Goal: Information Seeking & Learning: Learn about a topic

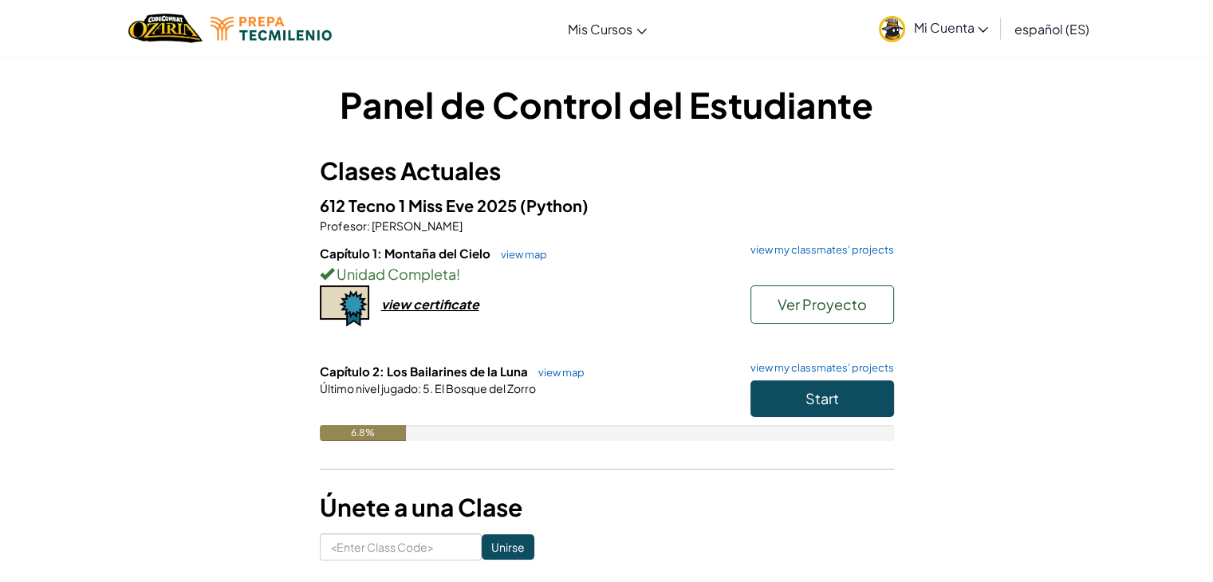
click at [857, 376] on h6 "Capítulo 2: Los Bailarines de la Luna view map view my classmates' projects" at bounding box center [607, 372] width 574 height 18
click at [830, 388] on button "Start" at bounding box center [823, 399] width 144 height 37
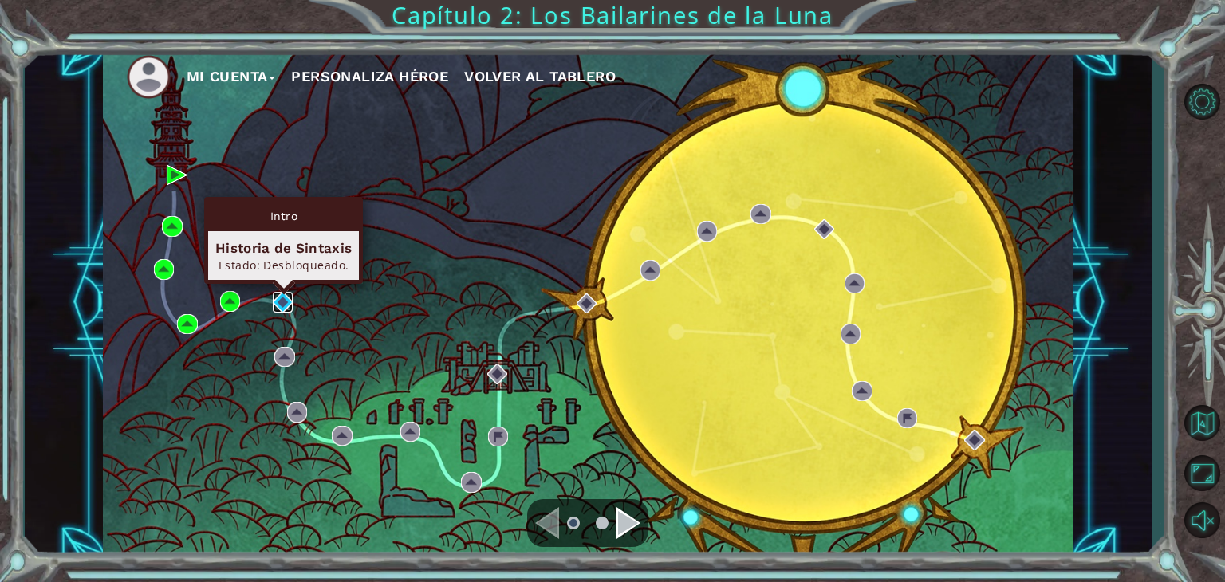
click at [280, 303] on img at bounding box center [283, 302] width 21 height 21
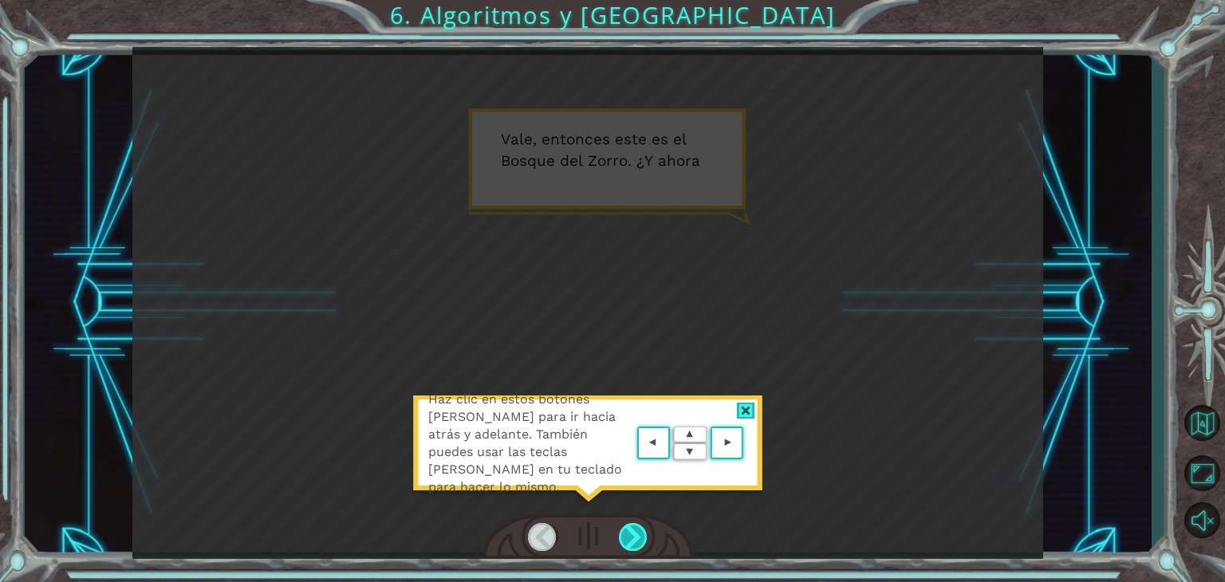
click at [632, 533] on div at bounding box center [633, 537] width 29 height 28
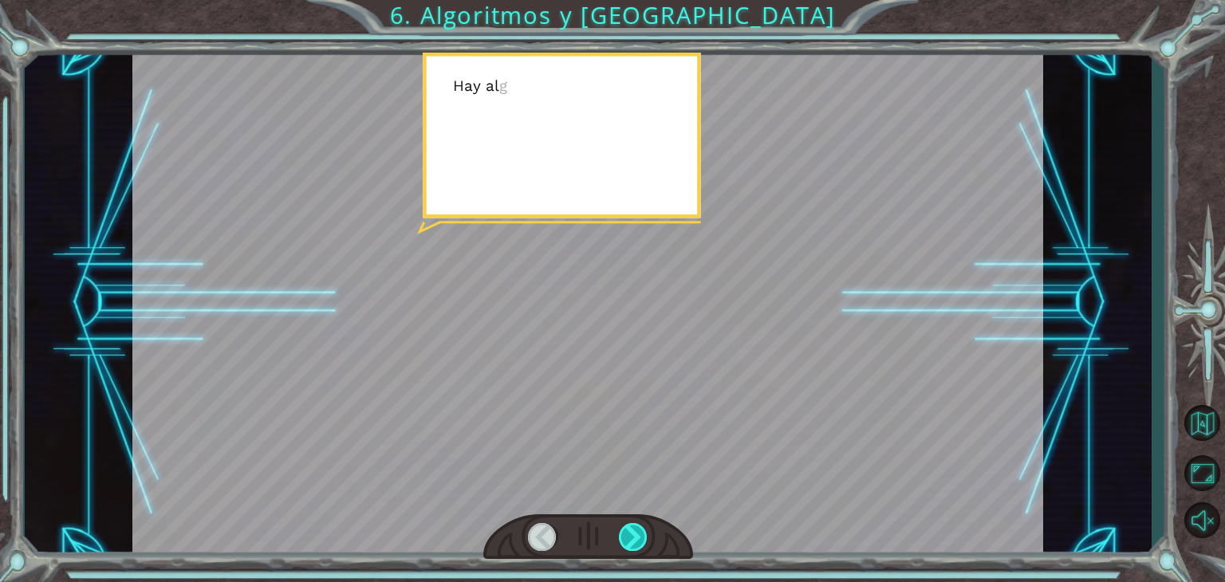
click at [632, 533] on div at bounding box center [633, 537] width 29 height 28
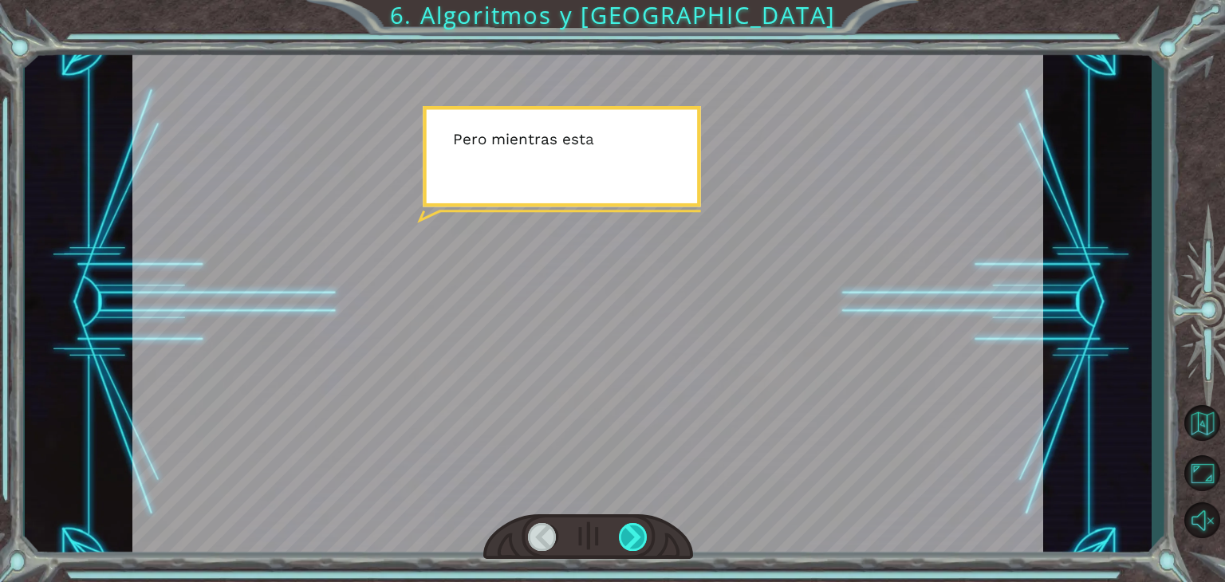
click at [632, 533] on div at bounding box center [633, 537] width 29 height 28
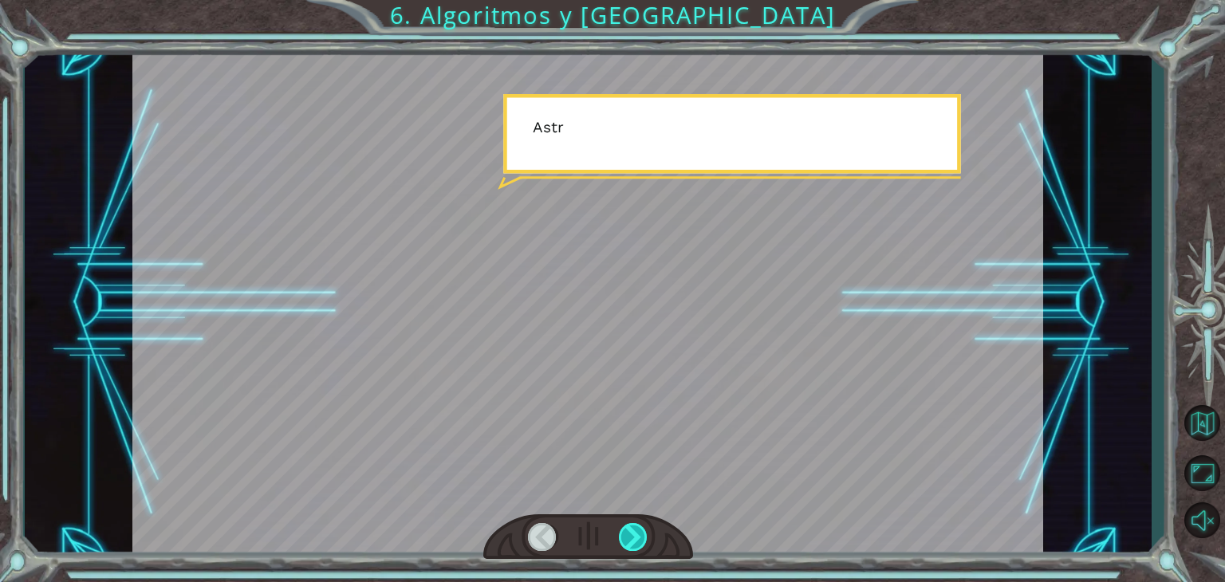
click at [632, 533] on div at bounding box center [633, 537] width 29 height 28
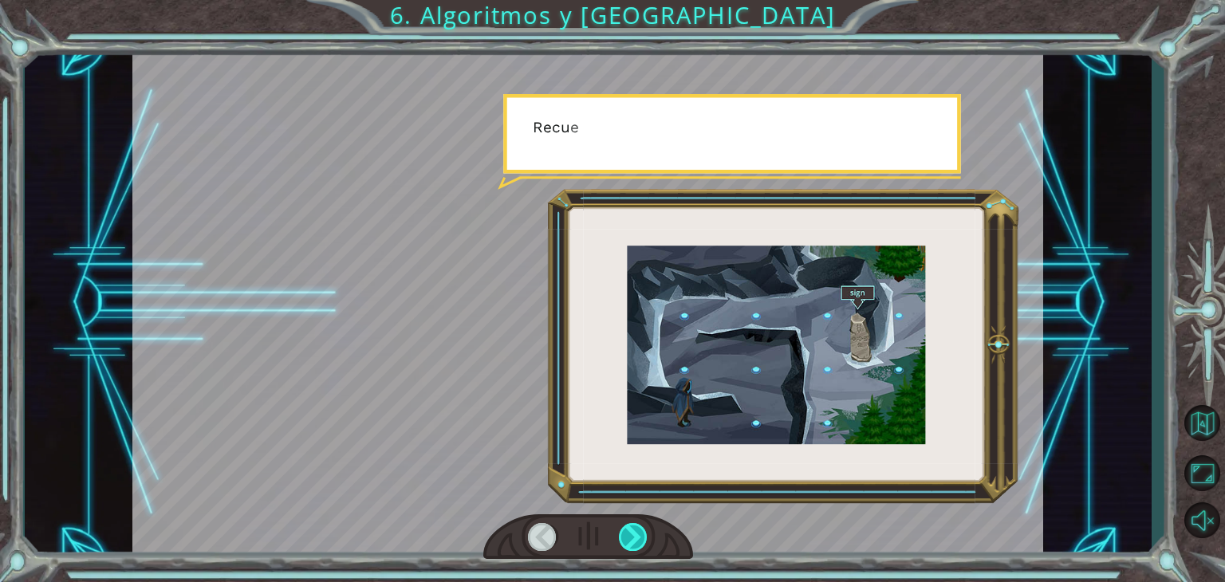
click at [632, 533] on div at bounding box center [633, 537] width 29 height 28
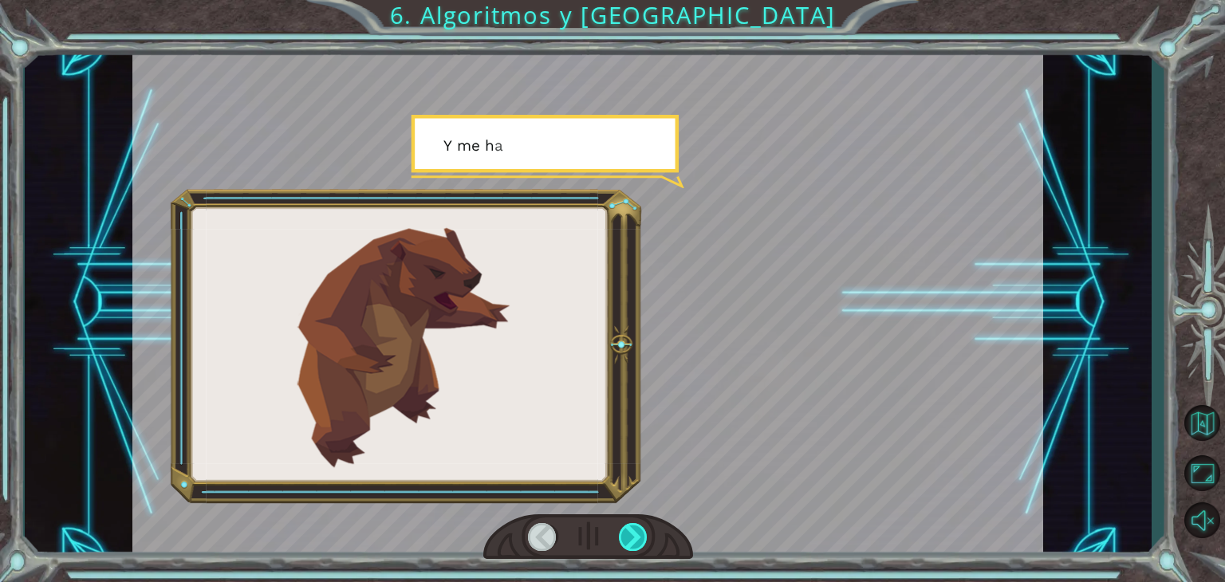
click at [632, 533] on div at bounding box center [633, 537] width 29 height 28
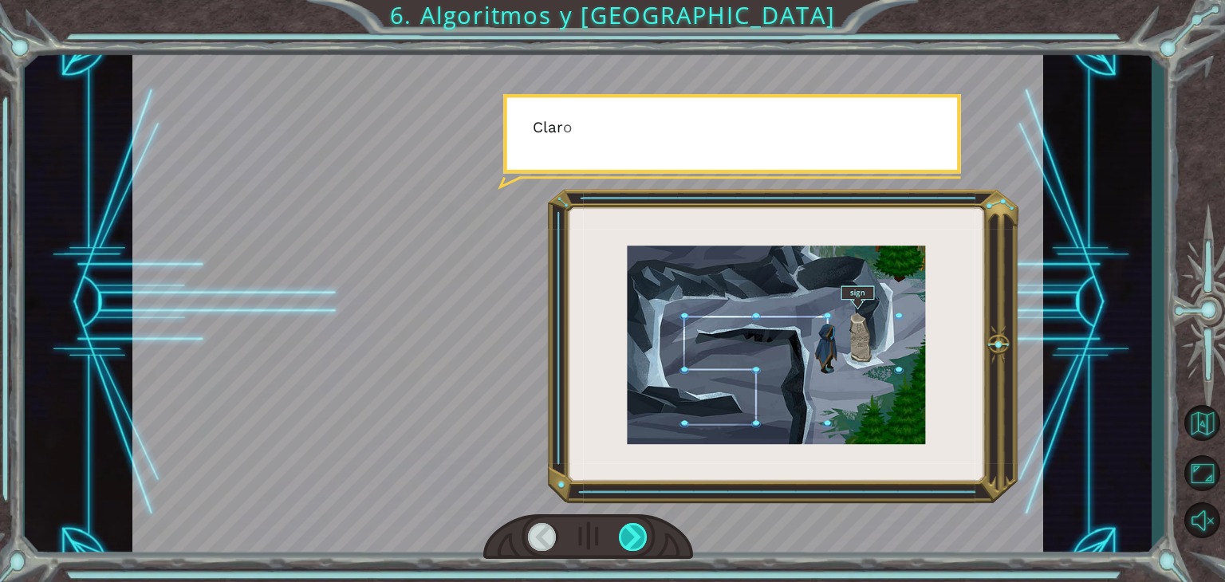
click at [632, 533] on div at bounding box center [633, 537] width 29 height 28
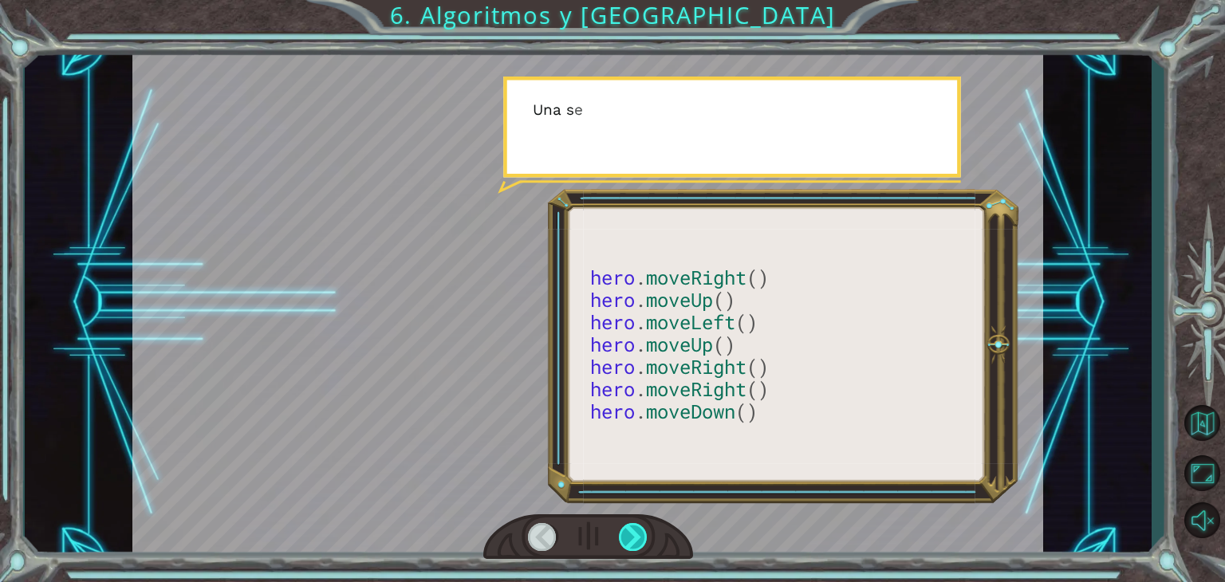
click at [632, 533] on div at bounding box center [633, 537] width 29 height 28
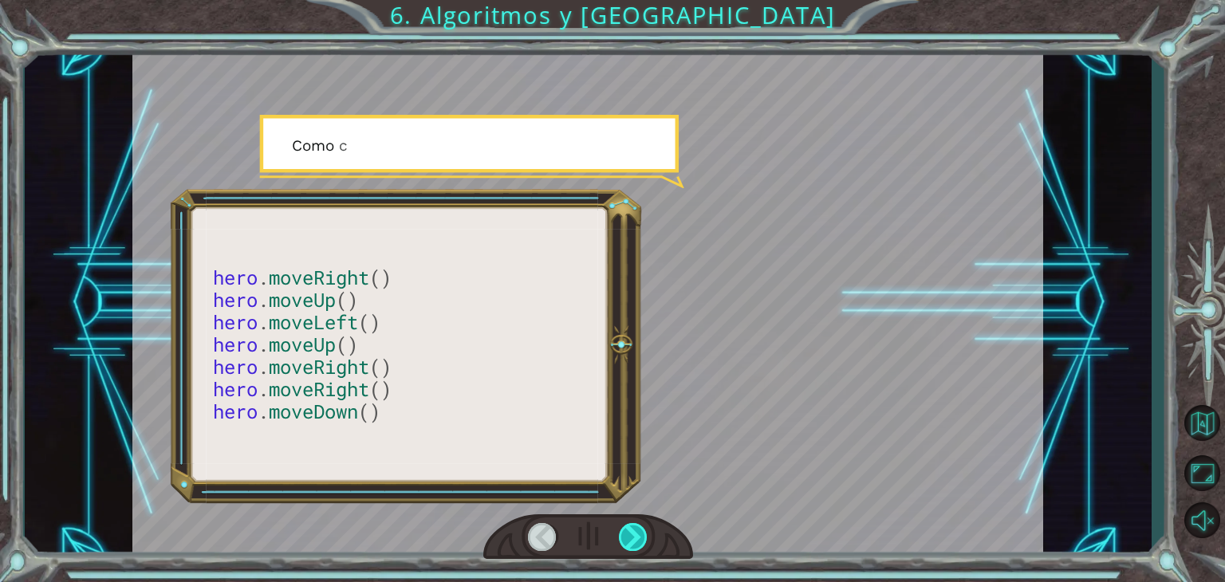
click at [632, 533] on div at bounding box center [633, 537] width 29 height 28
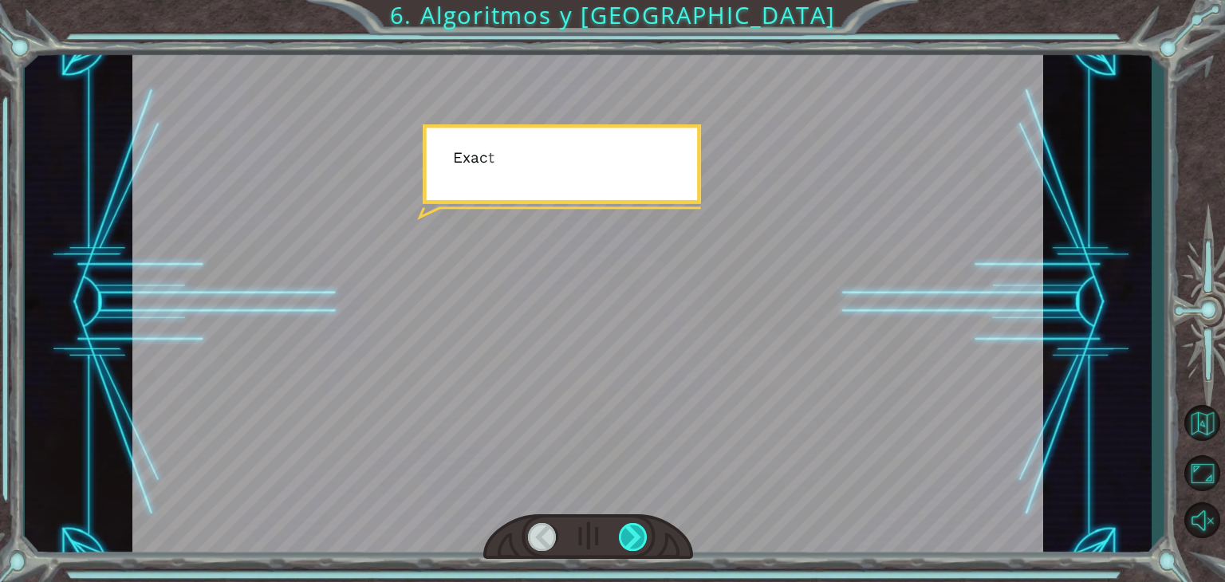
click at [632, 533] on div at bounding box center [633, 537] width 29 height 28
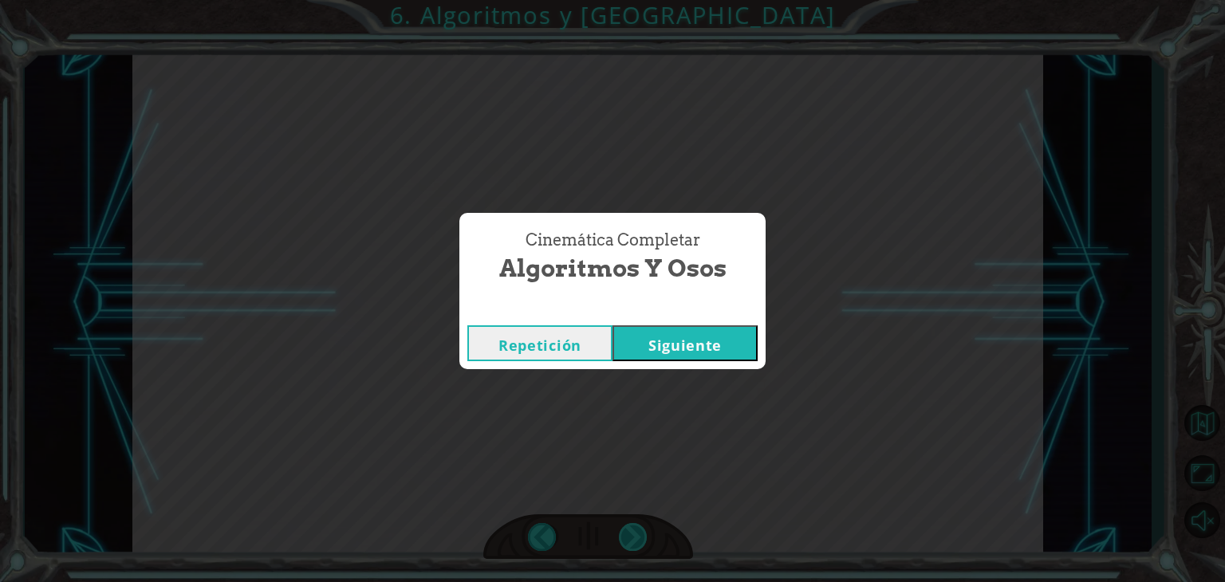
click at [632, 0] on div "hero . moveRight () hero . moveUp () hero . moveLeft () hero . moveUp () hero .…" at bounding box center [612, 0] width 1225 height 0
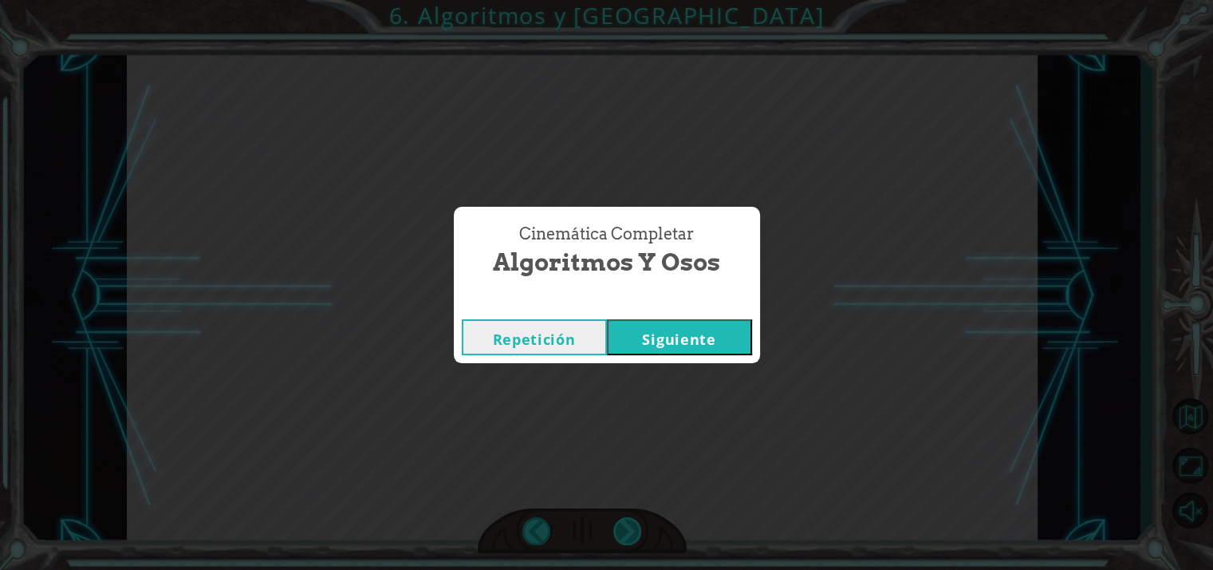
click at [632, 533] on div "Cinemática Completar Algoritmos y Osos Repetición [GEOGRAPHIC_DATA]" at bounding box center [606, 285] width 1213 height 570
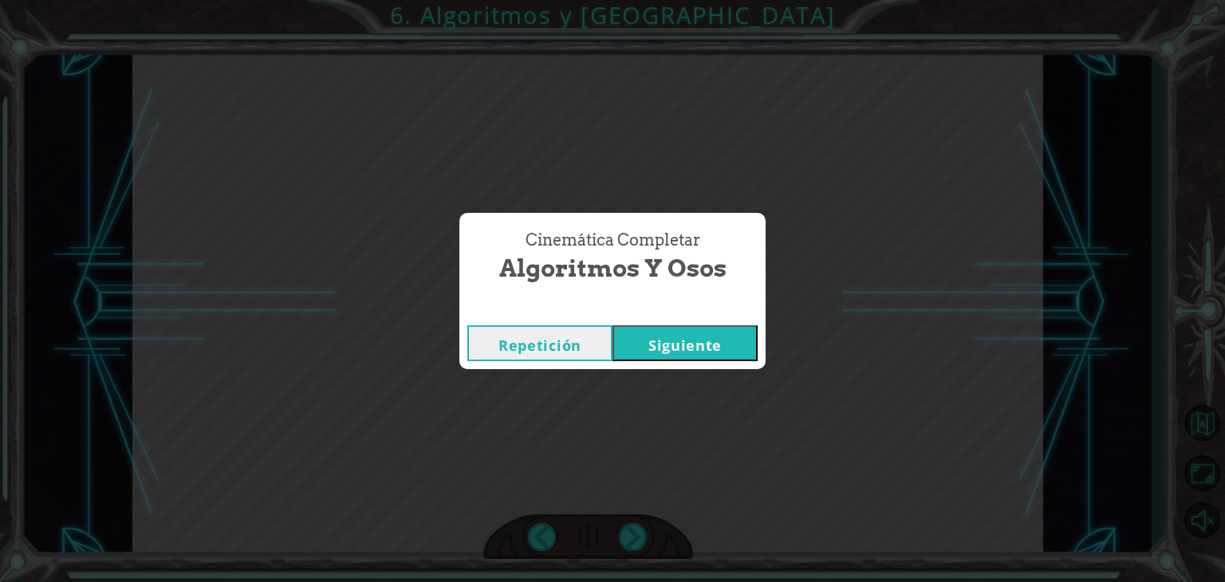
click at [653, 341] on button "Siguiente" at bounding box center [685, 343] width 145 height 36
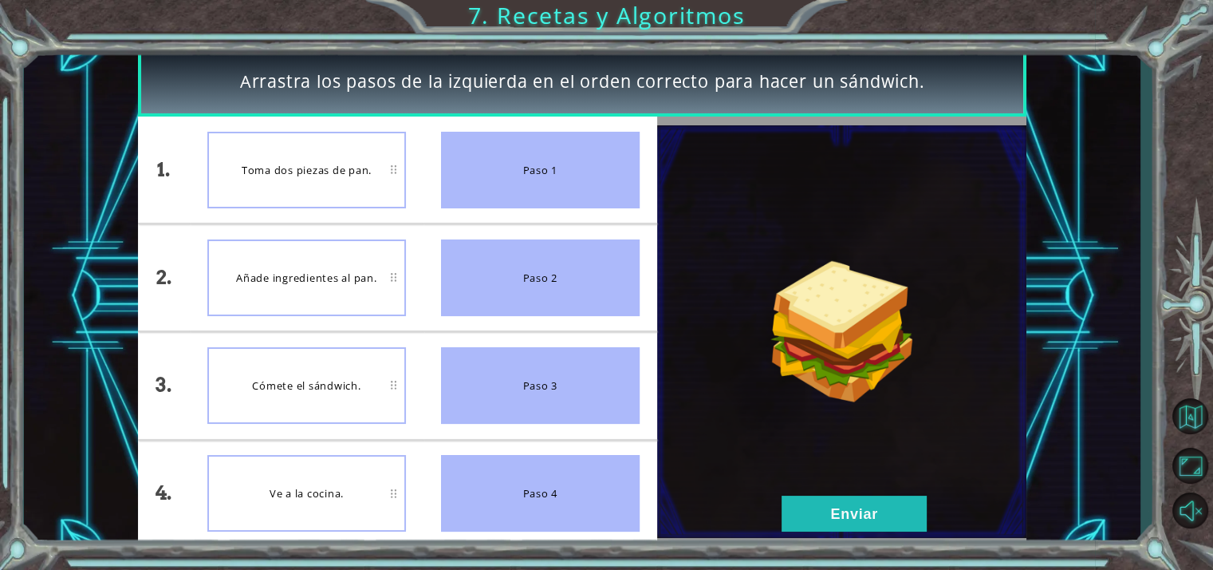
drag, startPoint x: 1209, startPoint y: 128, endPoint x: 1209, endPoint y: 62, distance: 66.2
click at [1209, 62] on div "Arrastra los pasos de la izquierda en el orden correcto para hacer un sándwich.…" at bounding box center [606, 285] width 1213 height 570
click at [724, 65] on div "Arrastra los pasos de la izquierda en el orden correcto para hacer un sándwich." at bounding box center [582, 81] width 889 height 70
click at [810, 512] on button "Enviar" at bounding box center [854, 513] width 145 height 36
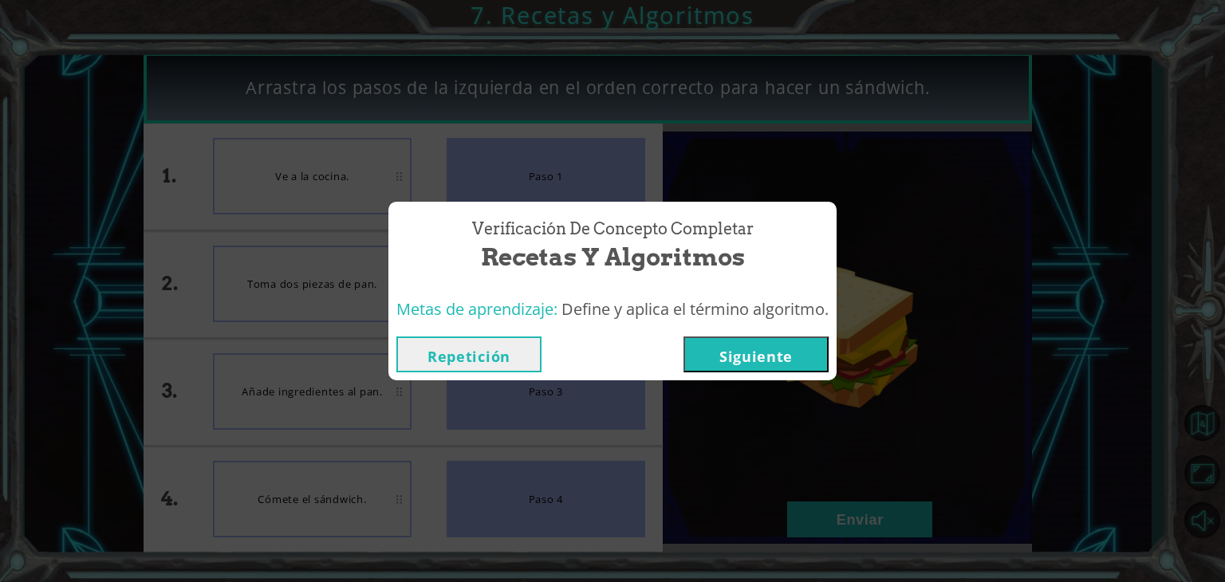
click at [747, 357] on button "Siguiente" at bounding box center [756, 355] width 145 height 36
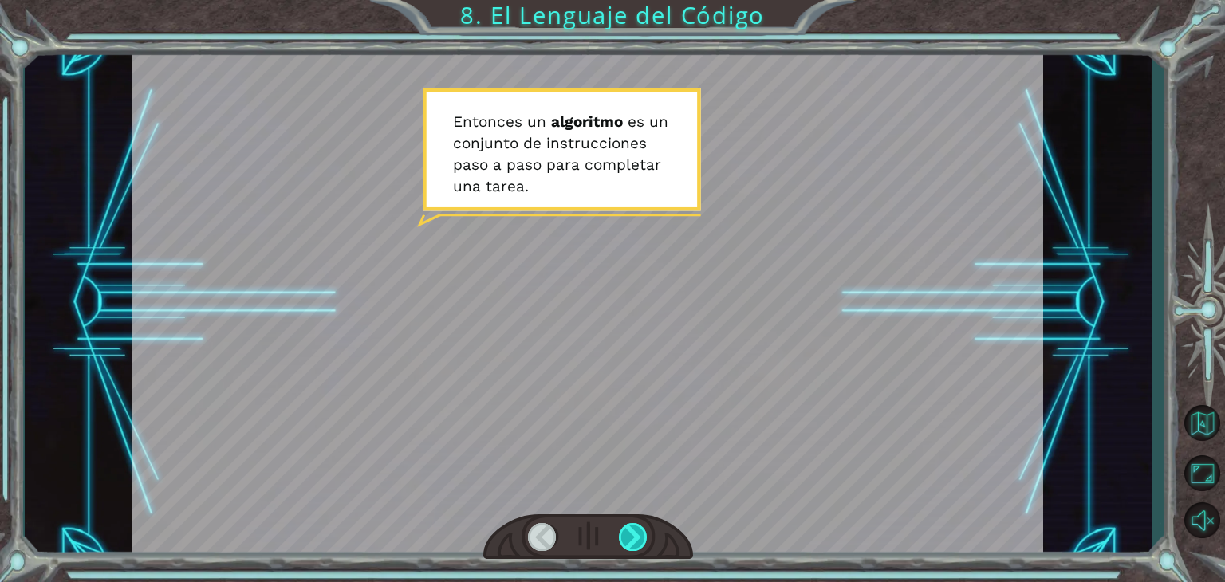
click at [621, 539] on div at bounding box center [633, 537] width 29 height 28
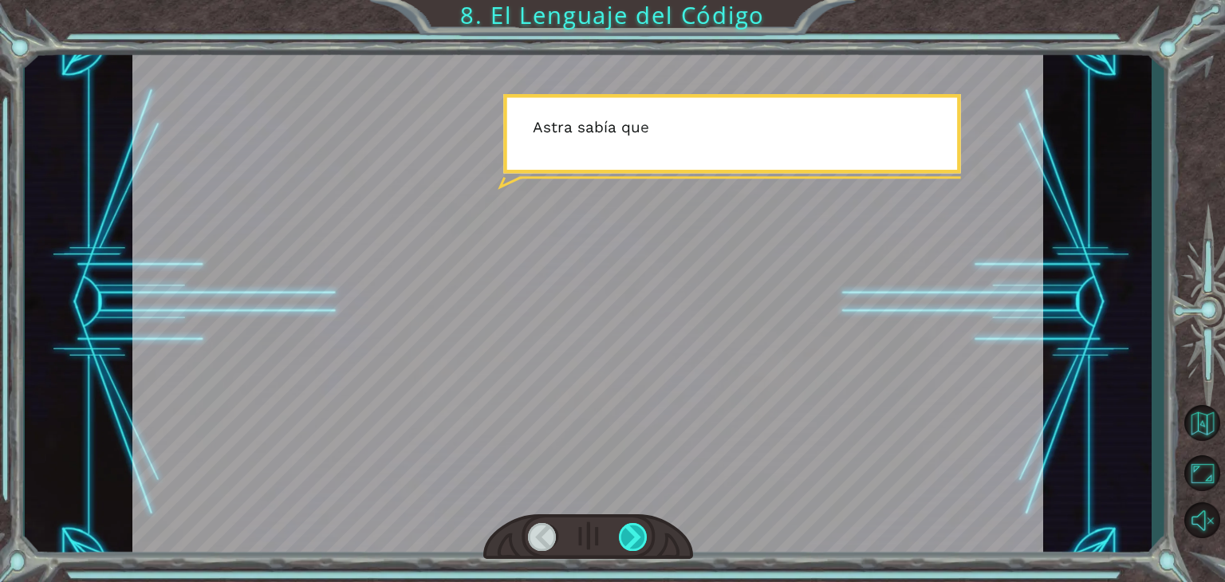
click at [621, 539] on div at bounding box center [633, 537] width 29 height 28
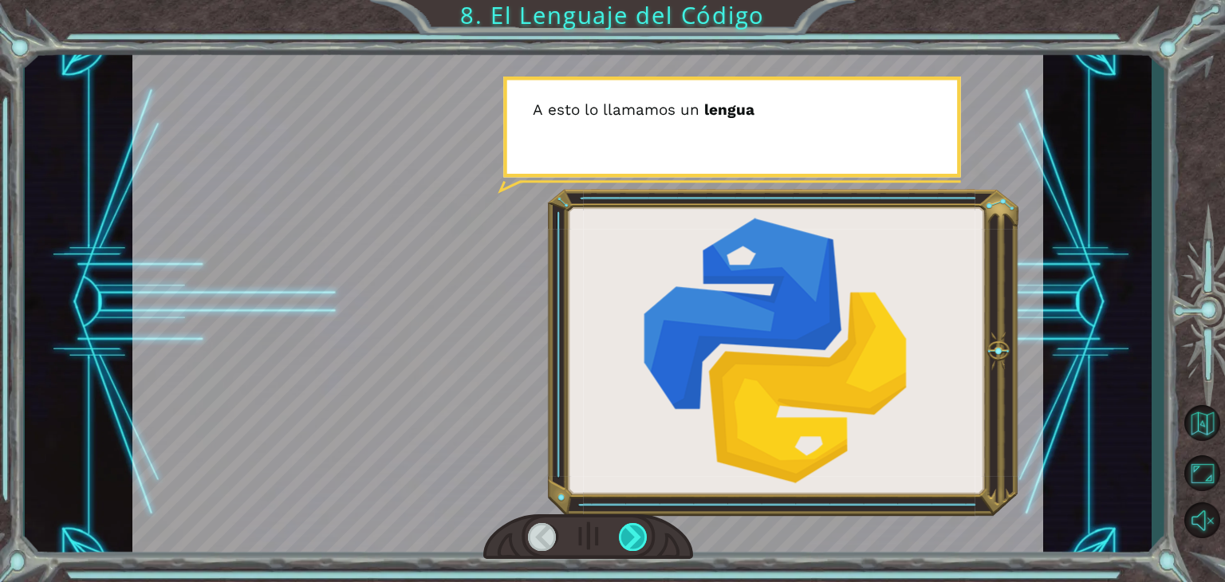
click at [621, 539] on div at bounding box center [633, 537] width 29 height 28
click at [619, 536] on div at bounding box center [633, 537] width 29 height 28
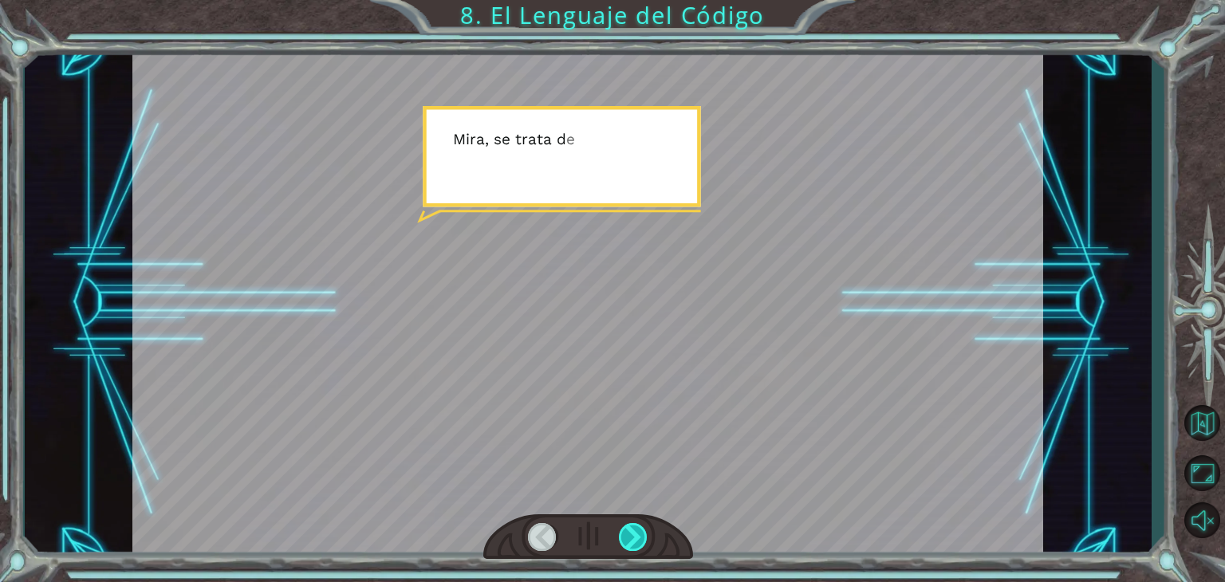
click at [619, 536] on div at bounding box center [633, 537] width 29 height 28
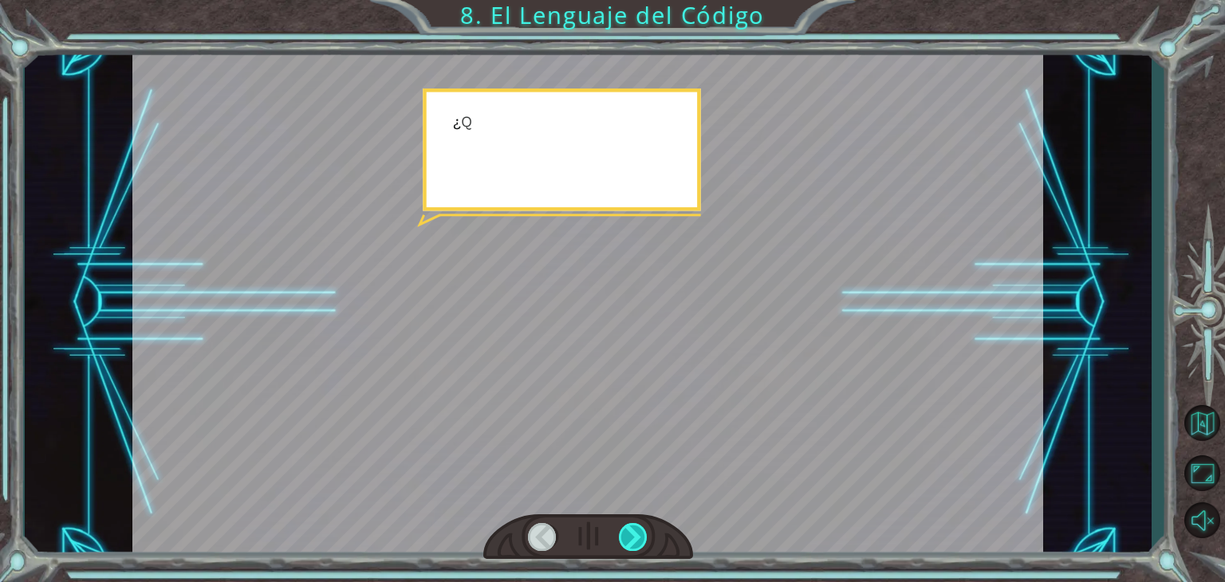
click at [619, 536] on div at bounding box center [633, 537] width 29 height 28
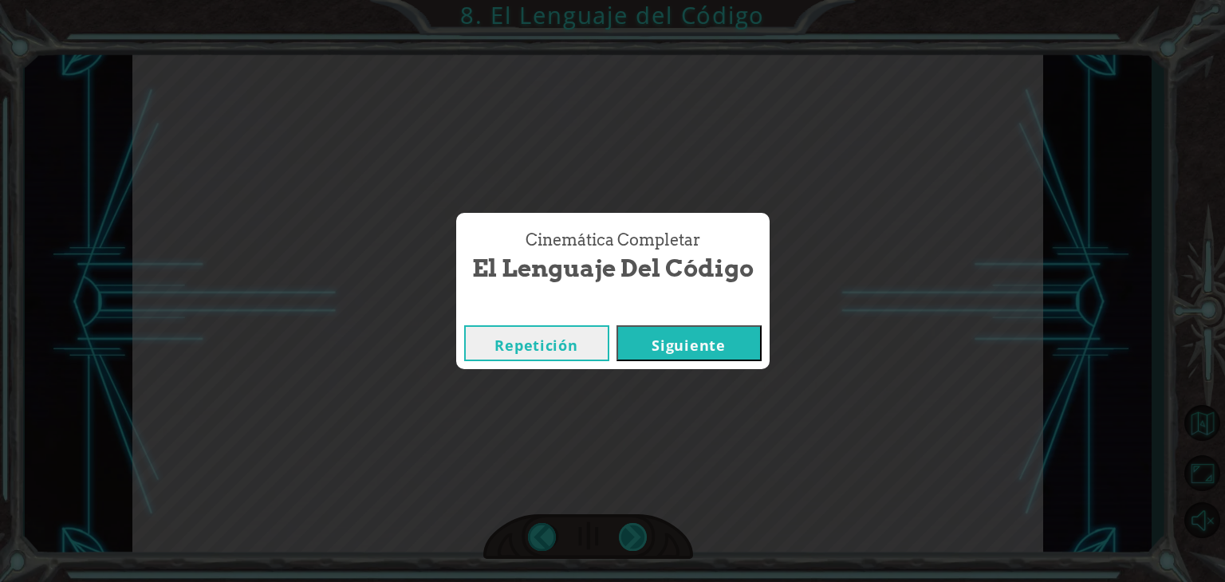
click at [619, 0] on div "E n t o n c e s u n a l g o r i t m o e s u n c o n j u n t o d e i n s t r u c…" at bounding box center [612, 0] width 1225 height 0
click at [660, 352] on button "Siguiente" at bounding box center [689, 343] width 145 height 36
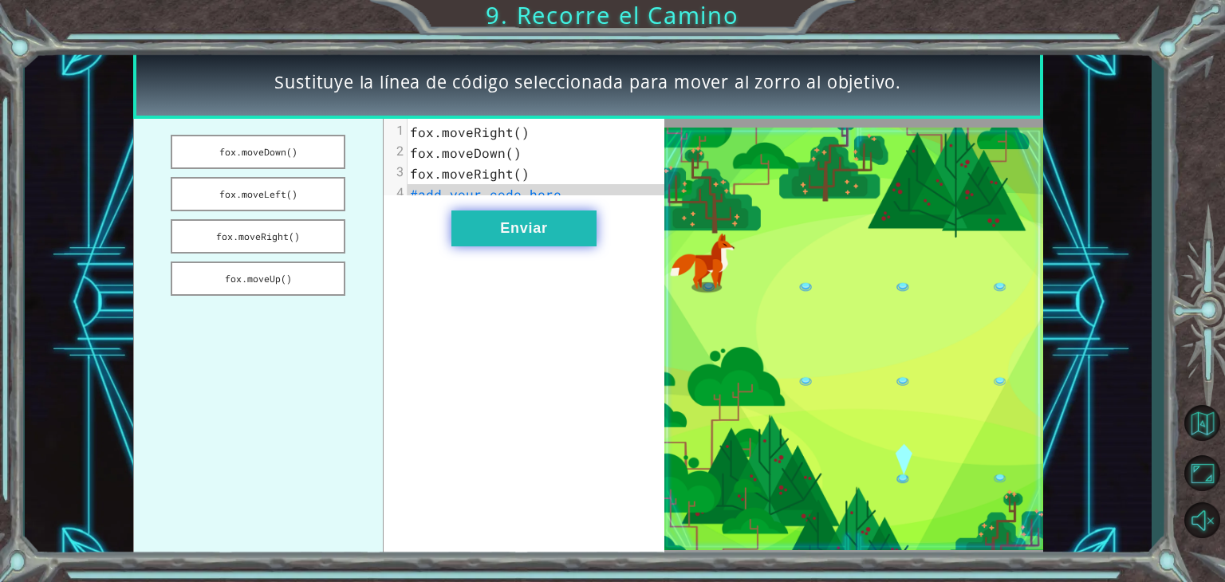
click at [480, 231] on button "Enviar" at bounding box center [524, 229] width 145 height 36
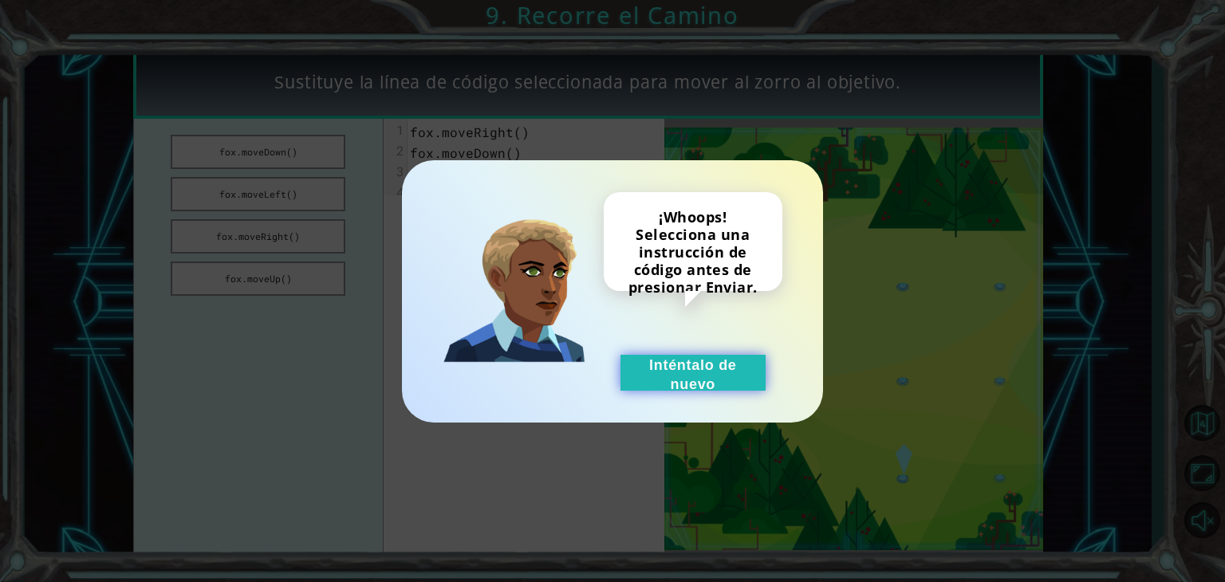
click at [716, 375] on button "Inténtalo de nuevo" at bounding box center [693, 373] width 145 height 36
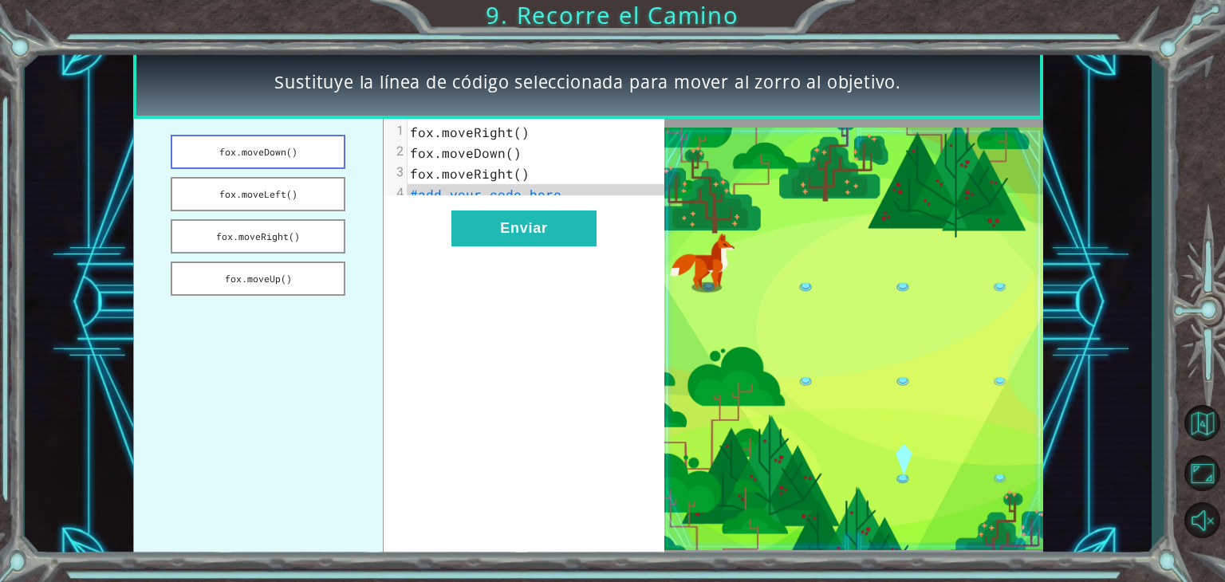
drag, startPoint x: 300, startPoint y: 246, endPoint x: 298, endPoint y: 148, distance: 98.1
click at [298, 148] on ul "[PERSON_NAME].moveDown() [PERSON_NAME].moveLeft() [PERSON_NAME].moveRight() [PE…" at bounding box center [258, 339] width 250 height 440
drag, startPoint x: 278, startPoint y: 231, endPoint x: 274, endPoint y: 198, distance: 33.7
click at [274, 175] on ul "[PERSON_NAME].moveDown() [PERSON_NAME].moveLeft() [PERSON_NAME].moveRight() [PE…" at bounding box center [258, 339] width 250 height 440
click at [283, 242] on button "fox.moveRight()" at bounding box center [258, 236] width 175 height 34
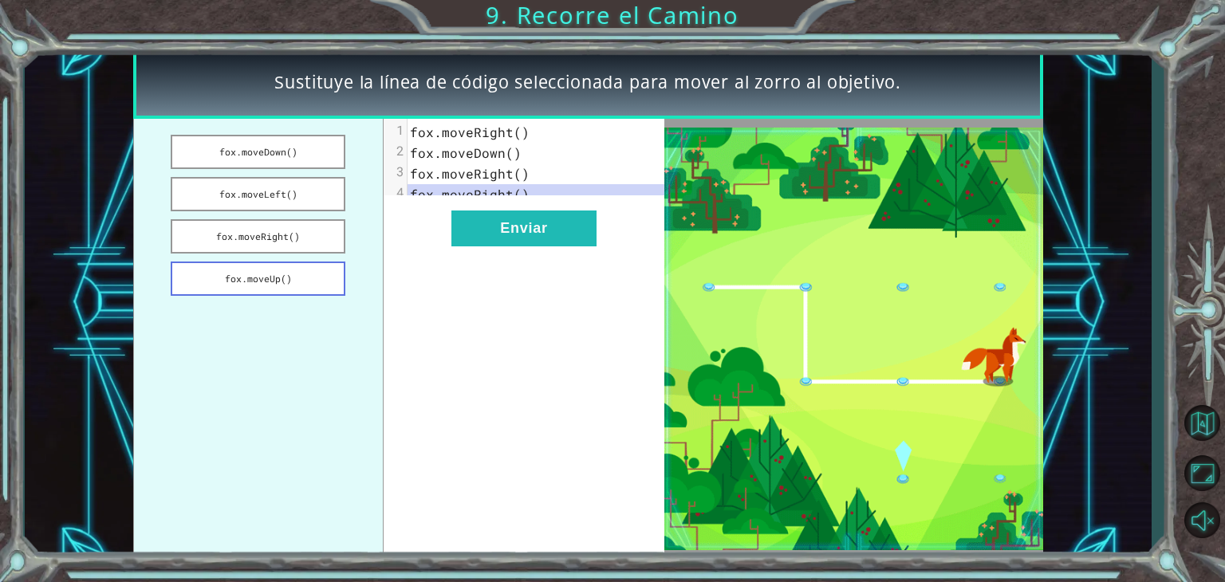
click at [306, 272] on button "fox.moveUp()" at bounding box center [258, 279] width 175 height 34
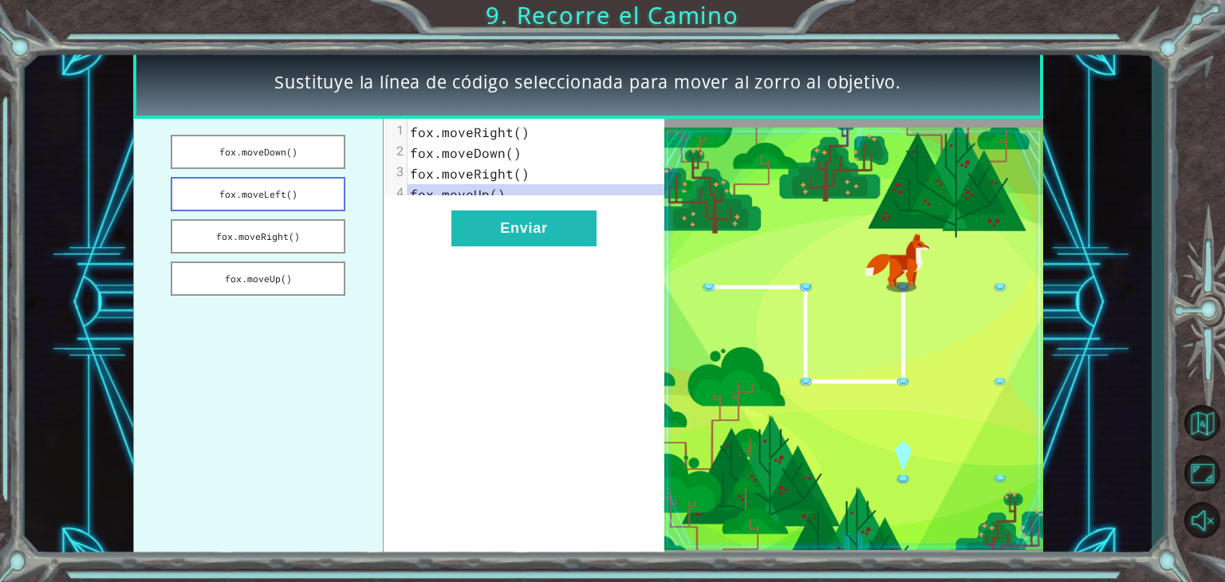
click at [300, 195] on button "fox.moveLeft()" at bounding box center [258, 194] width 175 height 34
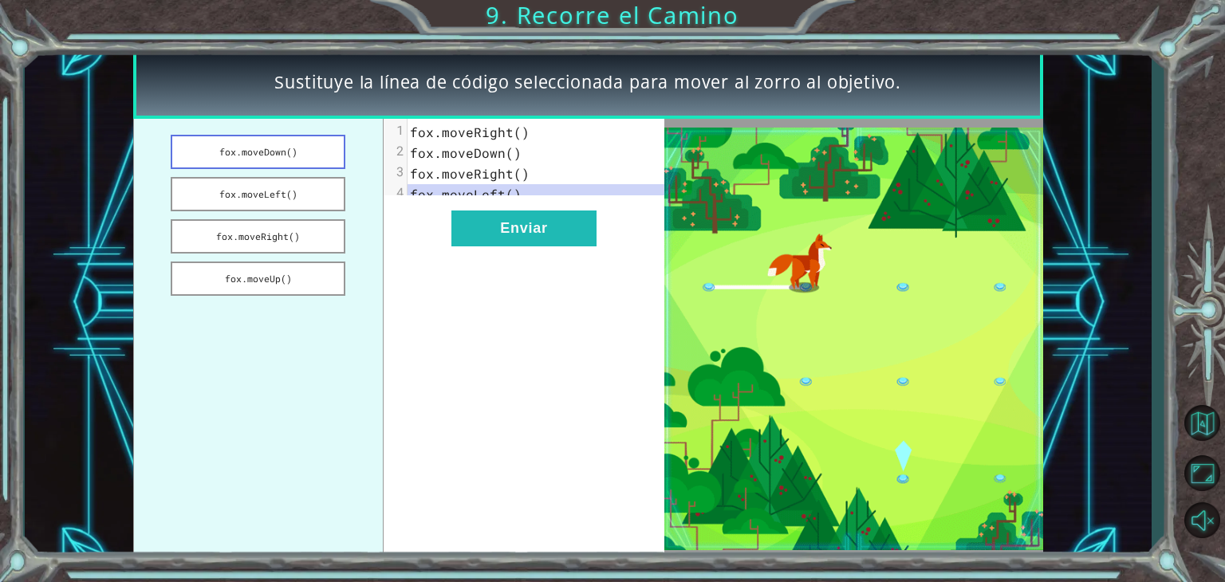
click at [278, 149] on button "fox.moveDown()" at bounding box center [258, 152] width 175 height 34
click at [505, 260] on div "xxxxxxxxxx 4 1 [PERSON_NAME].moveRight() 2 [PERSON_NAME].moveDown() 3 [PERSON_N…" at bounding box center [524, 339] width 281 height 440
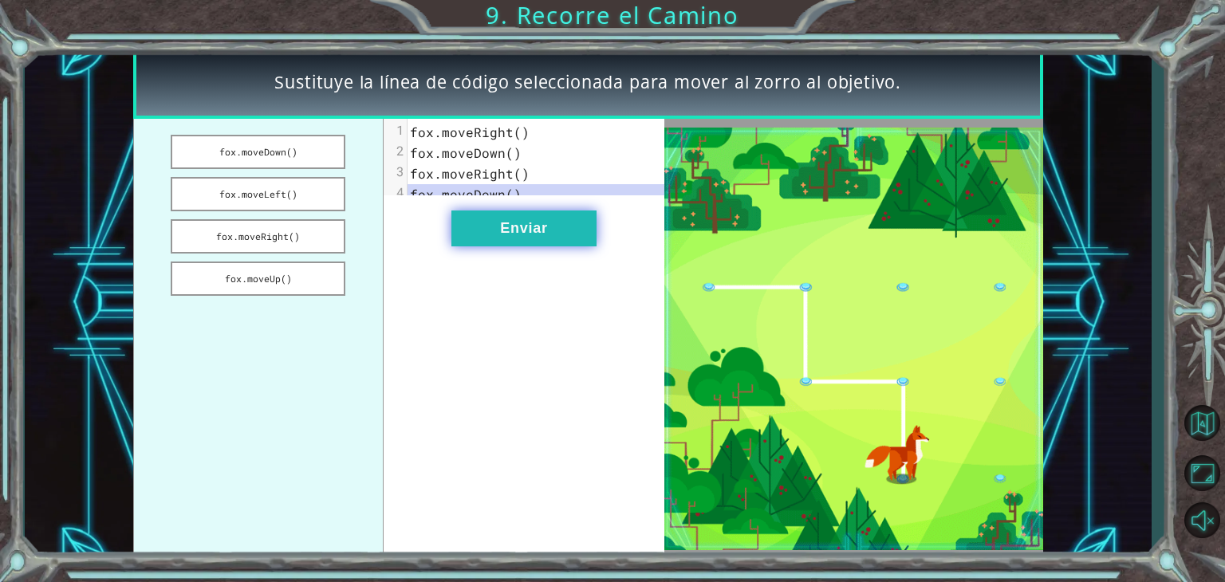
click at [503, 237] on button "Enviar" at bounding box center [524, 229] width 145 height 36
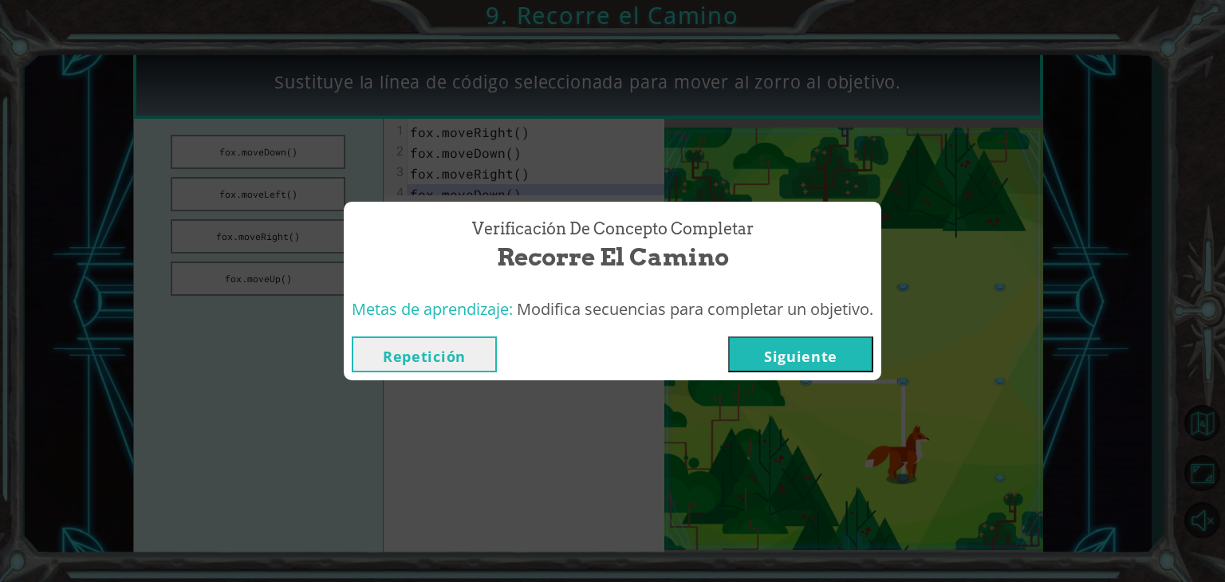
click at [830, 349] on button "Siguiente" at bounding box center [800, 355] width 145 height 36
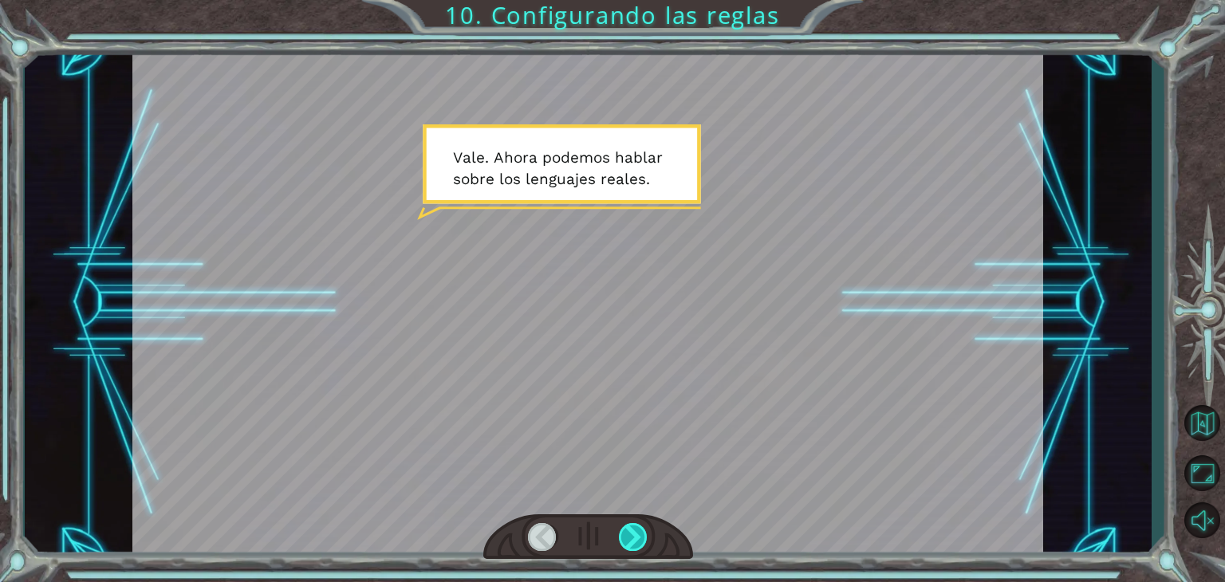
click at [625, 527] on div at bounding box center [633, 537] width 29 height 28
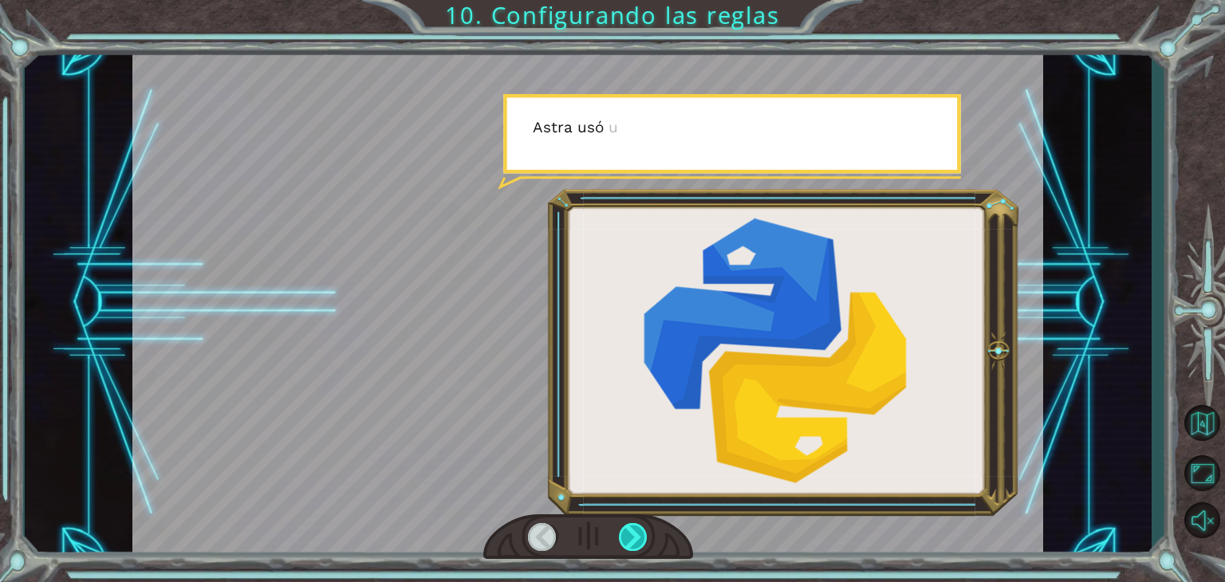
click at [625, 527] on div at bounding box center [633, 537] width 29 height 28
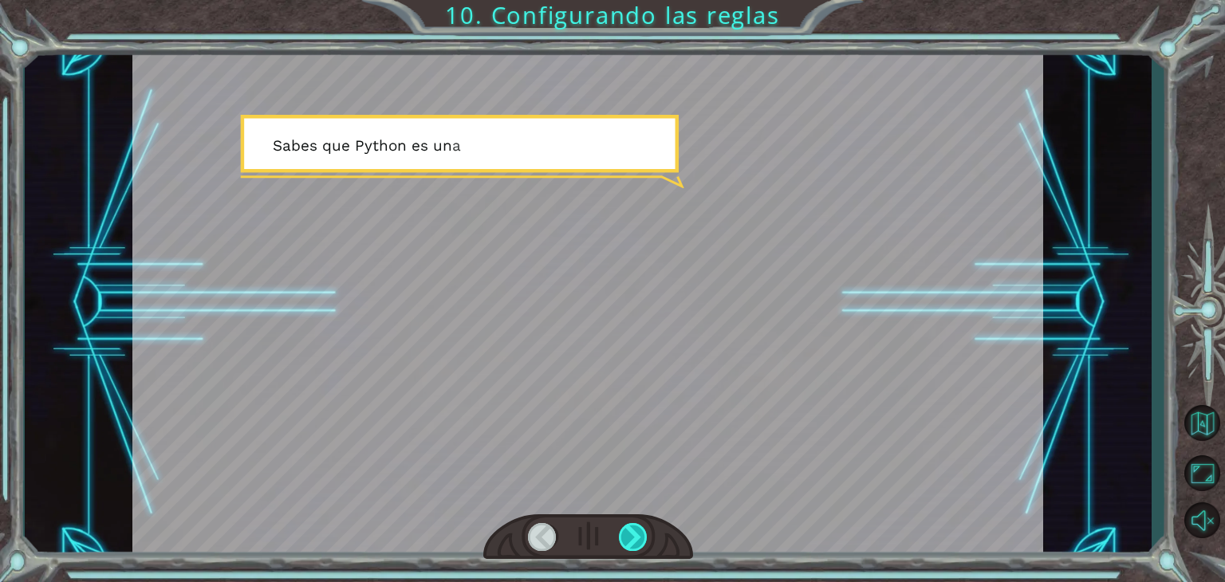
click at [625, 527] on div at bounding box center [633, 537] width 29 height 28
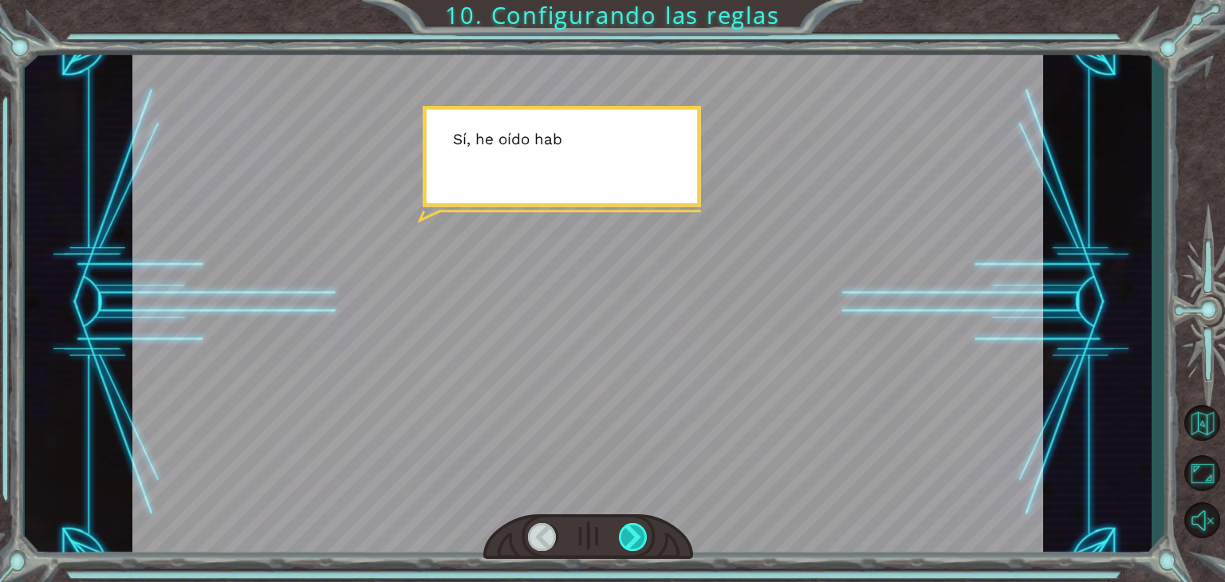
click at [625, 527] on div at bounding box center [633, 537] width 29 height 28
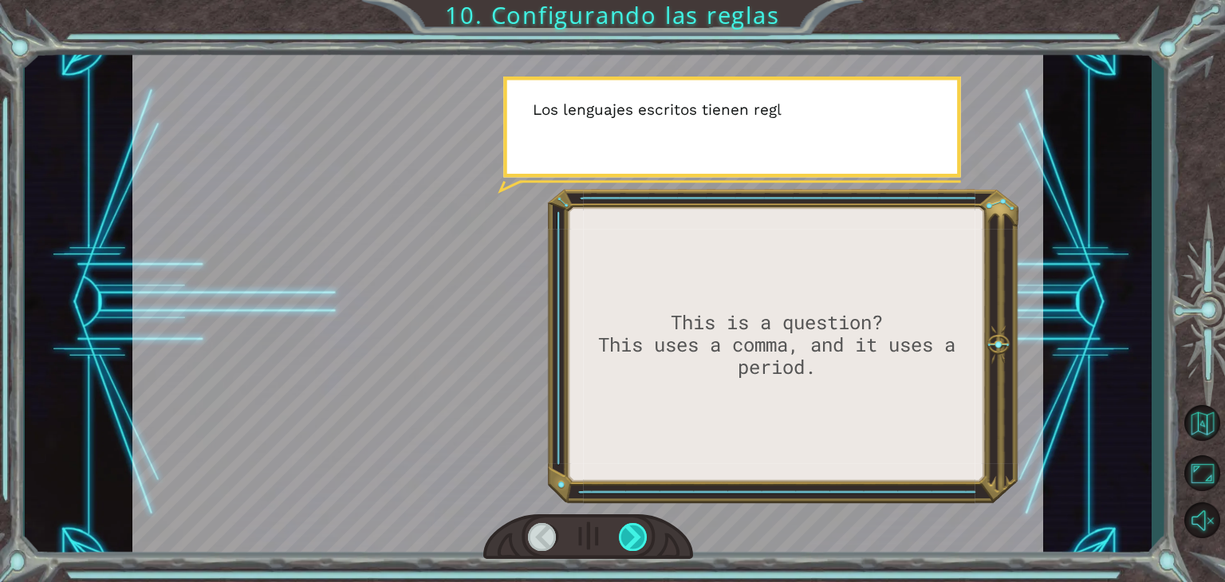
click at [625, 527] on div at bounding box center [633, 537] width 29 height 28
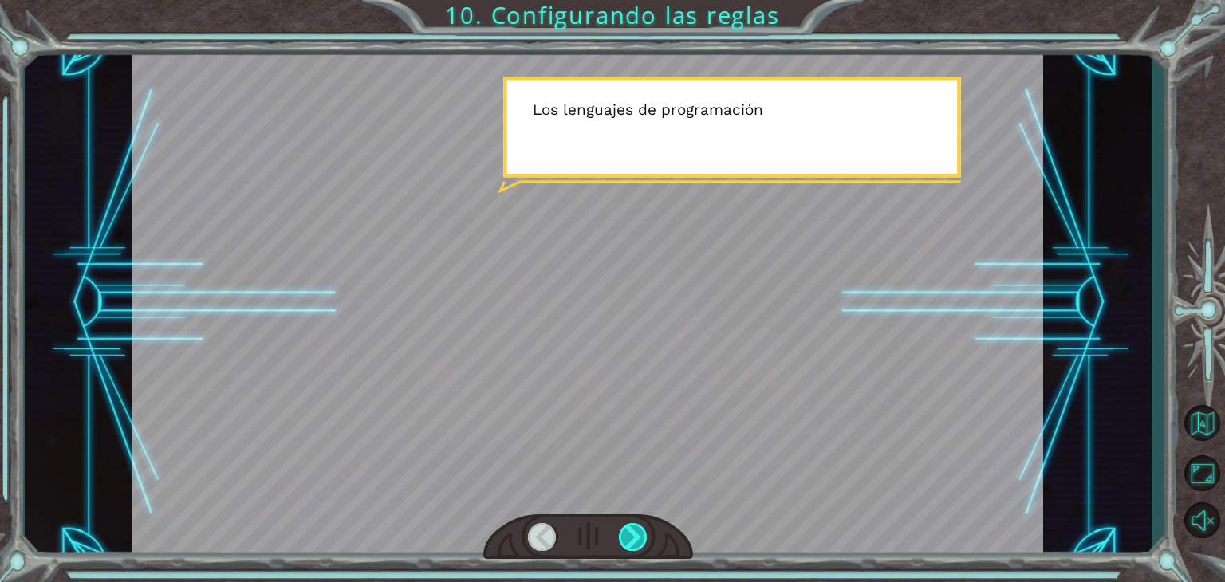
click at [625, 527] on div at bounding box center [633, 537] width 29 height 28
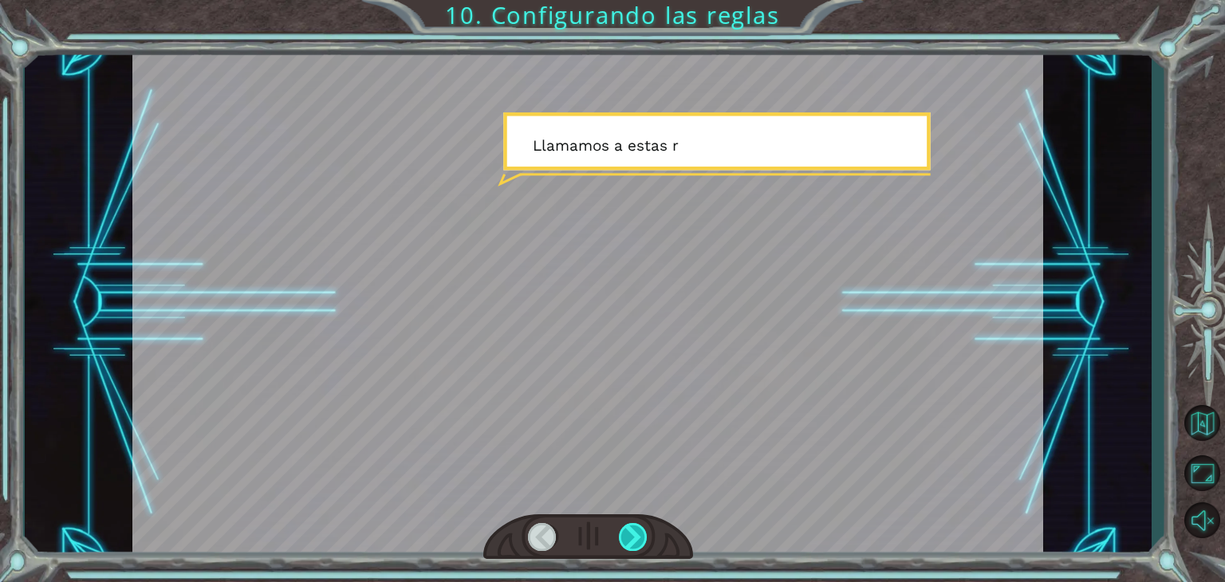
click at [625, 527] on div at bounding box center [633, 537] width 29 height 28
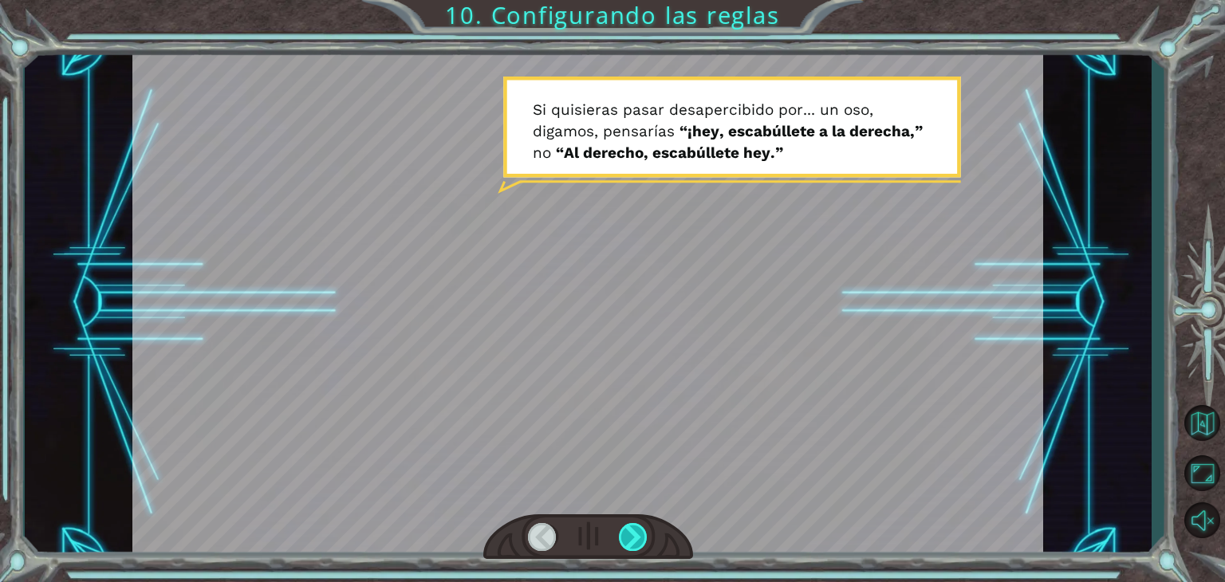
click at [625, 527] on div at bounding box center [633, 537] width 29 height 28
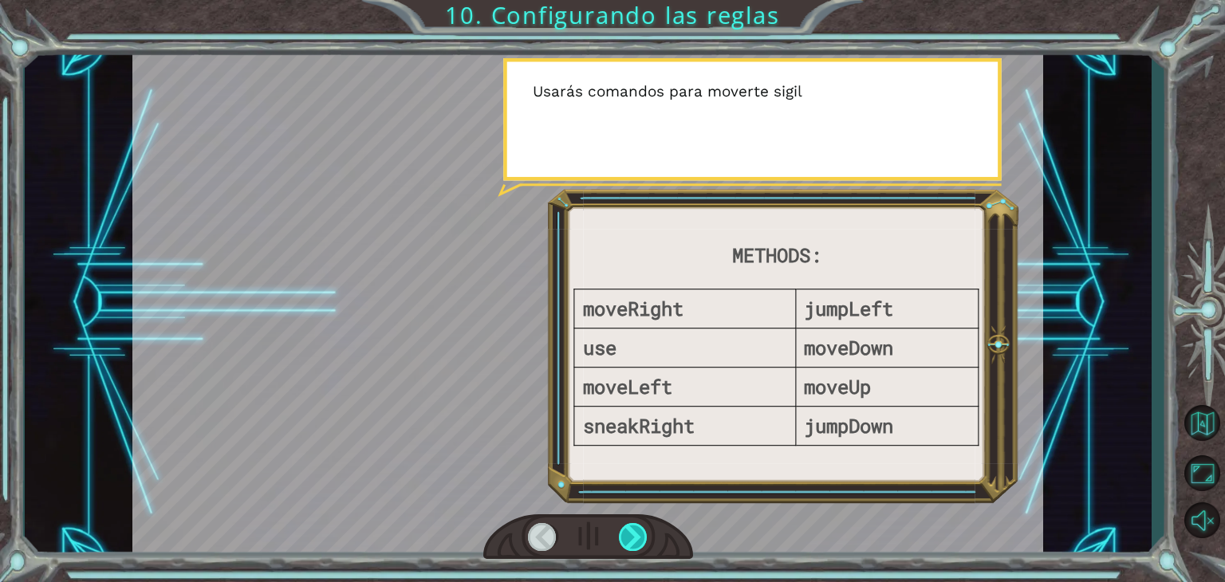
click at [625, 527] on div at bounding box center [633, 537] width 29 height 28
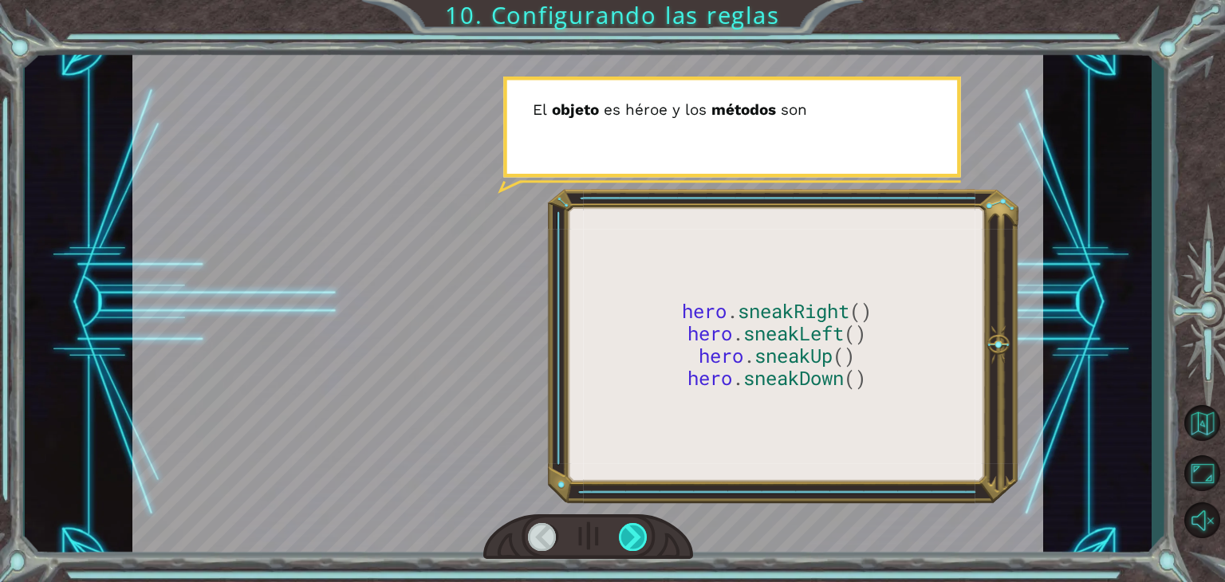
click at [625, 527] on div at bounding box center [633, 537] width 29 height 28
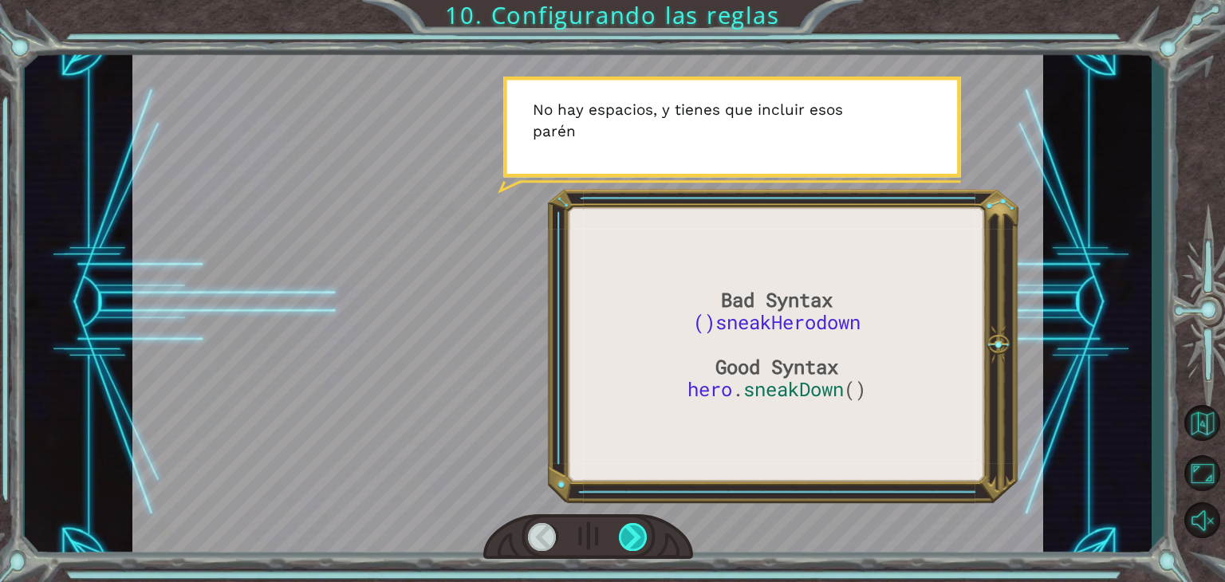
click at [625, 527] on div at bounding box center [633, 537] width 29 height 28
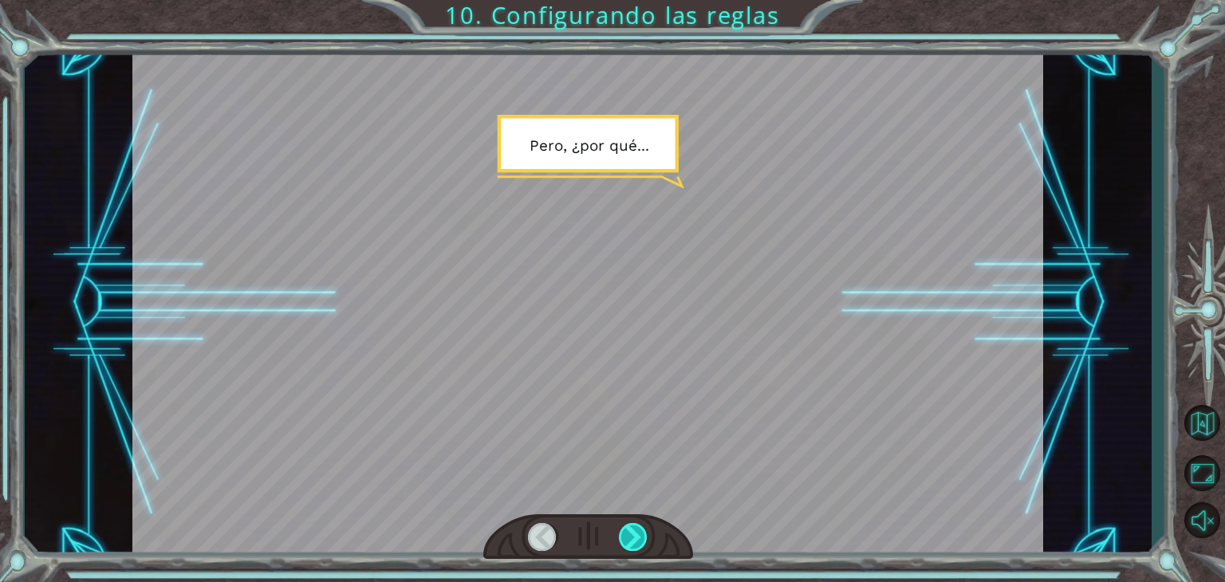
click at [625, 527] on div at bounding box center [633, 537] width 29 height 28
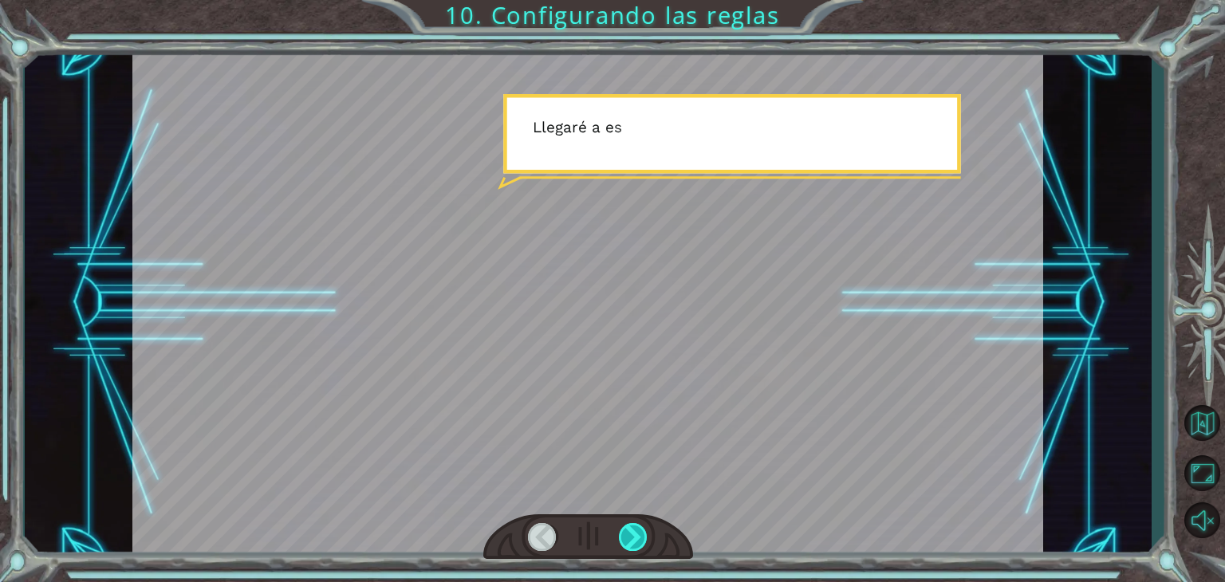
click at [625, 527] on div at bounding box center [633, 537] width 29 height 28
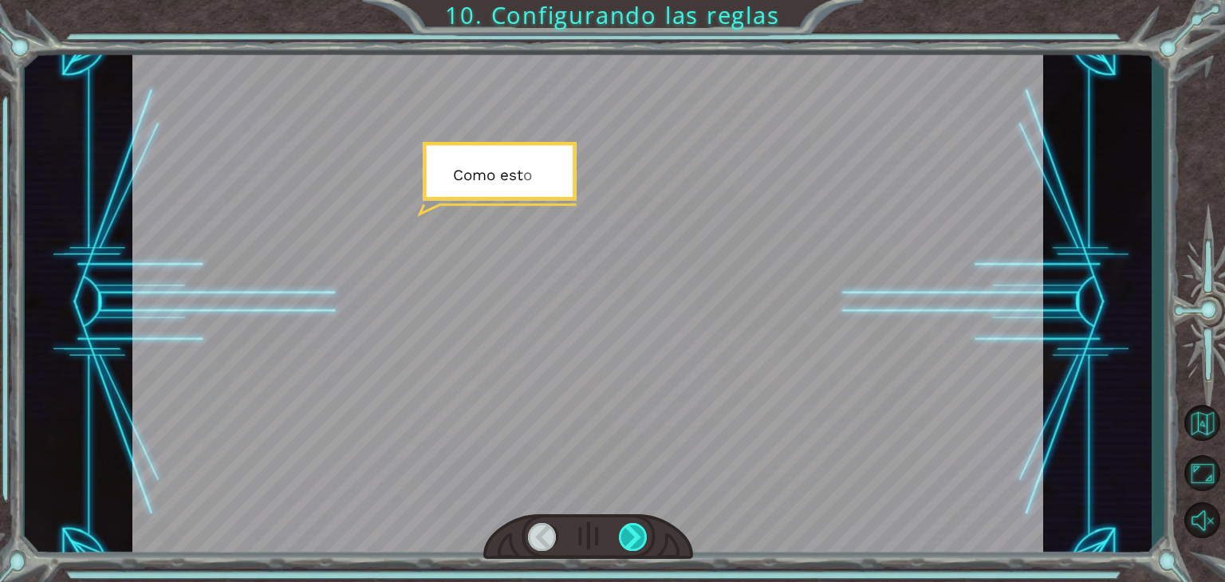
click at [625, 527] on div at bounding box center [633, 537] width 29 height 28
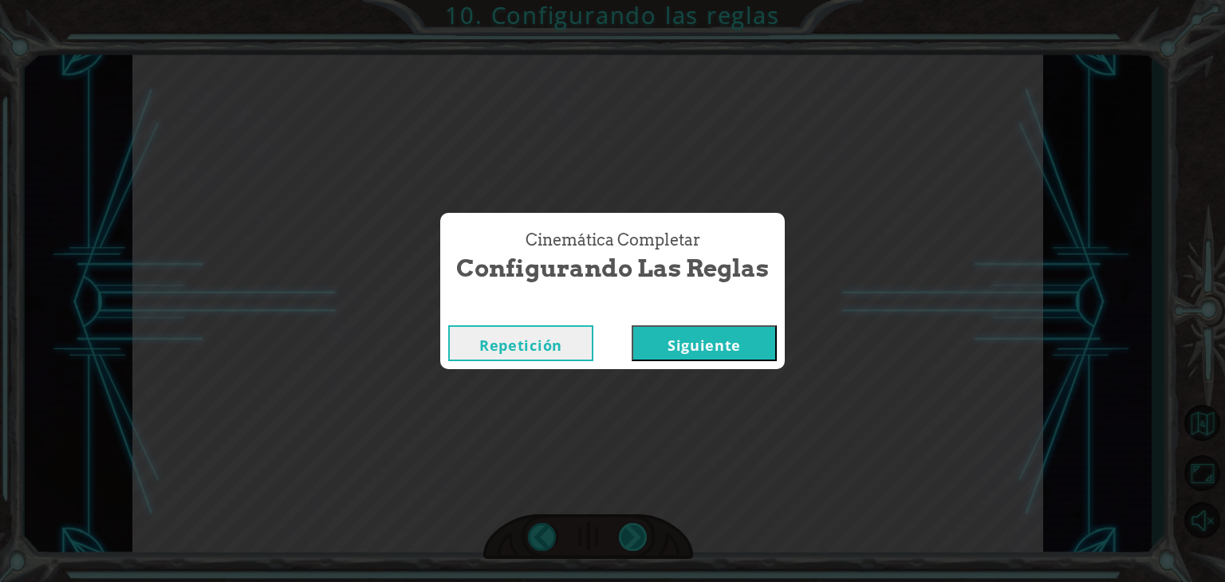
click at [625, 527] on div "Cinemática Completar Configurando las reglas Repetición [GEOGRAPHIC_DATA]" at bounding box center [612, 291] width 1225 height 582
click at [670, 349] on button "Siguiente" at bounding box center [704, 343] width 145 height 36
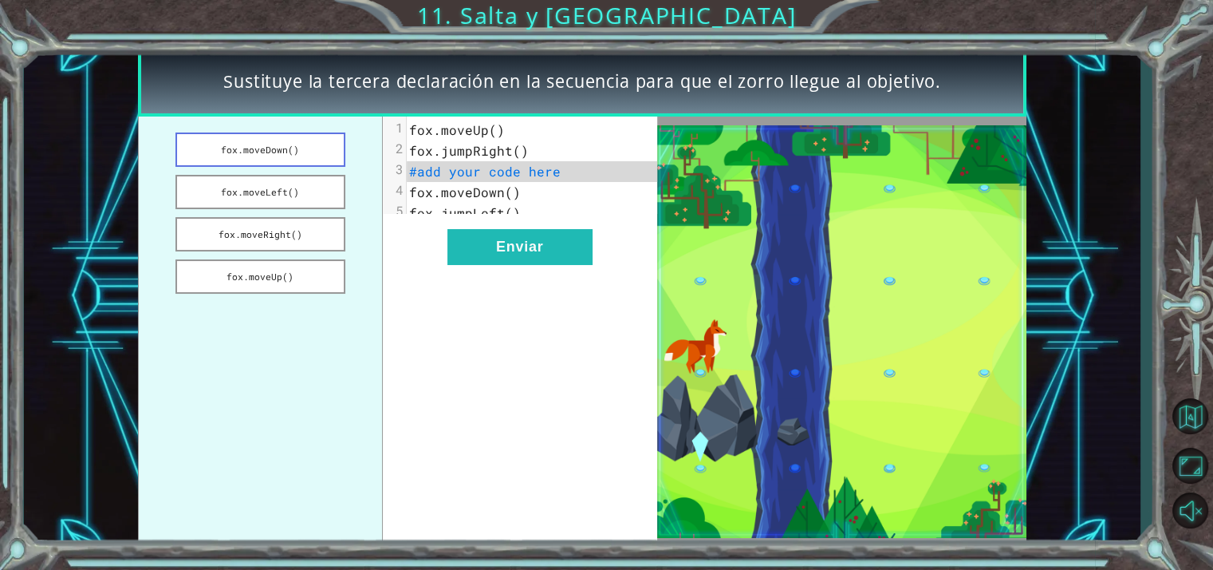
click at [304, 154] on button "fox.moveDown()" at bounding box center [260, 149] width 170 height 34
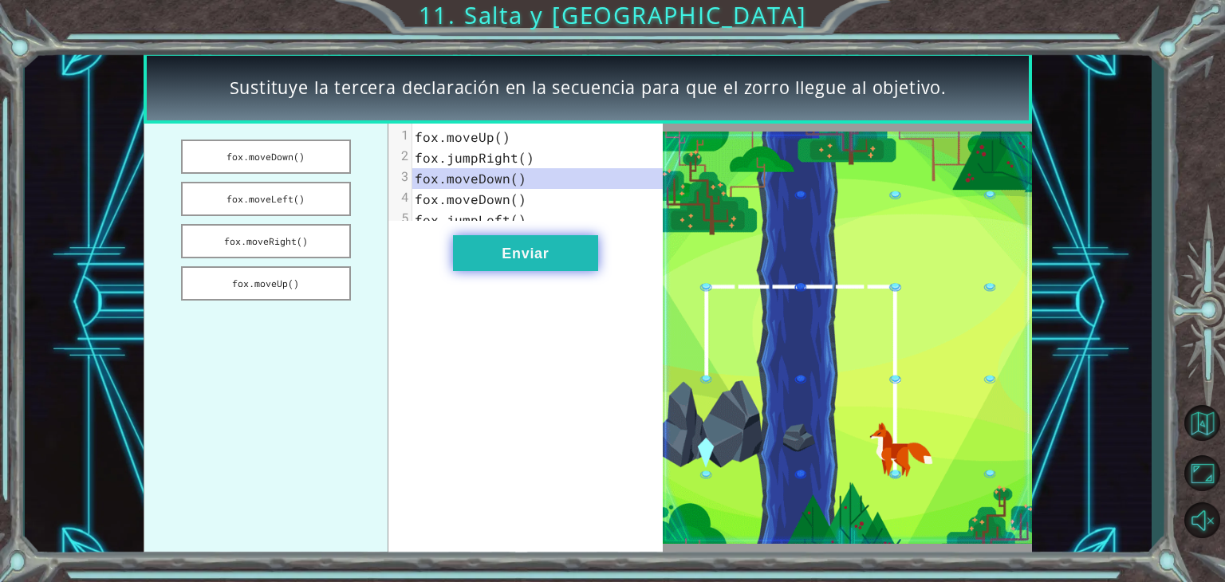
click at [470, 266] on button "Enviar" at bounding box center [525, 253] width 145 height 36
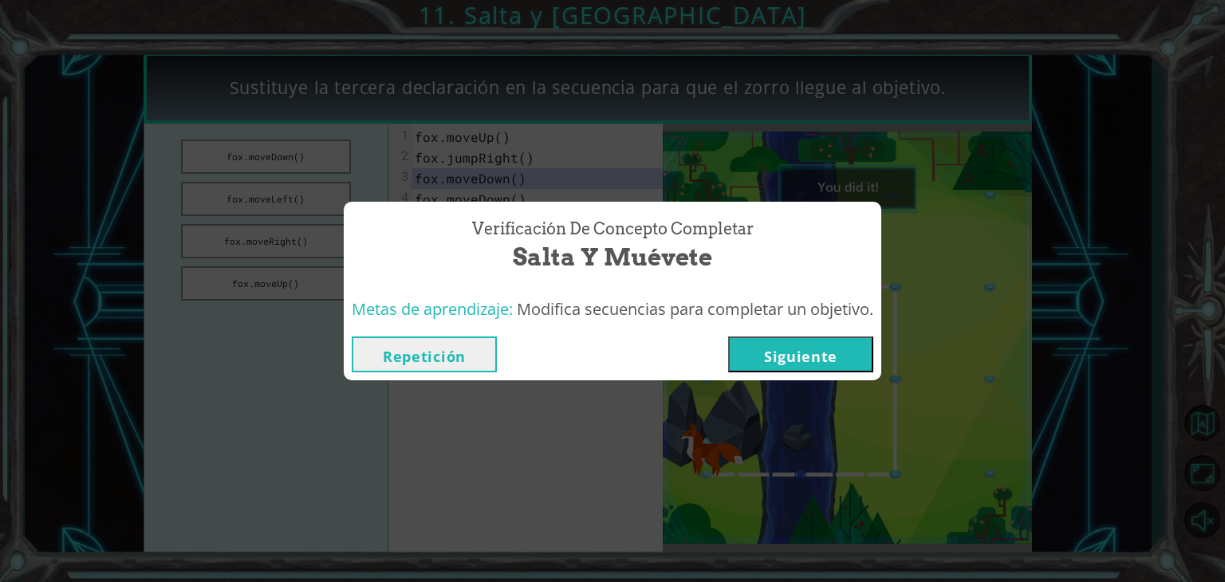
click at [791, 348] on button "Siguiente" at bounding box center [800, 355] width 145 height 36
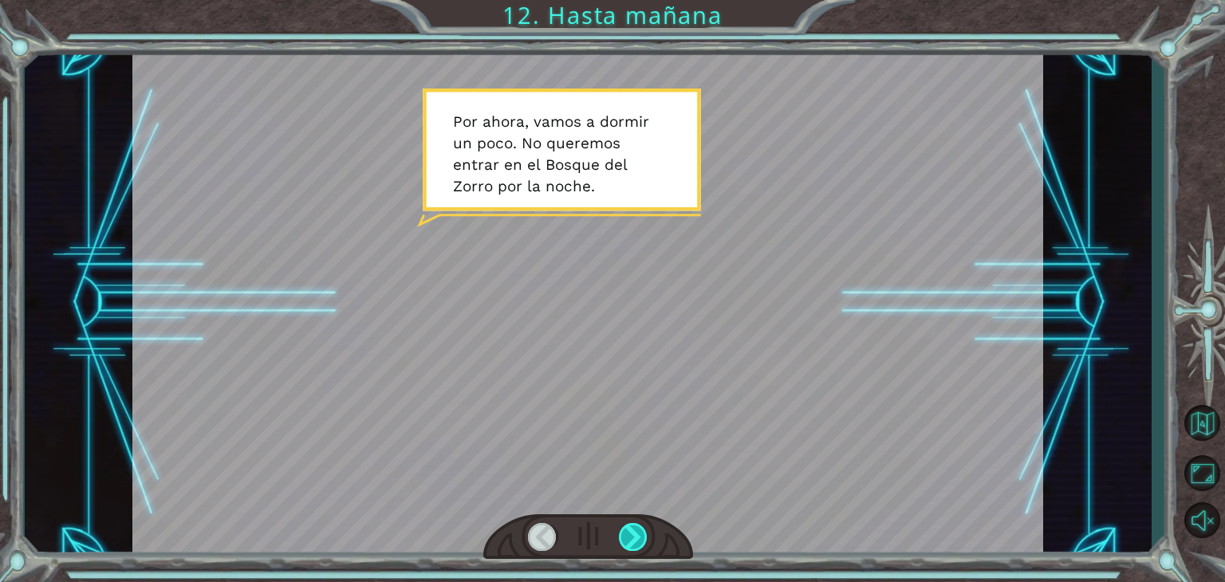
click at [629, 534] on div at bounding box center [633, 537] width 29 height 28
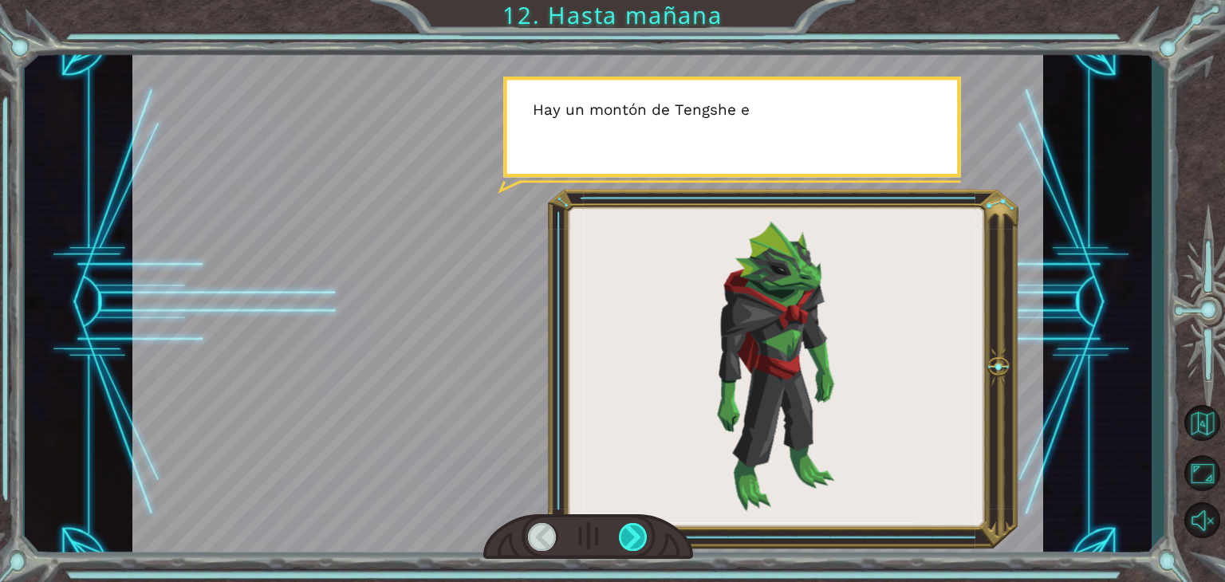
click at [629, 534] on div at bounding box center [633, 537] width 29 height 28
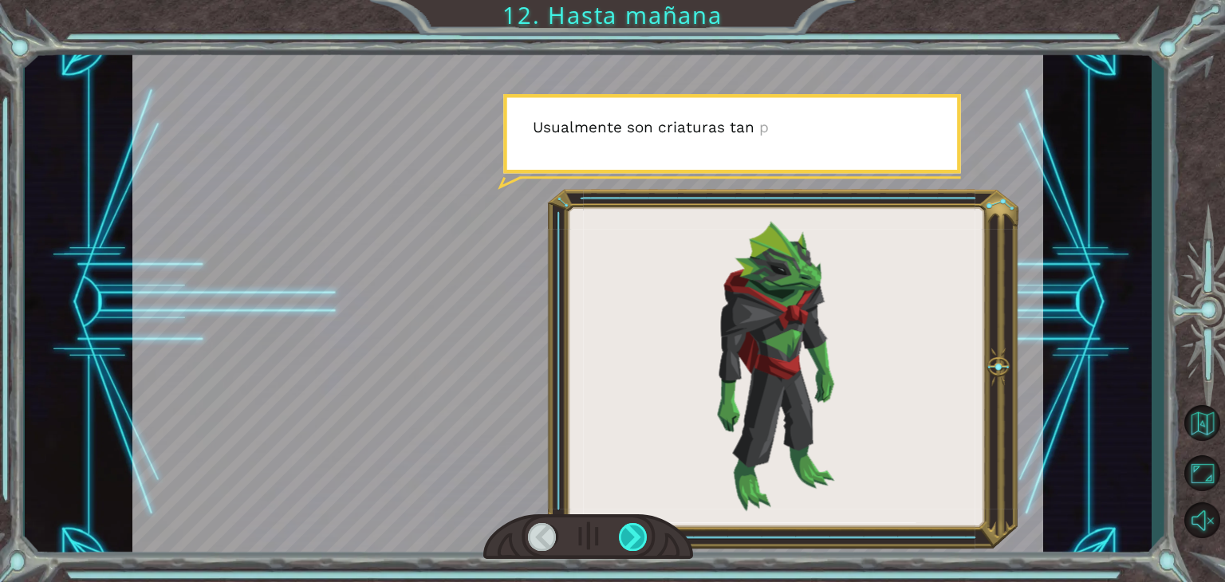
click at [629, 534] on div at bounding box center [633, 537] width 29 height 28
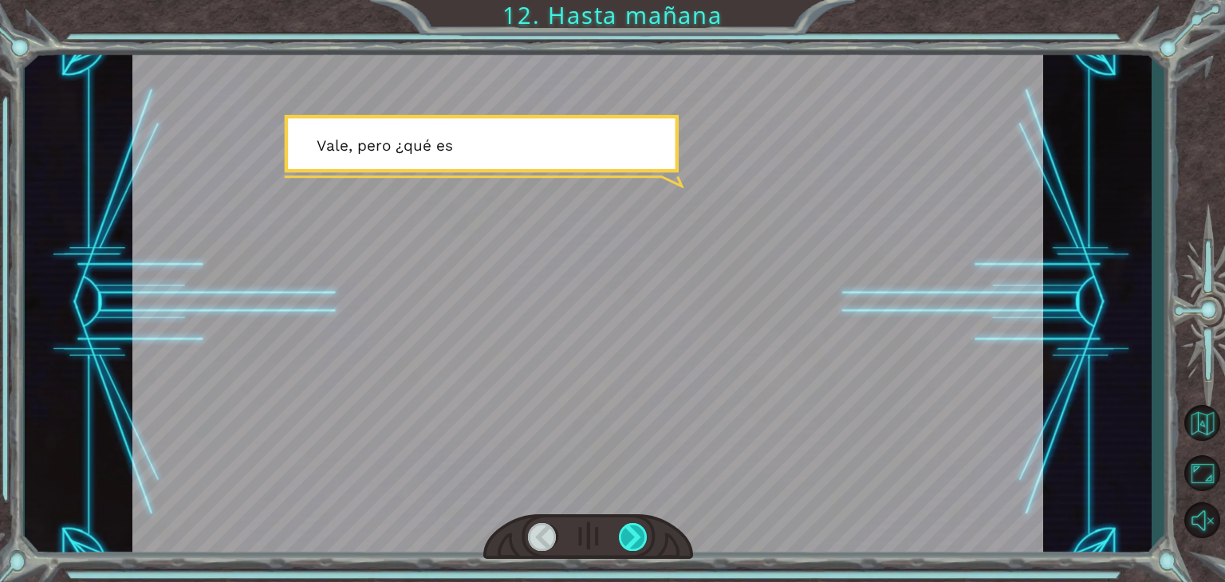
click at [629, 534] on div at bounding box center [633, 537] width 29 height 28
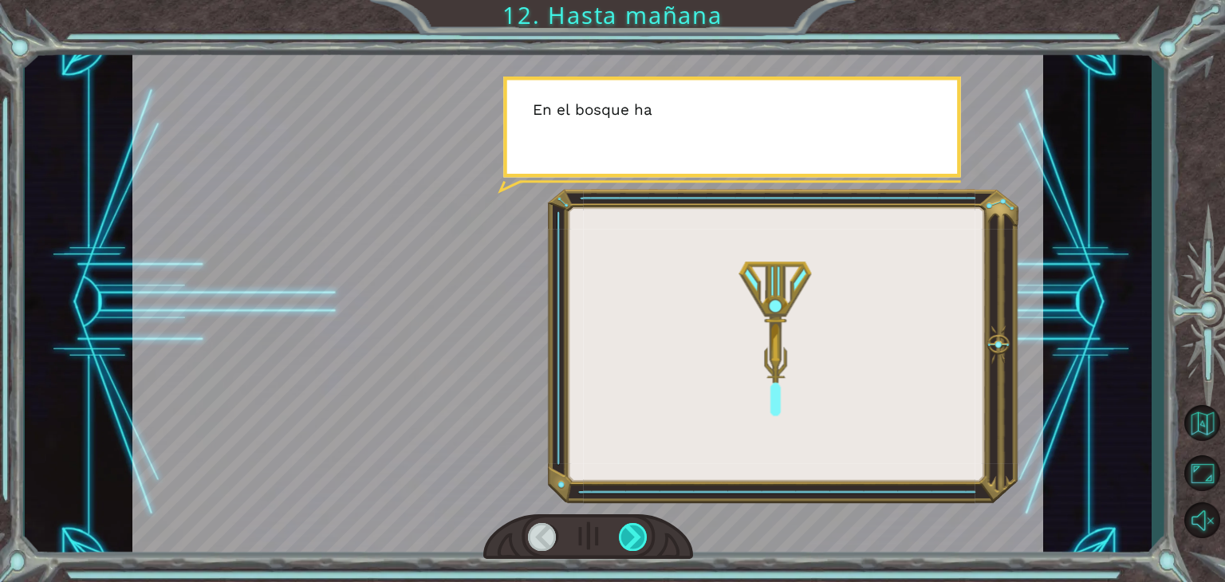
click at [629, 534] on div at bounding box center [633, 537] width 29 height 28
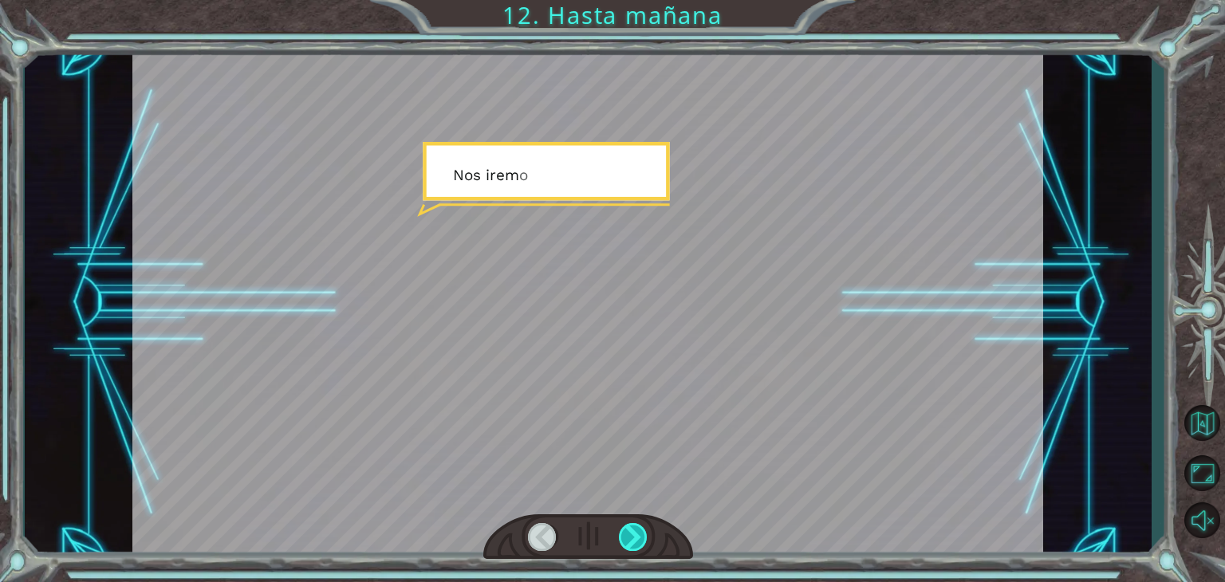
click at [629, 534] on div at bounding box center [633, 537] width 29 height 28
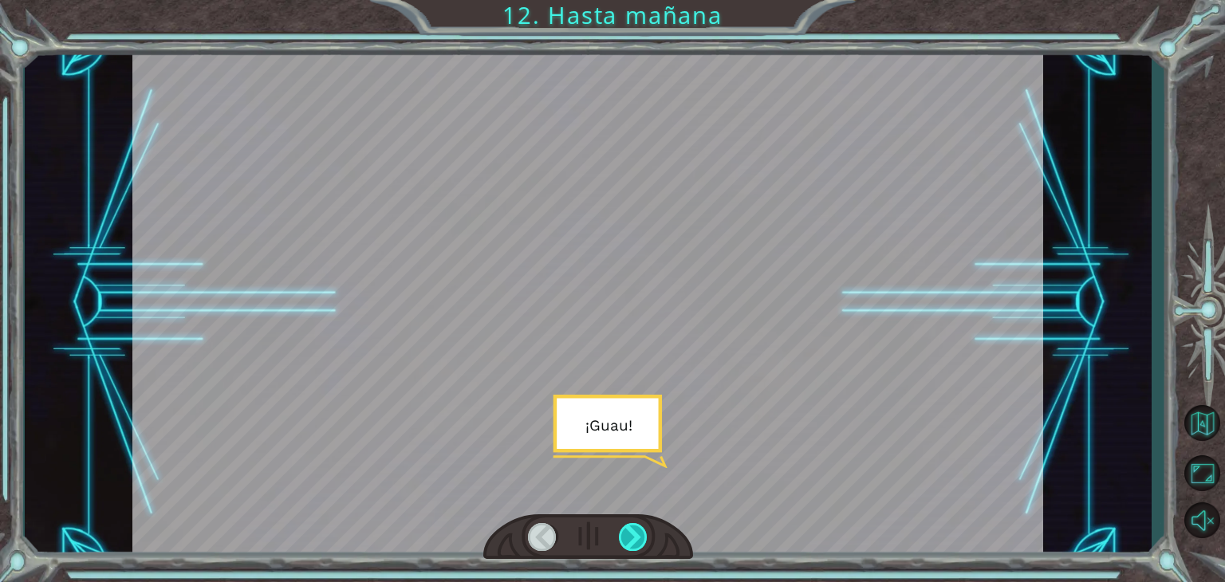
click at [629, 534] on div at bounding box center [633, 537] width 29 height 28
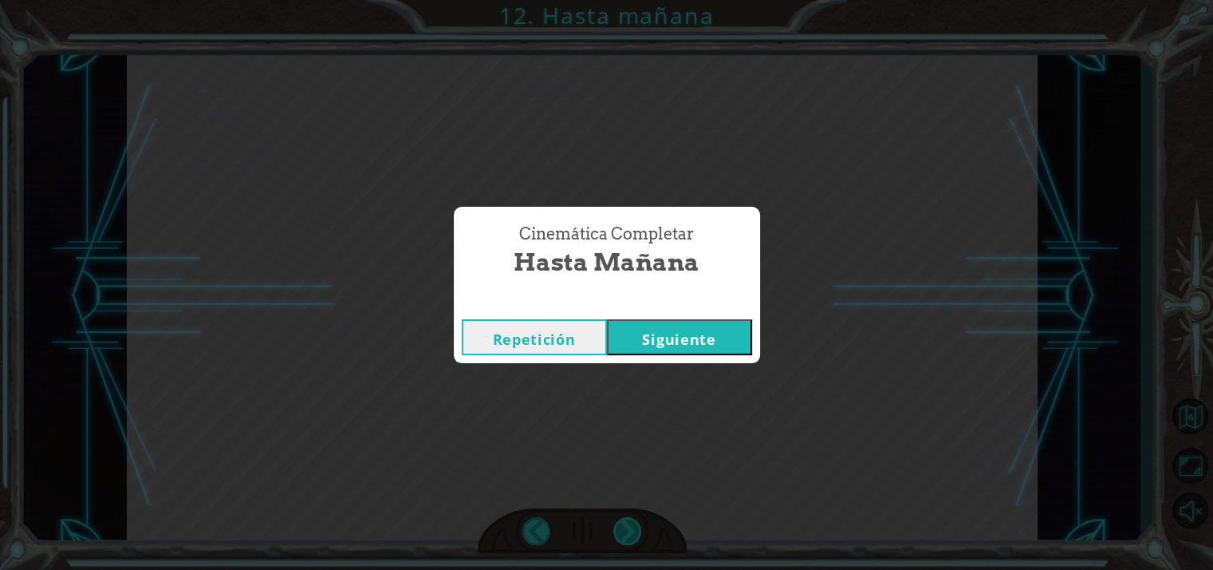
click at [629, 534] on div "Cinemática Completar Hasta [DATE] Repetición [GEOGRAPHIC_DATA]" at bounding box center [606, 285] width 1213 height 570
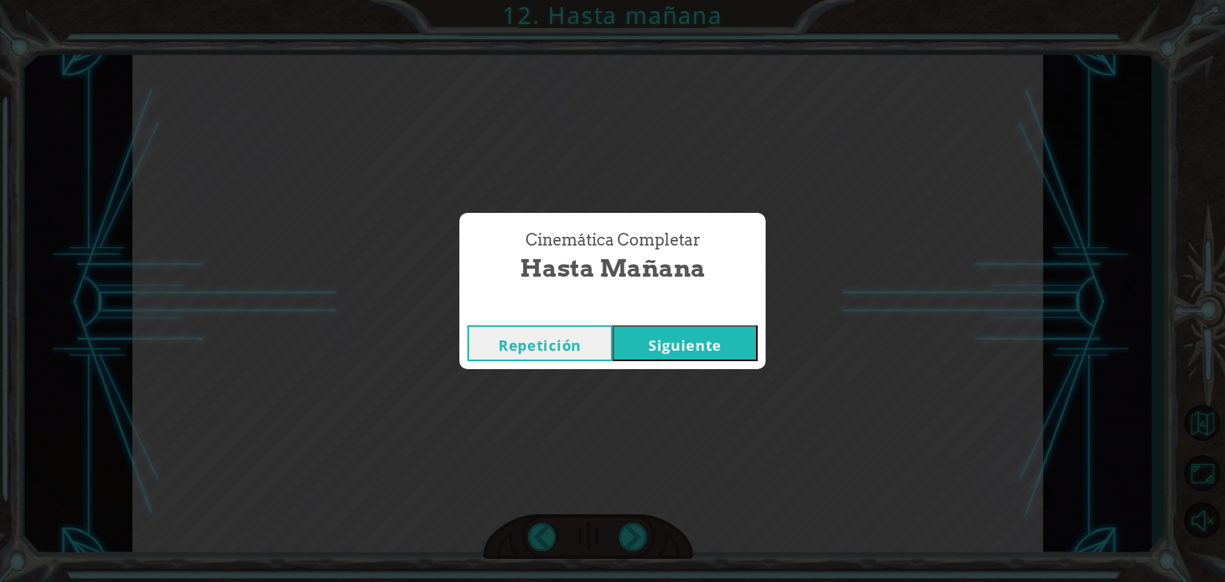
click at [672, 333] on button "Siguiente" at bounding box center [685, 343] width 145 height 36
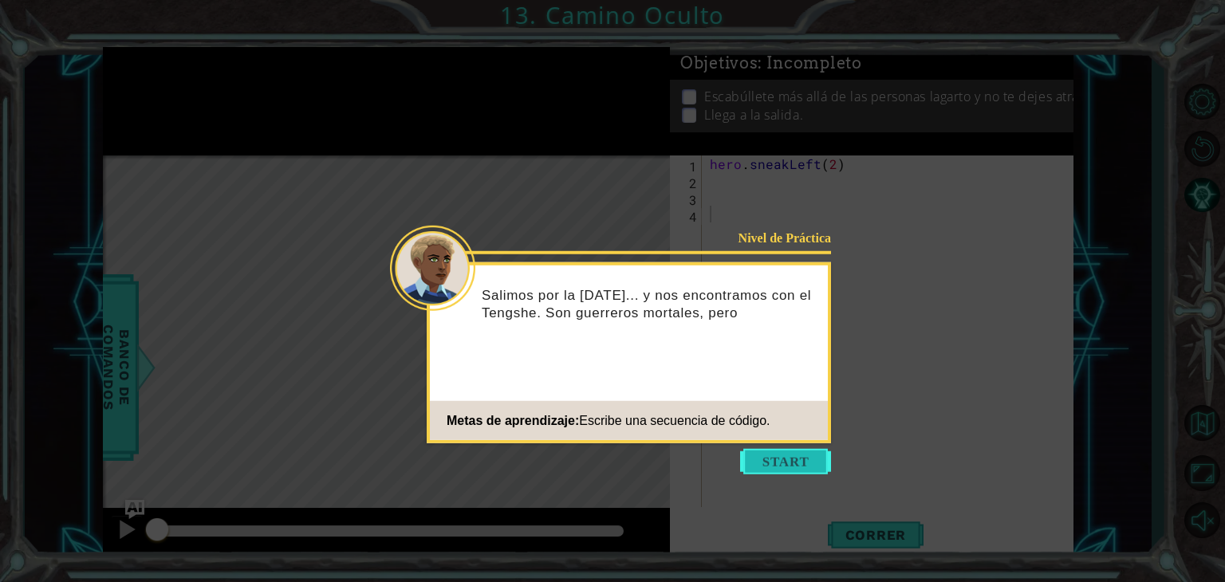
click at [766, 460] on button "Start" at bounding box center [785, 462] width 91 height 26
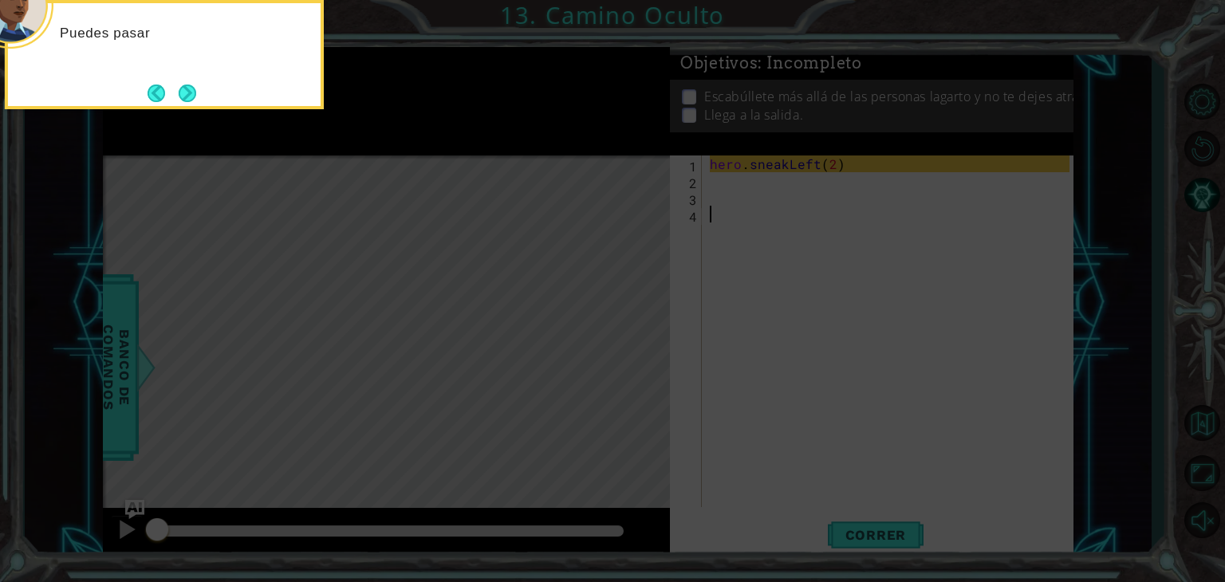
click at [759, 329] on icon at bounding box center [612, 87] width 1225 height 990
click at [189, 88] on button "Next" at bounding box center [187, 92] width 29 height 29
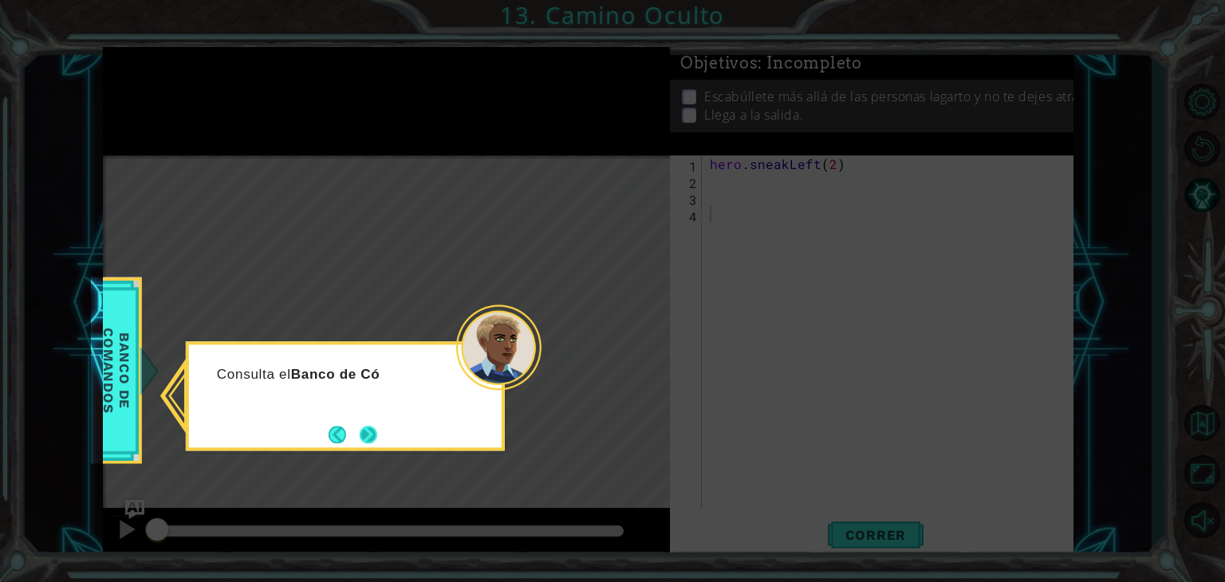
click at [373, 429] on button "Next" at bounding box center [368, 434] width 21 height 21
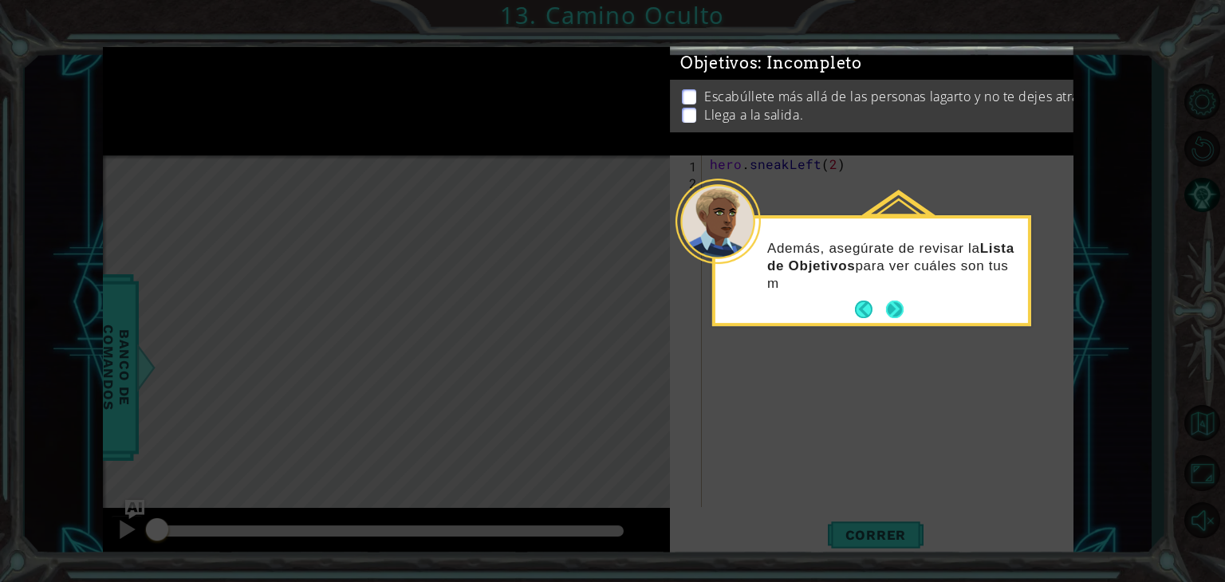
click at [896, 304] on button "Next" at bounding box center [895, 310] width 24 height 24
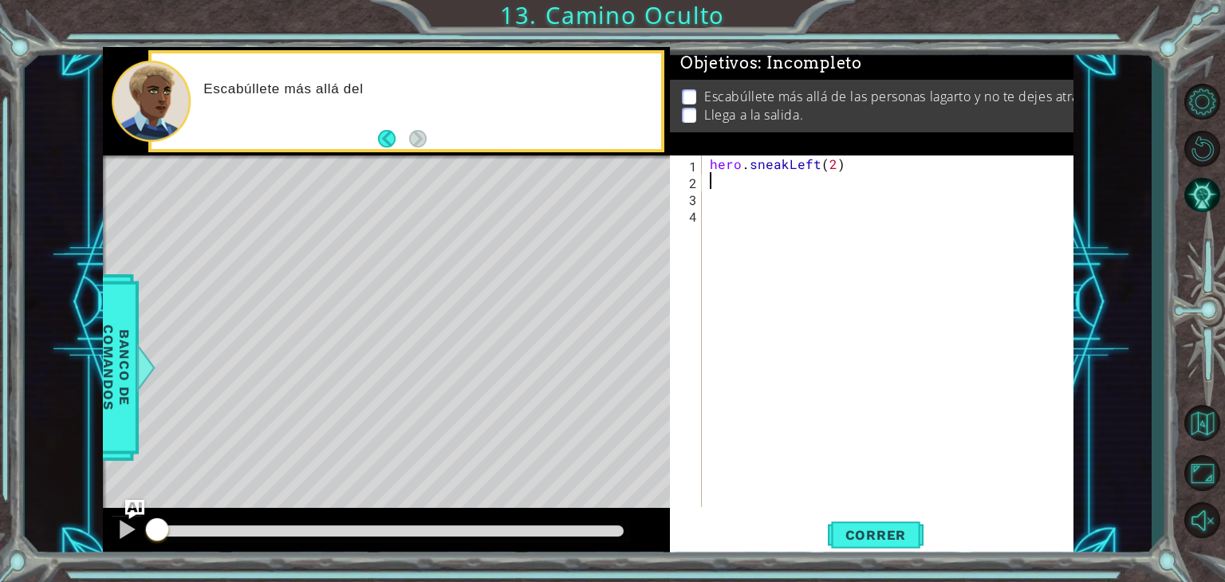
click at [730, 183] on div "hero . sneakLeft ( 2 )" at bounding box center [892, 348] width 371 height 385
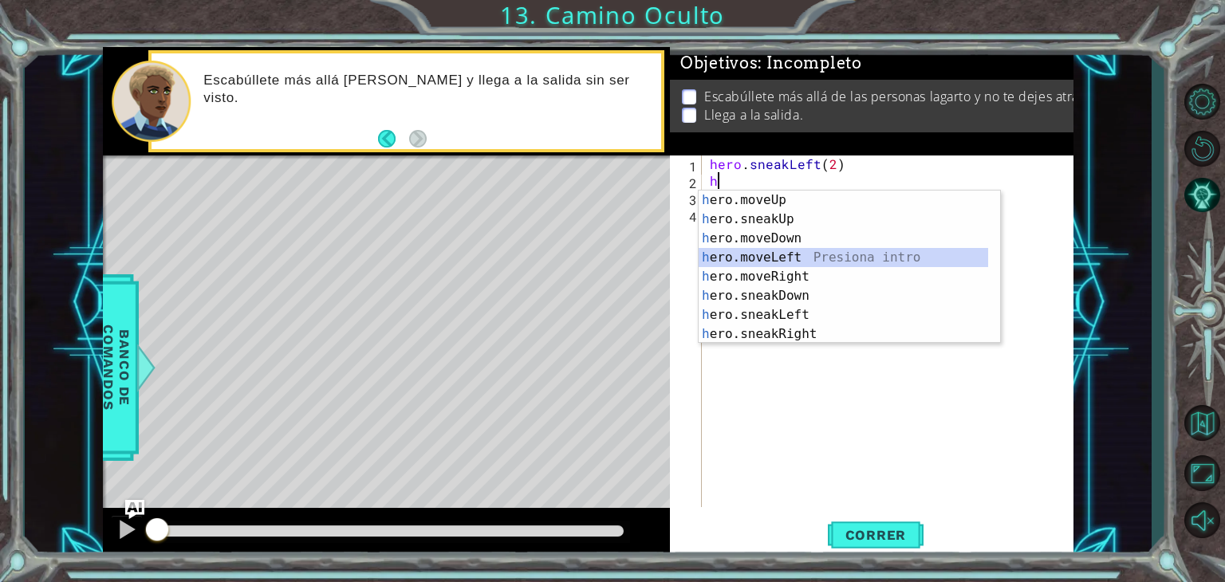
click at [773, 253] on div "h ero.moveUp Presiona intro h ero.sneakUp Presiona intro h ero.moveDown Presion…" at bounding box center [844, 286] width 290 height 191
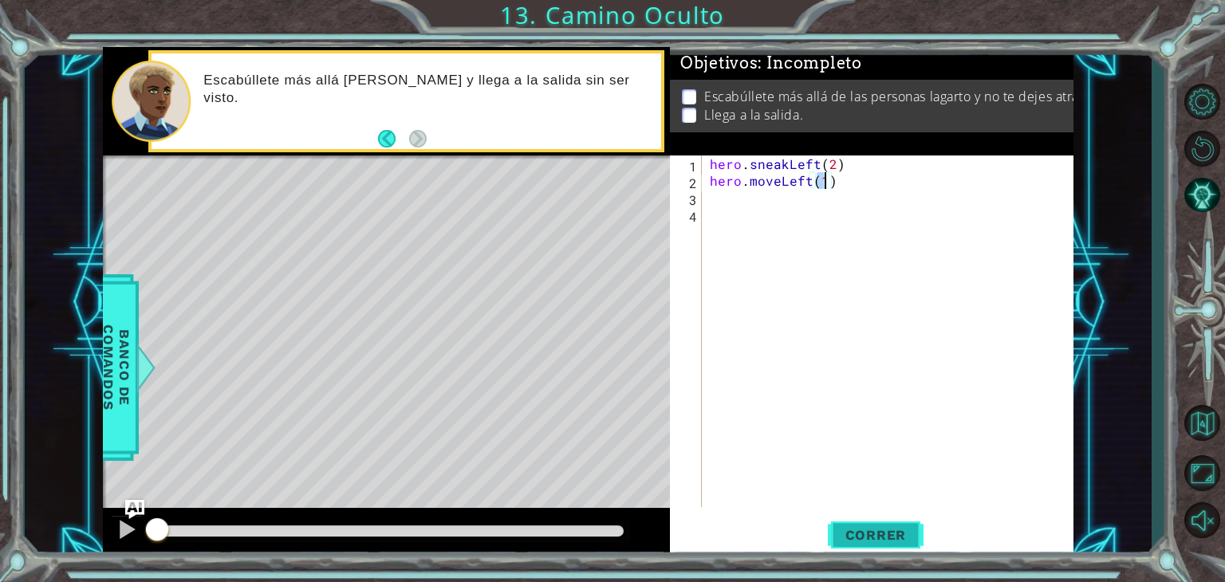
type textarea "hero.moveLeft(1)"
click at [871, 534] on span "Correr" at bounding box center [876, 535] width 93 height 16
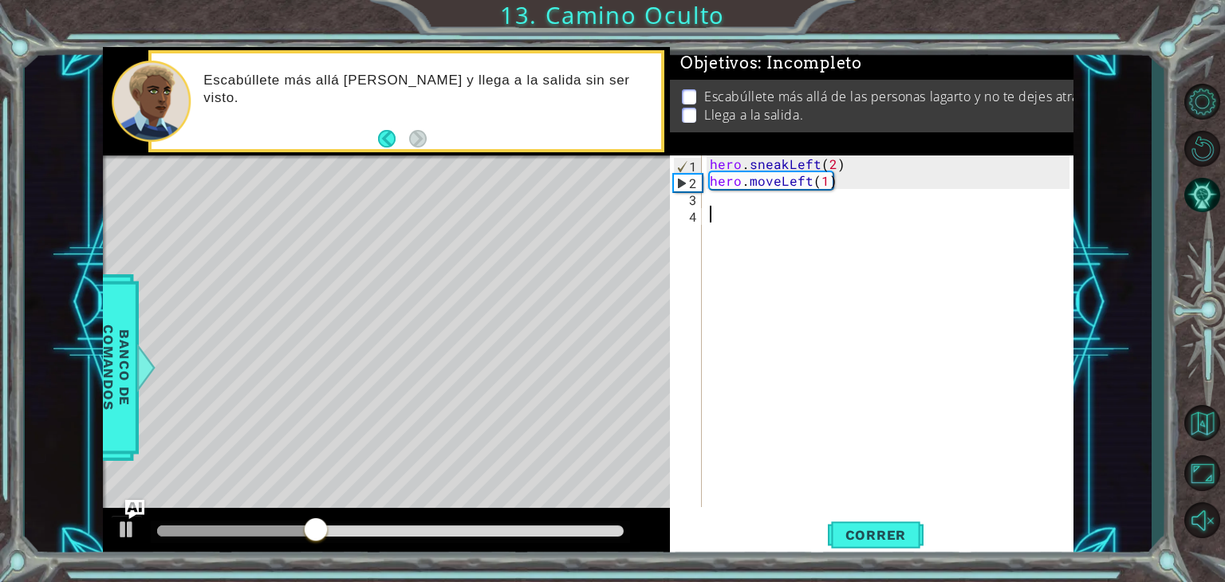
click at [724, 207] on div "hero . sneakLeft ( 2 ) hero . moveLeft ( 1 )" at bounding box center [892, 348] width 371 height 385
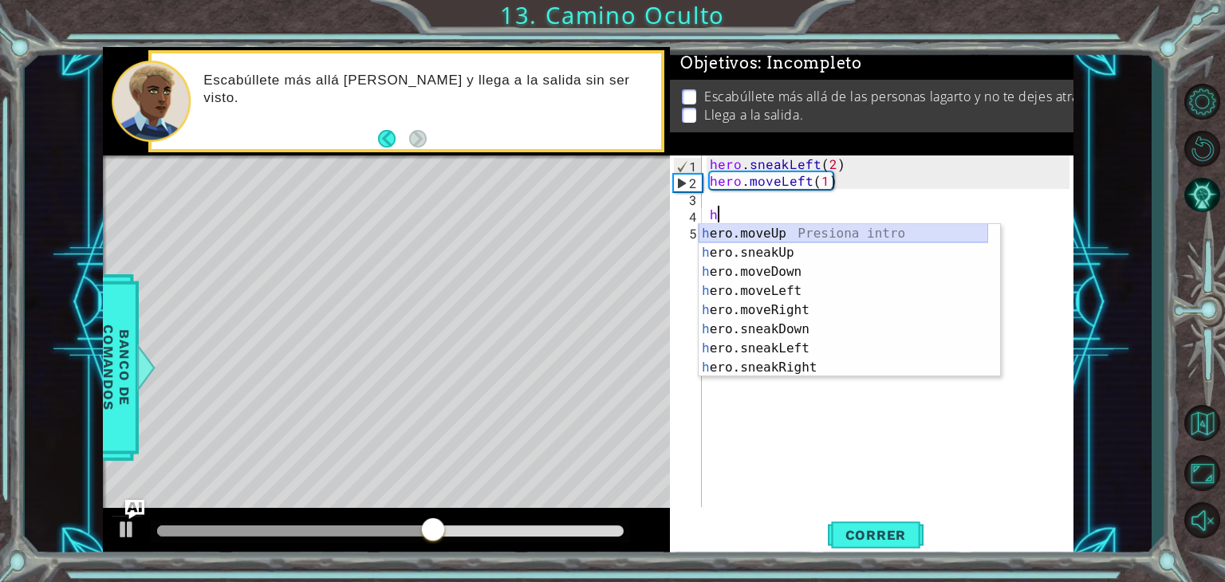
click at [761, 234] on div "h ero.moveUp Presiona intro h ero.sneakUp Presiona intro h ero.moveDown Presion…" at bounding box center [844, 319] width 290 height 191
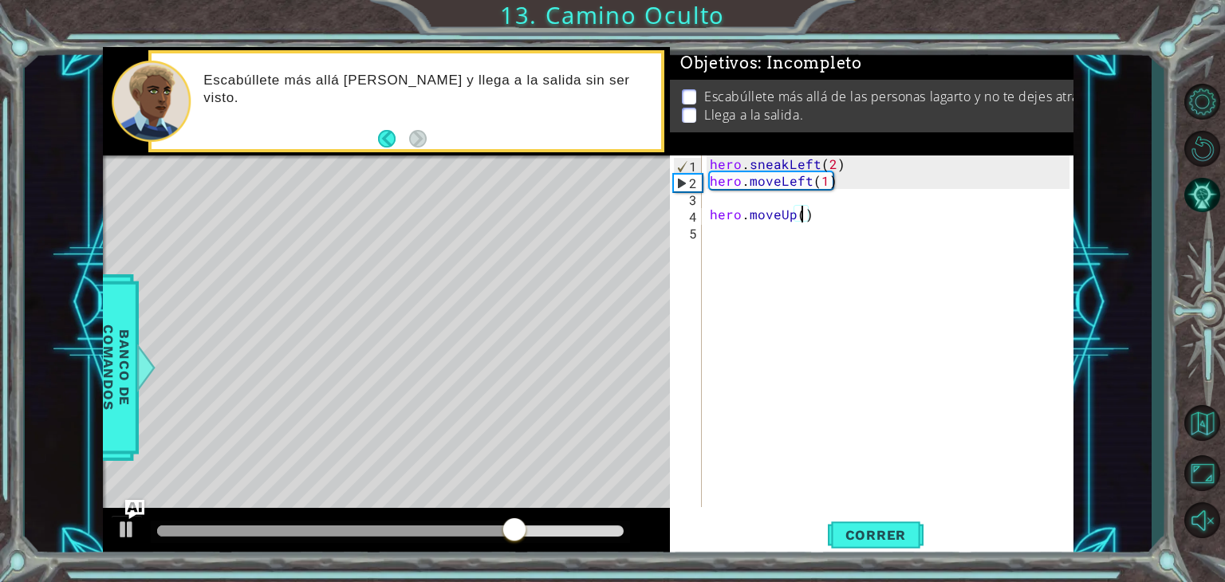
scroll to position [0, 6]
type textarea "hero.moveUp(2)"
click at [884, 527] on span "Correr" at bounding box center [876, 535] width 93 height 16
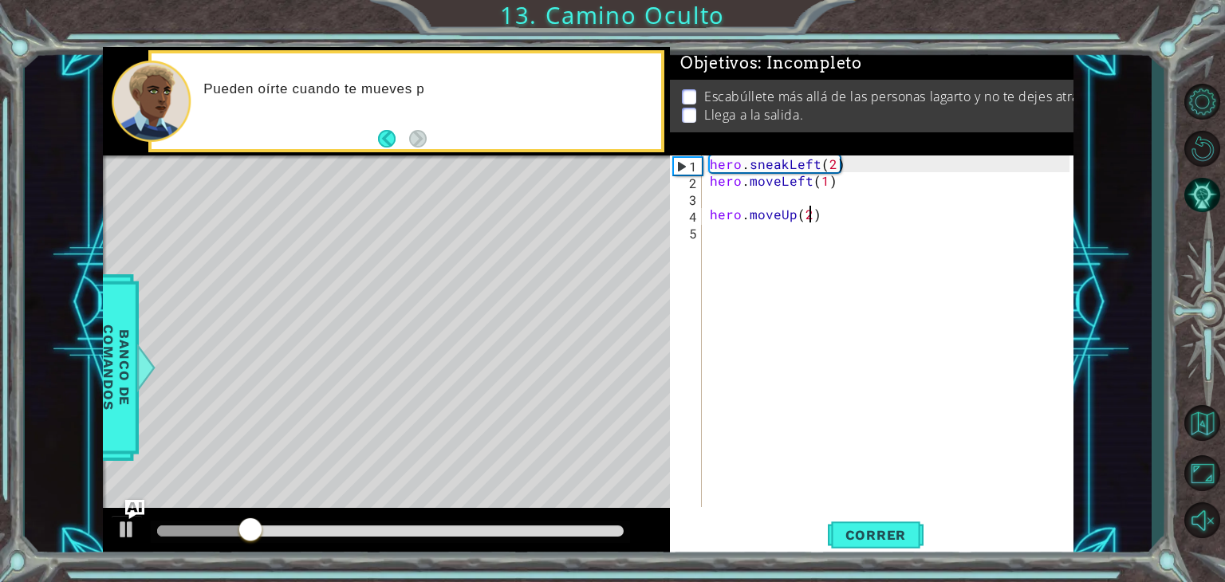
click at [731, 194] on div "hero . sneakLeft ( 2 ) hero . moveLeft ( 1 ) hero . moveUp ( 2 )" at bounding box center [892, 348] width 371 height 385
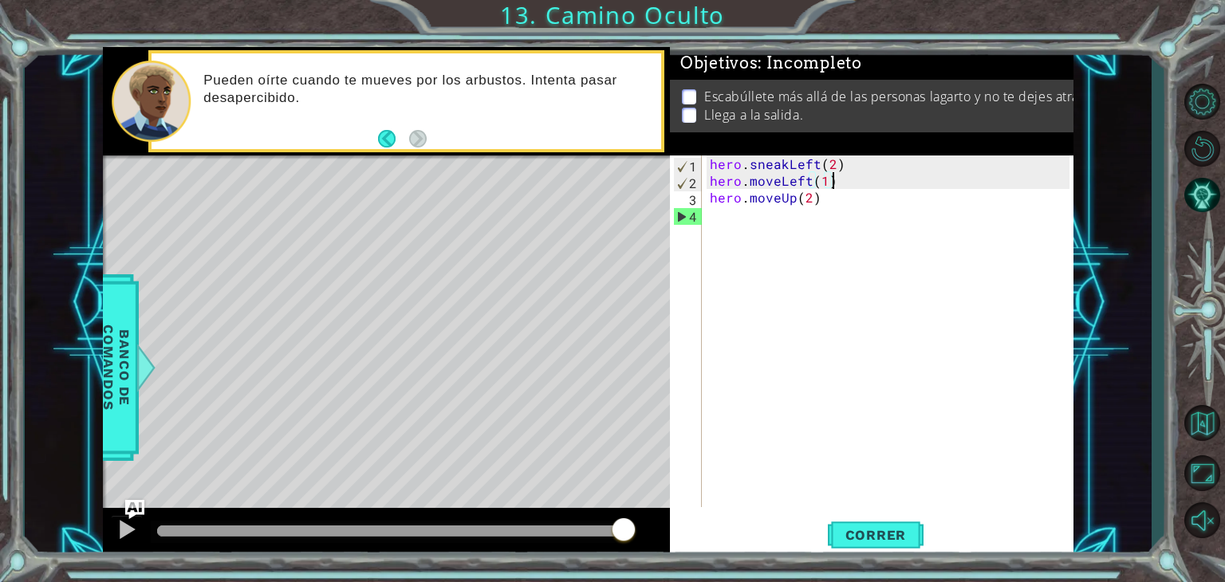
click at [820, 199] on div "hero . sneakLeft ( 2 ) hero . moveLeft ( 1 ) hero . moveUp ( 2 )" at bounding box center [892, 348] width 371 height 385
click at [834, 184] on div "hero . sneakLeft ( 2 ) hero . moveLeft ( 1 ) hero . moveUp ( 2 )" at bounding box center [892, 348] width 371 height 385
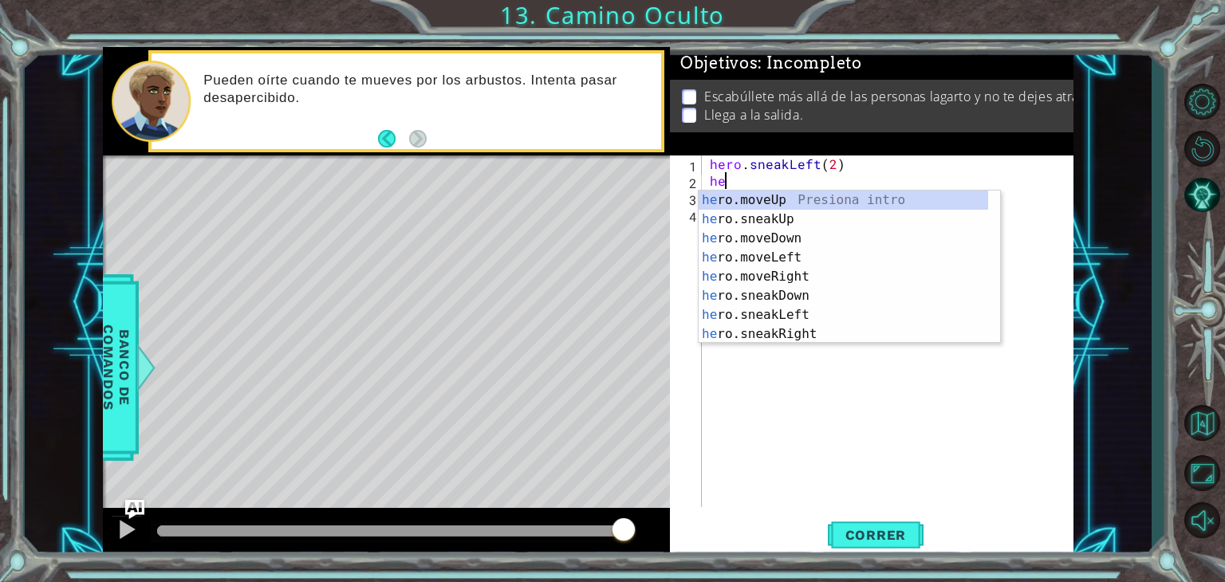
type textarea "h"
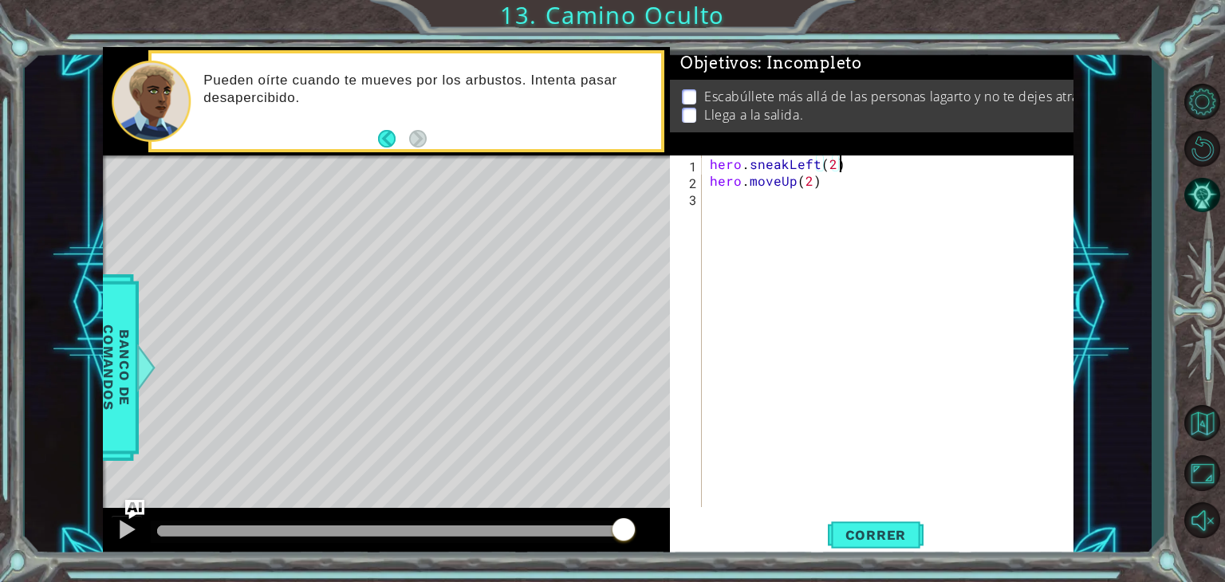
click at [834, 184] on div "hero . sneakLeft ( 2 ) hero . moveUp ( 2 )" at bounding box center [892, 348] width 371 height 385
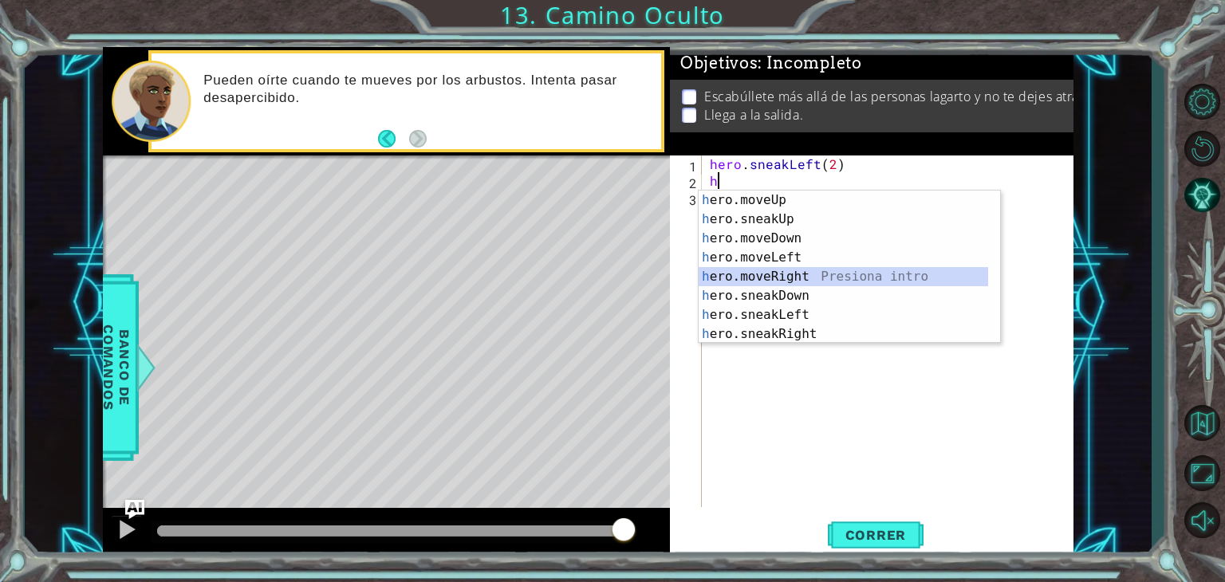
click at [804, 281] on div "h ero.moveUp Presiona intro h ero.sneakUp Presiona intro h ero.moveDown Presion…" at bounding box center [844, 286] width 290 height 191
type textarea "hero.moveRight(1)"
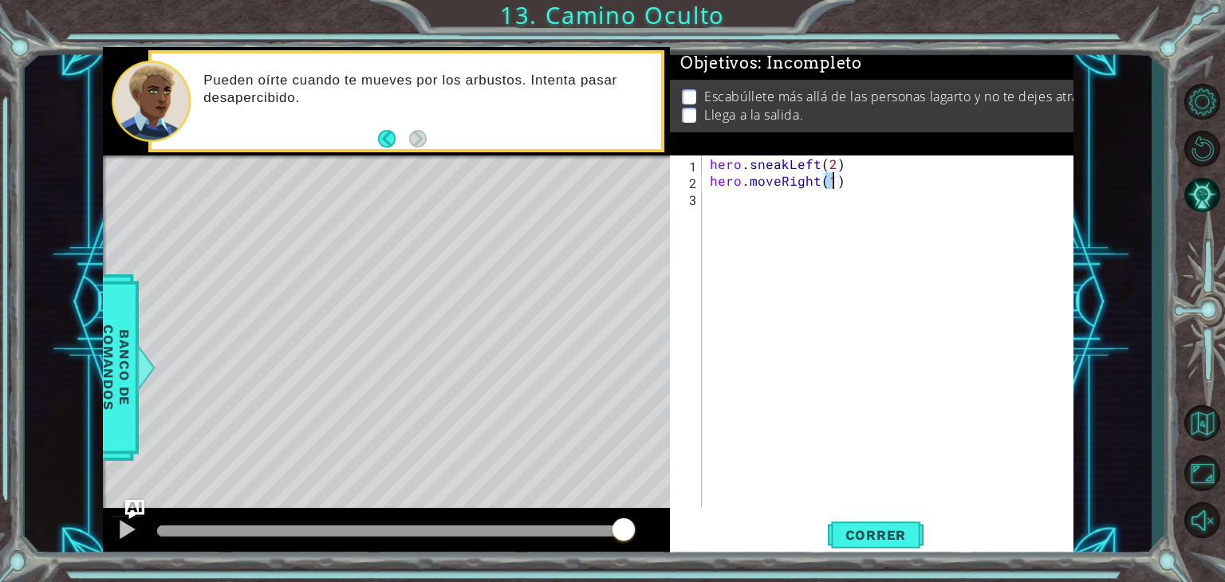
click at [719, 211] on div "hero . sneakLeft ( 2 ) hero . moveRight ( 1 )" at bounding box center [892, 348] width 371 height 385
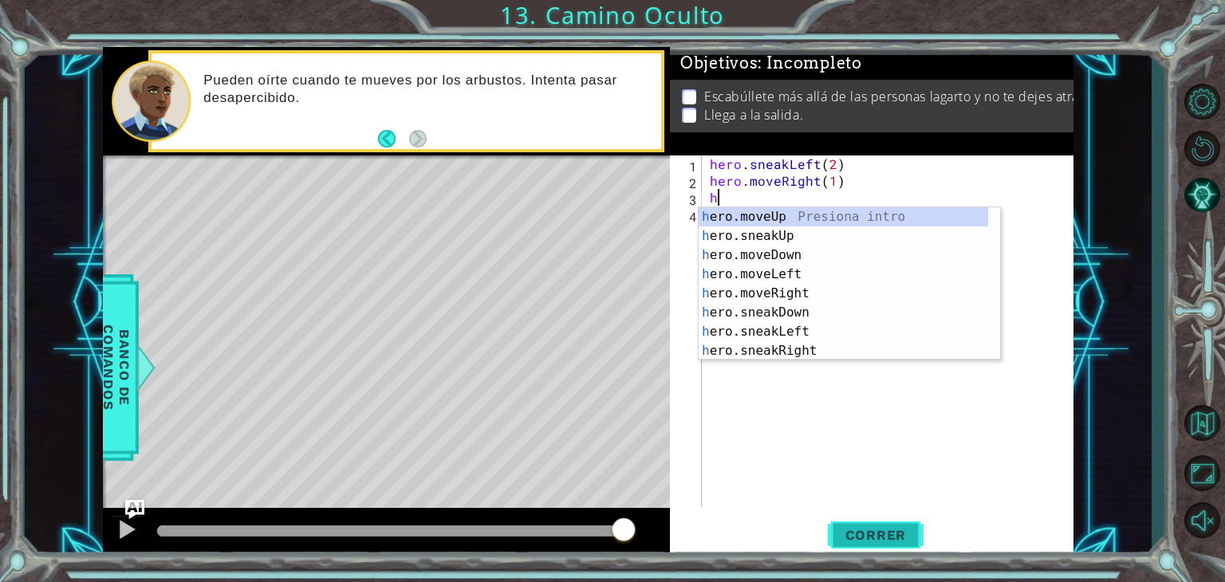
click at [885, 535] on span "Correr" at bounding box center [876, 535] width 93 height 16
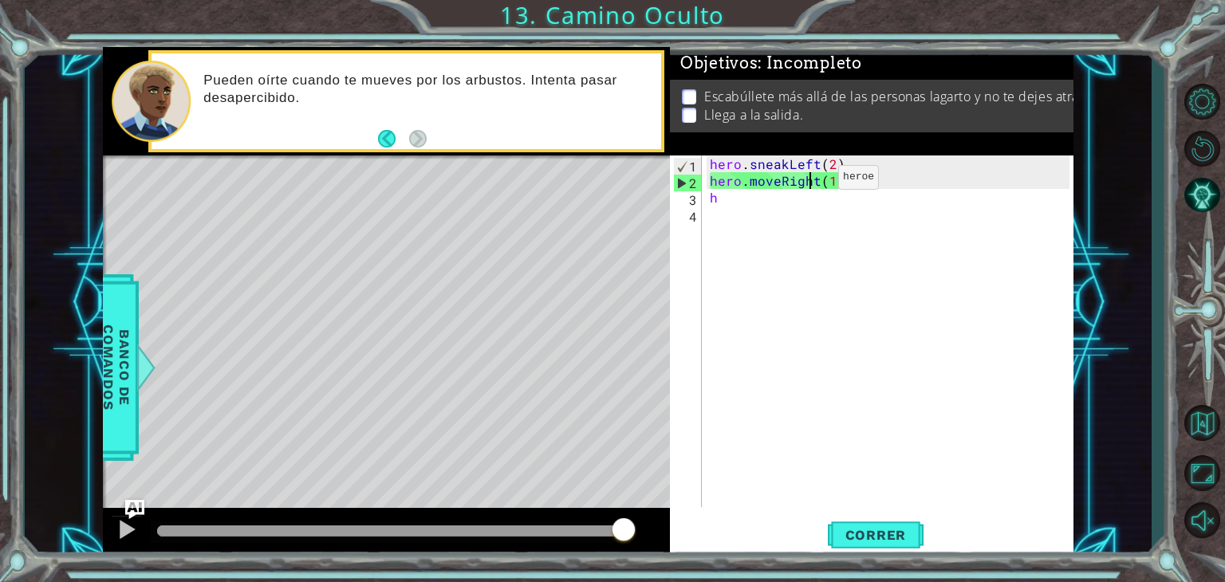
click at [810, 181] on div "hero . sneakLeft ( 2 ) hero . moveRight ( 1 ) h" at bounding box center [892, 348] width 371 height 385
click at [813, 180] on div "hero . sneakLeft ( 2 ) hero . moveRight ( 1 ) h" at bounding box center [892, 348] width 371 height 385
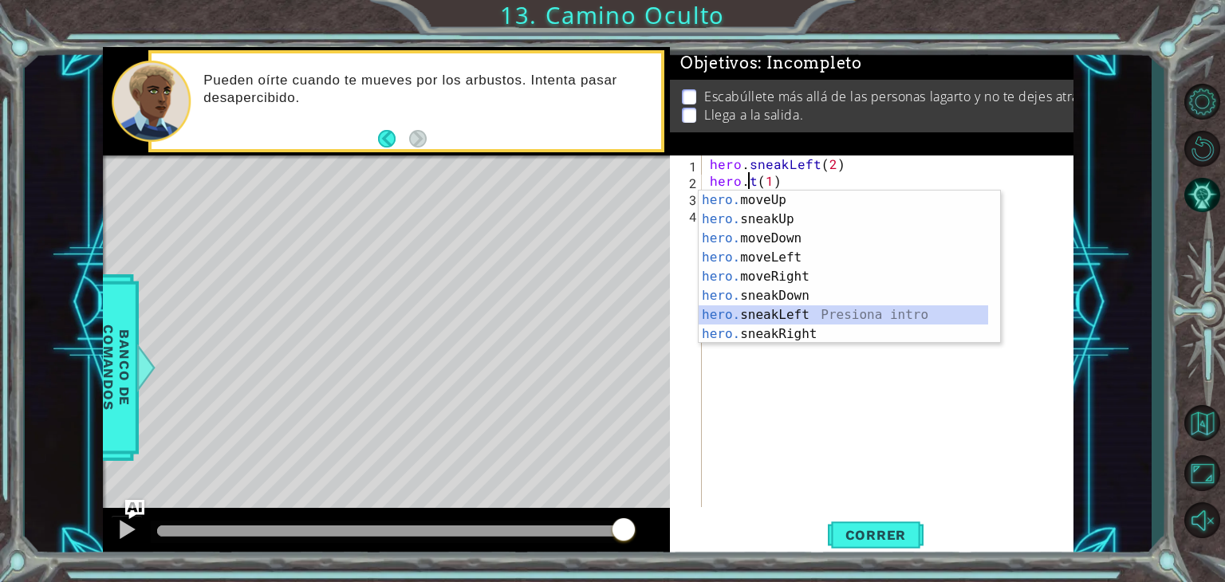
click at [805, 311] on div "hero. moveUp Presiona intro hero. sneakUp Presiona intro hero. moveDown Presion…" at bounding box center [844, 286] width 290 height 191
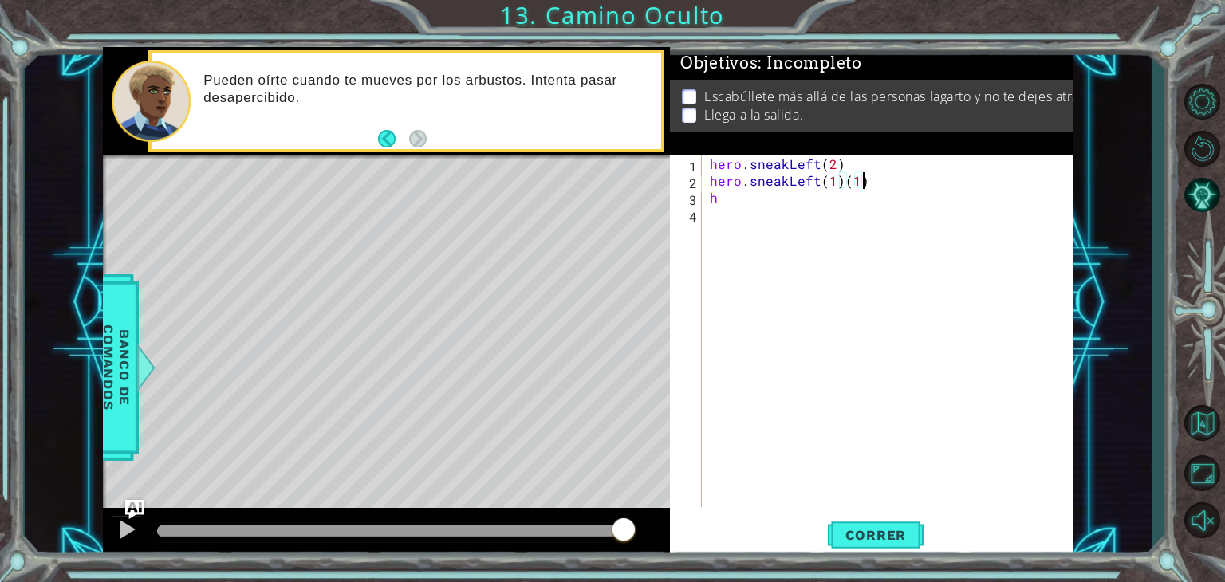
click at [863, 175] on div "hero . sneakLeft ( 2 ) hero . sneakLeft ( 1 ) ( 1 ) h" at bounding box center [892, 348] width 371 height 385
click at [812, 182] on div "hero . sneakLeft ( 2 ) hero . sneakLeft ( 1 ) h" at bounding box center [892, 348] width 371 height 385
click at [816, 182] on div "hero . sneakLeft ( 2 ) hero . sneakLeft ( 1 ) h" at bounding box center [892, 348] width 371 height 385
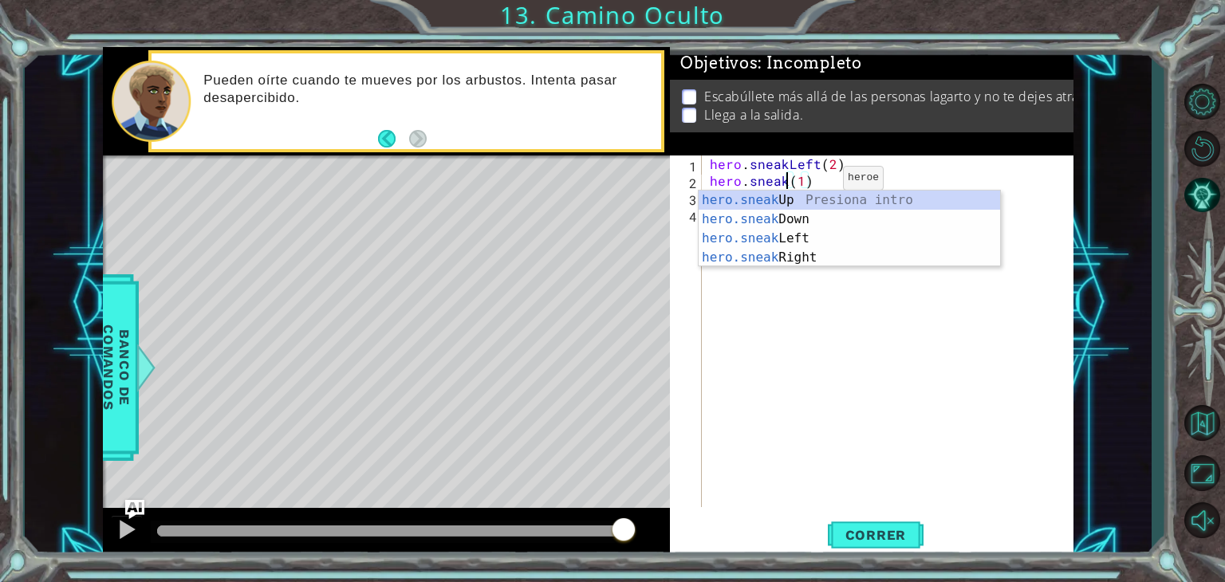
scroll to position [0, 5]
click at [788, 197] on div "hero.sneak Up Presiona intro hero.sneak Down Presiona intro hero.sneak Left Pre…" at bounding box center [850, 248] width 302 height 115
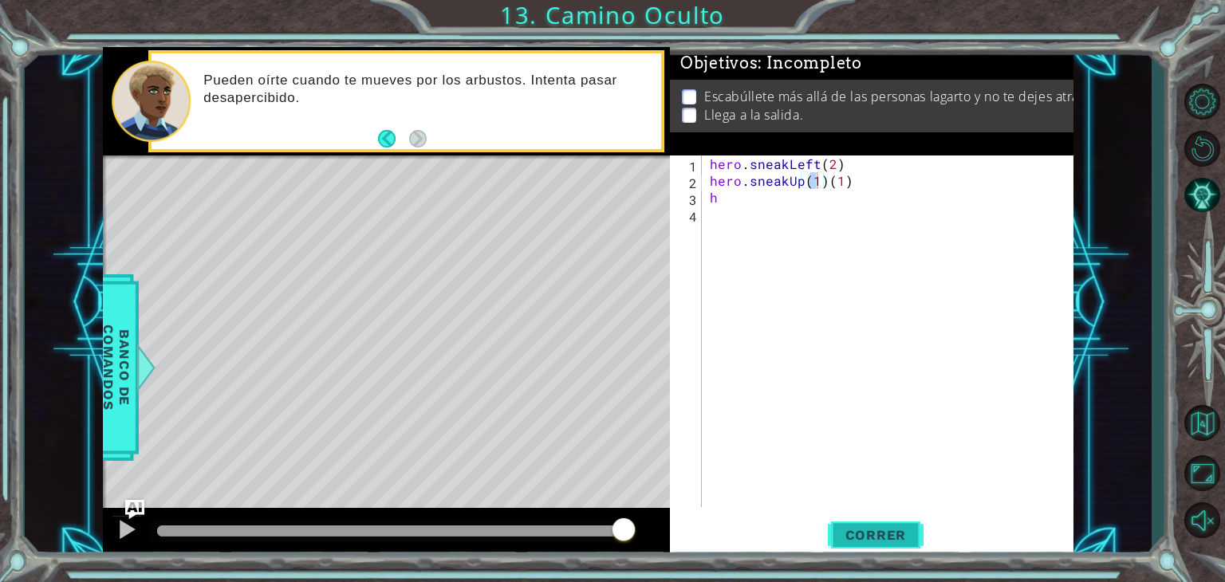
click at [881, 538] on span "Correr" at bounding box center [876, 535] width 93 height 16
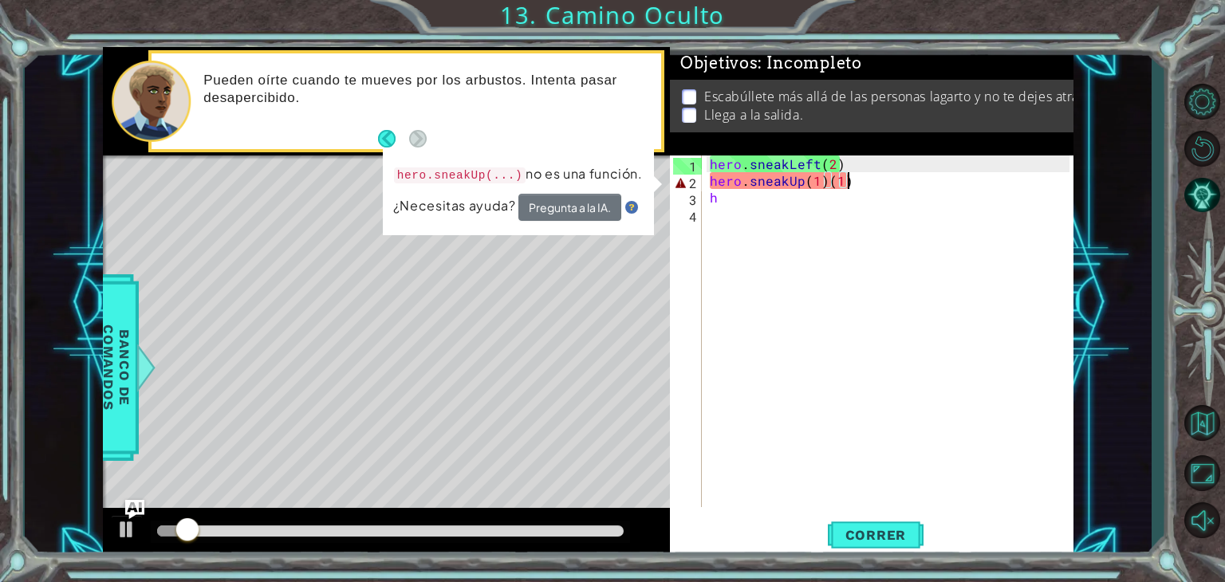
click at [862, 185] on div "hero . sneakLeft ( 2 ) hero . sneakUp ( 1 ) ( 1 ) h" at bounding box center [892, 348] width 371 height 385
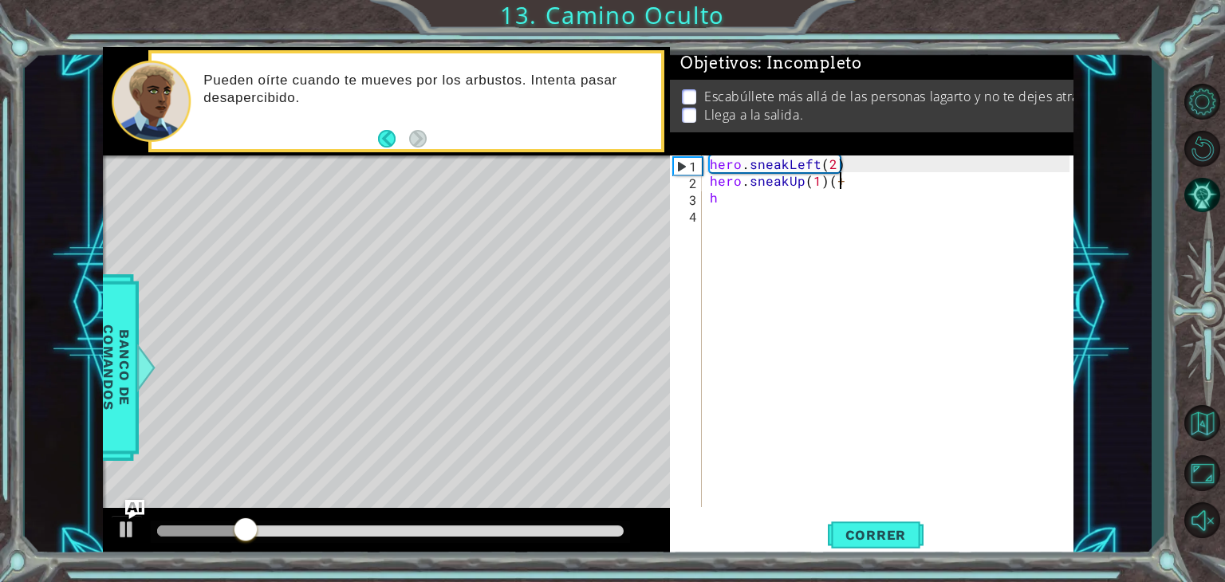
scroll to position [0, 6]
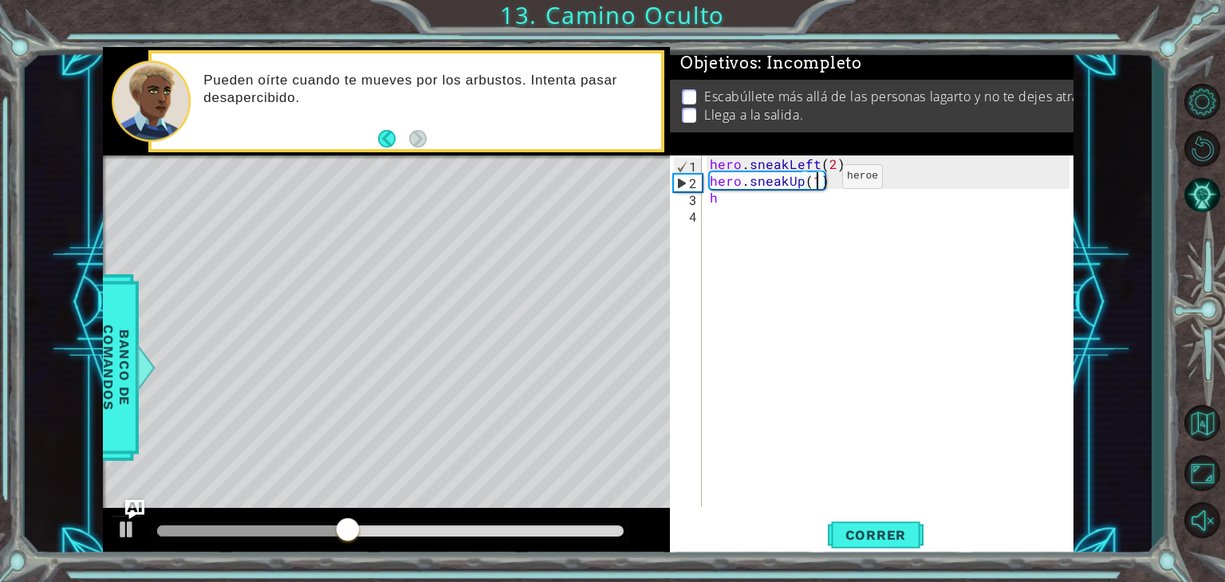
click at [815, 180] on div "hero . sneakLeft ( 2 ) hero . sneakUp ( 1 ) h" at bounding box center [892, 348] width 371 height 385
click at [759, 199] on div "hero . sneakLeft ( 2 ) hero . sneakUp ( 2 ) h" at bounding box center [892, 348] width 371 height 385
click at [901, 523] on button "Correr" at bounding box center [876, 535] width 96 height 41
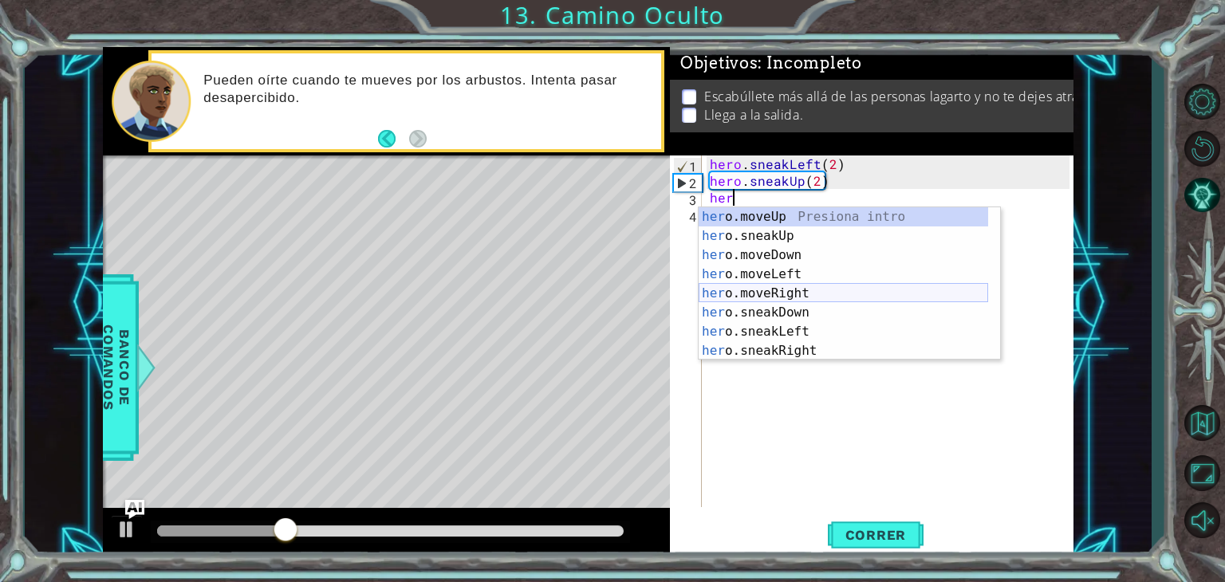
click at [788, 293] on div "her o.moveUp Presiona intro her o.sneakUp Presiona intro her o.moveDown Presion…" at bounding box center [844, 302] width 290 height 191
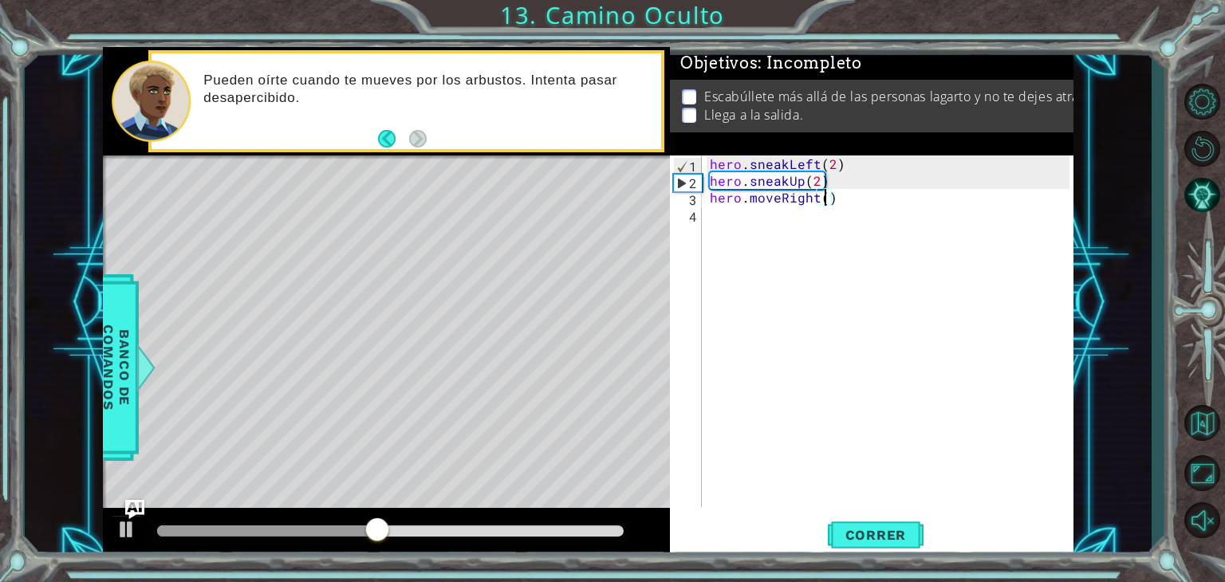
scroll to position [0, 6]
click at [900, 528] on span "Correr" at bounding box center [876, 535] width 93 height 16
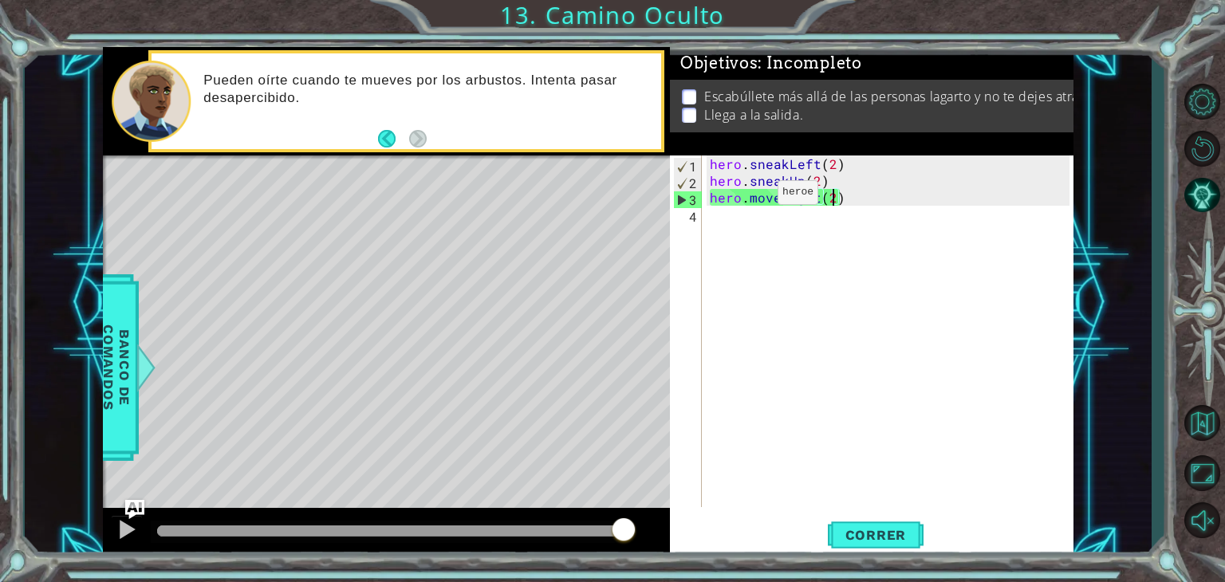
click at [750, 196] on div "hero . sneakLeft ( 2 ) hero . sneakUp ( 2 ) hero . moveRight ( 2 )" at bounding box center [892, 348] width 371 height 385
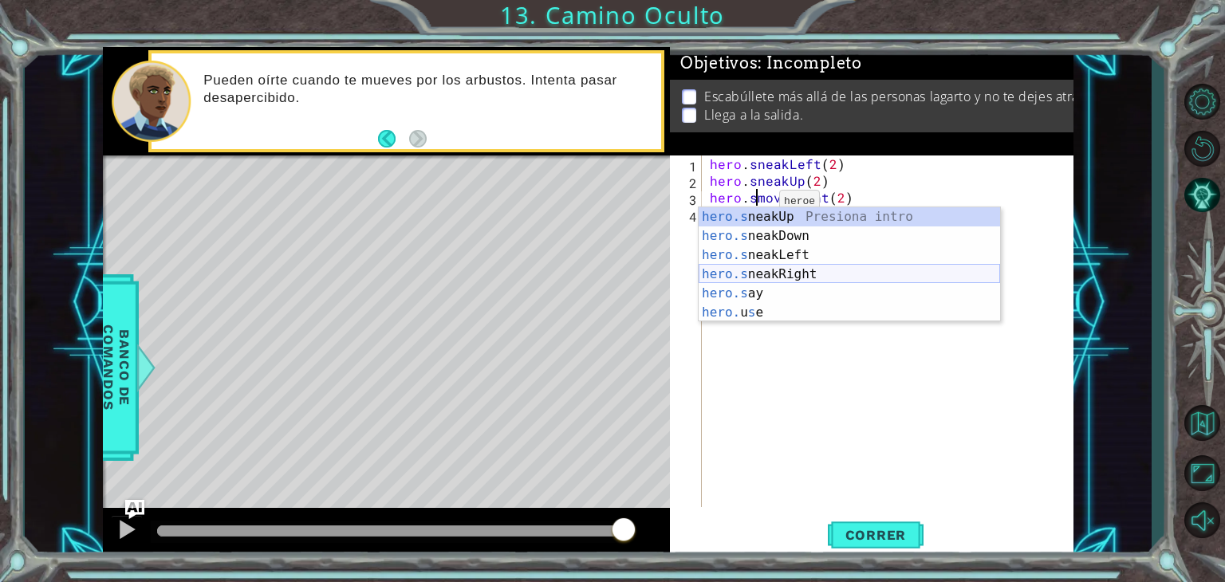
click at [787, 275] on div "hero.s neakUp Presiona intro hero.s neakDown Presiona intro hero.s neakLeft Pre…" at bounding box center [850, 283] width 302 height 153
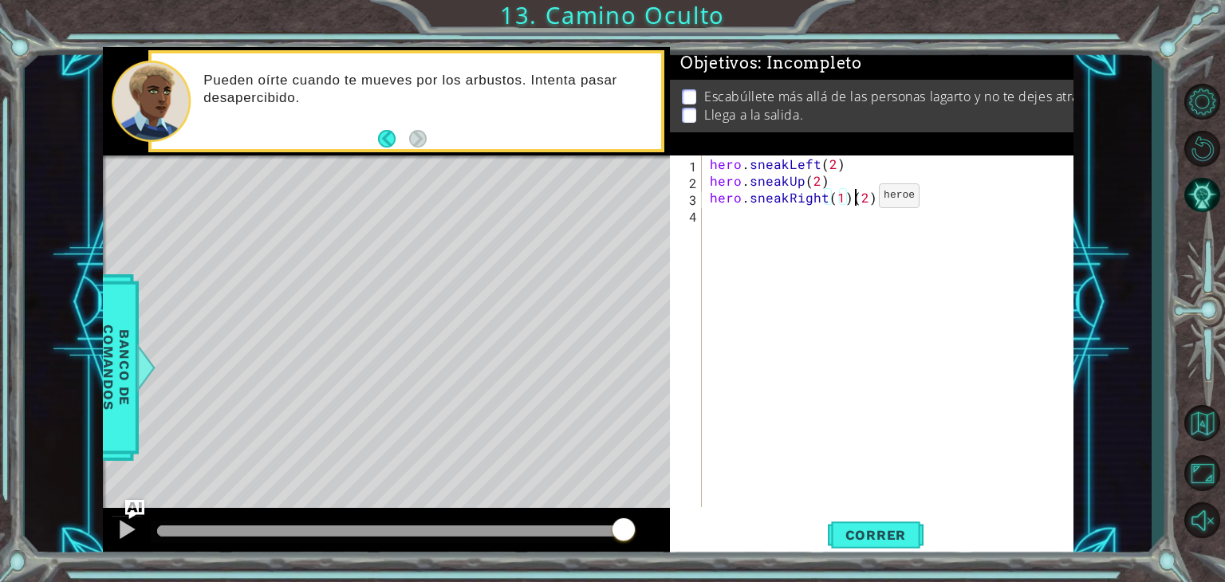
click at [852, 199] on div "hero . sneakLeft ( 2 ) hero . sneakUp ( 2 ) hero . sneakRight ( 1 ) ( 2 )" at bounding box center [892, 348] width 371 height 385
type textarea "hero.sneakRight(2)"
click at [874, 533] on span "Correr" at bounding box center [876, 535] width 93 height 16
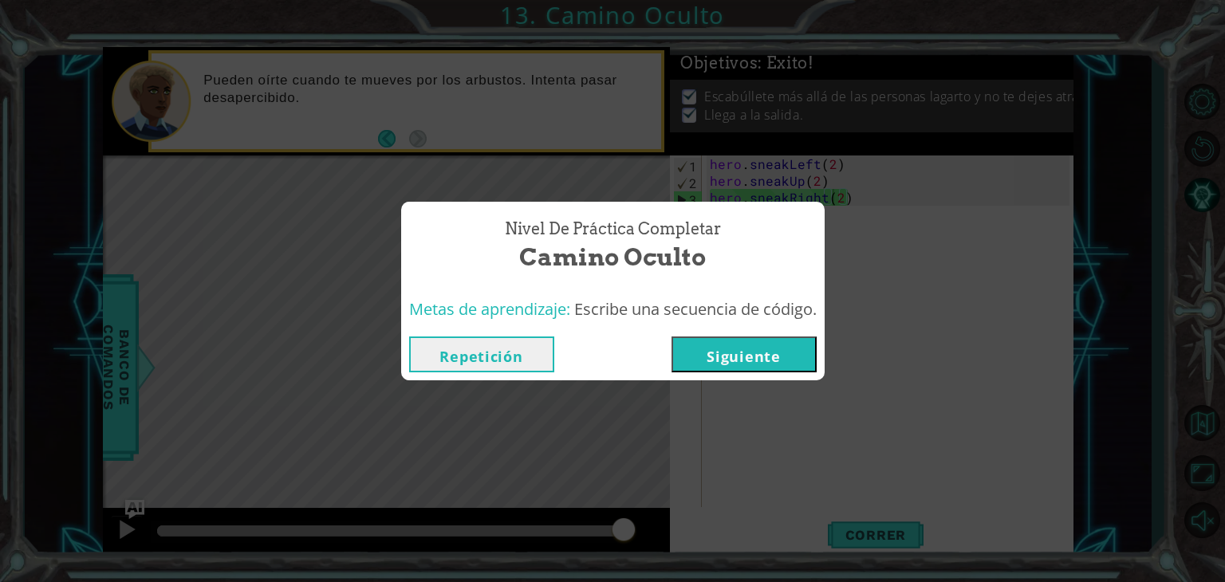
click at [742, 346] on button "Siguiente" at bounding box center [744, 355] width 145 height 36
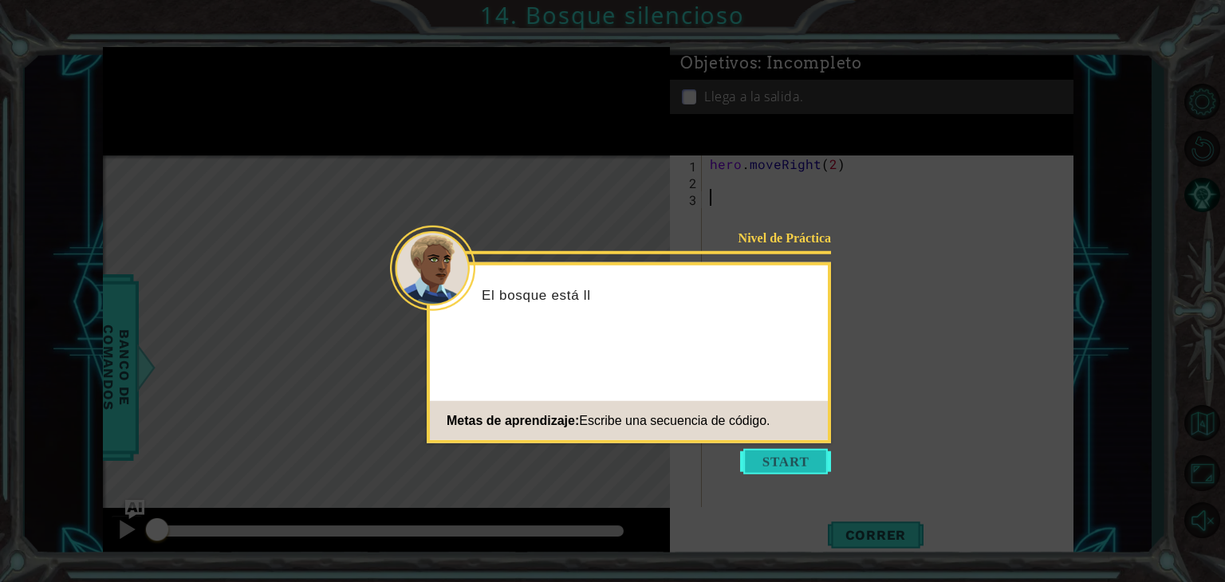
click at [779, 464] on button "Start" at bounding box center [785, 462] width 91 height 26
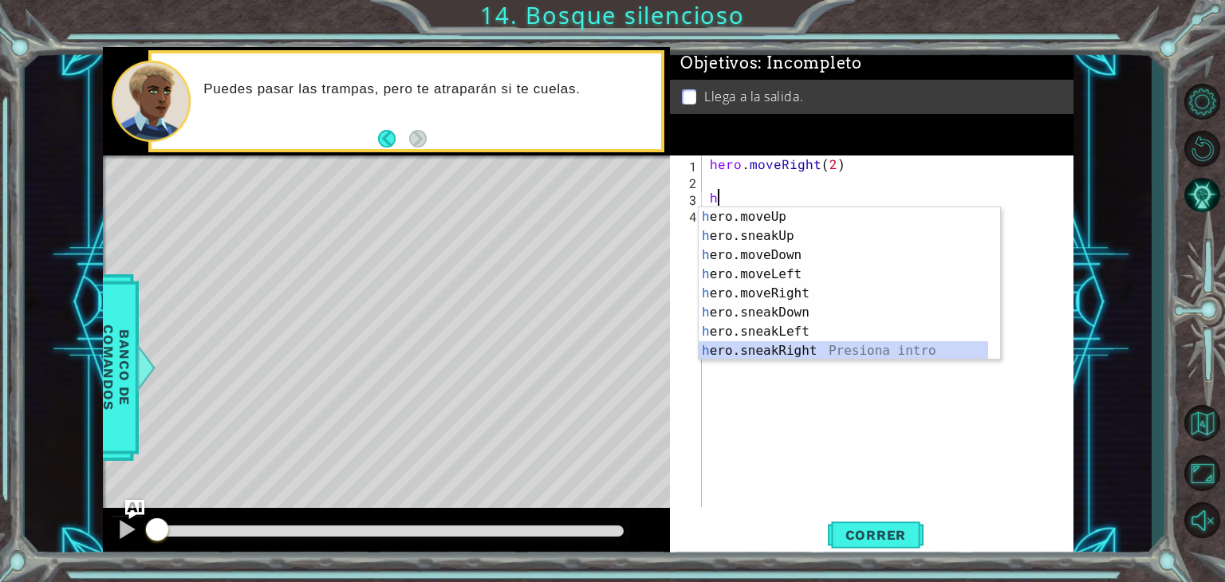
click at [807, 349] on div "h ero.moveUp Presiona intro h ero.sneakUp Presiona intro h ero.moveDown Presion…" at bounding box center [844, 302] width 290 height 191
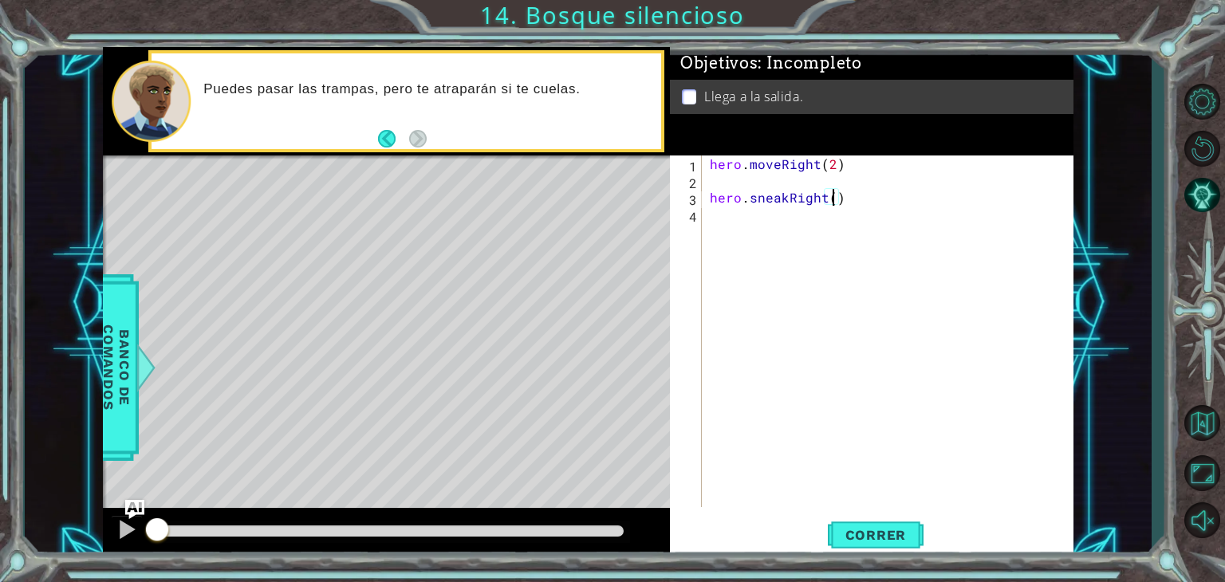
type textarea "hero.sneakRight(2)"
click at [755, 177] on div "hero . moveRight ( 2 ) hero . sneakRight ( 2 )" at bounding box center [892, 348] width 371 height 385
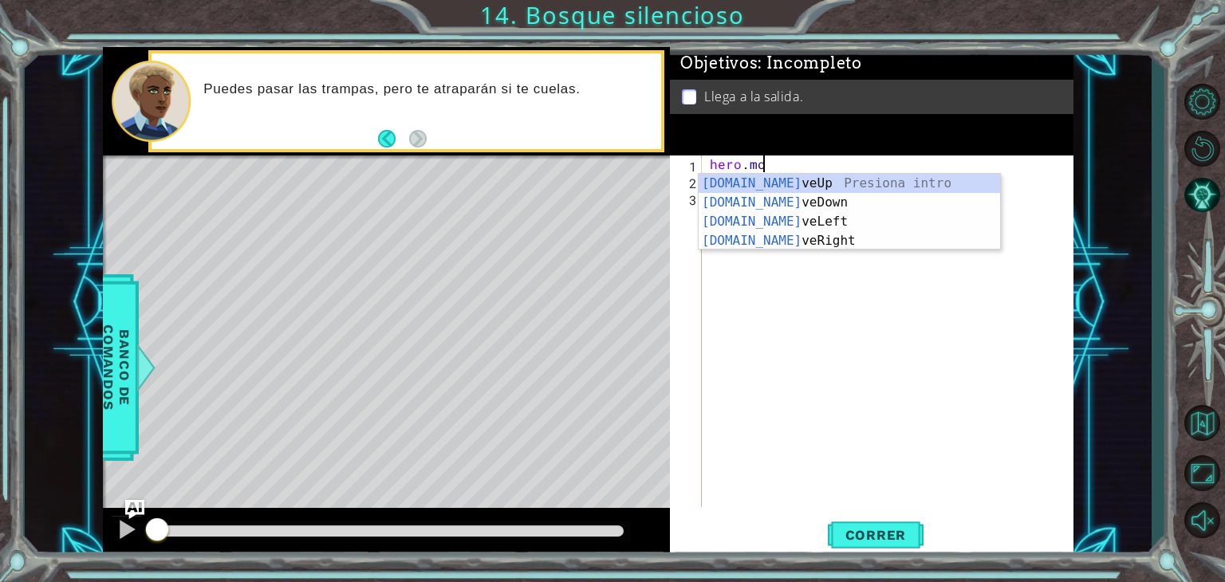
type textarea "h"
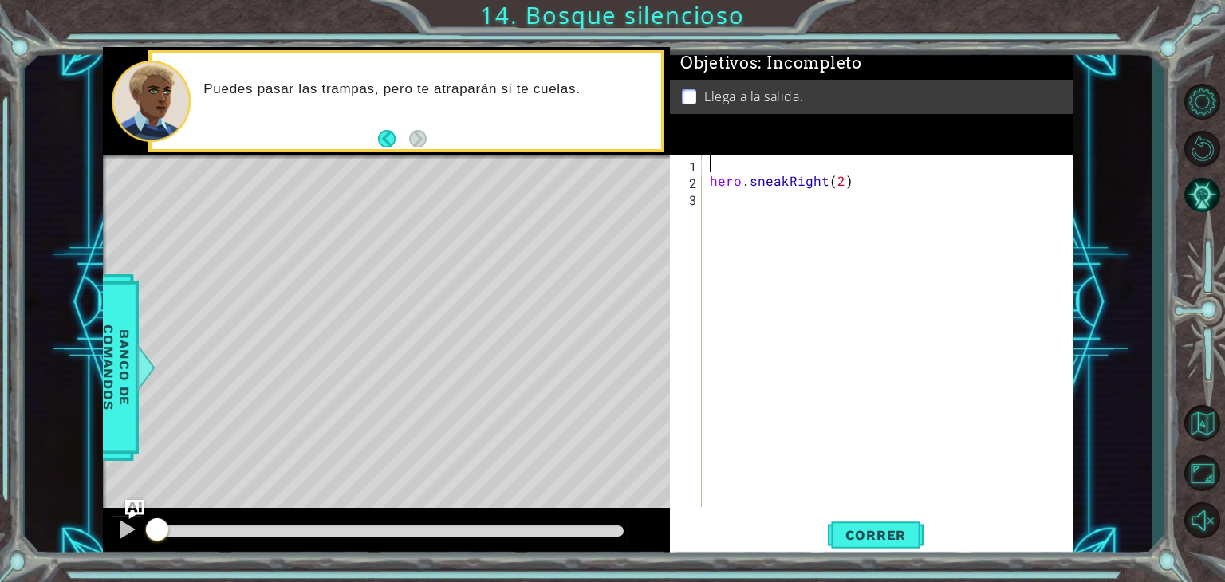
click at [712, 214] on div "hero . sneakRight ( 2 )" at bounding box center [892, 348] width 371 height 385
click at [862, 546] on button "Correr" at bounding box center [876, 535] width 96 height 41
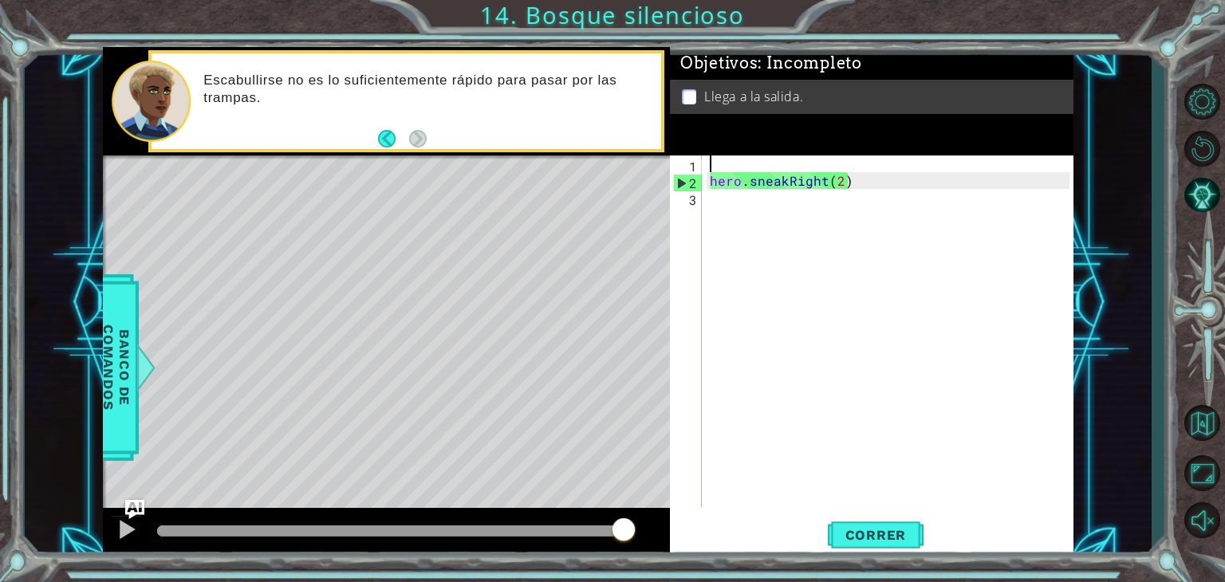
click at [728, 156] on div "hero . sneakRight ( 2 )" at bounding box center [892, 348] width 371 height 385
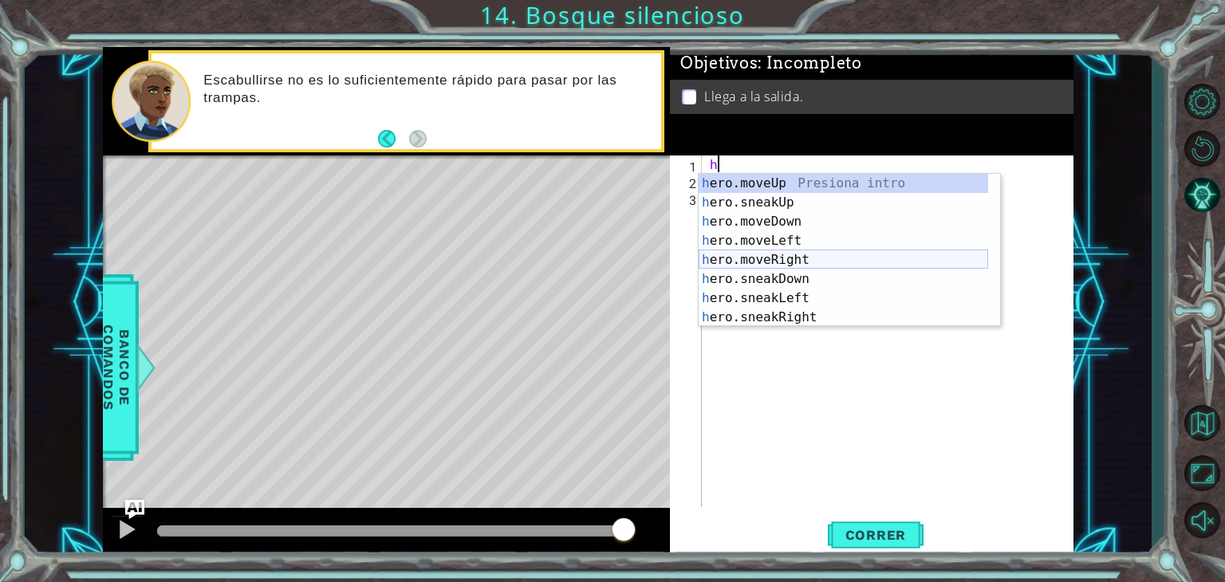
click at [791, 258] on div "h ero.moveUp Presiona intro h ero.sneakUp Presiona intro h ero.moveDown Presion…" at bounding box center [844, 269] width 290 height 191
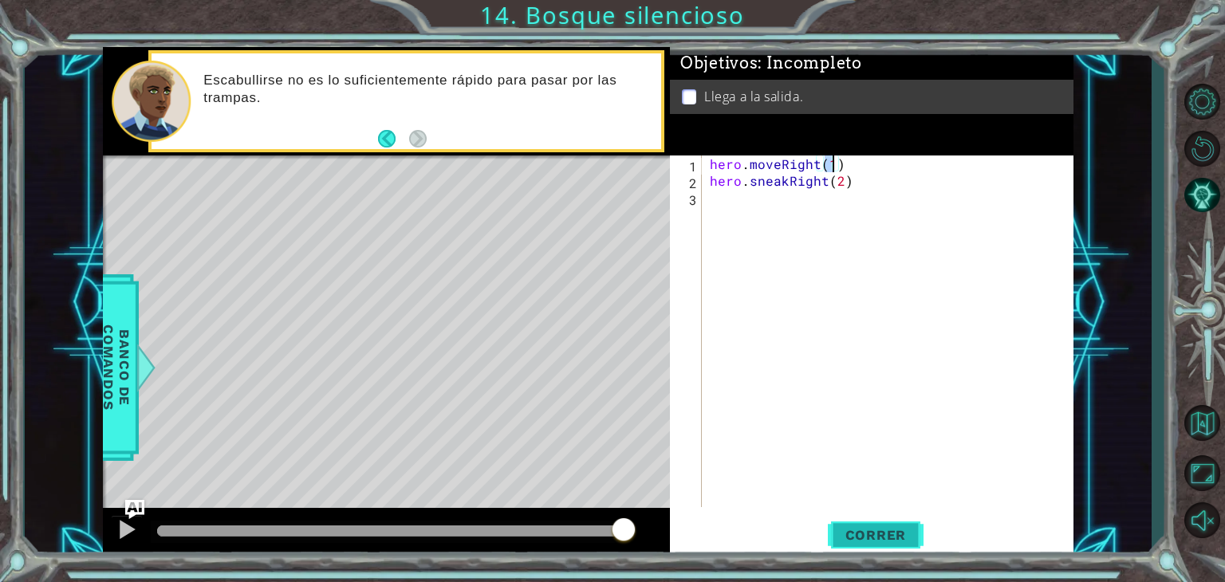
click at [867, 530] on span "Correr" at bounding box center [876, 535] width 93 height 16
click at [824, 177] on div "hero . moveRight ( 2 ) hero . sneakRight ( 2 )" at bounding box center [892, 348] width 371 height 385
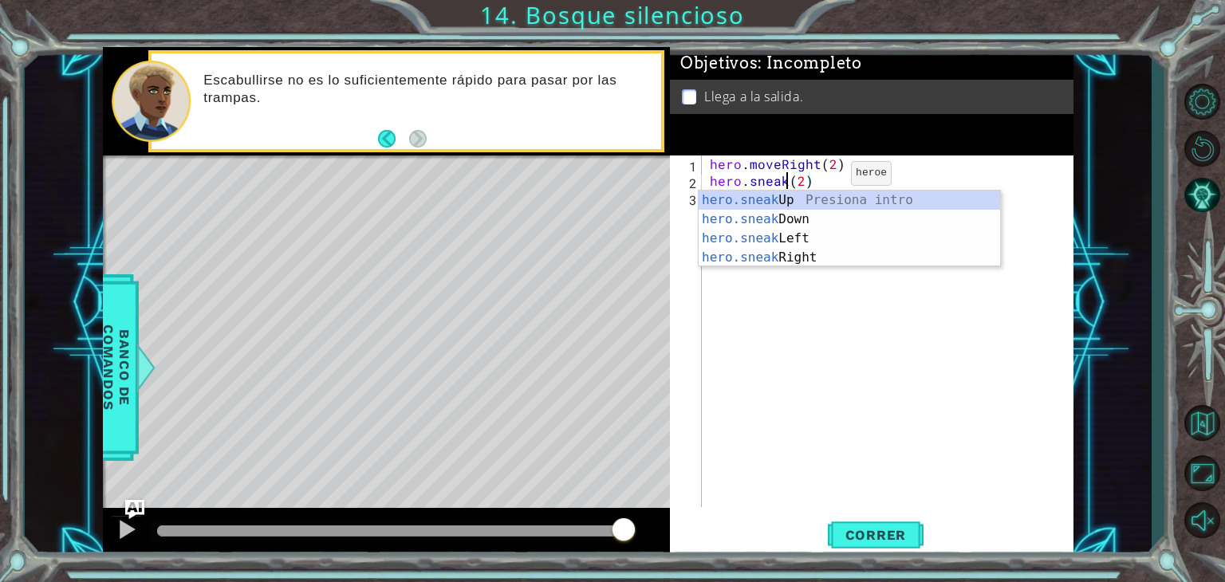
scroll to position [0, 5]
click at [796, 218] on div "hero.sneak Up Presiona intro hero.sneak Down Presiona intro hero.sneak Left Pre…" at bounding box center [850, 248] width 302 height 115
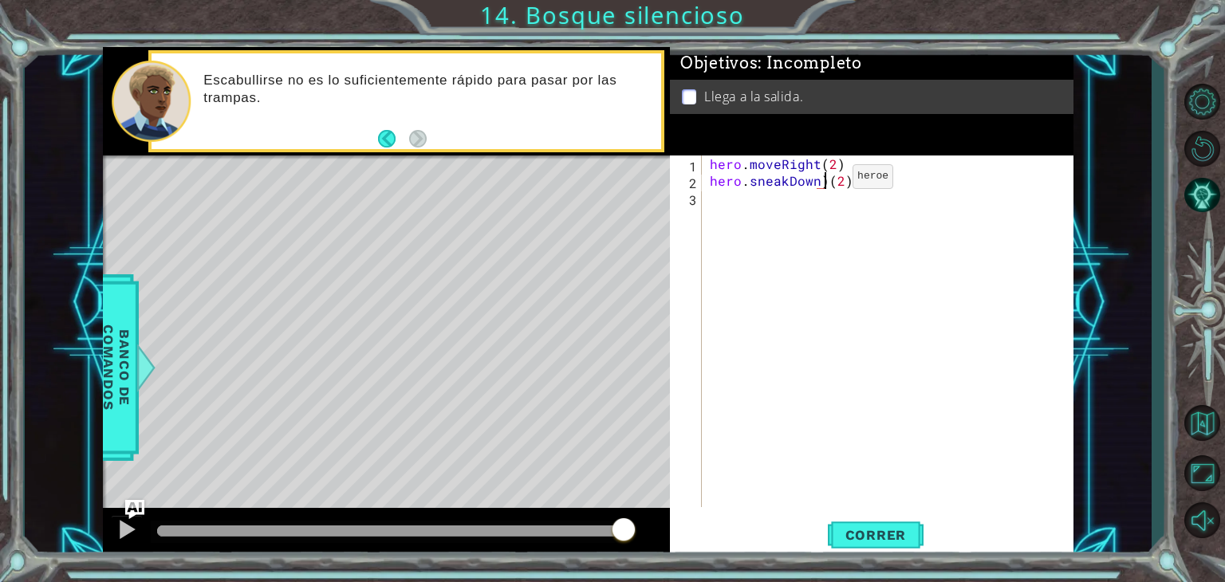
click at [826, 180] on div "hero . moveRight ( 2 ) hero . sneakDown ) ( 2 )" at bounding box center [892, 348] width 371 height 385
click at [859, 530] on span "Correr" at bounding box center [876, 535] width 93 height 16
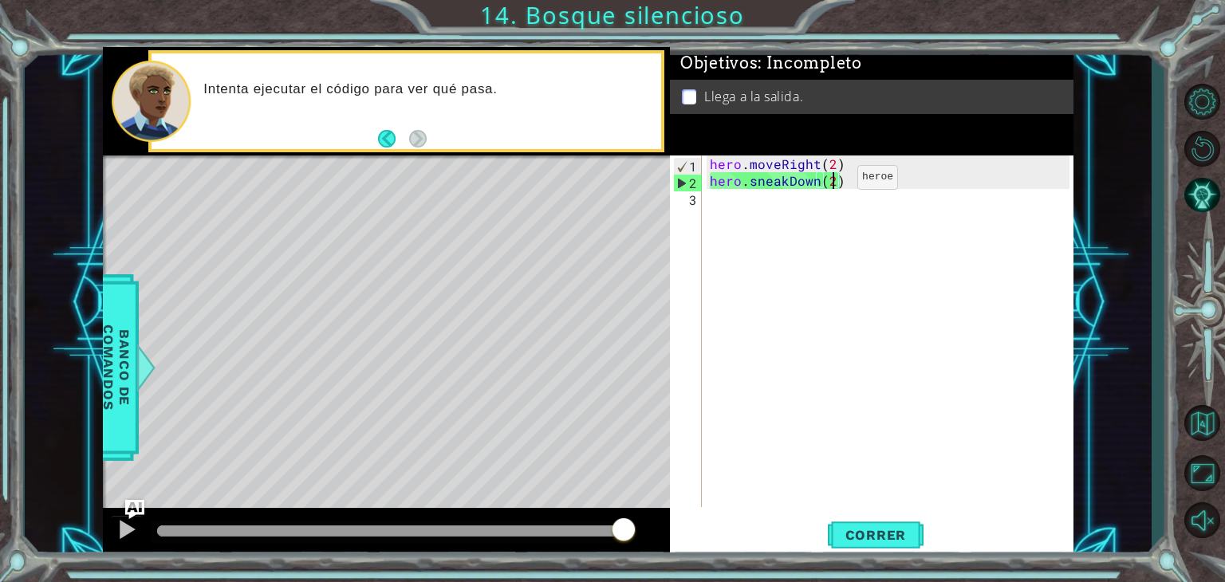
click at [830, 181] on div "hero . moveRight ( 2 ) hero . sneakDown ( 2 )" at bounding box center [892, 348] width 371 height 385
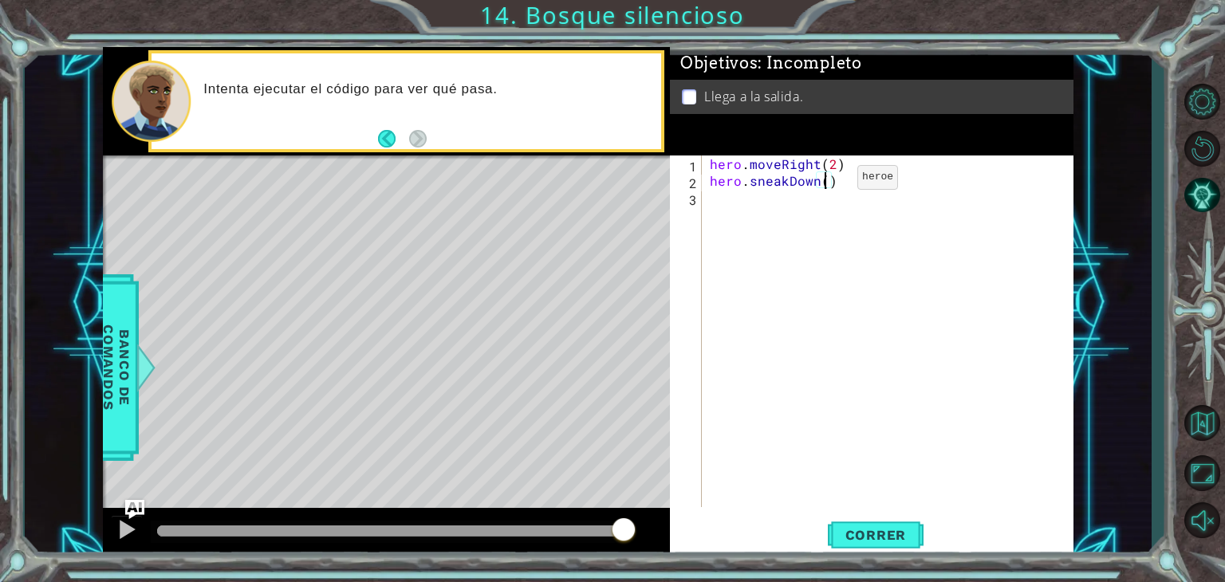
type textarea "hero.sneakDown(1)"
click at [740, 205] on div "hero . moveRight ( 2 ) hero . sneakDown ( 1 )" at bounding box center [892, 348] width 371 height 385
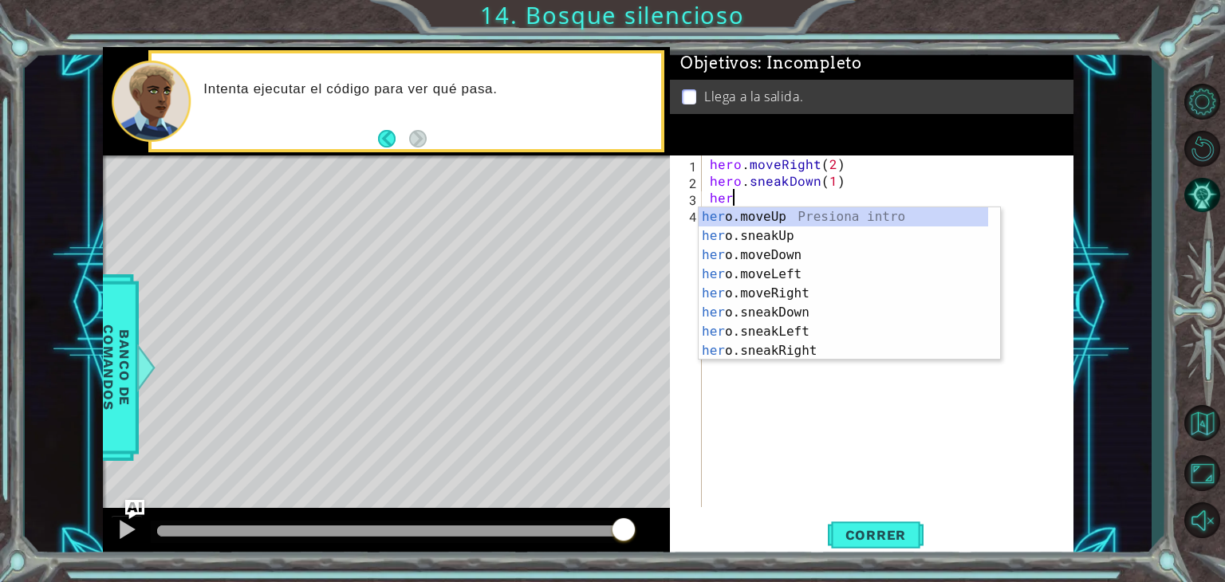
scroll to position [0, 0]
click at [799, 344] on div "her o.moveUp Presiona intro her o.sneakUp Presiona intro her o.moveDown Presion…" at bounding box center [844, 302] width 290 height 191
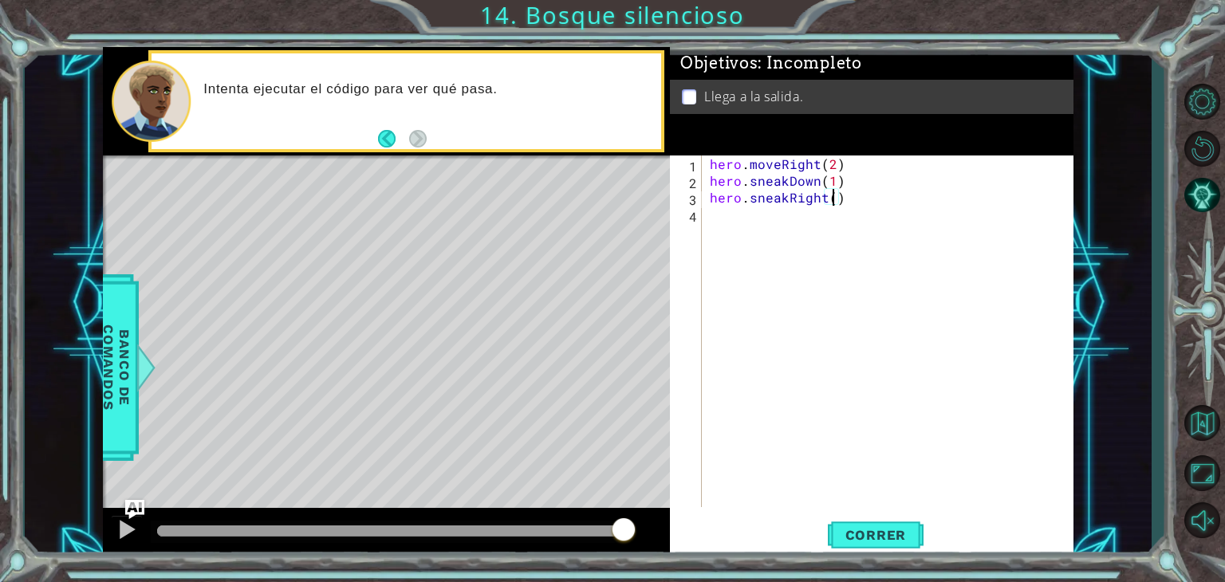
type textarea "hero.sneakRight(2)"
click at [755, 215] on div "hero . moveRight ( 2 ) hero . sneakDown ( 1 ) hero . sneakRight ( 2 )" at bounding box center [892, 348] width 371 height 385
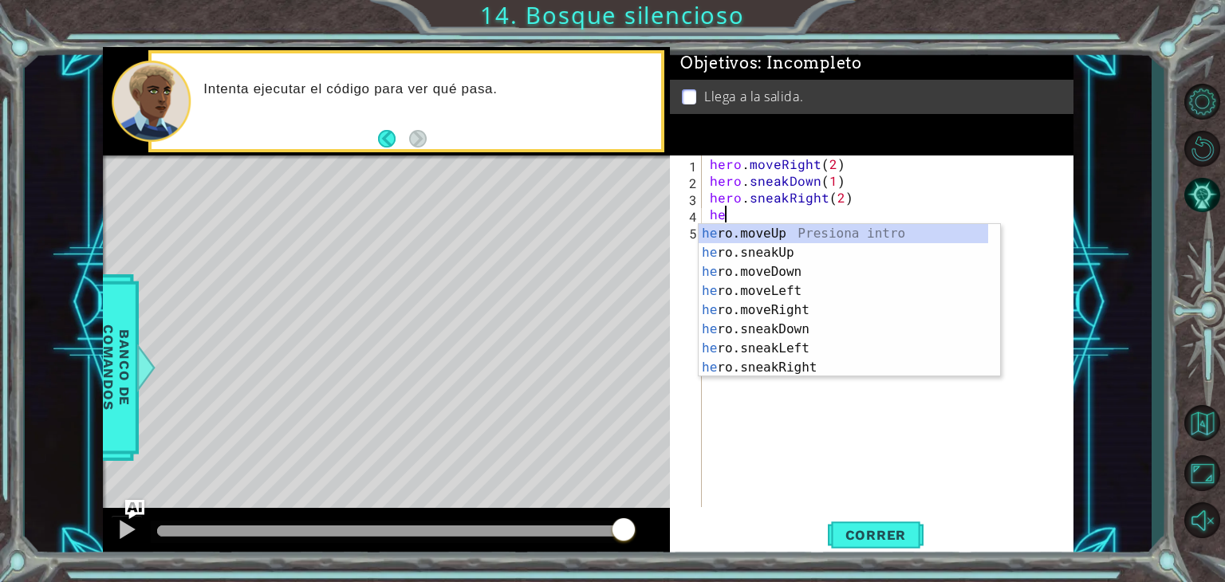
scroll to position [0, 0]
click at [762, 250] on div "her o.moveUp Presiona intro her o.sneakUp Presiona intro her o.moveDown Presion…" at bounding box center [844, 319] width 290 height 191
type textarea "hero.sneakUp(1)"
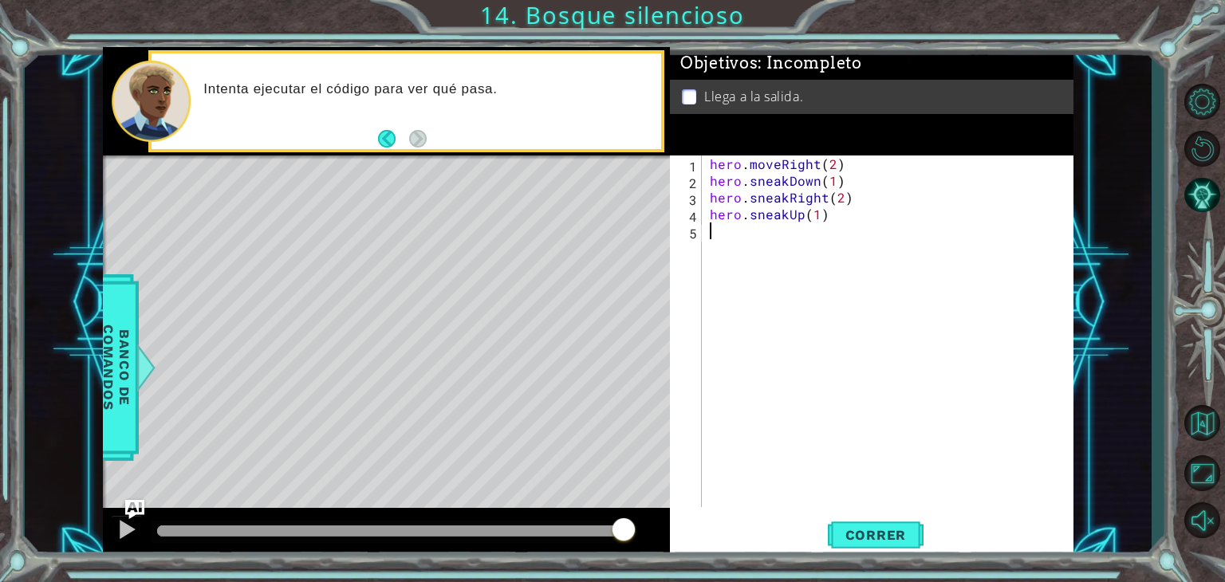
click at [710, 234] on div "hero . moveRight ( 2 ) hero . sneakDown ( 1 ) hero . sneakRight ( 2 ) hero . sn…" at bounding box center [892, 348] width 371 height 385
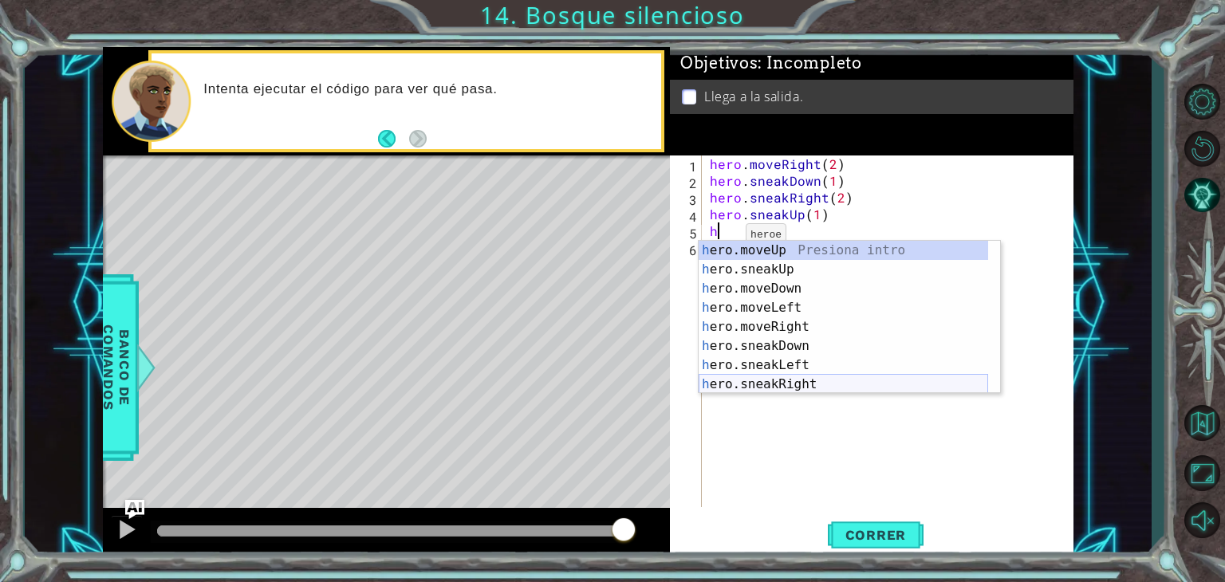
click at [800, 379] on div "h ero.moveUp Presiona intro h ero.sneakUp Presiona intro h ero.moveDown Presion…" at bounding box center [844, 336] width 290 height 191
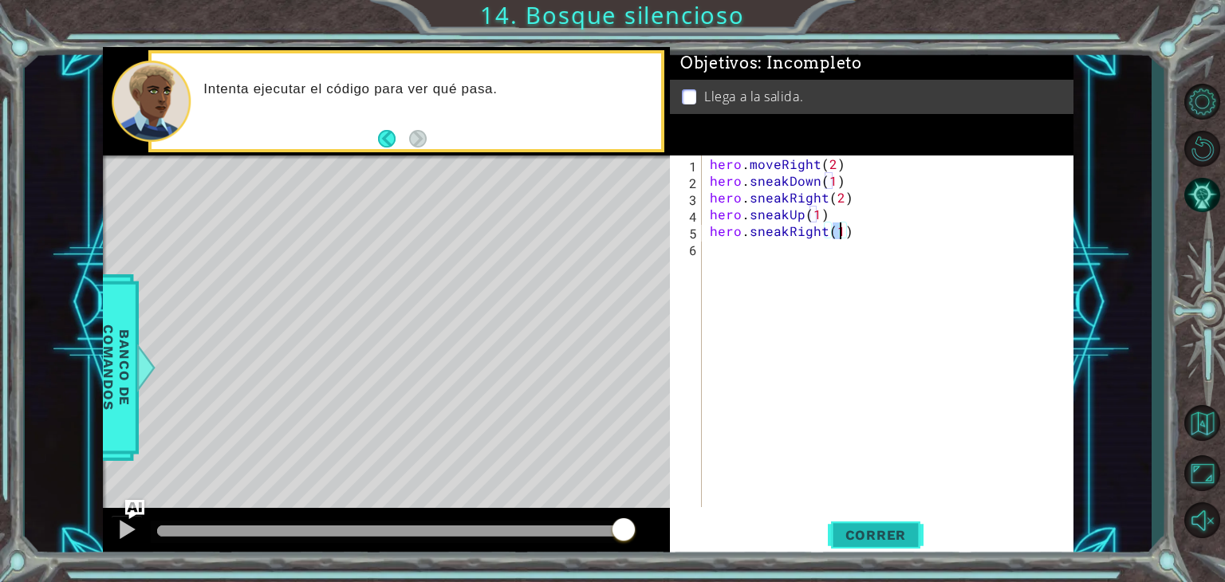
click at [844, 542] on span "Correr" at bounding box center [876, 535] width 93 height 16
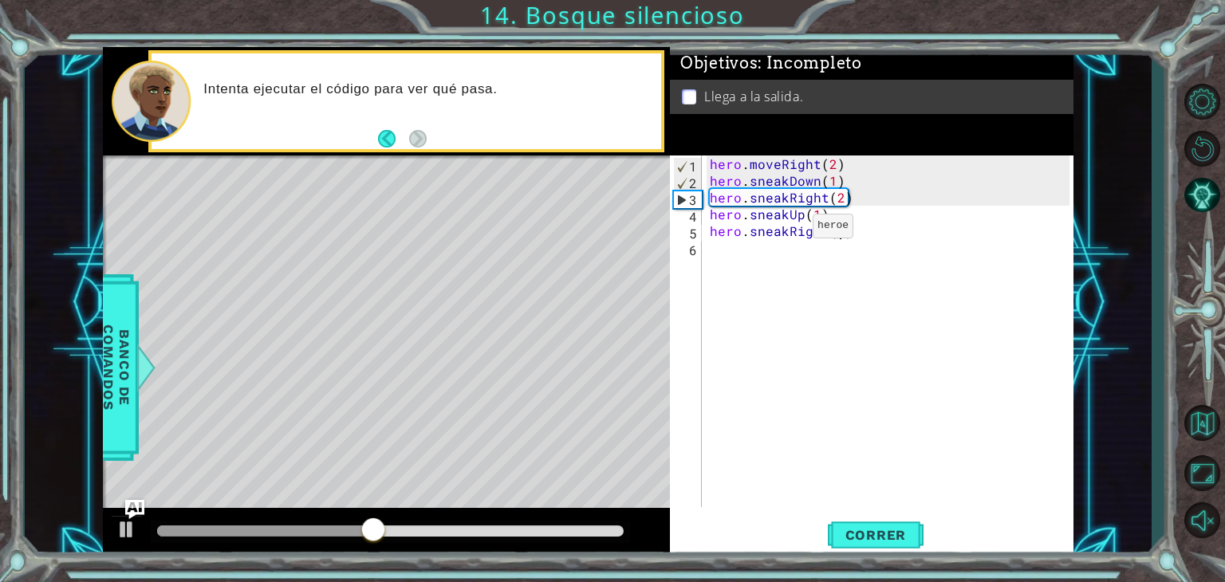
click at [786, 230] on div "hero . moveRight ( 2 ) hero . sneakDown ( 1 ) hero . sneakRight ( 2 ) hero . sn…" at bounding box center [892, 348] width 371 height 385
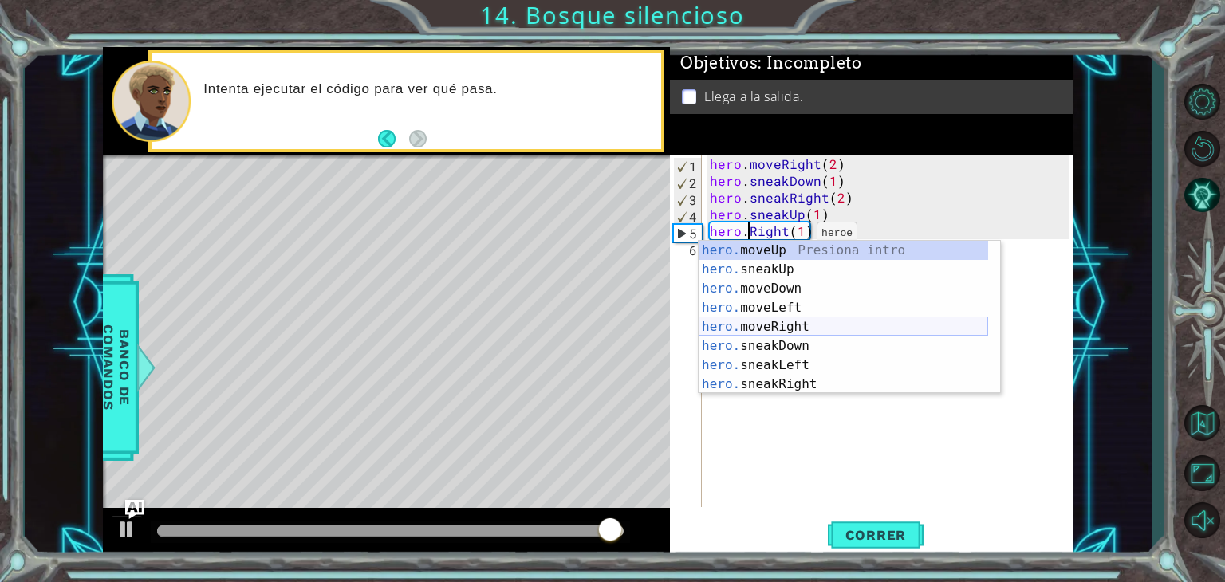
click at [783, 325] on div "hero. moveUp Presiona intro hero. sneakUp Presiona intro hero. moveDown Presion…" at bounding box center [844, 336] width 290 height 191
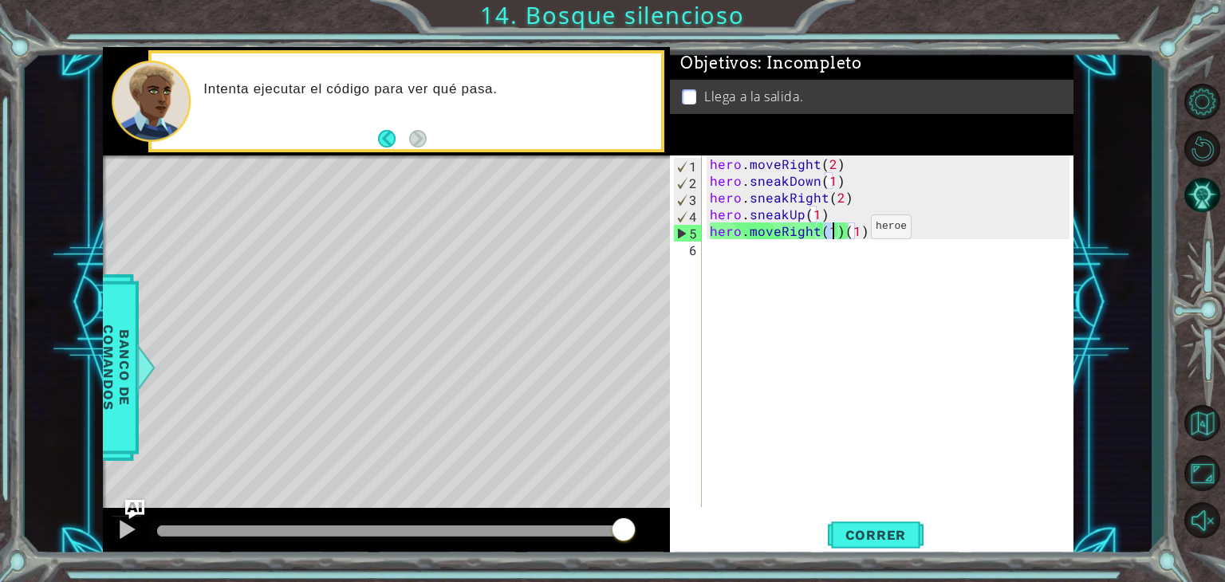
click at [842, 231] on div "hero . moveRight ( 2 ) hero . sneakDown ( 1 ) hero . sneakRight ( 2 ) hero . sn…" at bounding box center [892, 348] width 371 height 385
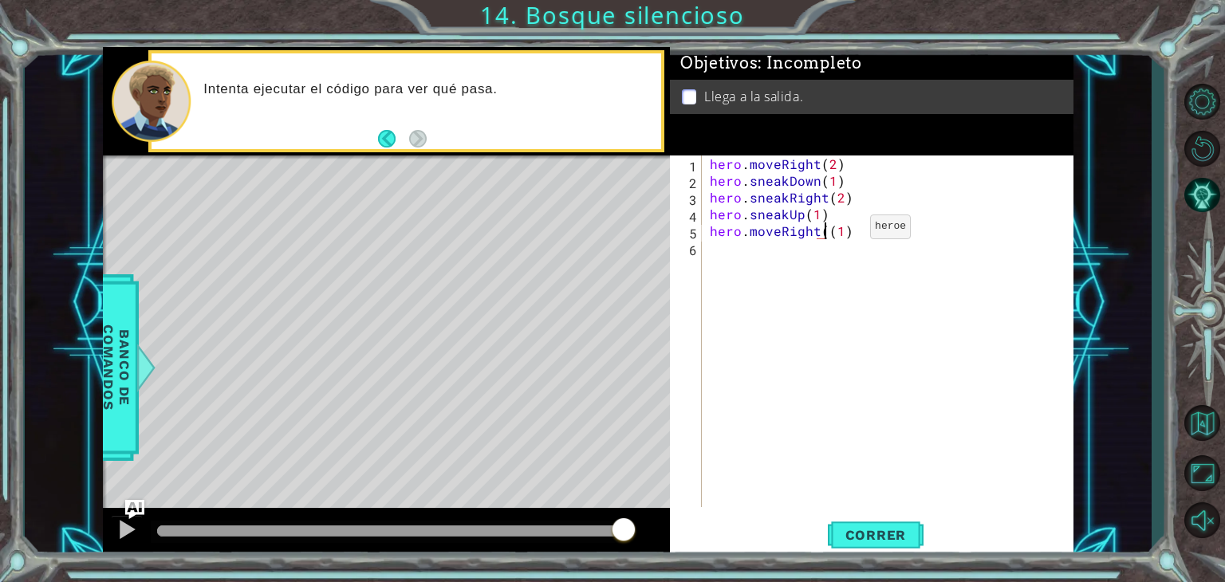
type textarea "hero.moveRight(1)"
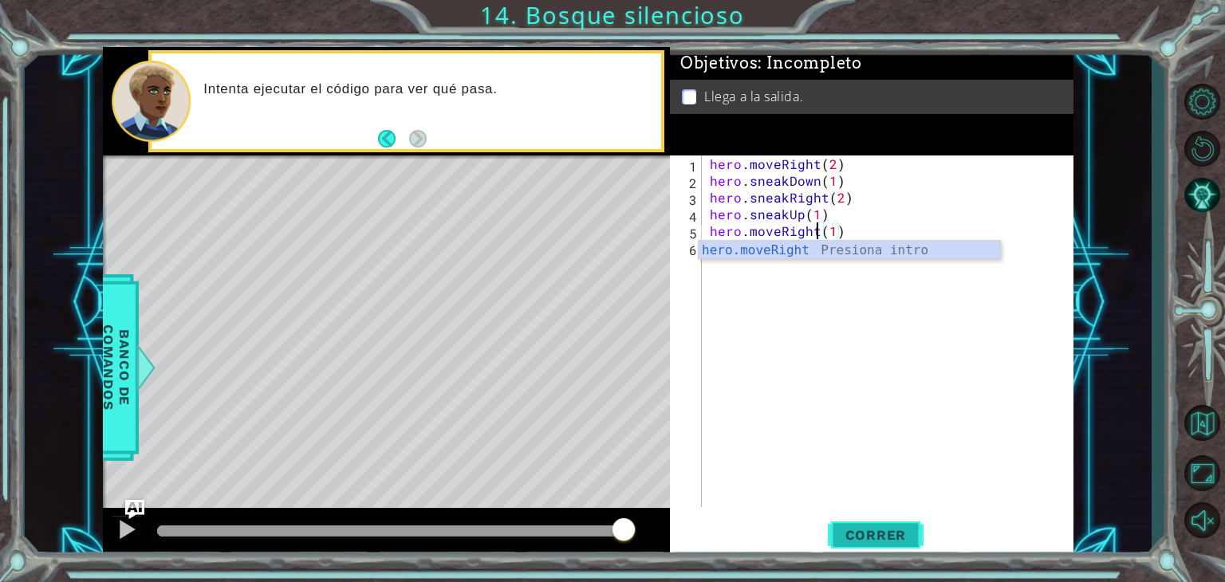
click at [844, 530] on span "Correr" at bounding box center [876, 535] width 93 height 16
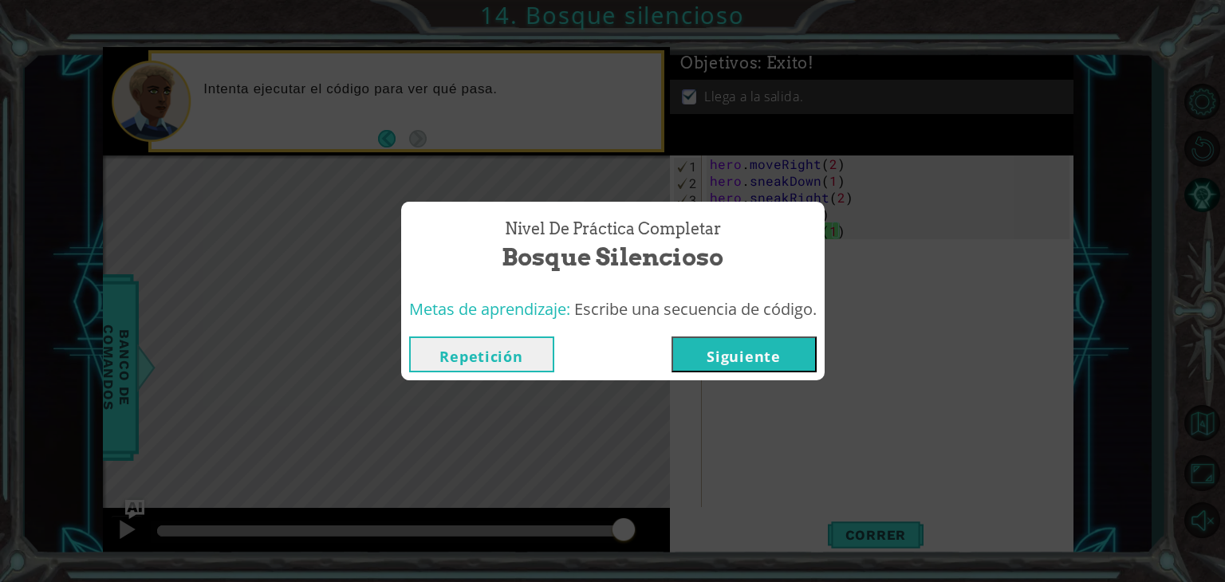
click at [733, 337] on button "Siguiente" at bounding box center [744, 355] width 145 height 36
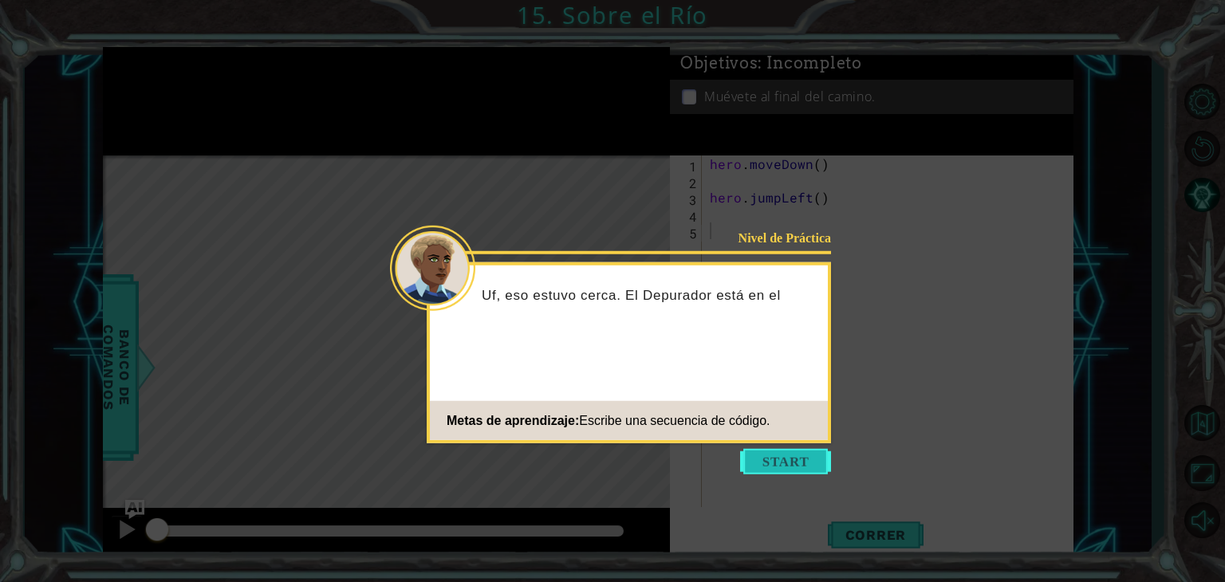
click at [783, 462] on button "Start" at bounding box center [785, 462] width 91 height 26
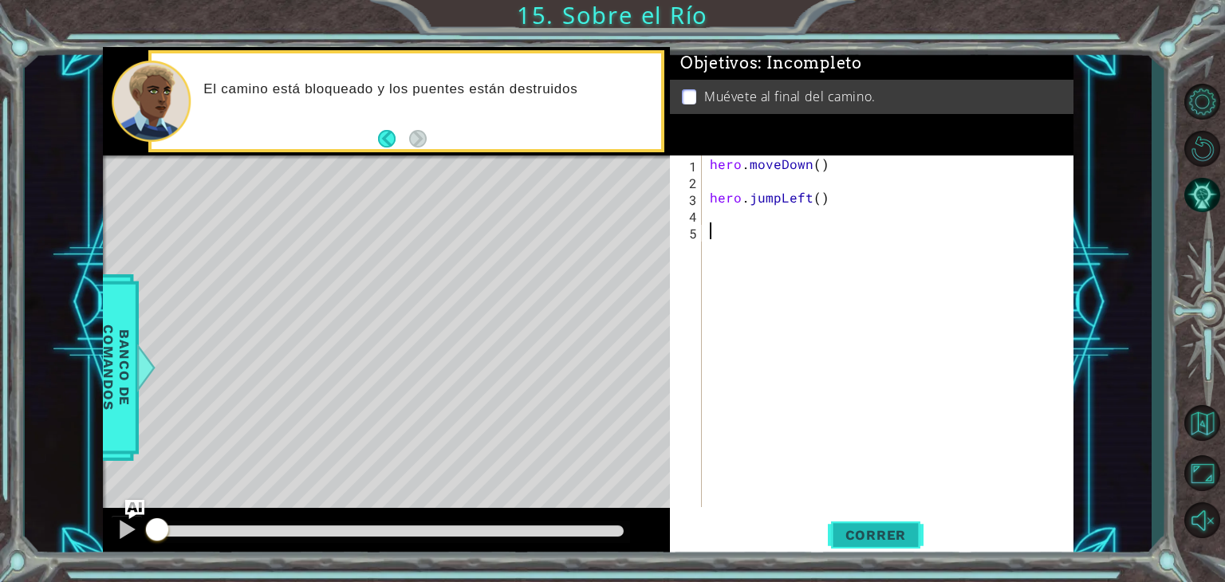
click at [849, 536] on span "Correr" at bounding box center [876, 535] width 93 height 16
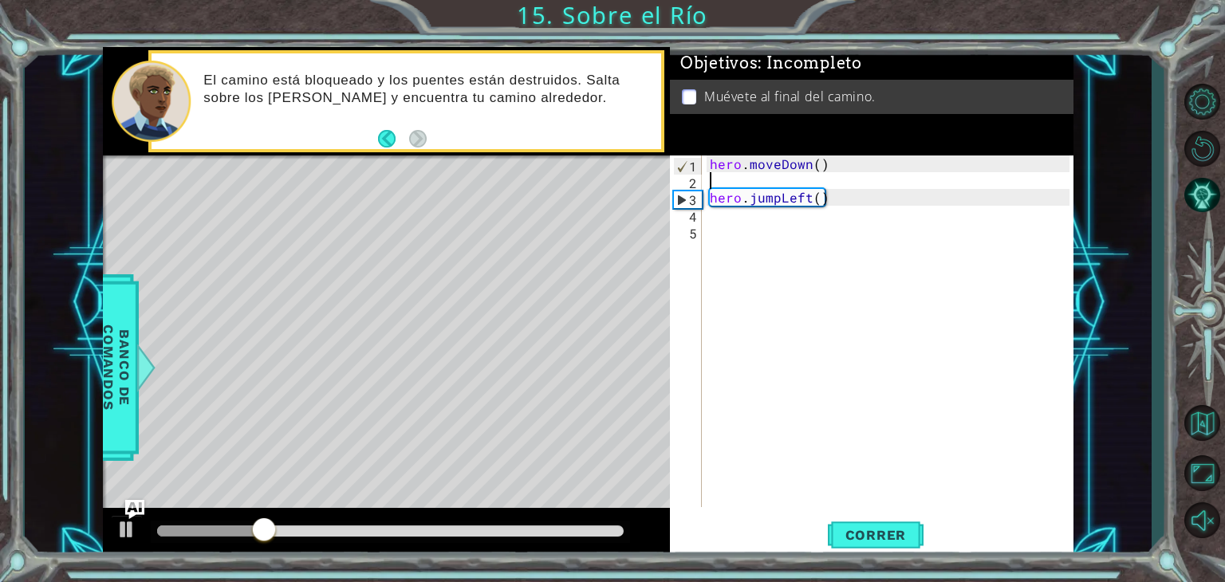
click at [718, 181] on div "hero . moveDown ( ) hero . jumpLeft ( )" at bounding box center [892, 348] width 371 height 385
type textarea "hero.moveDown()"
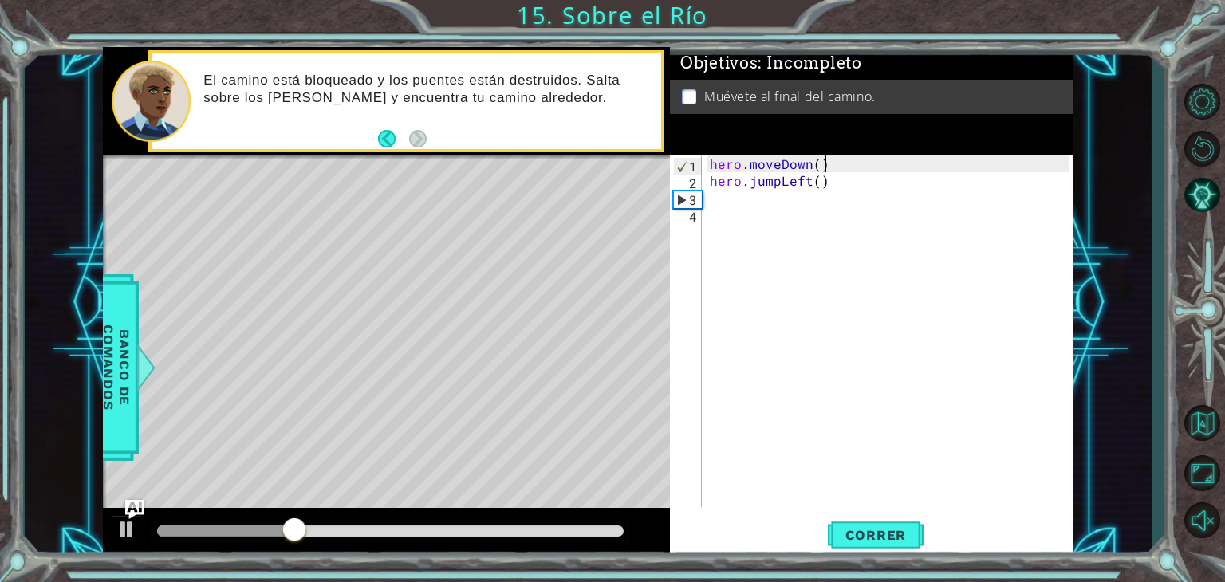
click at [725, 205] on div "hero . moveDown ( ) hero . jumpLeft ( )" at bounding box center [892, 348] width 371 height 385
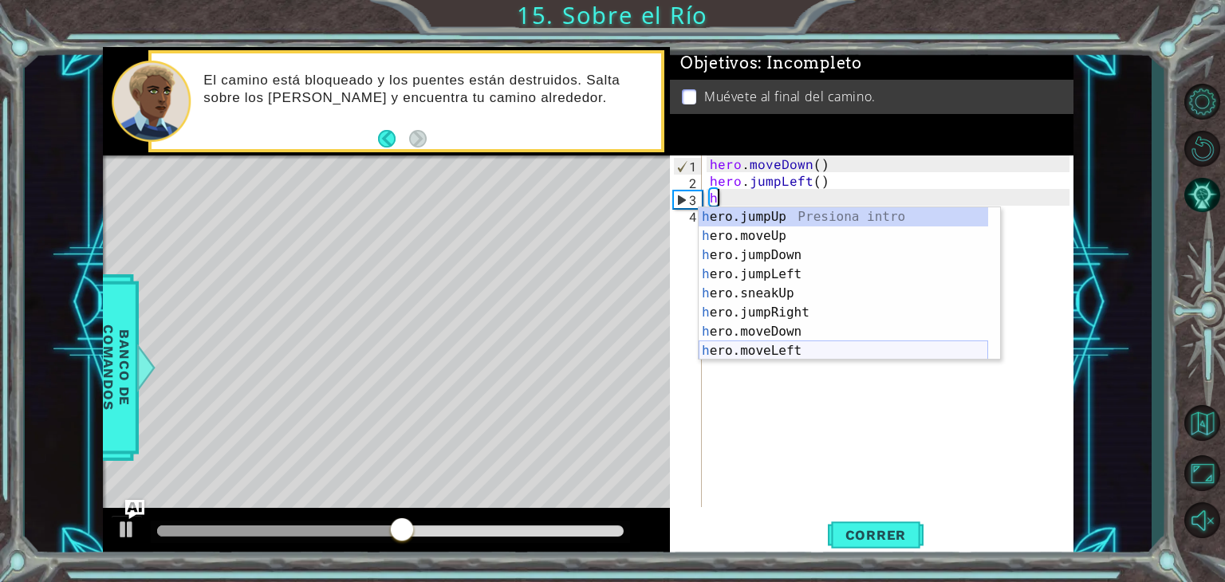
click at [800, 348] on div "h ero.jumpUp Presiona intro h ero.moveUp Presiona intro h ero.jumpDown Presiona…" at bounding box center [844, 302] width 290 height 191
type textarea "hero.moveLeft(1)"
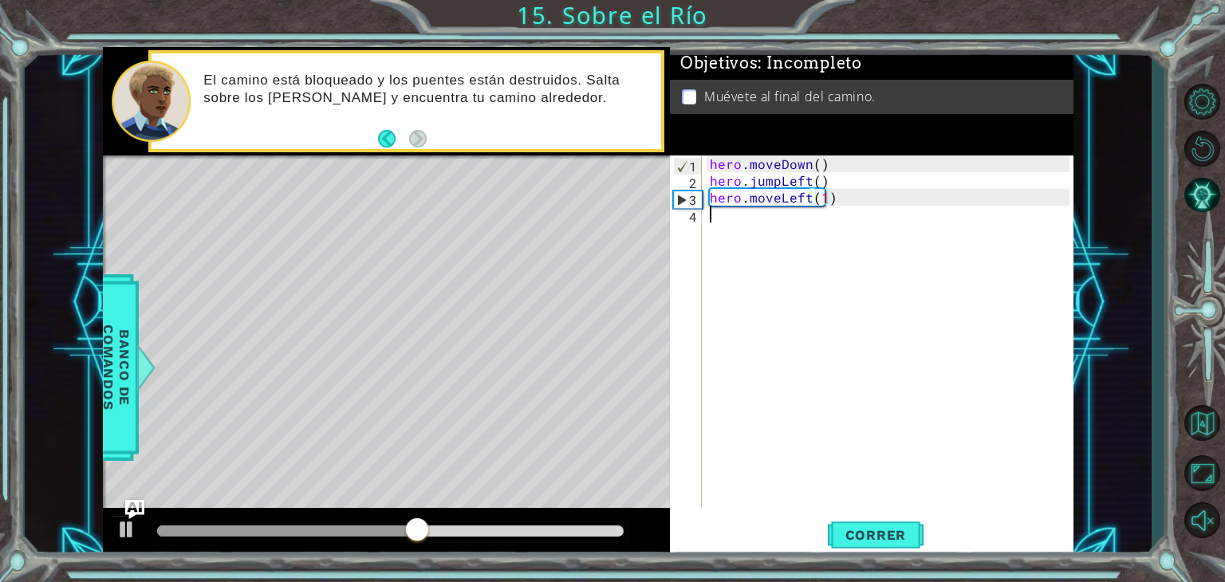
click at [750, 221] on div "hero . moveDown ( ) hero . jumpLeft ( ) hero . moveLeft ( 1 )" at bounding box center [892, 348] width 371 height 385
type textarea "h"
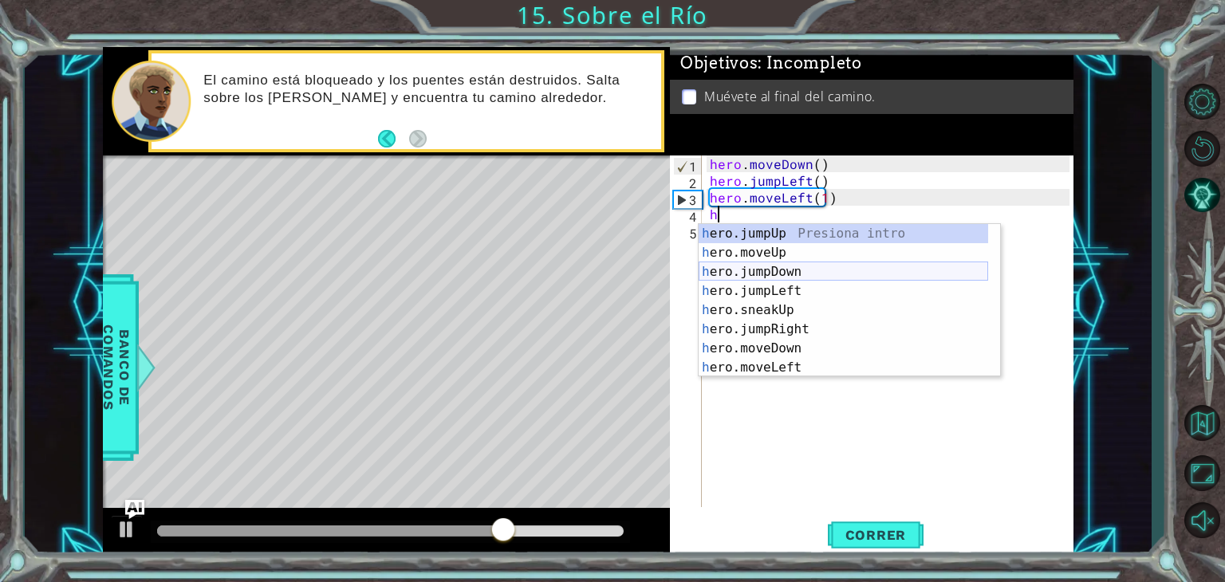
click at [775, 269] on div "h ero.jumpUp Presiona intro h ero.moveUp Presiona intro h ero.jumpDown Presiona…" at bounding box center [844, 319] width 290 height 191
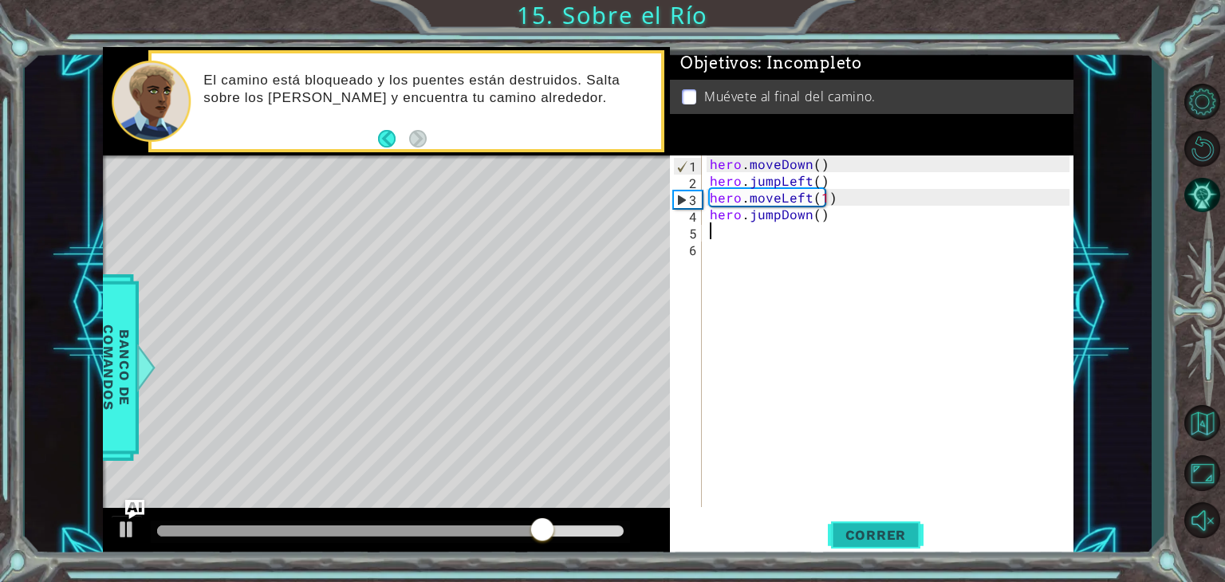
click at [896, 537] on span "Correr" at bounding box center [876, 535] width 93 height 16
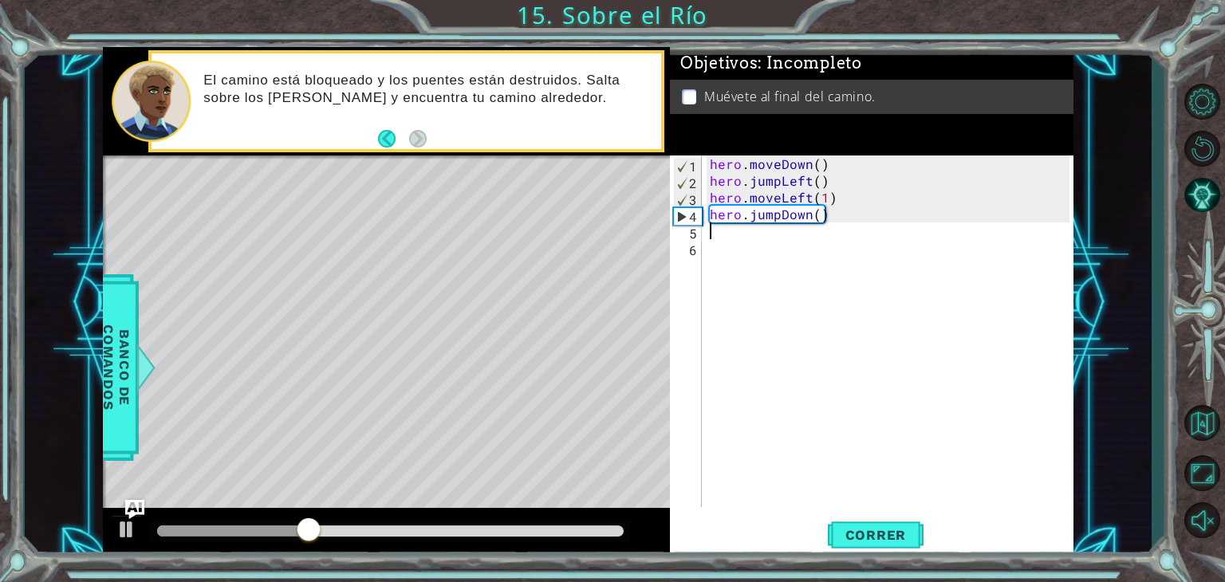
click at [724, 235] on div "hero . moveDown ( ) hero . jumpLeft ( ) hero . moveLeft ( 1 ) hero . jumpDown (…" at bounding box center [892, 348] width 371 height 385
type textarea "h"
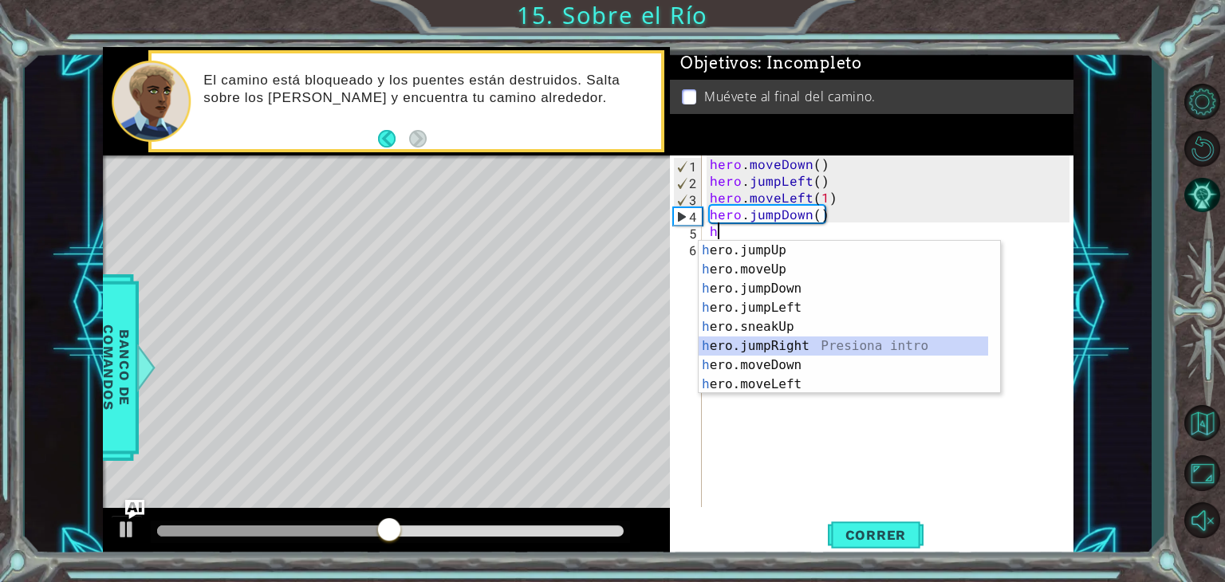
click at [793, 344] on div "h ero.jumpUp Presiona intro h ero.moveUp Presiona intro h ero.jumpDown Presiona…" at bounding box center [844, 336] width 290 height 191
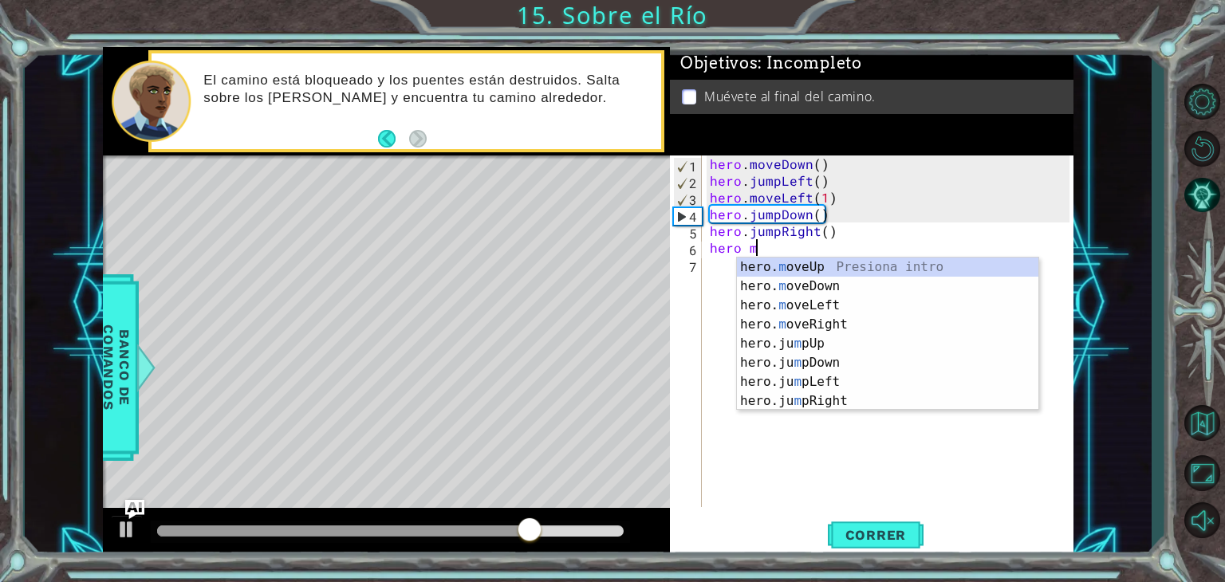
scroll to position [0, 2]
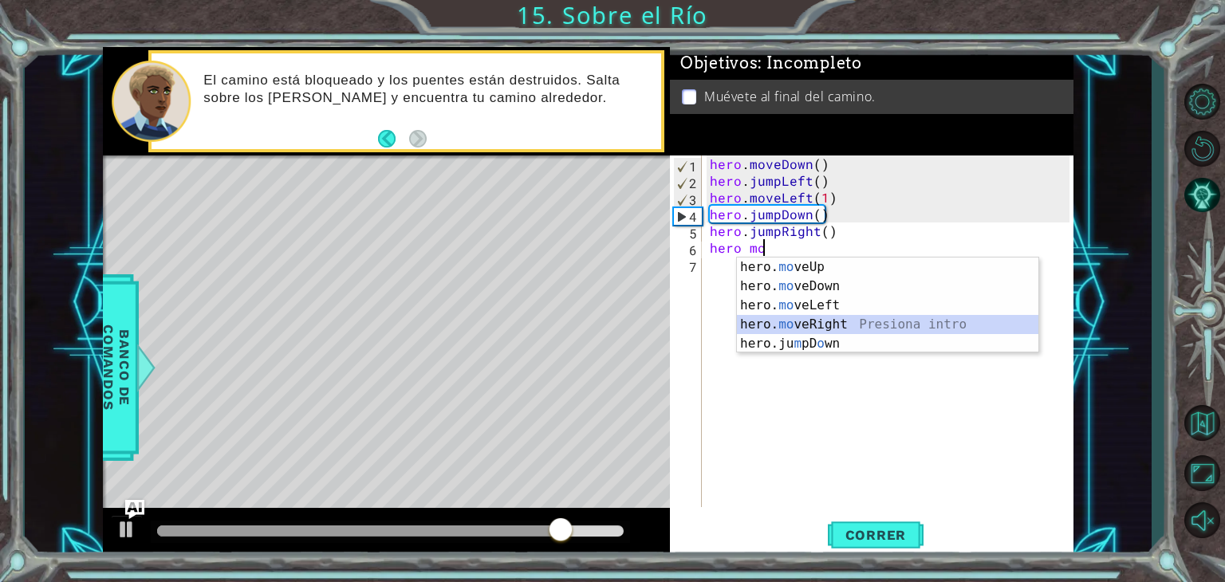
click at [842, 317] on div "hero. mo veUp Presiona intro hero. mo veDown Presiona intro hero. mo veLeft Pre…" at bounding box center [888, 325] width 302 height 134
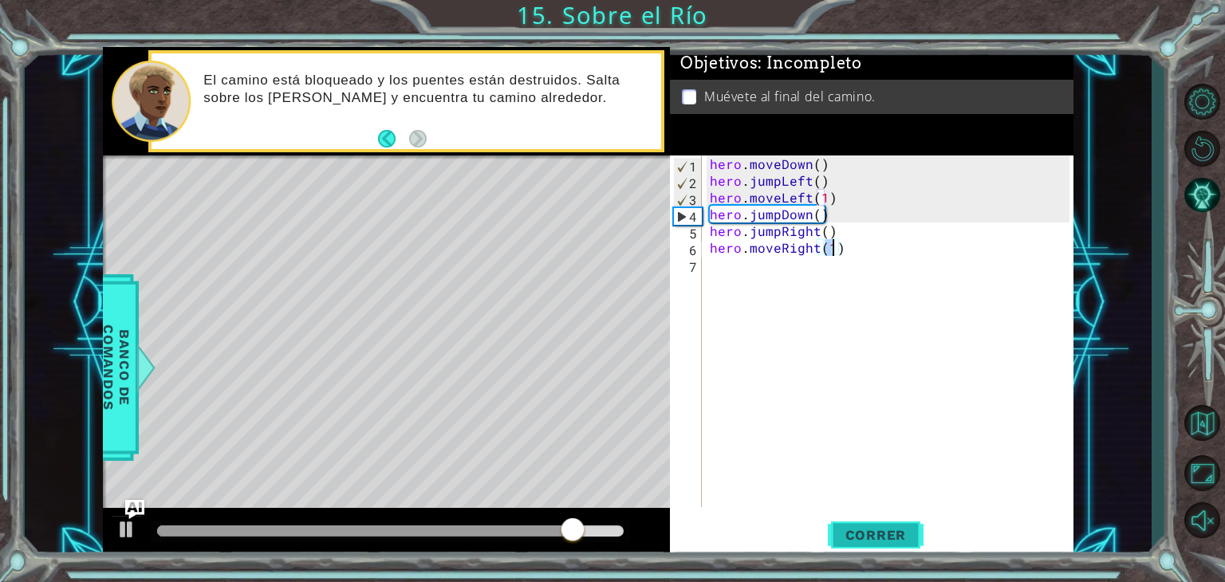
type textarea "hero.moveRight(1)"
click at [881, 538] on span "Correr" at bounding box center [876, 535] width 93 height 16
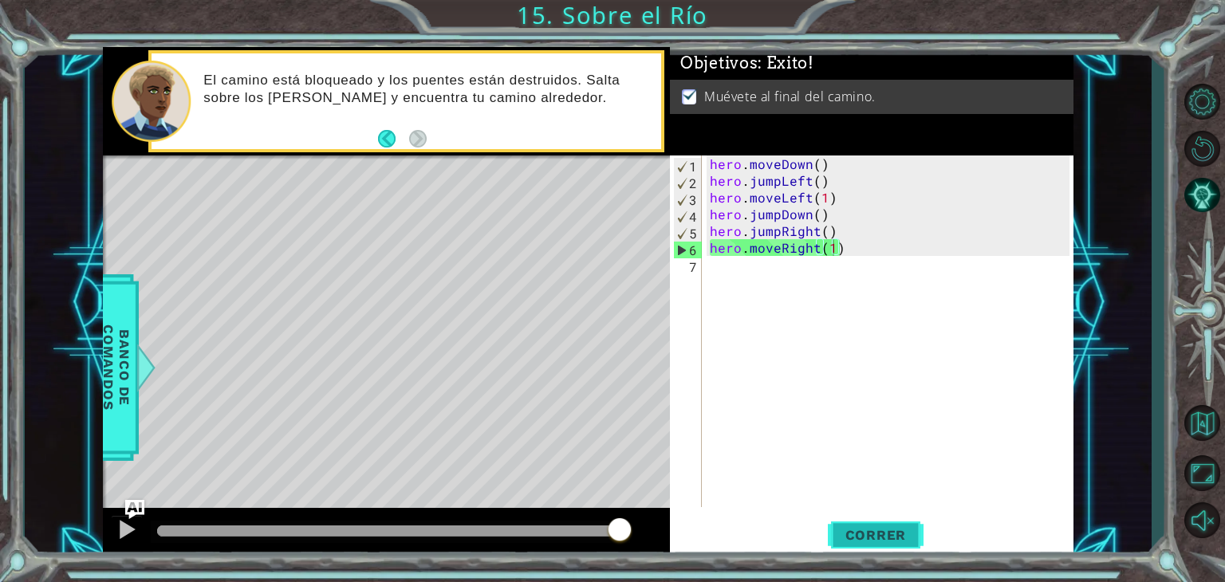
click at [860, 530] on body "1 ההההההההההההההההההההההההההההההההההההההההההההההההההההההההההההההההההההההההההההה…" at bounding box center [612, 291] width 1225 height 582
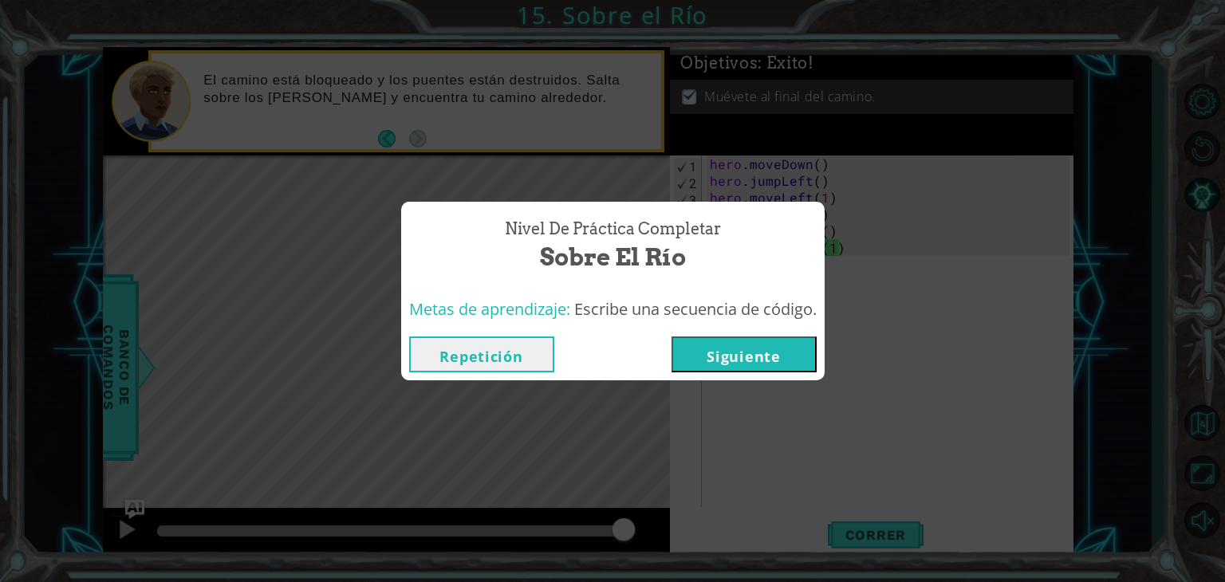
click at [728, 361] on button "Siguiente" at bounding box center [744, 355] width 145 height 36
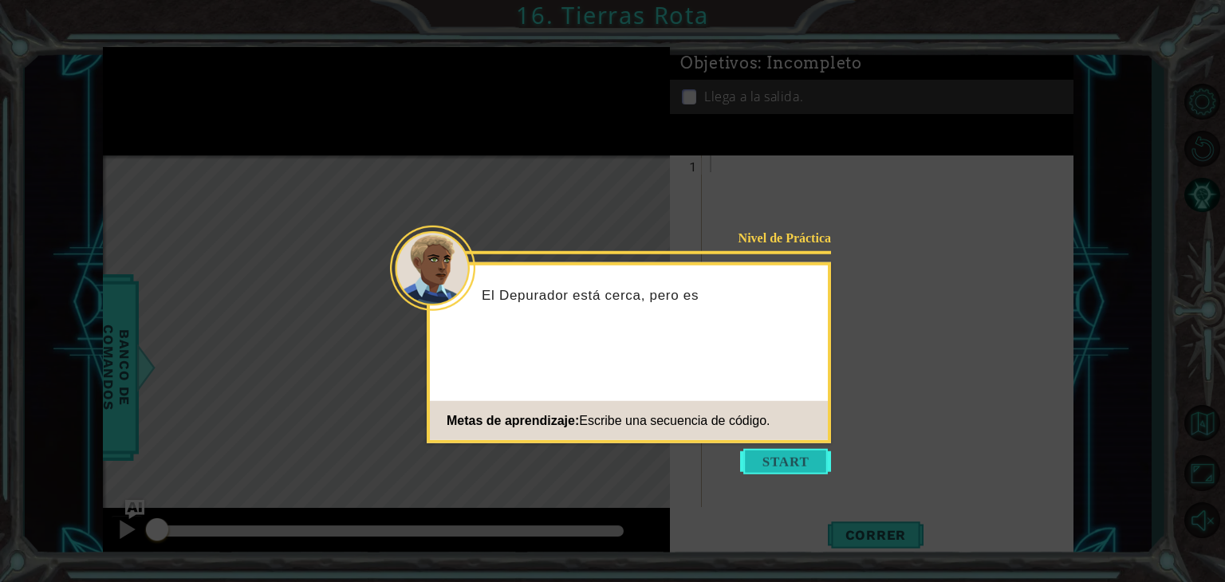
click at [763, 455] on button "Start" at bounding box center [785, 462] width 91 height 26
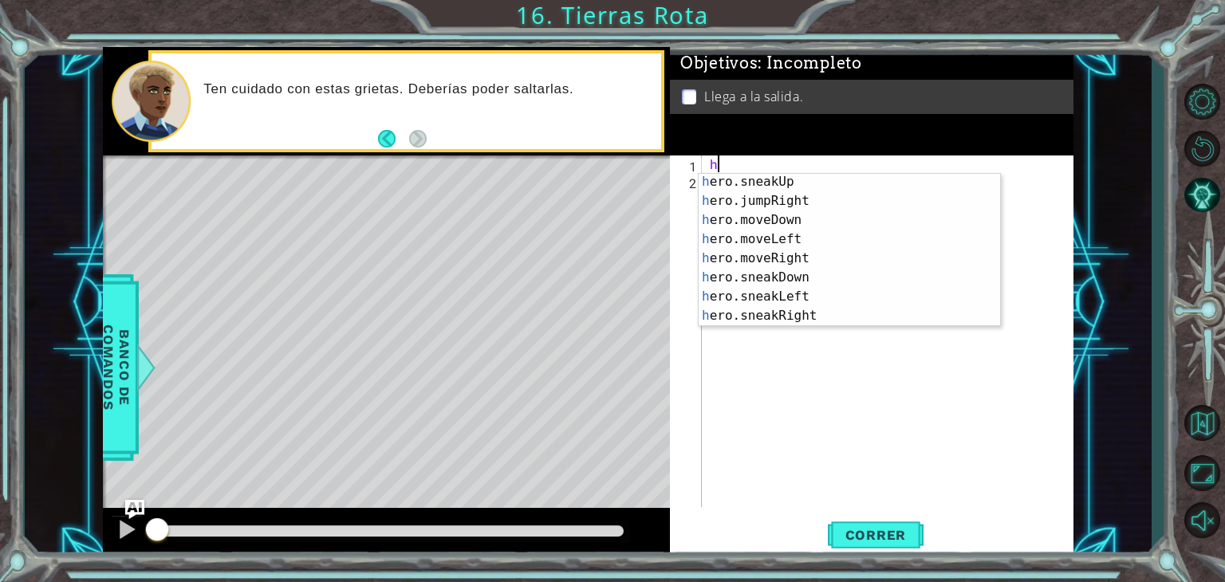
scroll to position [79, 0]
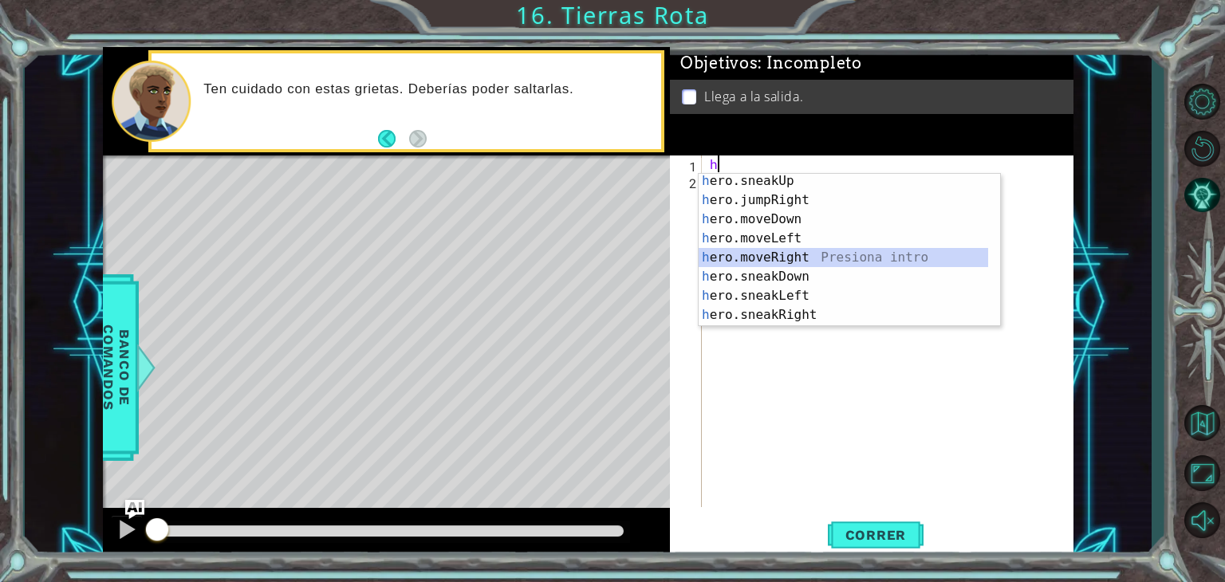
click at [874, 250] on div "h ero.sneakUp Presiona intro h ero.jumpRight Presiona intro h ero.moveDown Pres…" at bounding box center [844, 267] width 290 height 191
type textarea "hero.moveRight(1)"
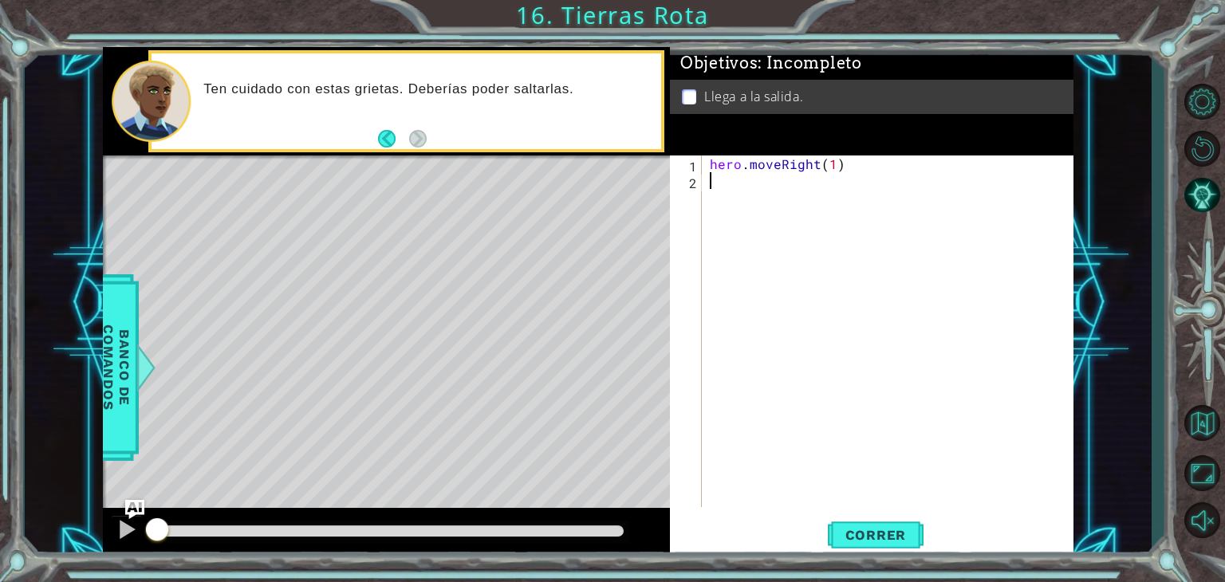
click at [739, 193] on div "hero . moveRight ( 1 )" at bounding box center [892, 348] width 371 height 385
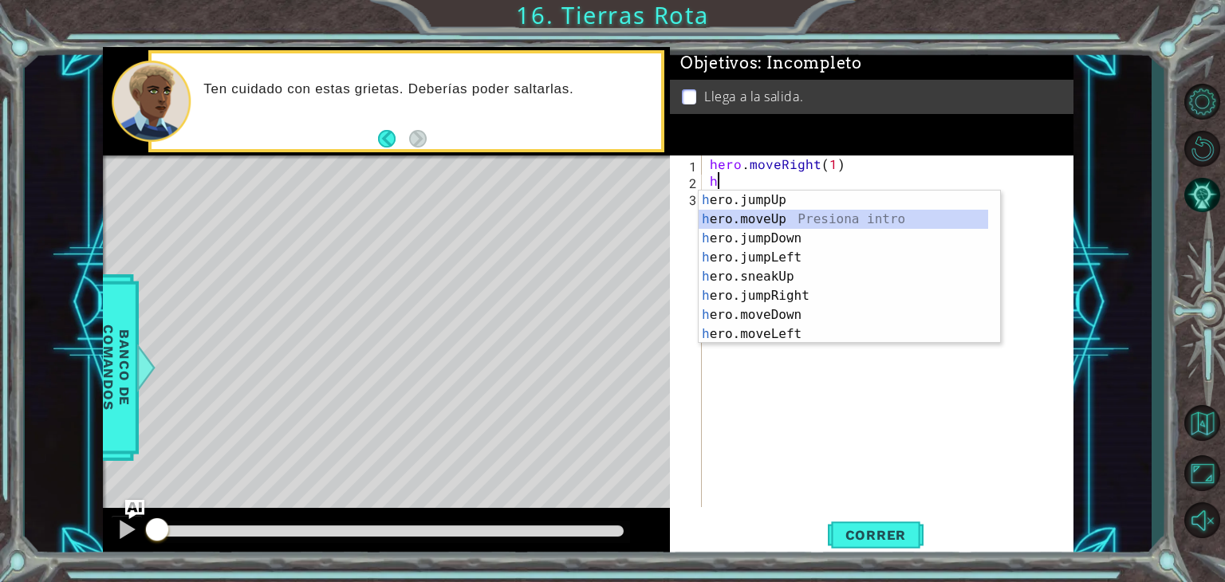
click at [777, 217] on div "h ero.jumpUp Presiona intro h ero.moveUp Presiona intro h ero.jumpDown Presiona…" at bounding box center [844, 286] width 290 height 191
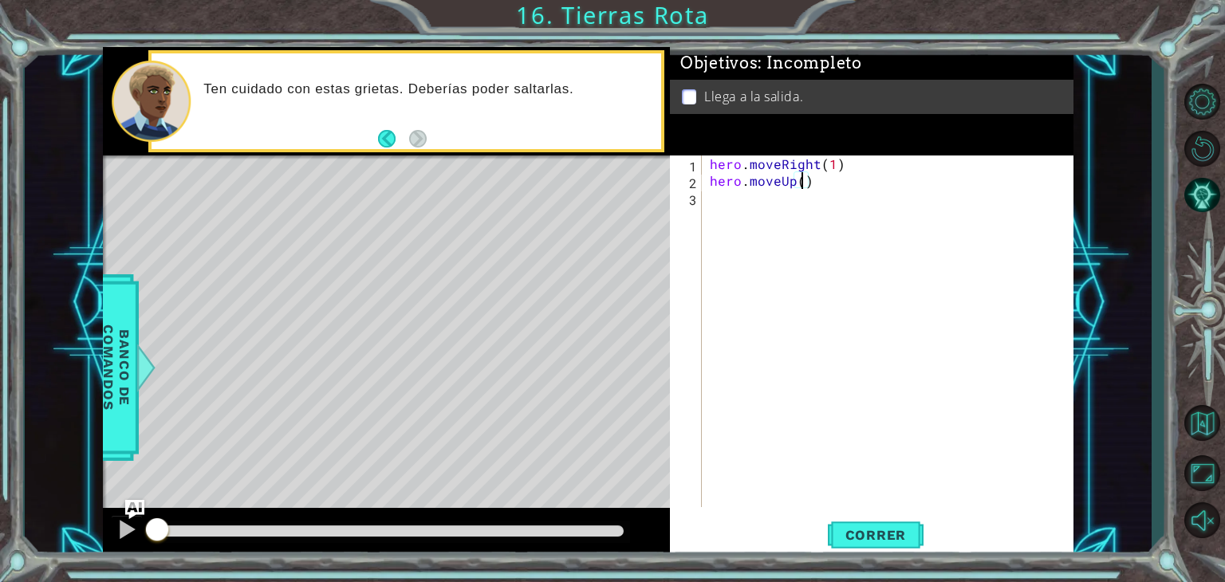
type textarea "hero.moveUp(2)"
click at [753, 196] on div "hero . moveRight ( 1 ) hero . moveUp ( 2 )" at bounding box center [892, 348] width 371 height 385
type textarea "h"
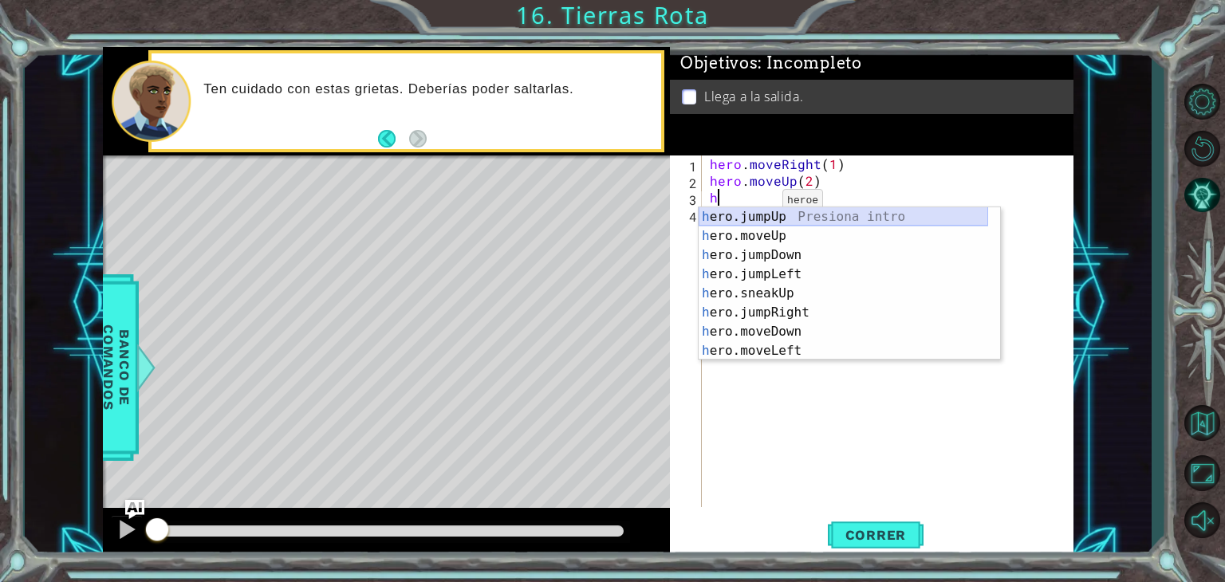
click at [793, 213] on div "h ero.jumpUp Presiona intro h ero.moveUp Presiona intro h ero.jumpDown Presiona…" at bounding box center [844, 302] width 290 height 191
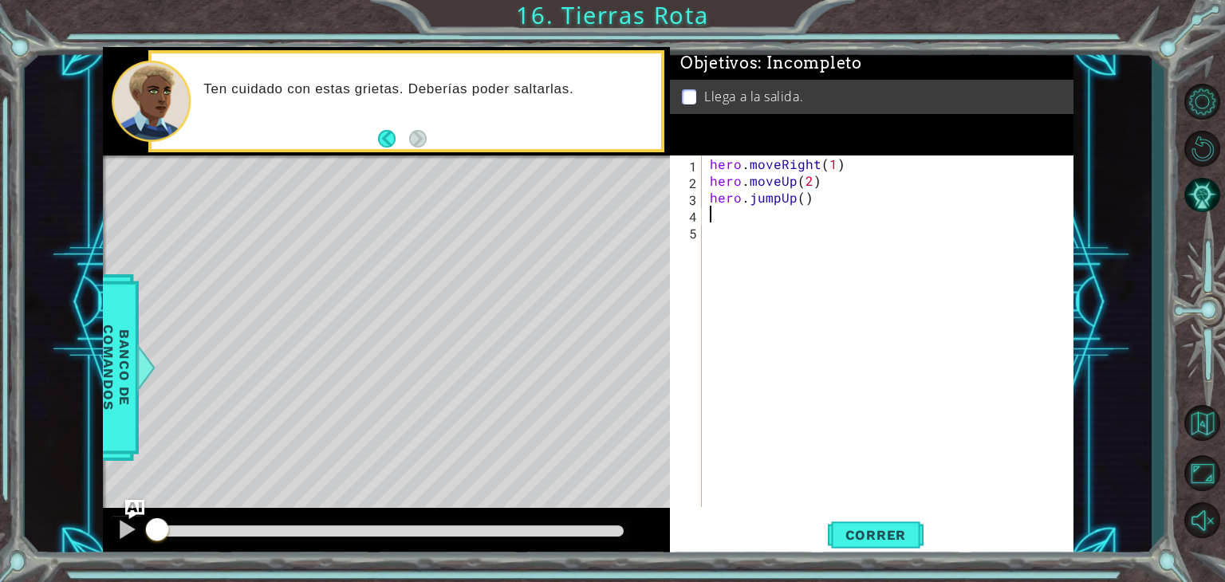
click at [747, 218] on div "hero . moveRight ( 1 ) hero . moveUp ( 2 ) hero . jumpUp ( )" at bounding box center [892, 348] width 371 height 385
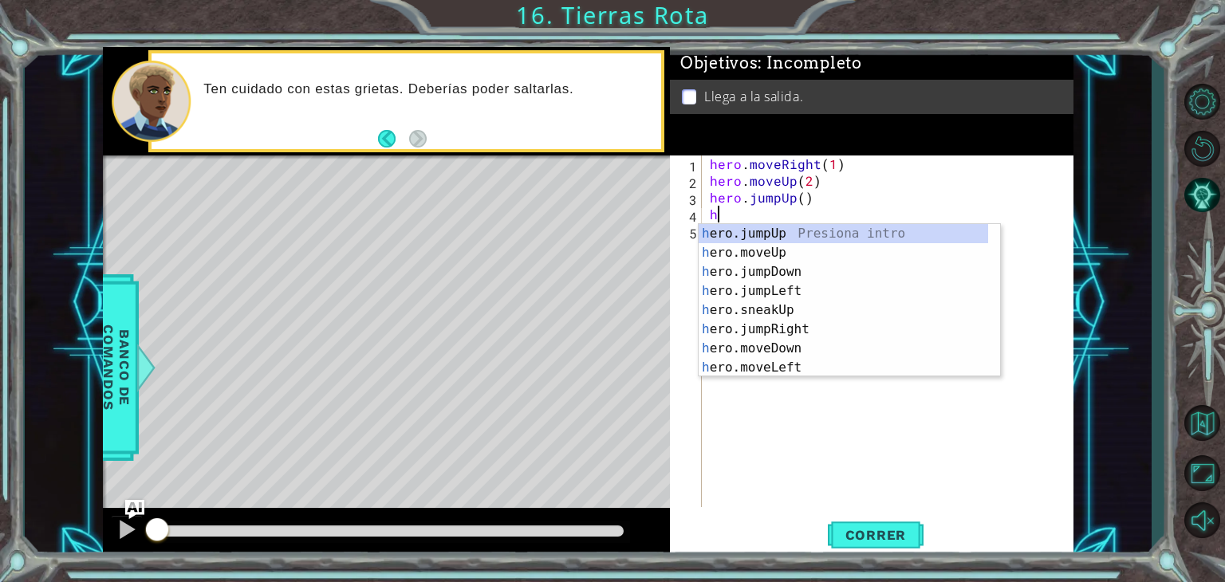
type textarea "he"
click at [780, 302] on div "he ro.jumpUp Presiona intro he ro.jumpDown Presiona intro he ro.jumpLeft Presio…" at bounding box center [844, 319] width 290 height 191
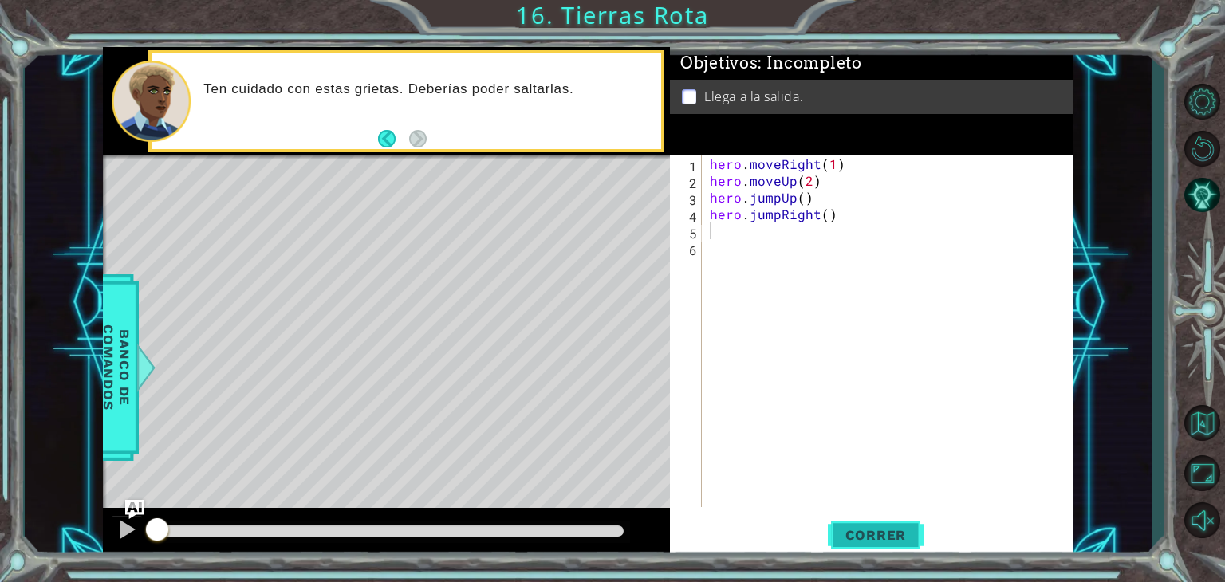
click at [887, 538] on span "Correr" at bounding box center [876, 535] width 93 height 16
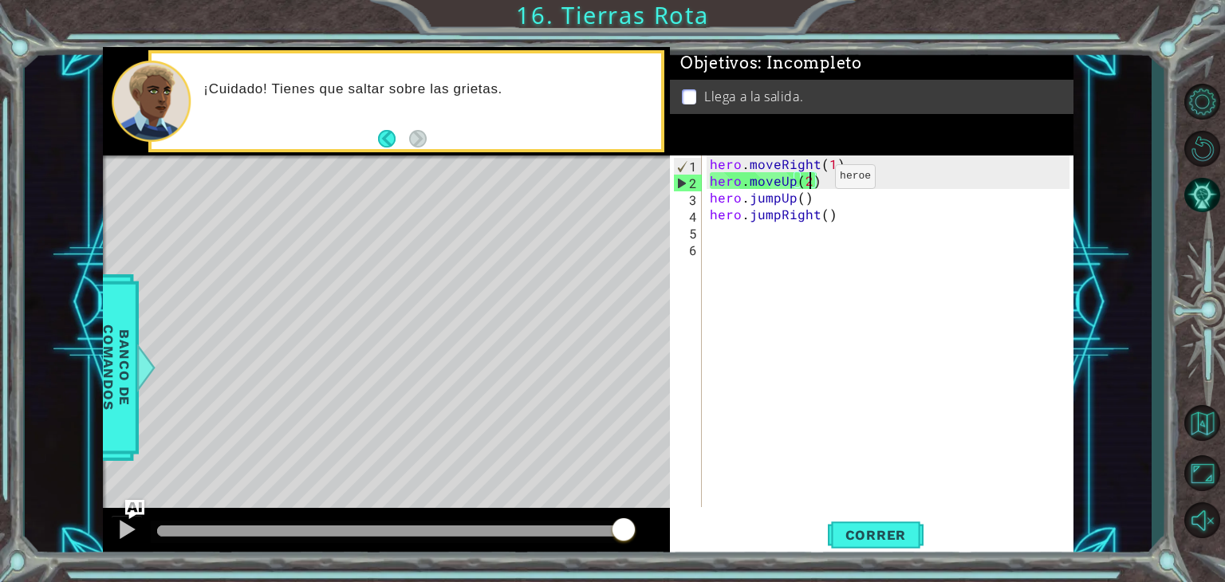
click at [807, 180] on div "hero . moveRight ( 1 ) hero . moveUp ( 2 ) hero . jumpUp ( ) hero . jumpRight (…" at bounding box center [892, 348] width 371 height 385
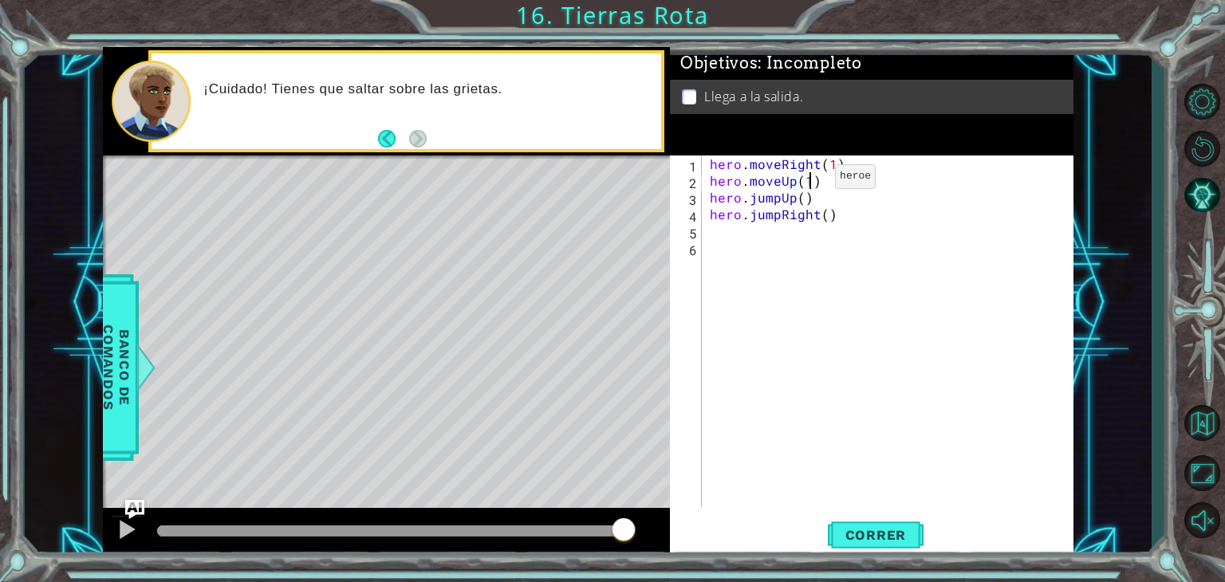
scroll to position [0, 6]
type textarea "hero.moveUp(1)"
click at [881, 534] on span "Correr" at bounding box center [876, 535] width 93 height 16
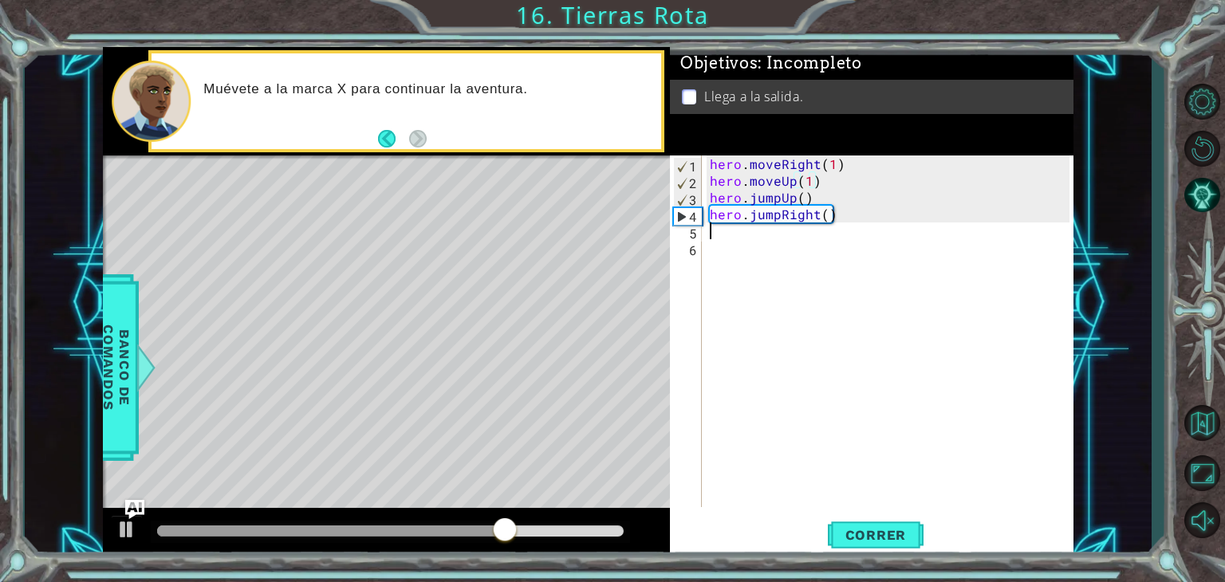
click at [732, 225] on div "hero . moveRight ( 1 ) hero . moveUp ( 1 ) hero . jumpUp ( ) hero . jumpRight (…" at bounding box center [892, 348] width 371 height 385
type textarea "h"
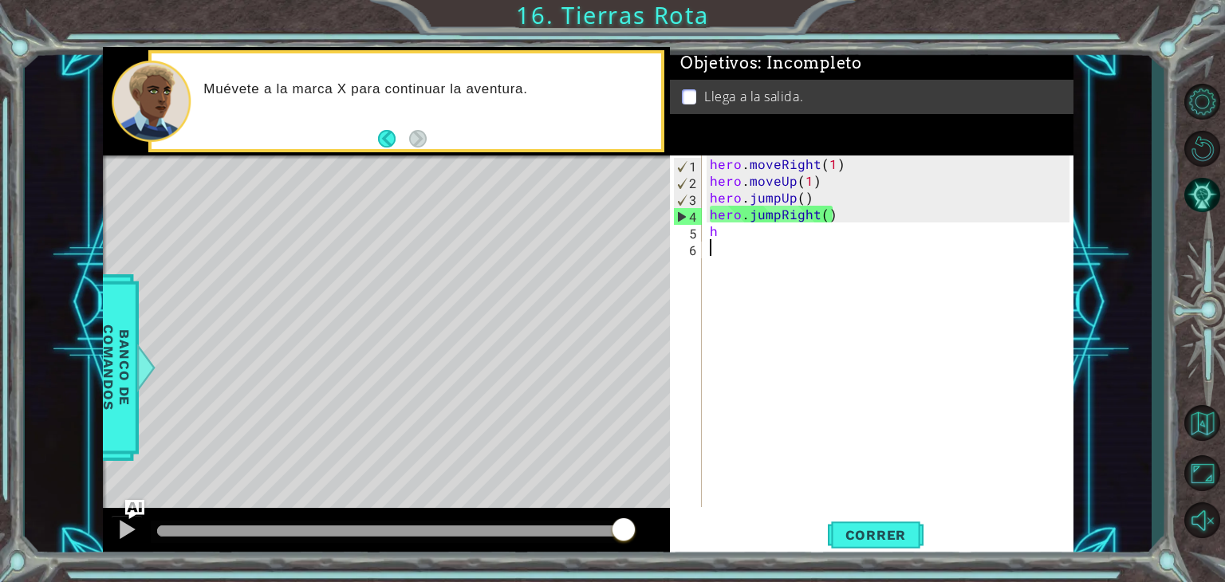
click at [1002, 282] on div "hero . moveRight ( 1 ) hero . moveUp ( 1 ) hero . jumpUp ( ) hero . jumpRight (…" at bounding box center [892, 348] width 371 height 385
click at [798, 230] on div "hero . moveRight ( 1 ) hero . moveUp ( 1 ) hero . jumpUp ( ) hero . jumpRight (…" at bounding box center [892, 348] width 371 height 385
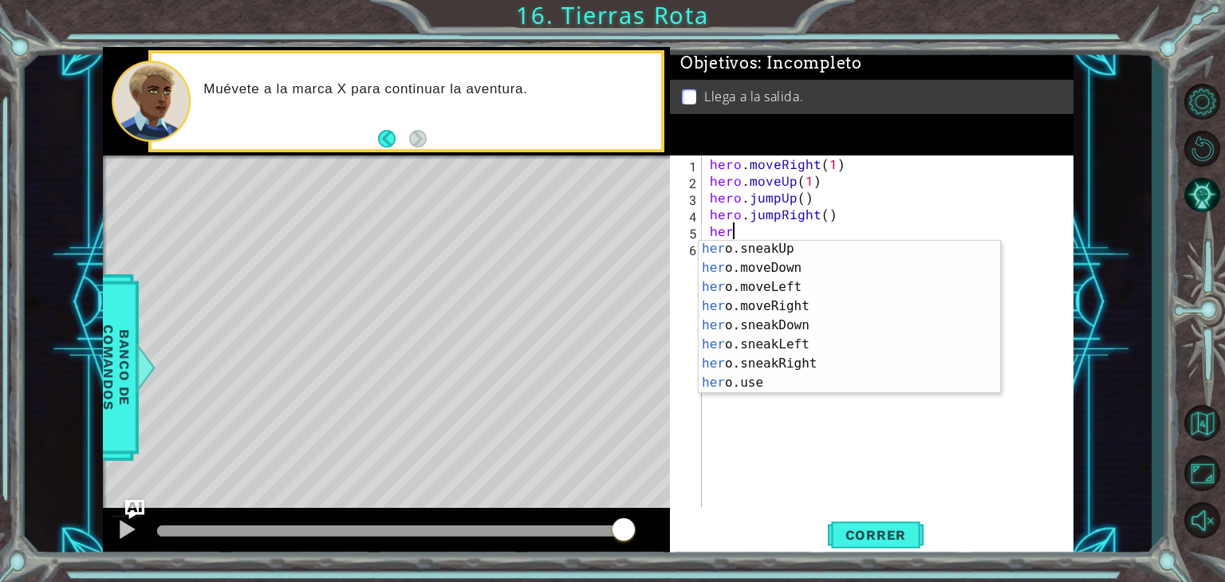
scroll to position [102, 0]
click at [831, 297] on div "her o.sneakUp Presiona intro her o.moveDown Presiona intro her o.moveLeft Presi…" at bounding box center [844, 330] width 290 height 191
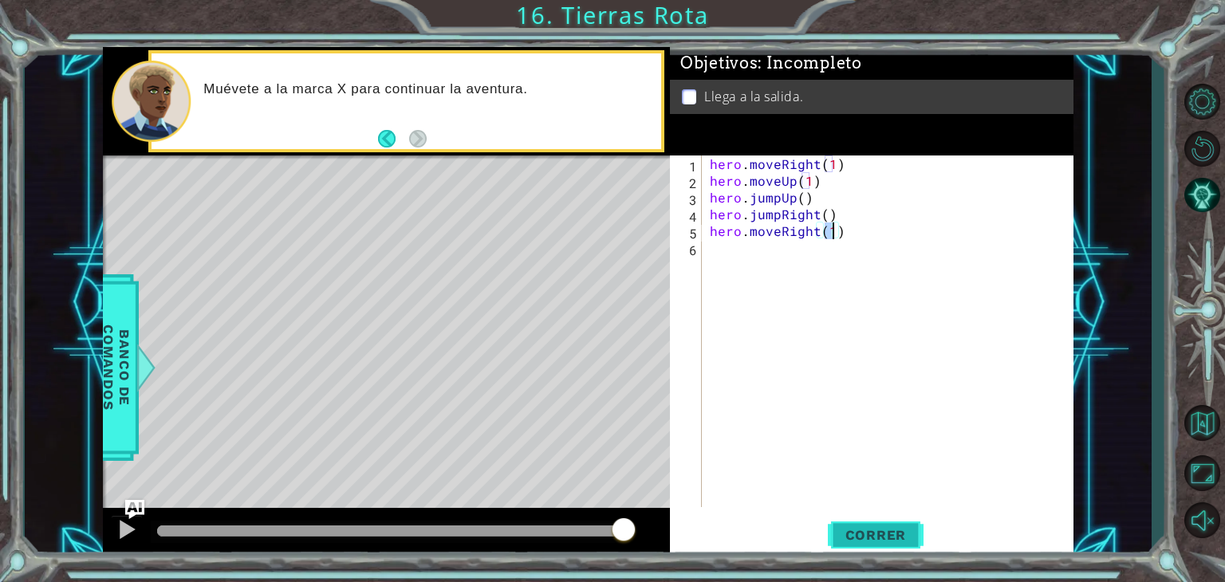
type textarea "hero.moveRight(1)"
click at [888, 524] on button "Correr" at bounding box center [876, 535] width 96 height 41
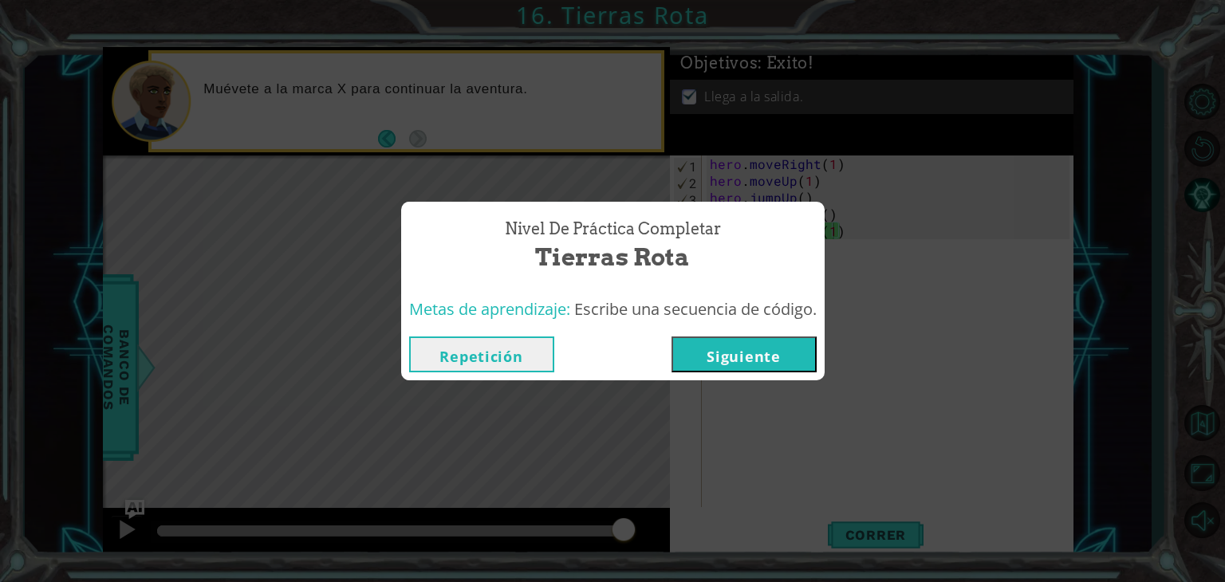
click at [743, 350] on button "Siguiente" at bounding box center [744, 355] width 145 height 36
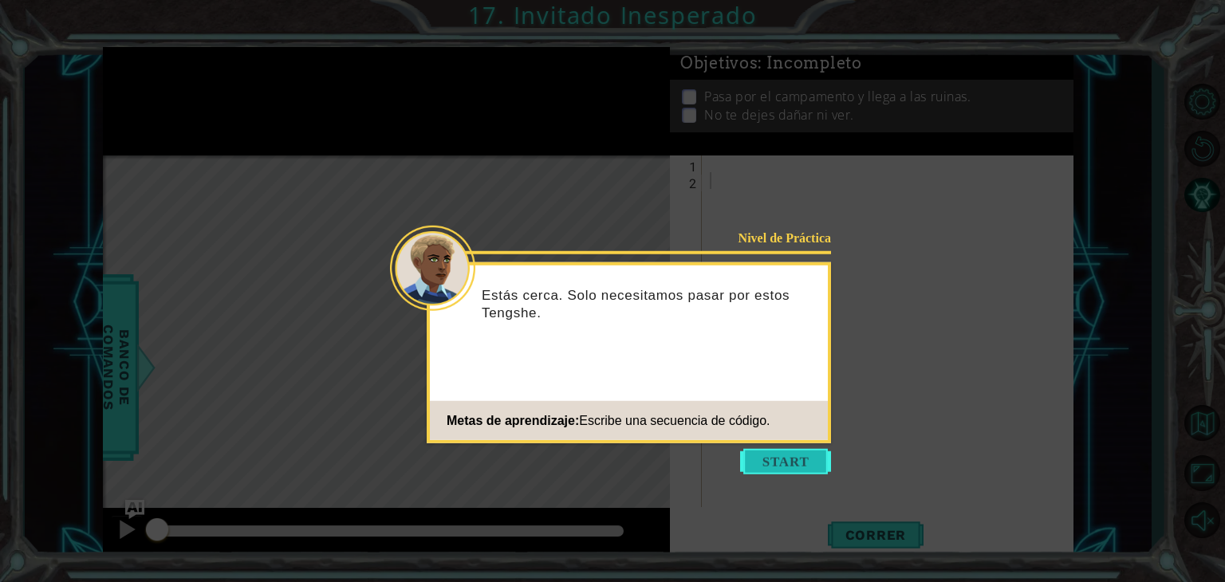
click at [803, 455] on button "Start" at bounding box center [785, 462] width 91 height 26
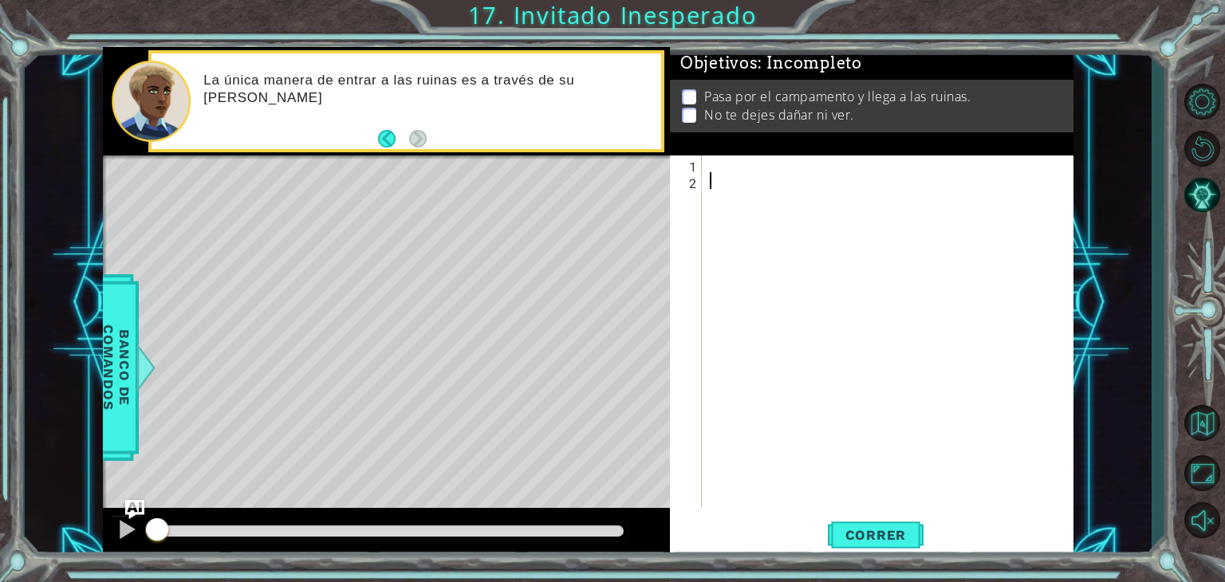
click at [727, 164] on div at bounding box center [892, 348] width 371 height 385
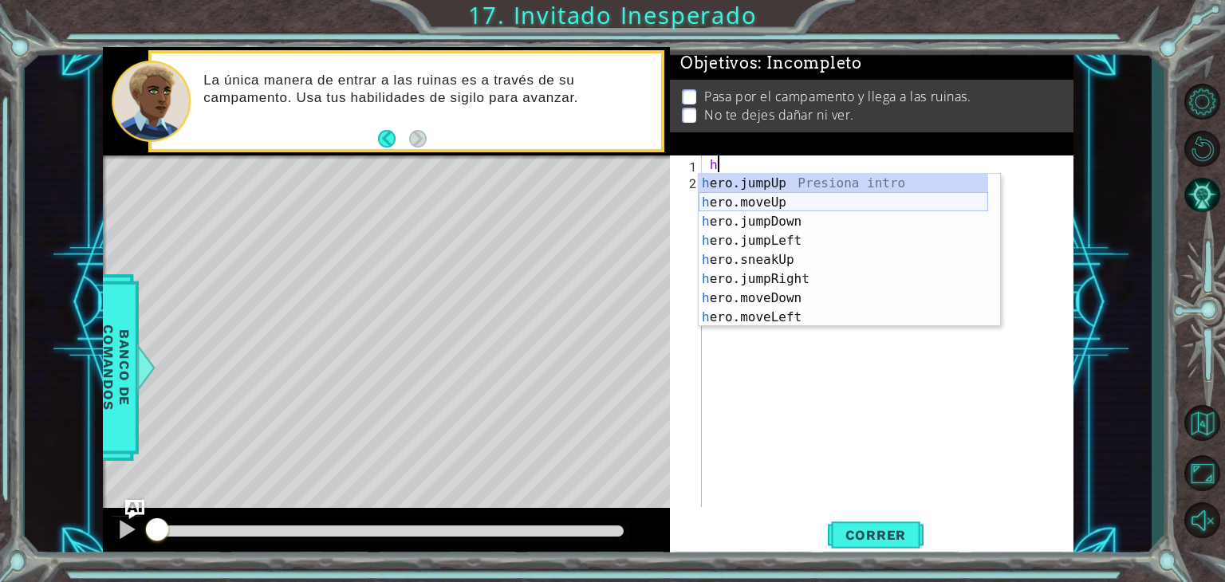
click at [788, 199] on div "h ero.jumpUp Presiona intro h ero.moveUp Presiona intro h ero.jumpDown Presiona…" at bounding box center [844, 269] width 290 height 191
type textarea "hero.moveUp(1)"
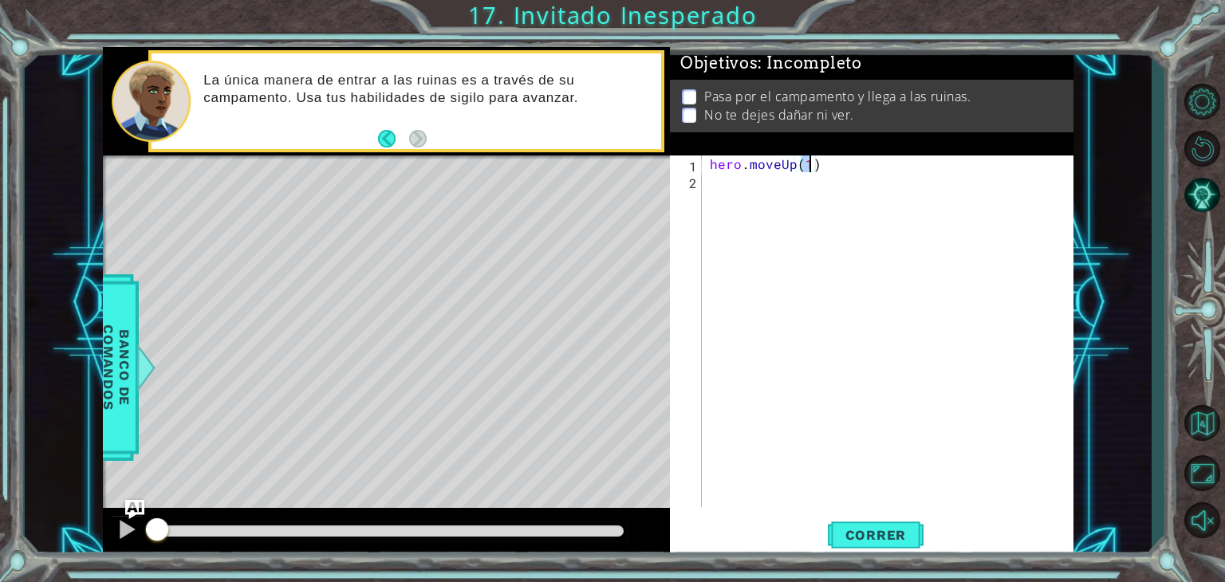
click at [737, 189] on div "hero . moveUp ( 1 )" at bounding box center [892, 348] width 371 height 385
type textarea "h"
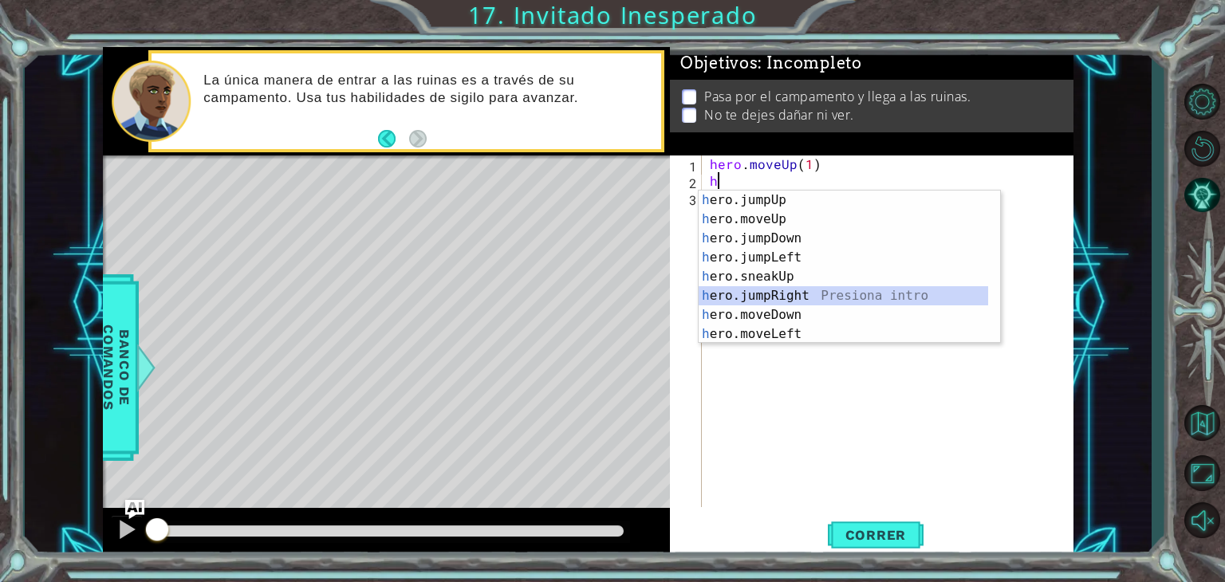
click at [784, 296] on div "h ero.jumpUp Presiona intro h ero.moveUp Presiona intro h ero.jumpDown Presiona…" at bounding box center [844, 286] width 290 height 191
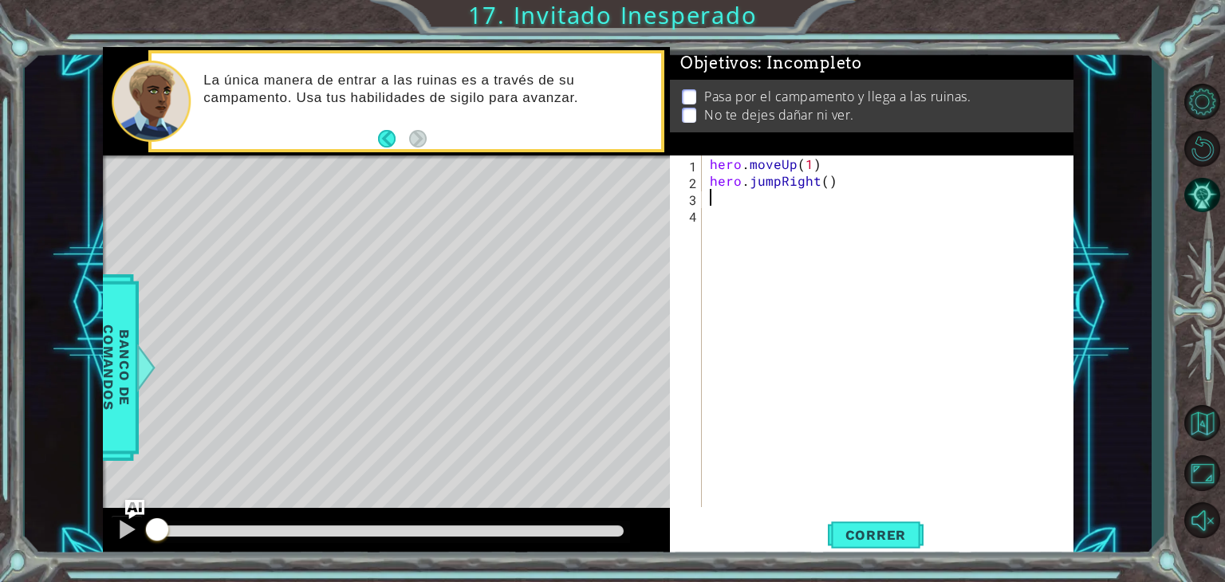
click at [737, 197] on div "hero . moveUp ( 1 ) hero . jumpRight ( )" at bounding box center [892, 348] width 371 height 385
type textarea "h"
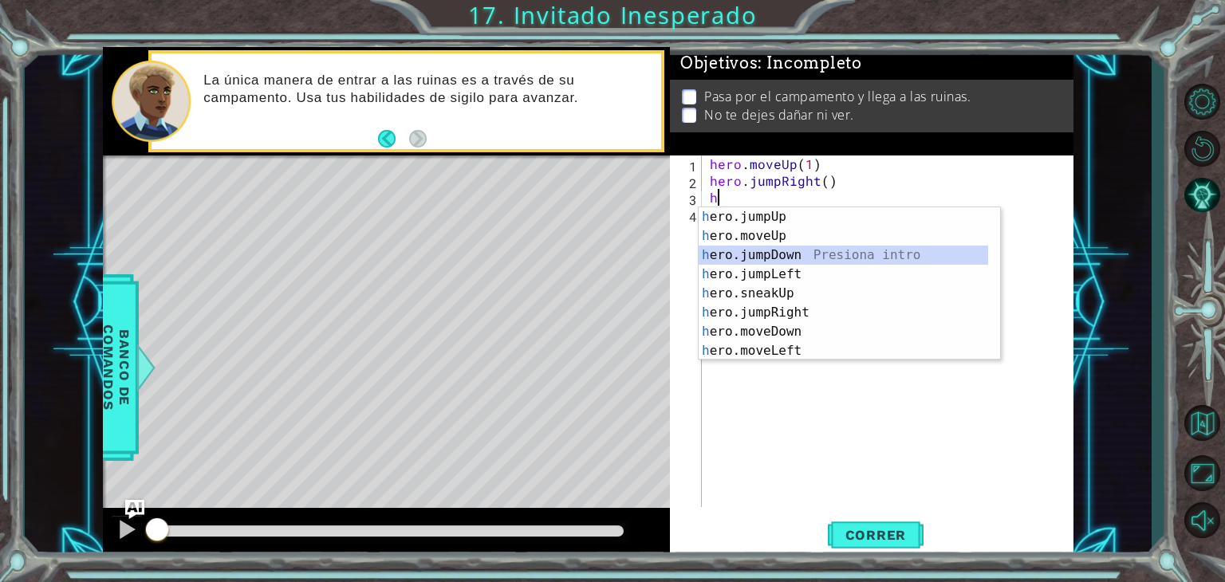
click at [779, 253] on div "h ero.jumpUp Presiona intro h ero.moveUp Presiona intro h ero.jumpDown Presiona…" at bounding box center [844, 302] width 290 height 191
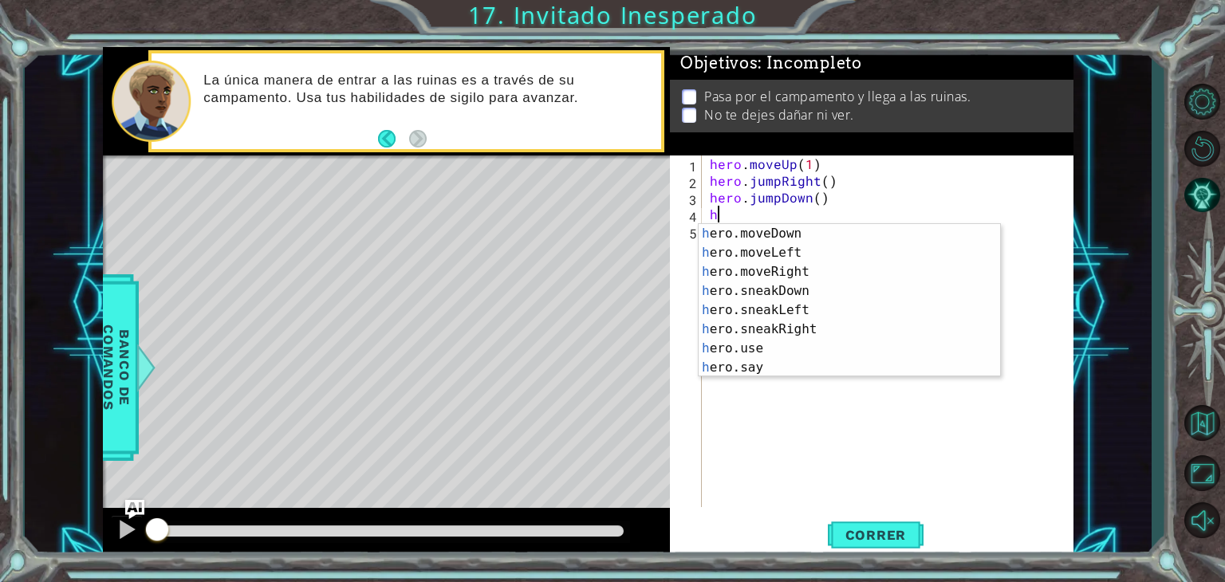
scroll to position [115, 0]
click at [832, 327] on div "h ero.moveDown Presiona intro h ero.moveLeft Presiona intro h ero.moveRight Pre…" at bounding box center [844, 319] width 290 height 191
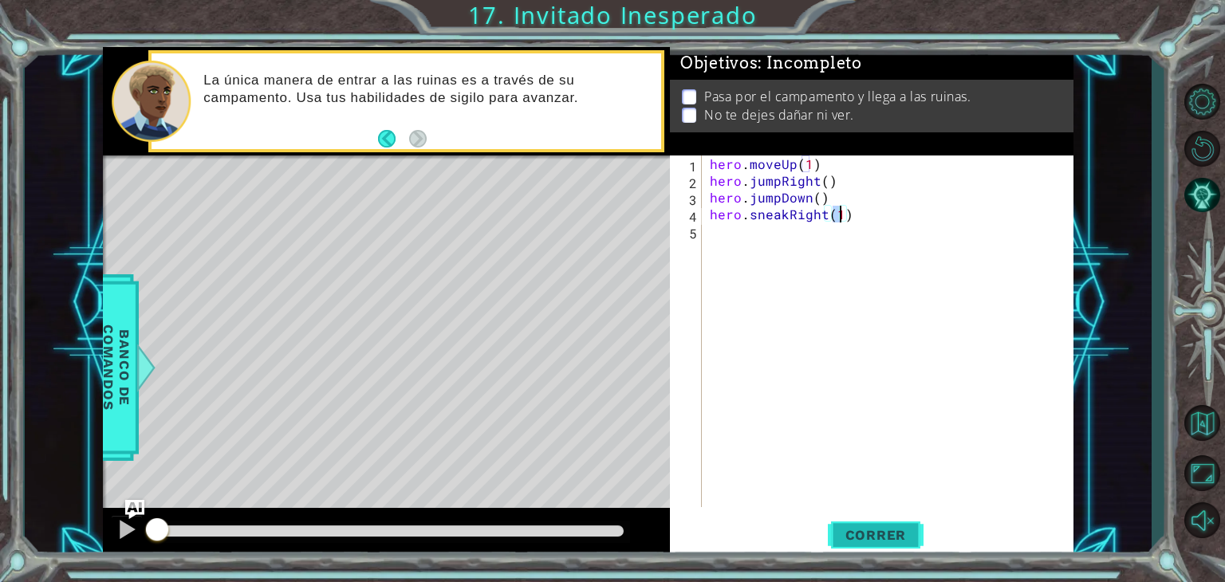
type textarea "hero.sneakRight(1)"
click at [877, 527] on span "Correr" at bounding box center [876, 535] width 93 height 16
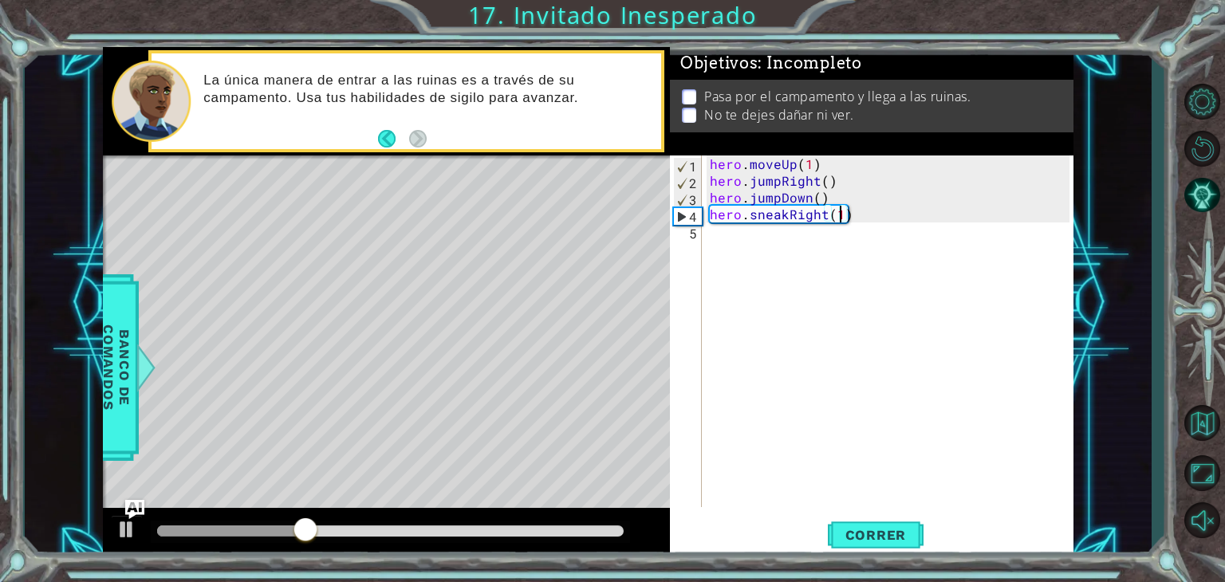
click at [717, 232] on div "hero . moveUp ( 1 ) hero . jumpRight ( ) hero . jumpDown ( ) hero . sneakRight …" at bounding box center [892, 348] width 371 height 385
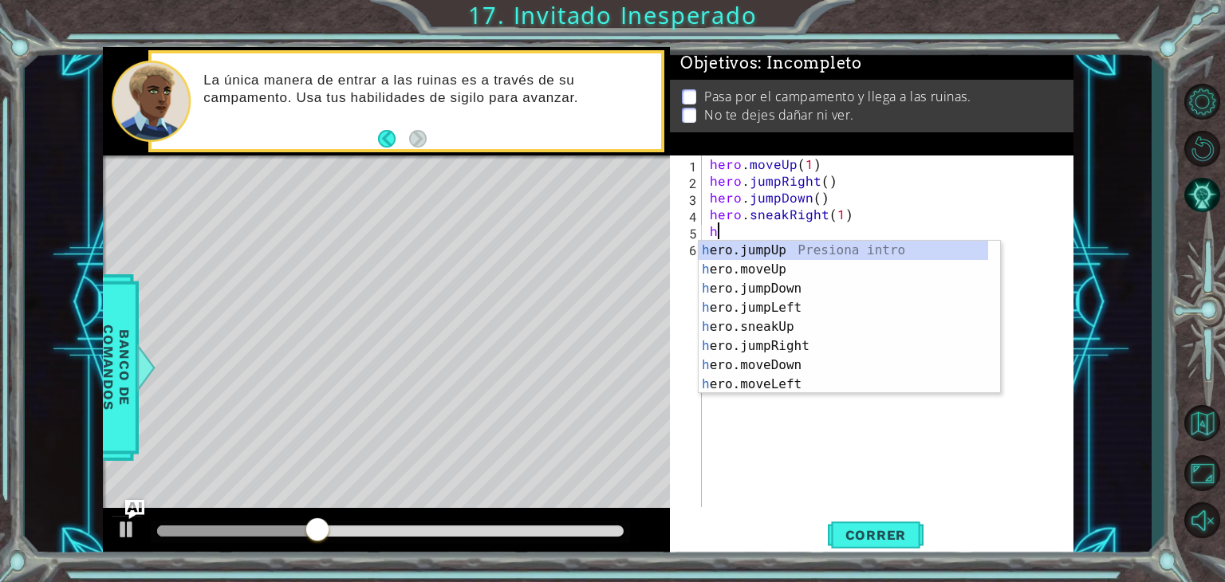
scroll to position [0, 0]
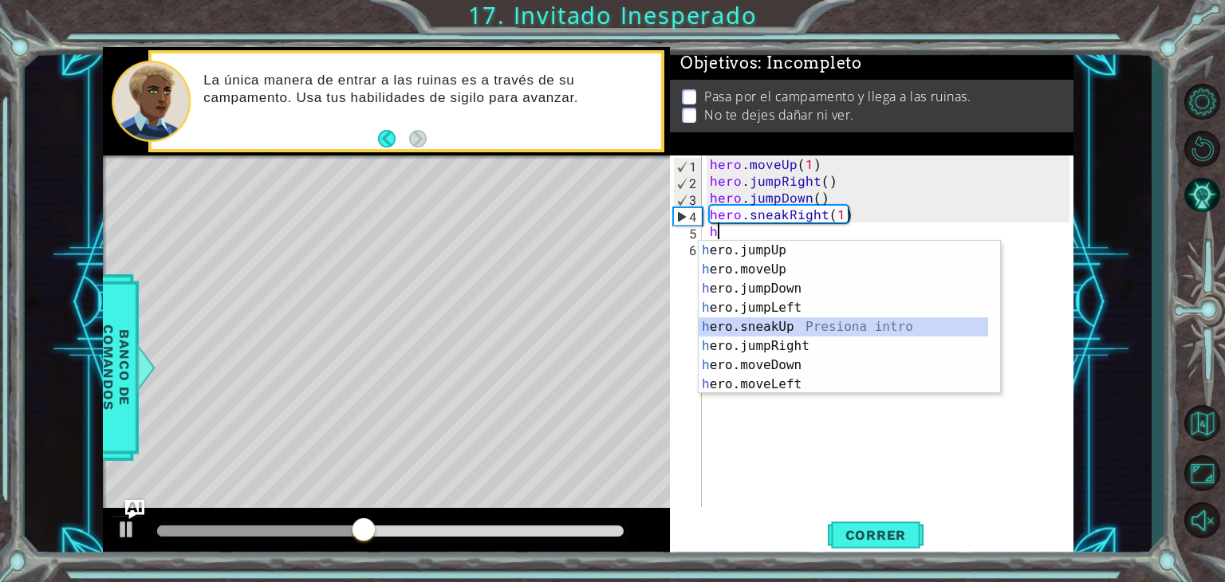
click at [886, 323] on div "h ero.jumpUp Presiona intro h ero.moveUp Presiona intro h ero.jumpDown Presiona…" at bounding box center [844, 336] width 290 height 191
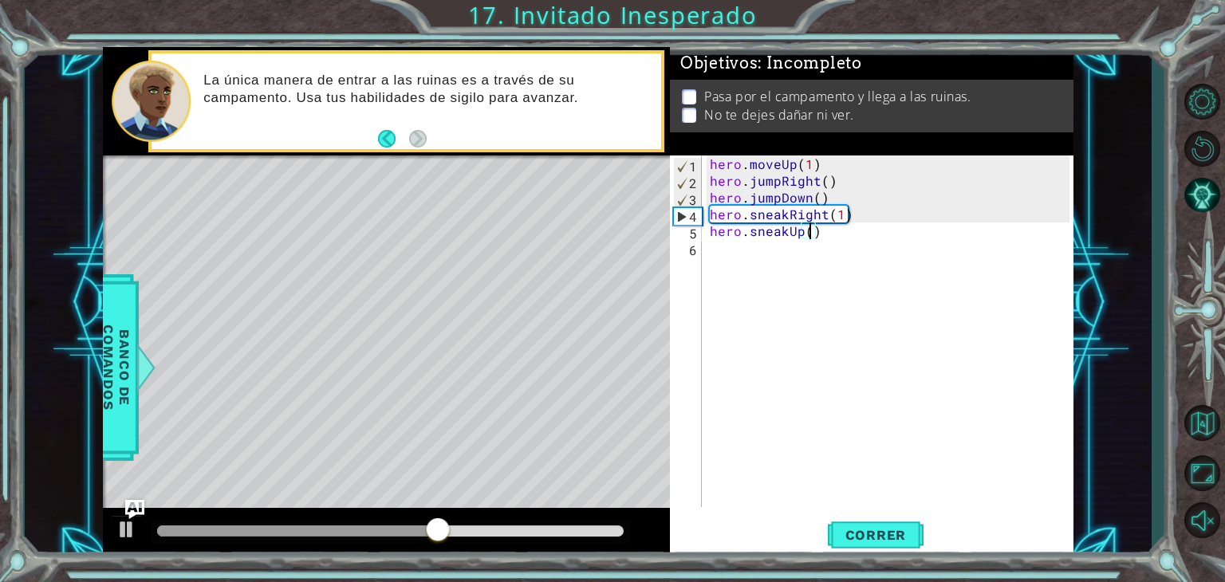
type textarea "hero.sneakUp(2)"
click at [768, 249] on div "hero . moveUp ( 1 ) hero . jumpRight ( ) hero . jumpDown ( ) hero . sneakRight …" at bounding box center [892, 348] width 371 height 385
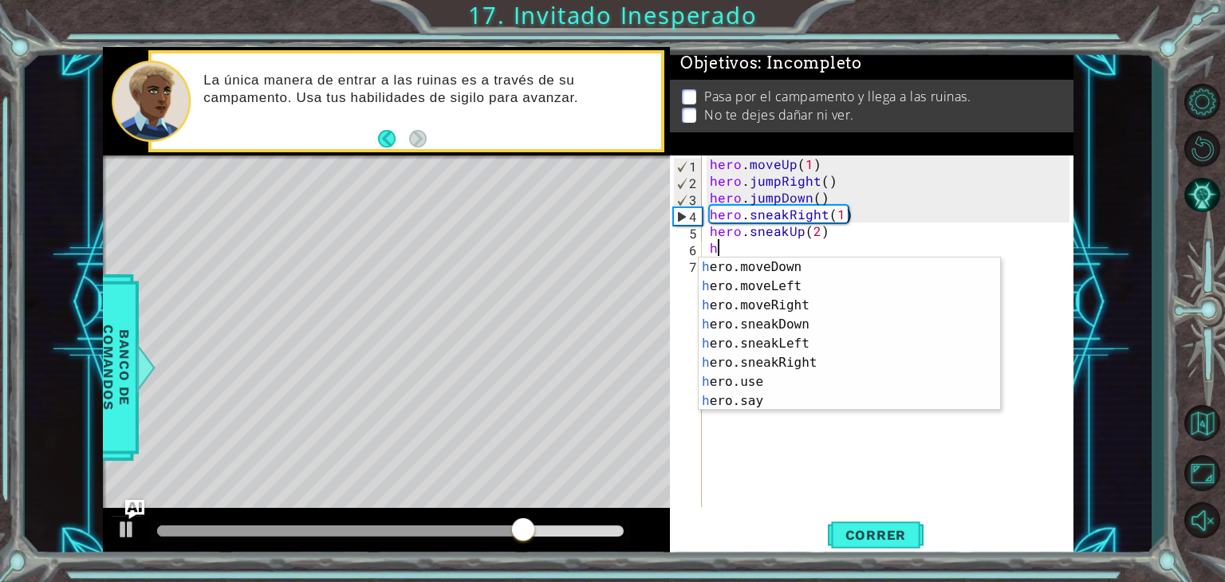
scroll to position [115, 0]
click at [831, 365] on div "h ero.moveDown Presiona intro h ero.moveLeft Presiona intro h ero.moveRight Pre…" at bounding box center [844, 353] width 290 height 191
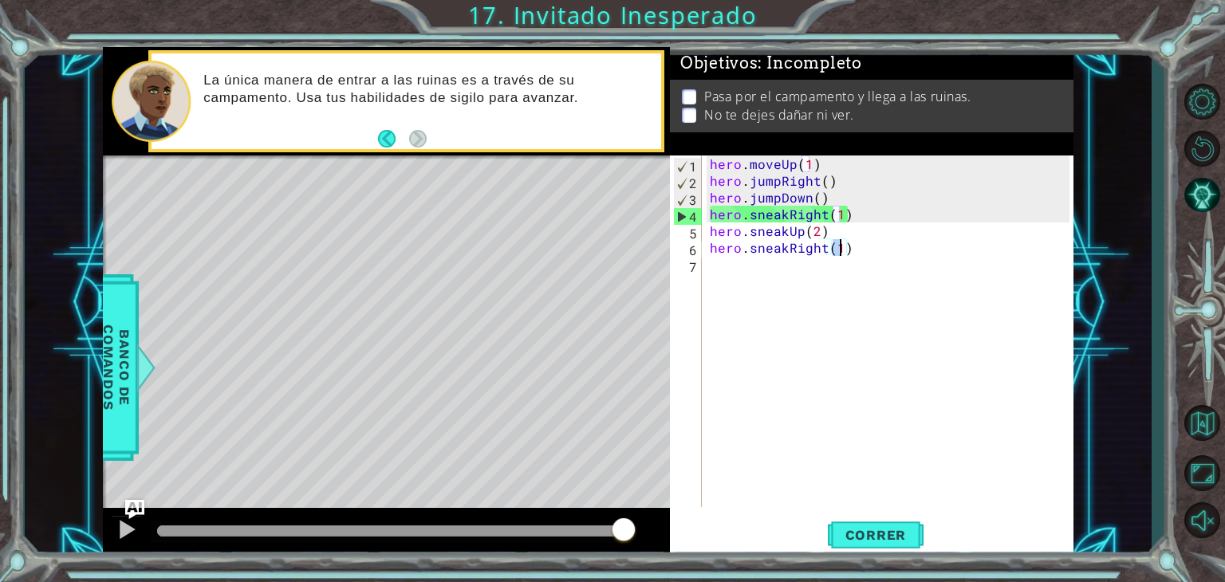
click at [825, 232] on div "hero . moveUp ( 1 ) hero . jumpRight ( ) hero . jumpDown ( ) hero . sneakRight …" at bounding box center [892, 348] width 371 height 385
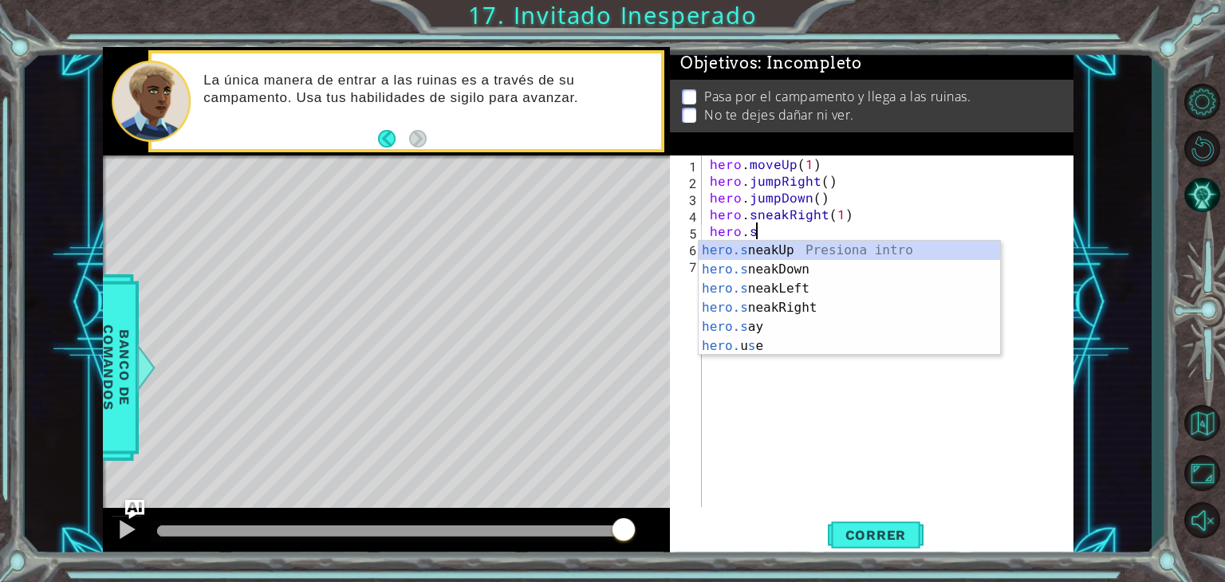
scroll to position [0, 0]
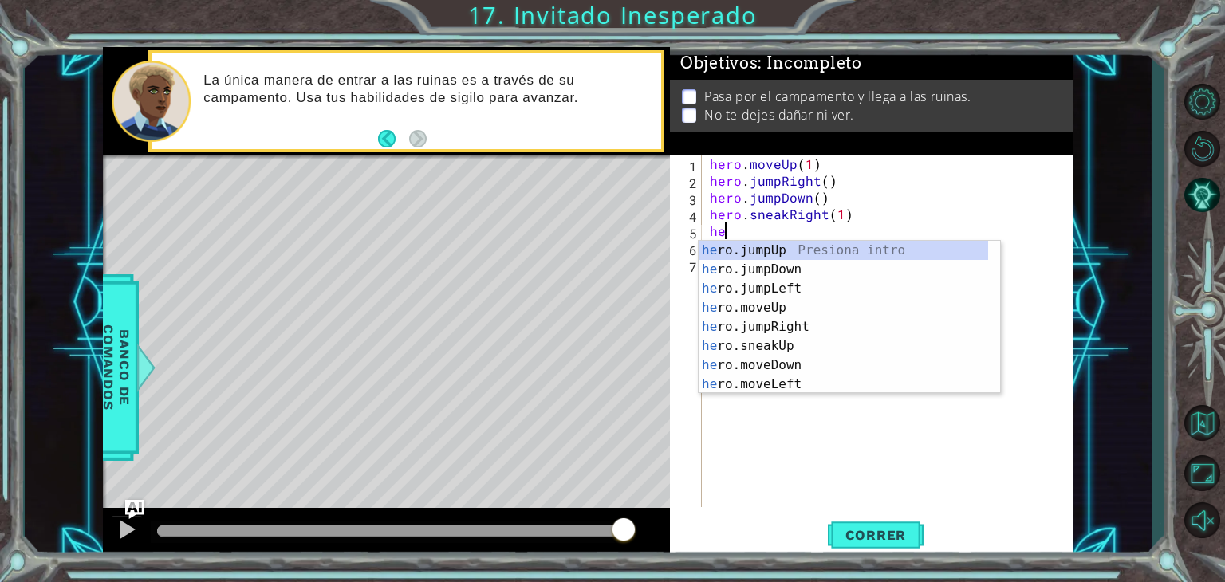
type textarea "h"
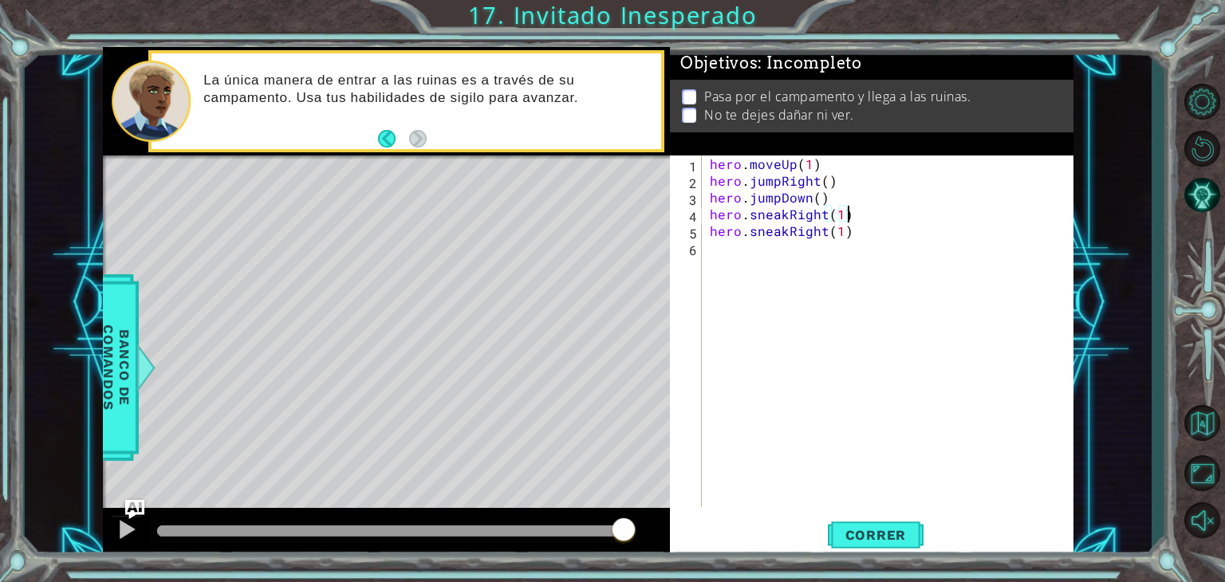
click at [847, 230] on div "hero . moveUp ( 1 ) hero . jumpRight ( ) hero . jumpDown ( ) hero . sneakRight …" at bounding box center [892, 348] width 371 height 385
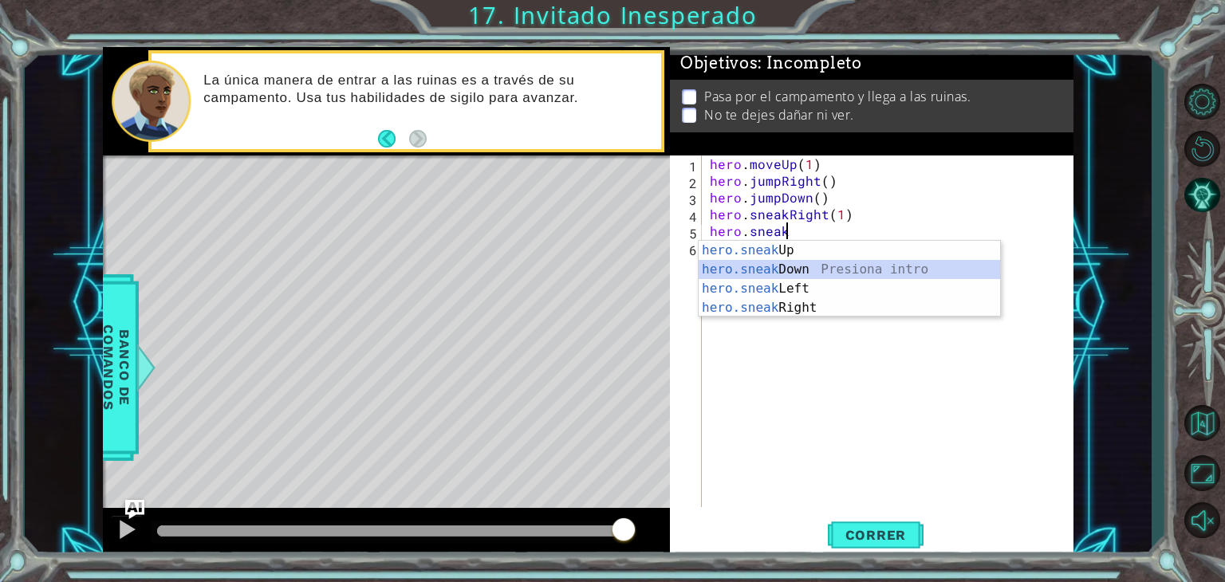
click at [843, 261] on div "hero.sneak Up Presiona intro hero.sneak Down Presiona intro hero.sneak Left Pre…" at bounding box center [850, 298] width 302 height 115
type textarea "hero.sneakDown(1)"
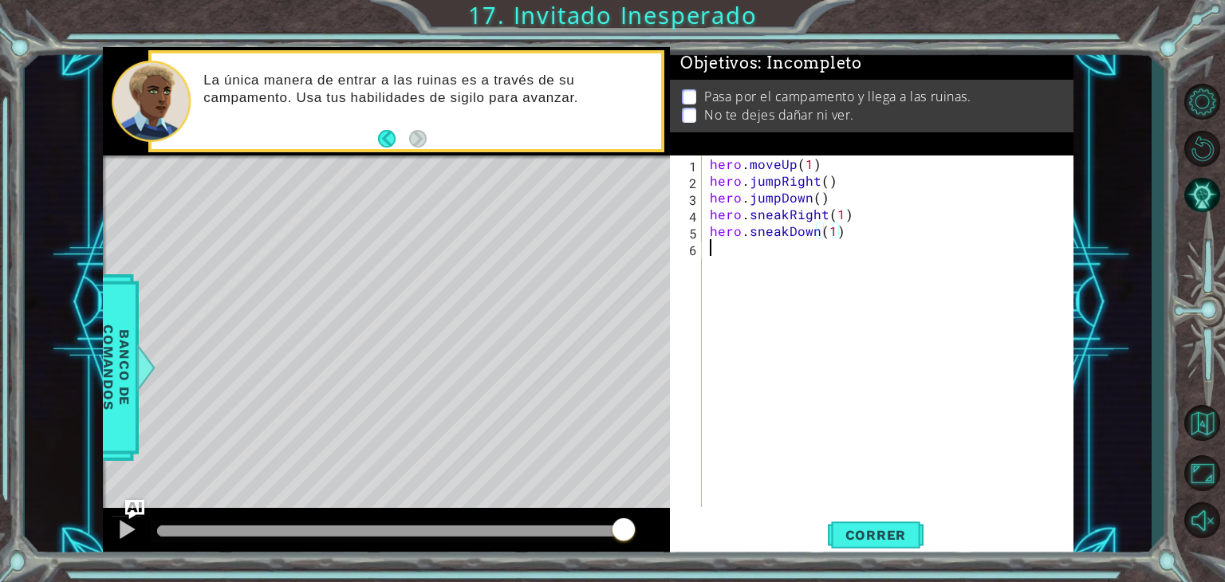
click at [763, 258] on div "hero . moveUp ( 1 ) hero . jumpRight ( ) hero . jumpDown ( ) hero . sneakRight …" at bounding box center [892, 348] width 371 height 385
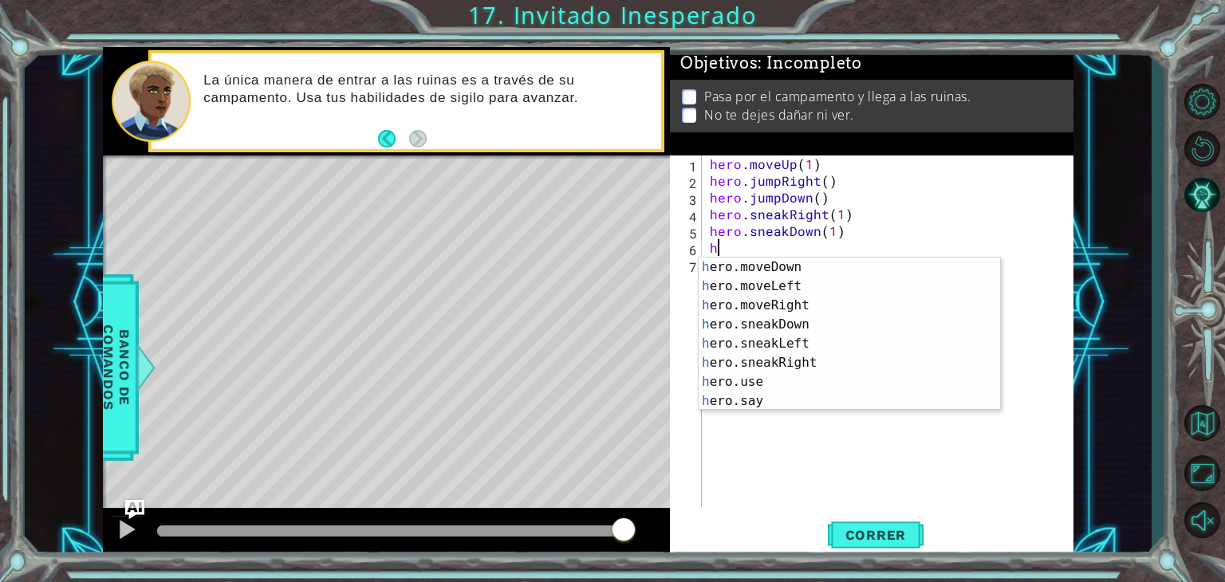
scroll to position [115, 0]
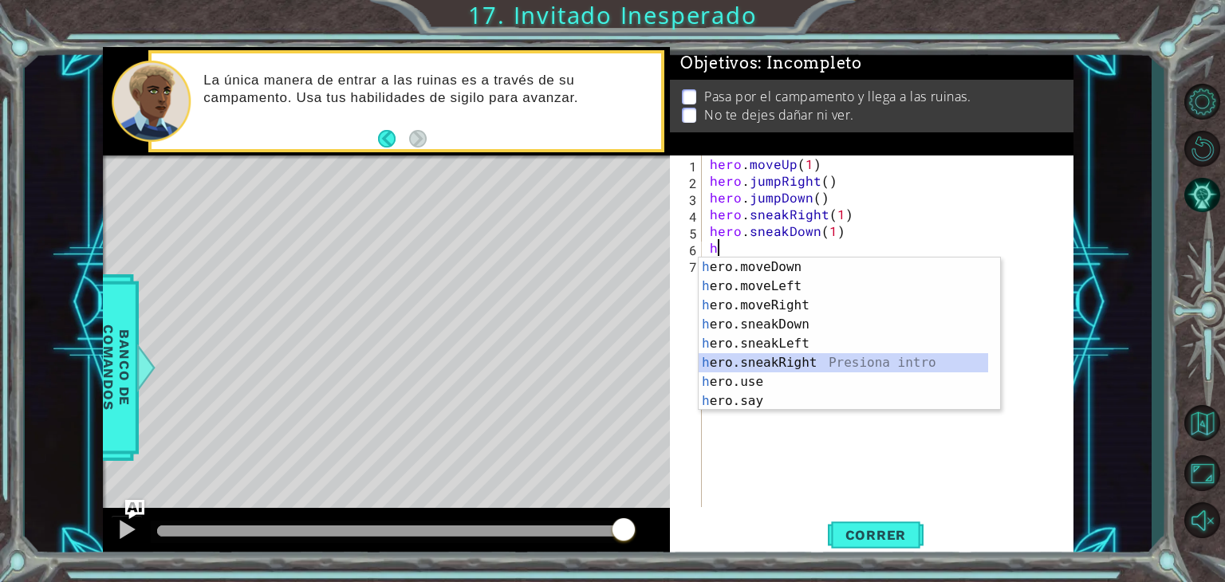
click at [830, 358] on div "h ero.moveDown Presiona intro h ero.moveLeft Presiona intro h ero.moveRight Pre…" at bounding box center [844, 353] width 290 height 191
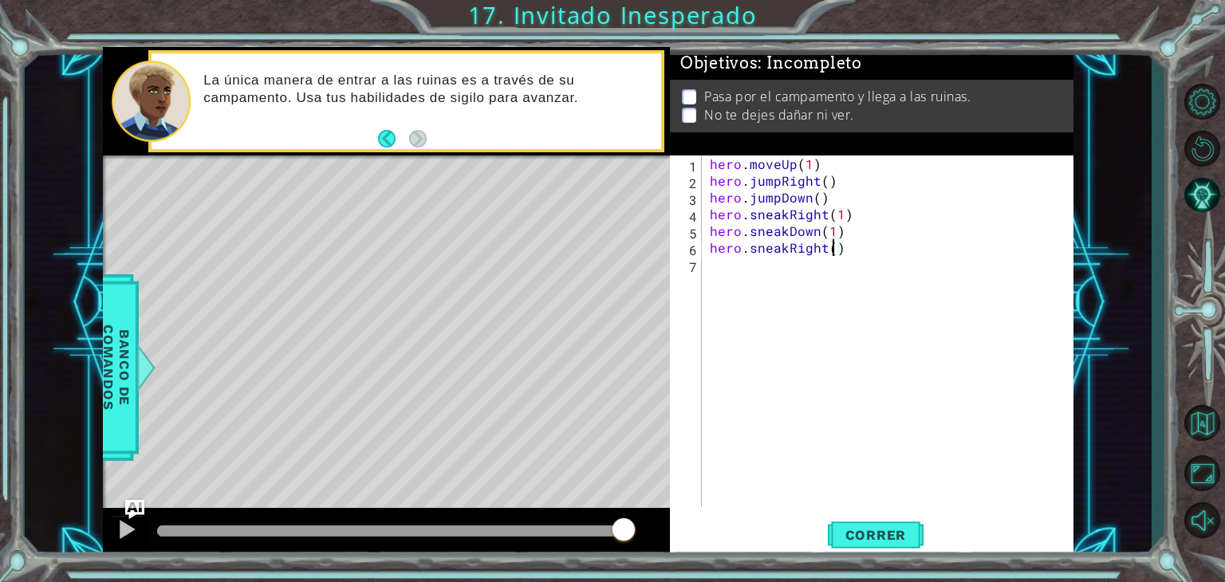
type textarea "hero.sneakRight(2)"
click at [773, 269] on div "hero . moveUp ( 1 ) hero . jumpRight ( ) hero . jumpDown ( ) hero . sneakRight …" at bounding box center [892, 348] width 371 height 385
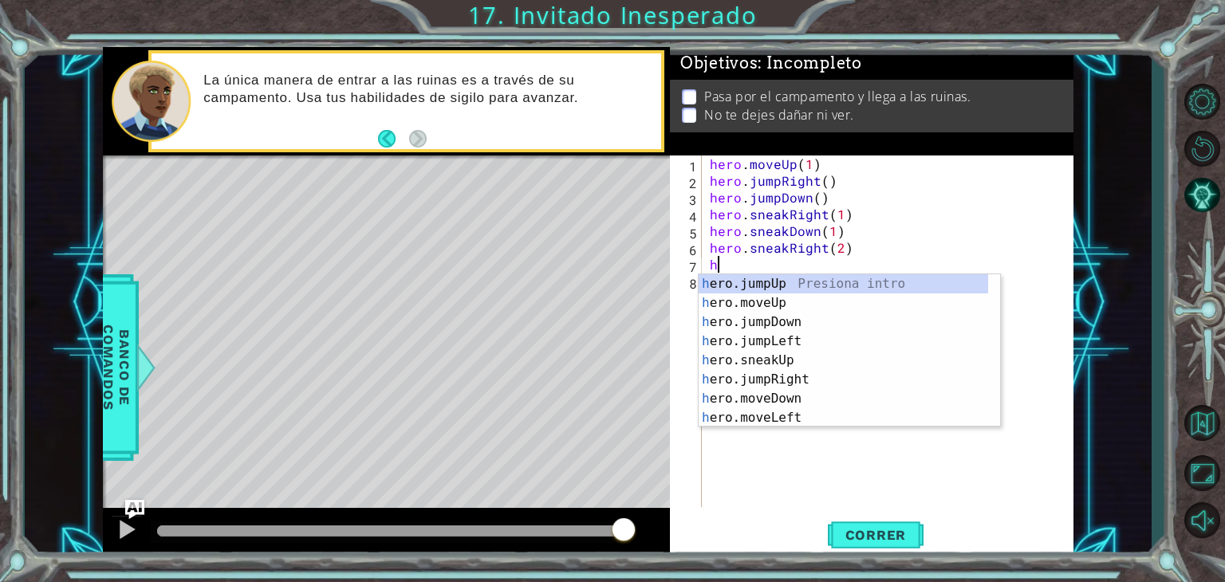
scroll to position [0, 0]
click at [814, 360] on div "h ero.jumpUp Presiona intro h ero.moveUp Presiona intro h ero.jumpDown Presiona…" at bounding box center [844, 369] width 290 height 191
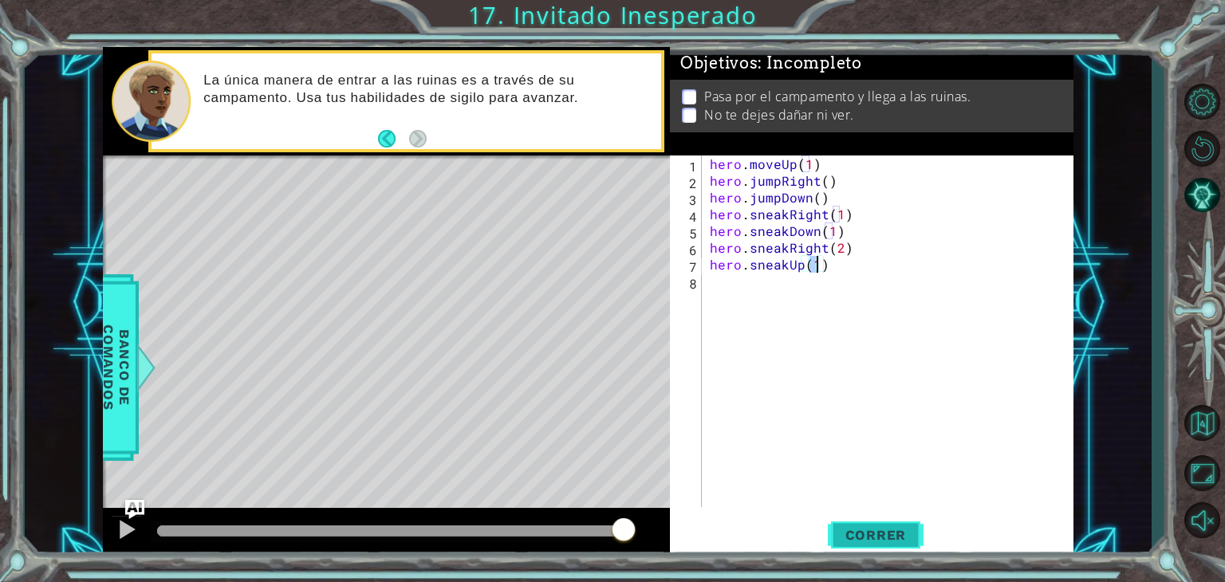
type textarea "hero.sneakUp(1)"
click at [843, 534] on span "Correr" at bounding box center [876, 535] width 93 height 16
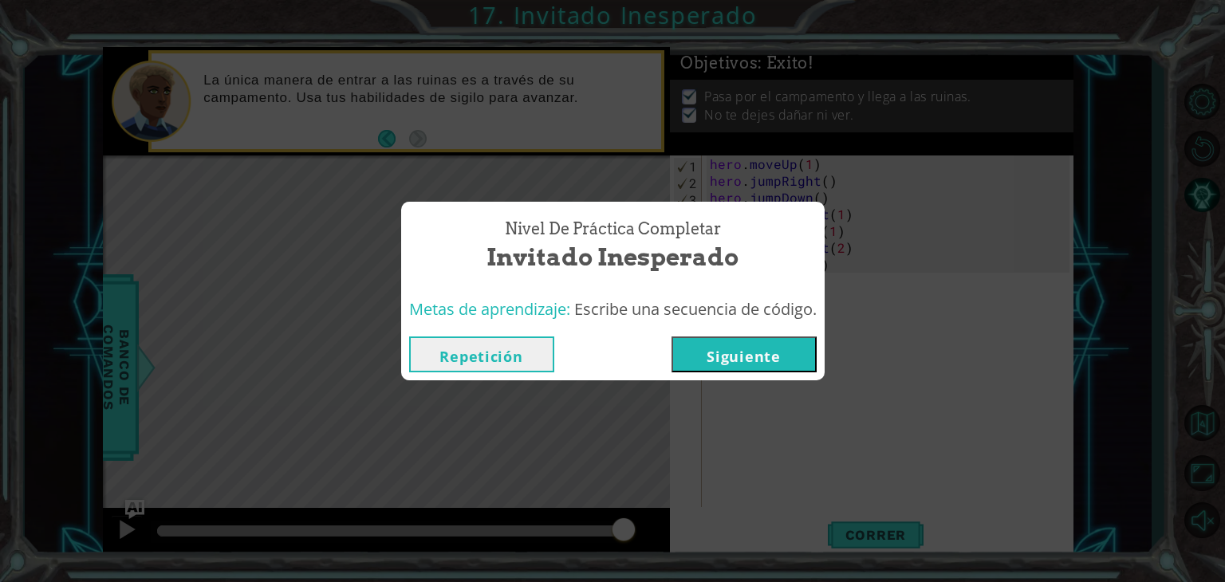
click at [882, 528] on div "Nivel de Práctica Completar Invitado Inesperado Metas de aprendizaje: Escribe u…" at bounding box center [612, 291] width 1225 height 582
click at [785, 342] on button "Siguiente" at bounding box center [744, 355] width 145 height 36
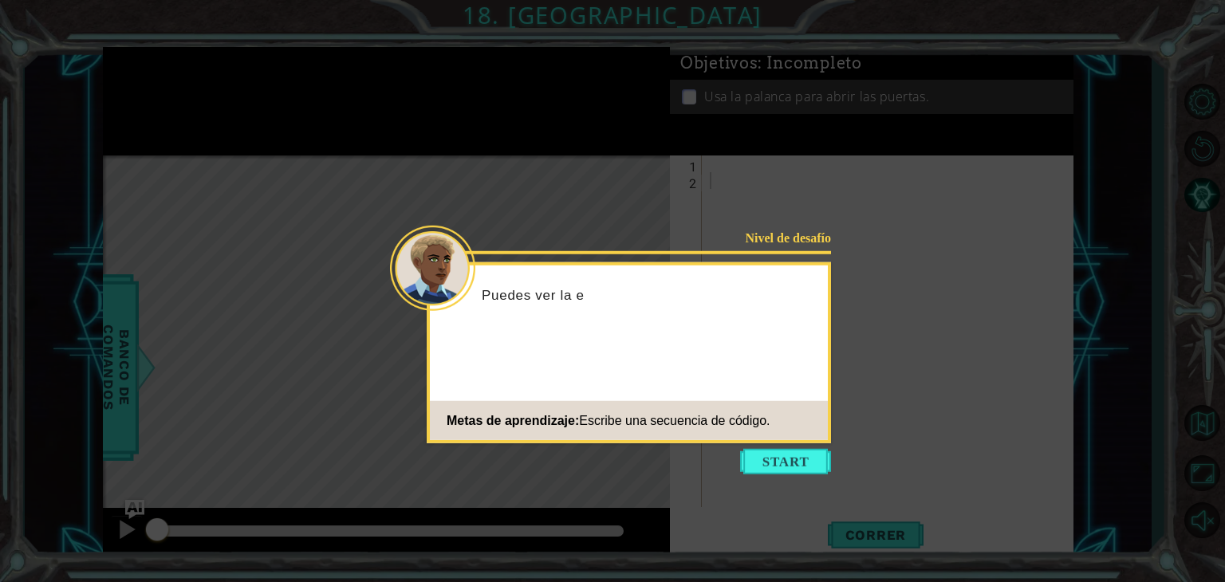
click at [793, 369] on div "Nivel de desafío Puedes ver la e Metas de aprendizaje: Escribe una secuencia de…" at bounding box center [629, 352] width 404 height 181
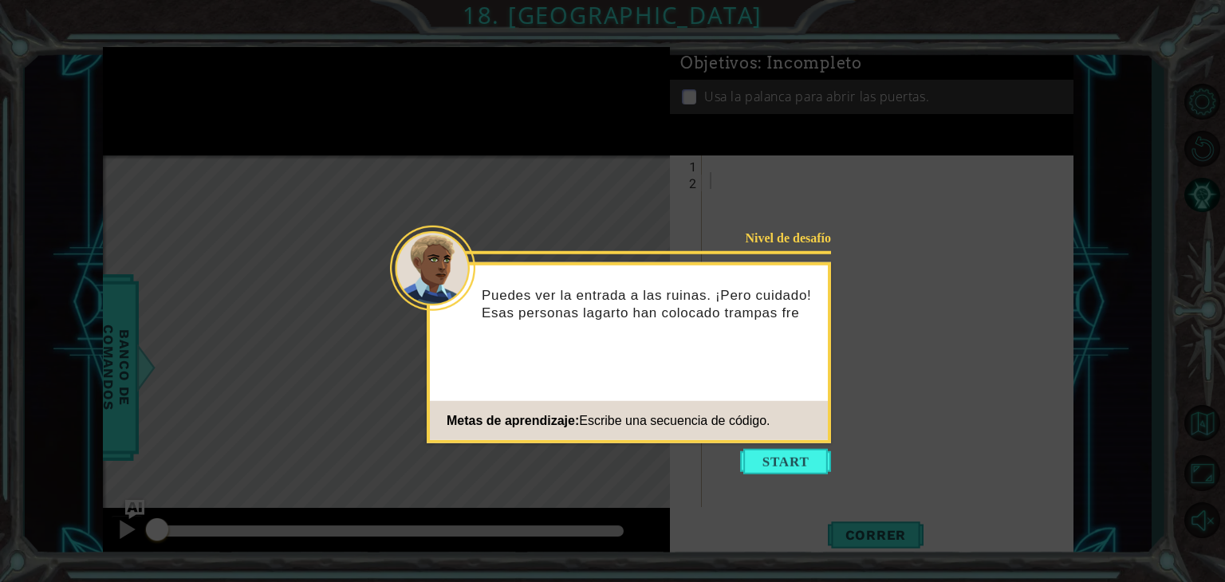
click at [793, 369] on div "Nivel de desafío Puedes ver la entrada a las ruinas. ¡Pero cuidado! Esas person…" at bounding box center [629, 352] width 404 height 181
click at [785, 459] on button "Start" at bounding box center [785, 462] width 91 height 26
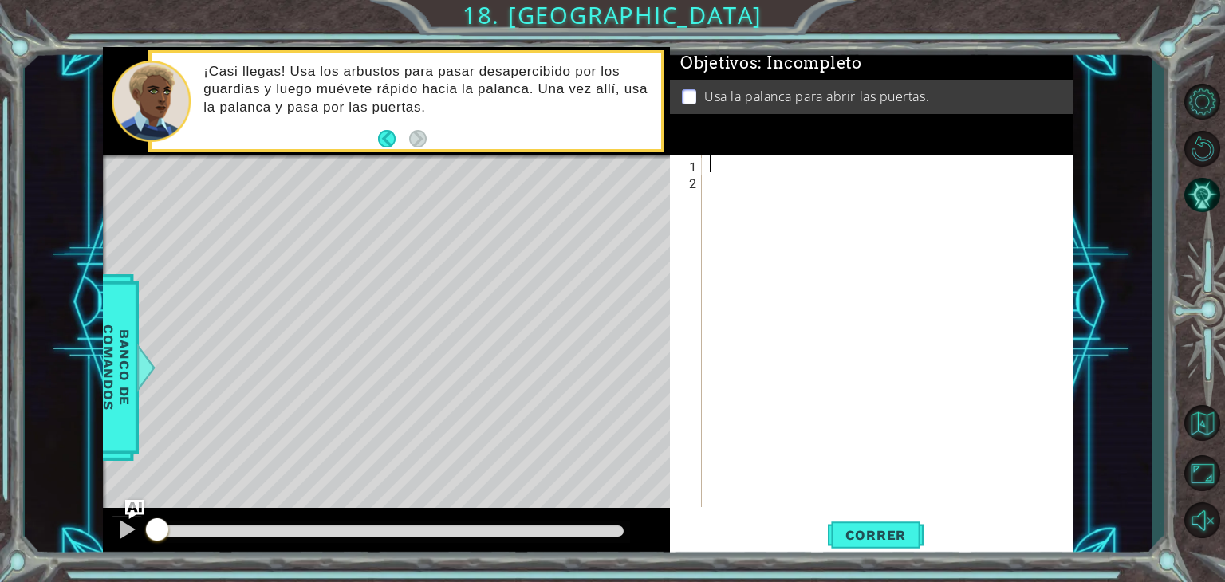
click at [712, 163] on div at bounding box center [892, 348] width 371 height 385
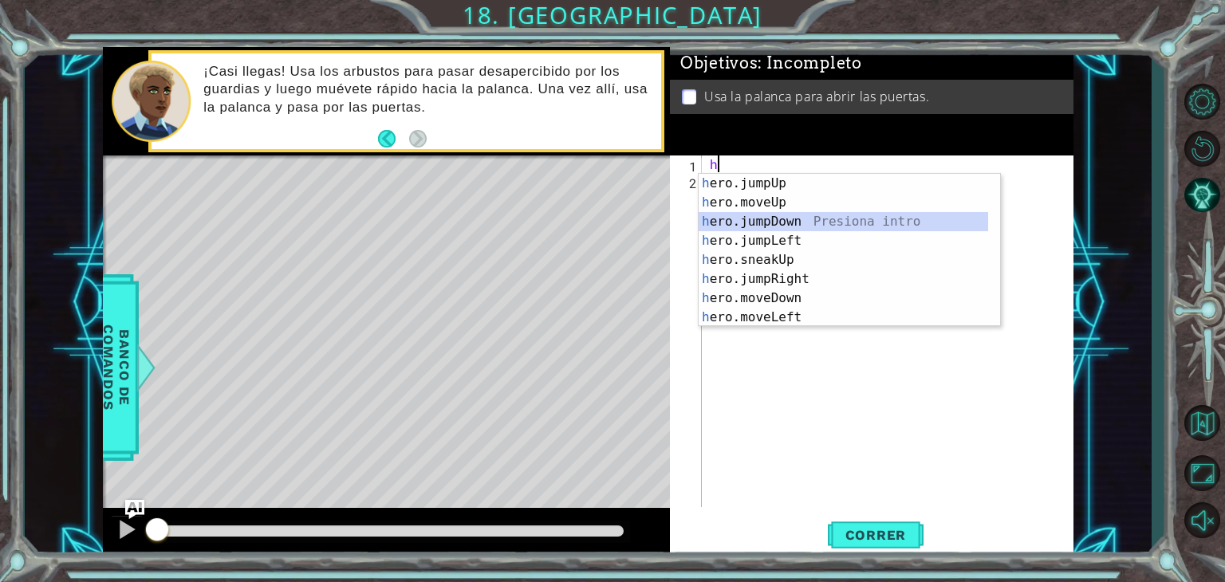
click at [998, 215] on div at bounding box center [992, 250] width 16 height 152
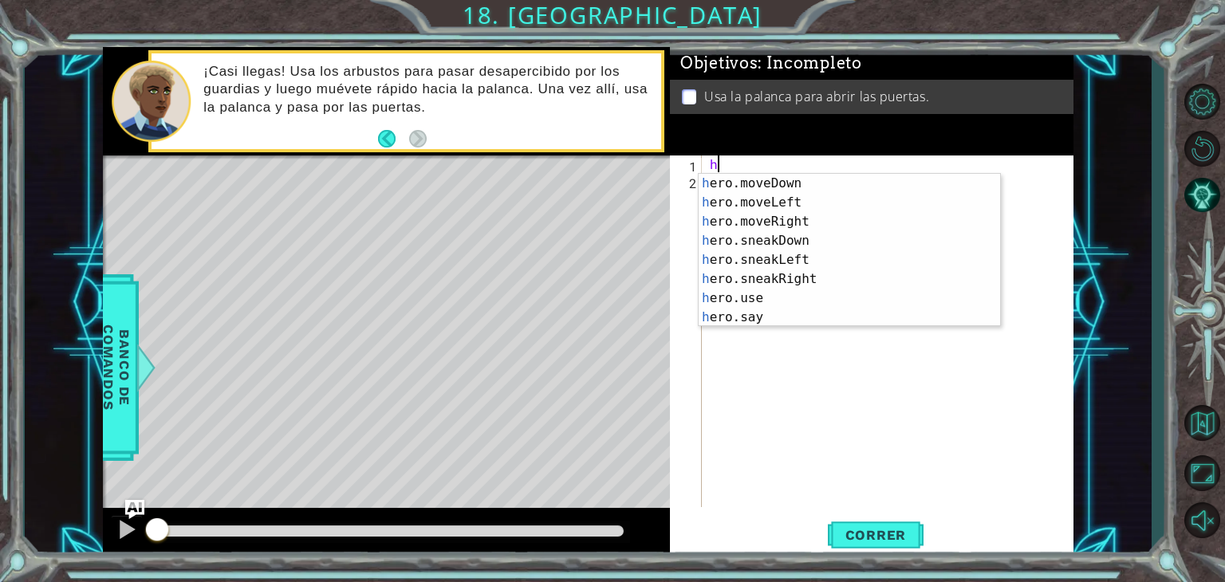
scroll to position [115, 0]
click at [823, 285] on div "h ero.moveDown Presiona intro h ero.moveLeft Presiona intro h ero.moveRight Pre…" at bounding box center [844, 269] width 290 height 191
type textarea "hero.sneakRight(1)"
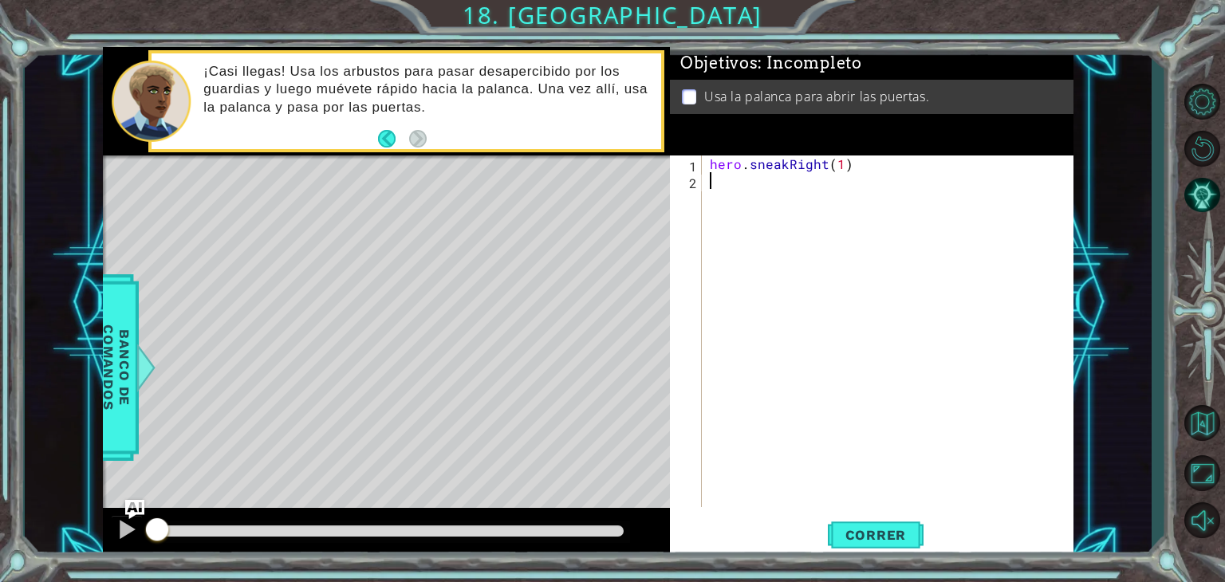
click at [716, 182] on div "hero . sneakRight ( 1 )" at bounding box center [892, 348] width 371 height 385
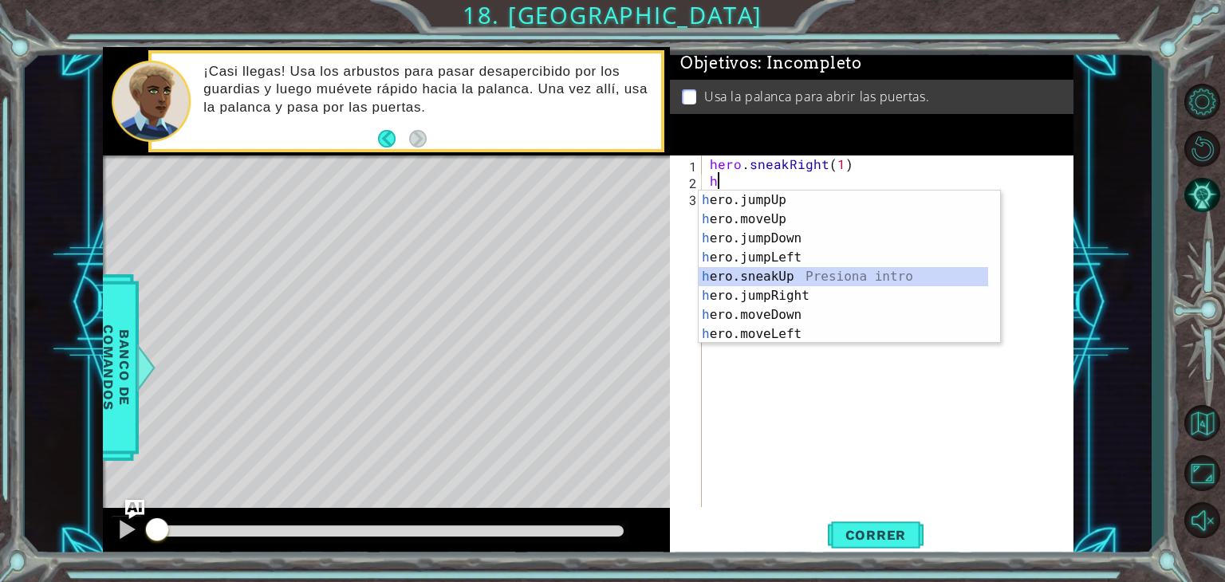
click at [779, 269] on div "h ero.jumpUp Presiona intro h ero.moveUp Presiona intro h ero.jumpDown Presiona…" at bounding box center [844, 286] width 290 height 191
type textarea "hero.sneakUp(1)"
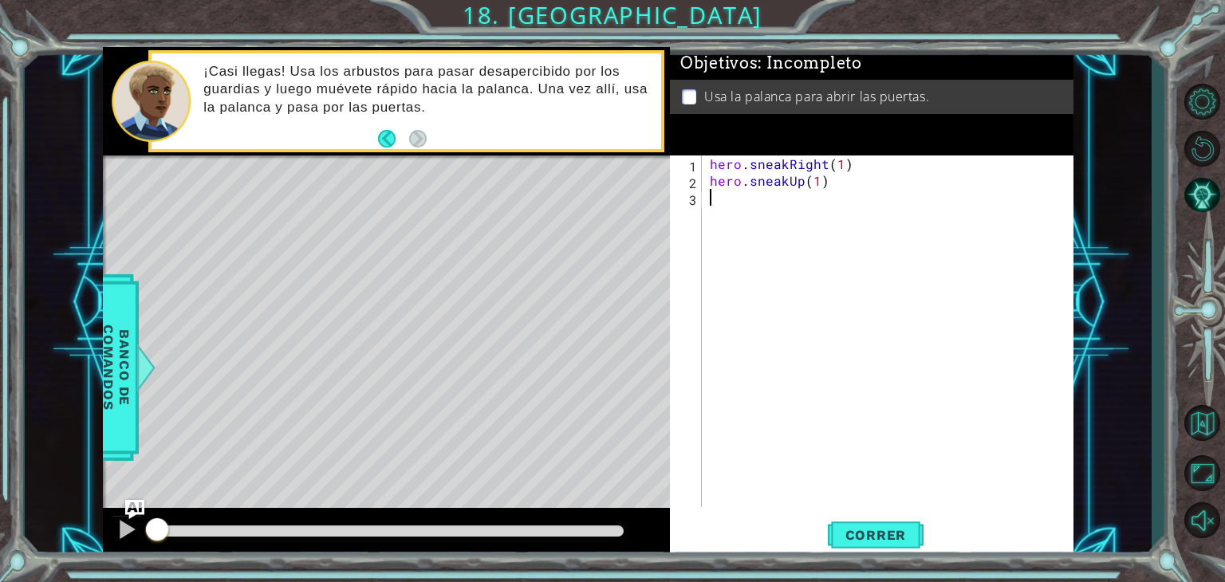
click at [730, 195] on div "hero . sneakRight ( 1 ) hero . sneakUp ( 1 )" at bounding box center [892, 348] width 371 height 385
type textarea "h"
drag, startPoint x: 1009, startPoint y: 232, endPoint x: 993, endPoint y: 218, distance: 21.5
click at [993, 218] on div "hero . sneakRight ( 1 ) hero . sneakUp ( 1 ) h" at bounding box center [892, 348] width 371 height 385
click at [749, 196] on div "hero . sneakRight ( 1 ) hero . sneakUp ( 1 ) h" at bounding box center [892, 348] width 371 height 385
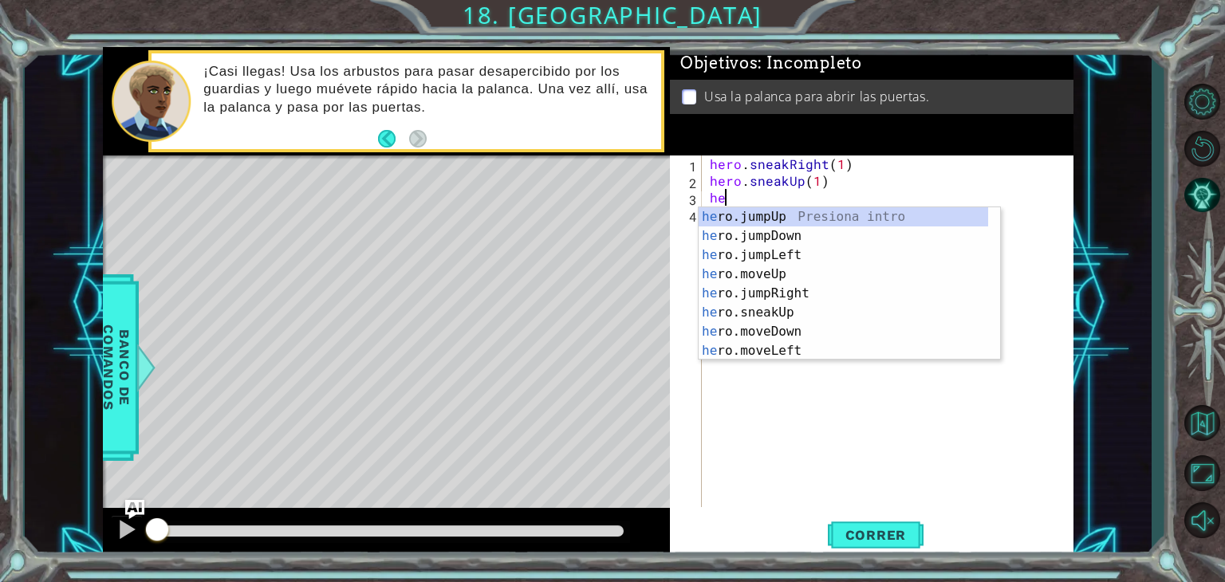
type textarea "her"
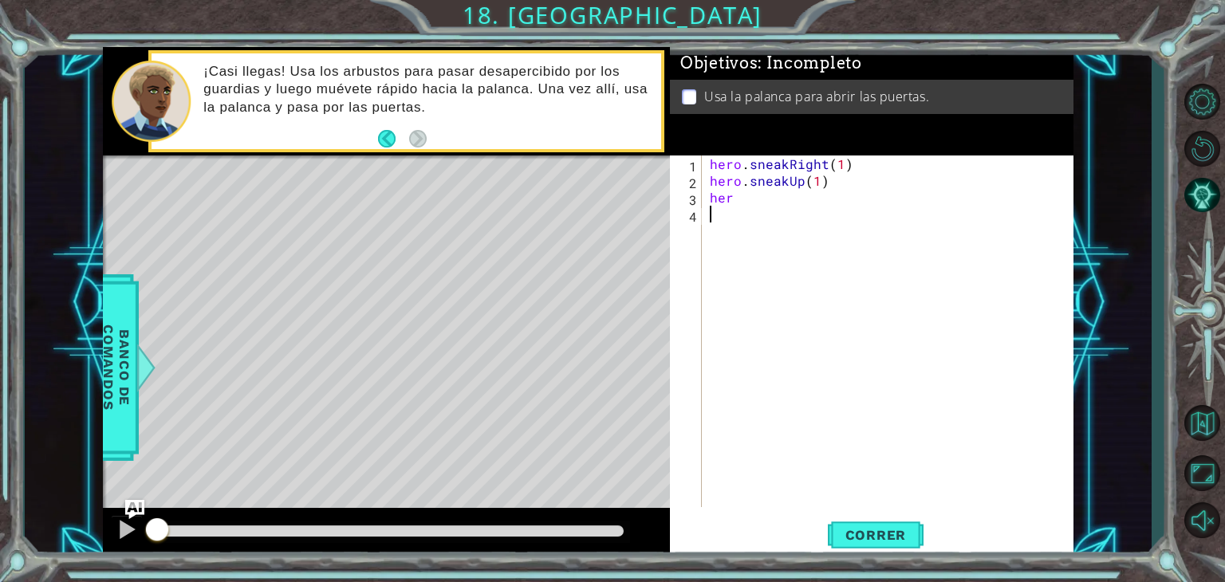
drag, startPoint x: 1001, startPoint y: 246, endPoint x: 871, endPoint y: 224, distance: 131.9
click at [877, 229] on div "hero . sneakRight ( 1 ) hero . sneakUp ( 1 ) her" at bounding box center [892, 348] width 371 height 385
click at [747, 203] on div "hero . sneakRight ( 1 ) hero . sneakUp ( 1 ) her" at bounding box center [892, 348] width 371 height 385
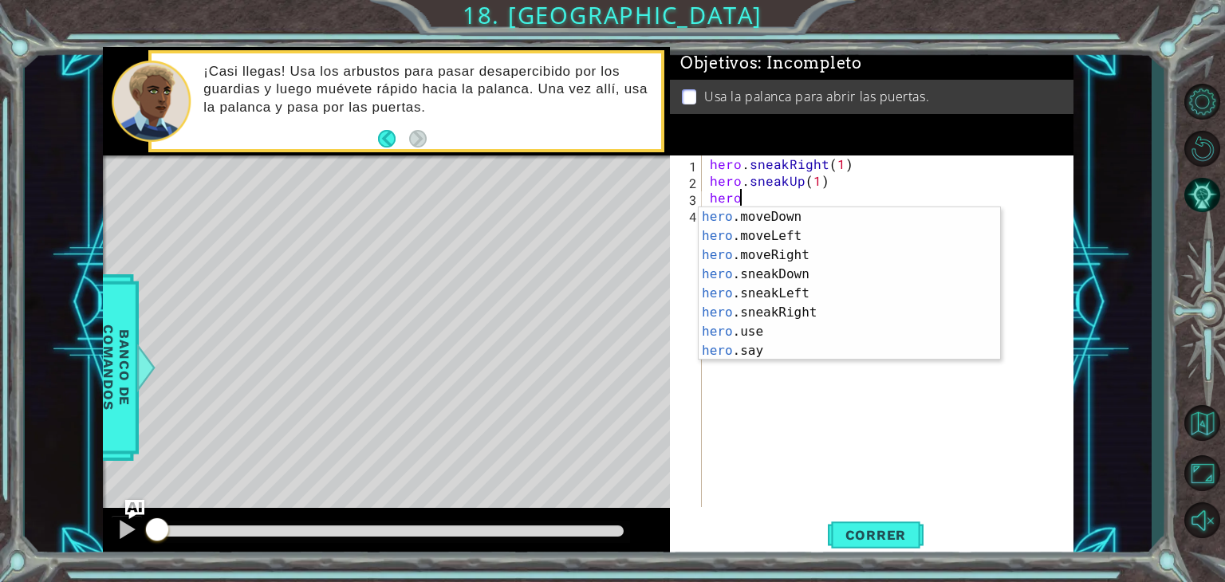
scroll to position [116, 0]
click at [804, 291] on div "hero .moveDown Presiona intro hero .moveLeft Presiona intro hero .moveRight Pre…" at bounding box center [844, 302] width 290 height 191
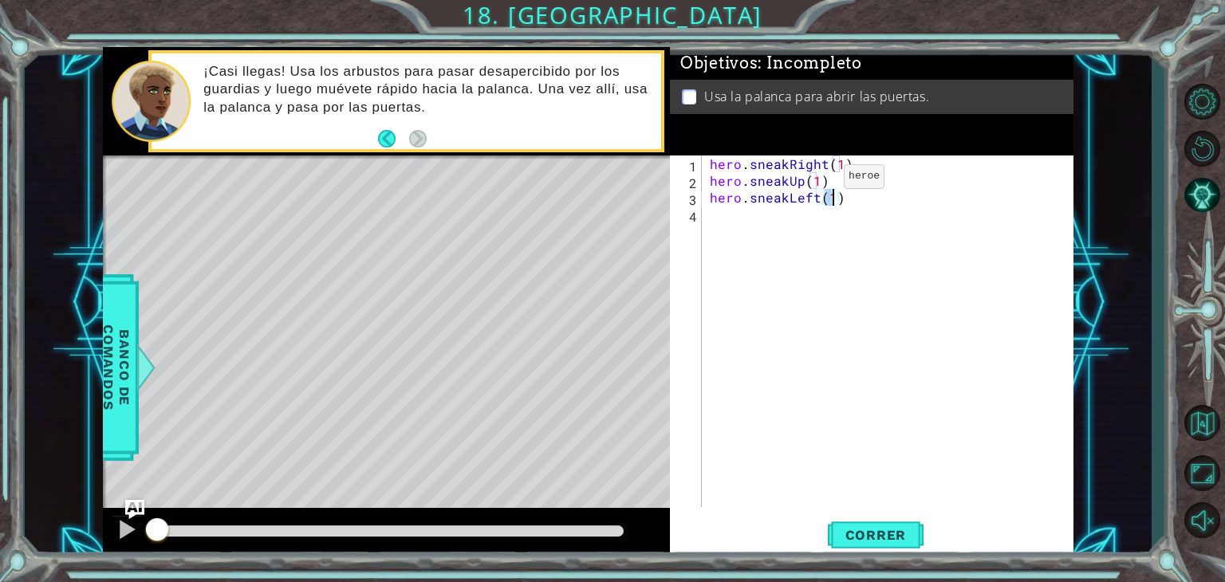
click at [817, 179] on div "hero . sneakRight ( 1 ) hero . sneakUp ( 1 ) hero . sneakLeft ( 1 )" at bounding box center [892, 348] width 371 height 385
type textarea "hero.sneakUp(2)"
click at [795, 215] on div "hero . sneakRight ( 1 ) hero . sneakUp ( 2 ) hero . sneakLeft ( 1 )" at bounding box center [892, 348] width 371 height 385
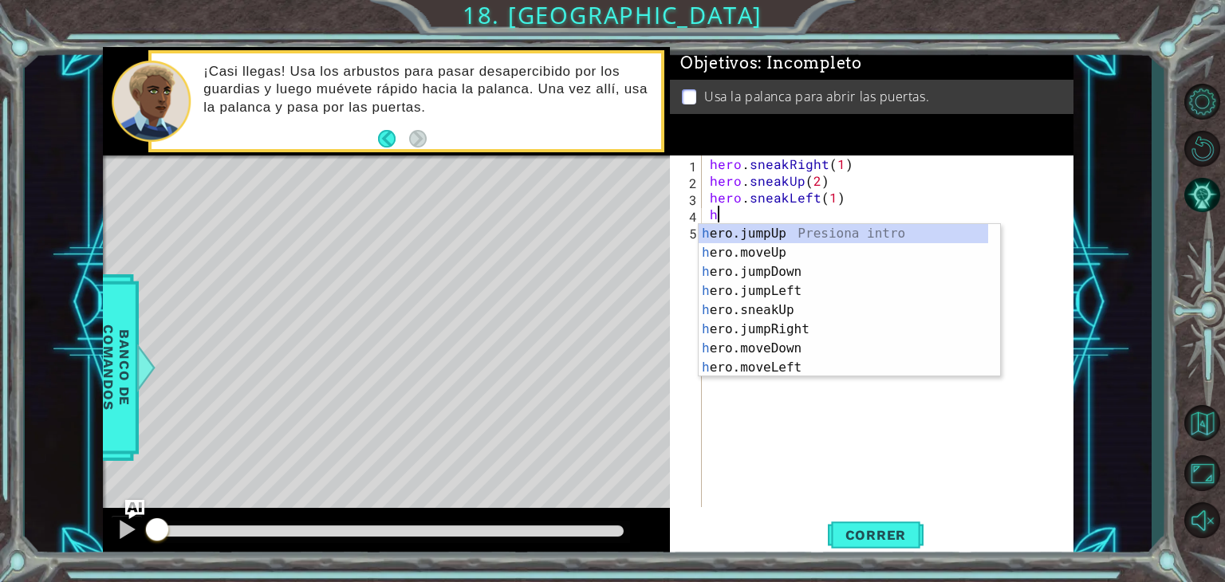
scroll to position [0, 0]
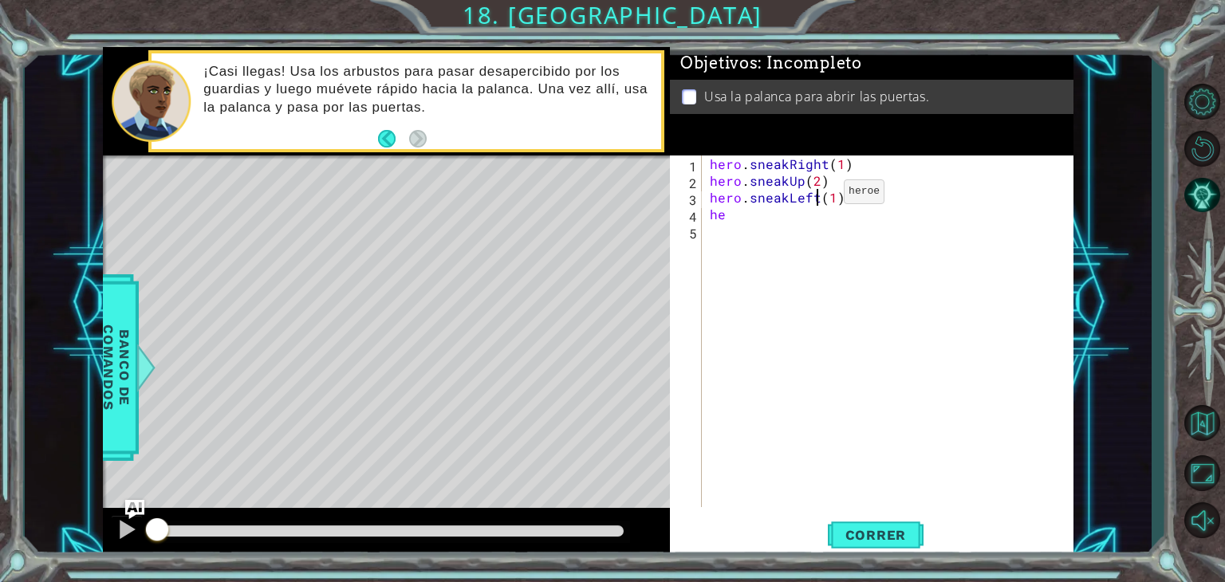
click at [817, 195] on div "hero . sneakRight ( 1 ) hero . sneakUp ( 2 ) hero . sneakLeft ( 1 ) he" at bounding box center [892, 348] width 371 height 385
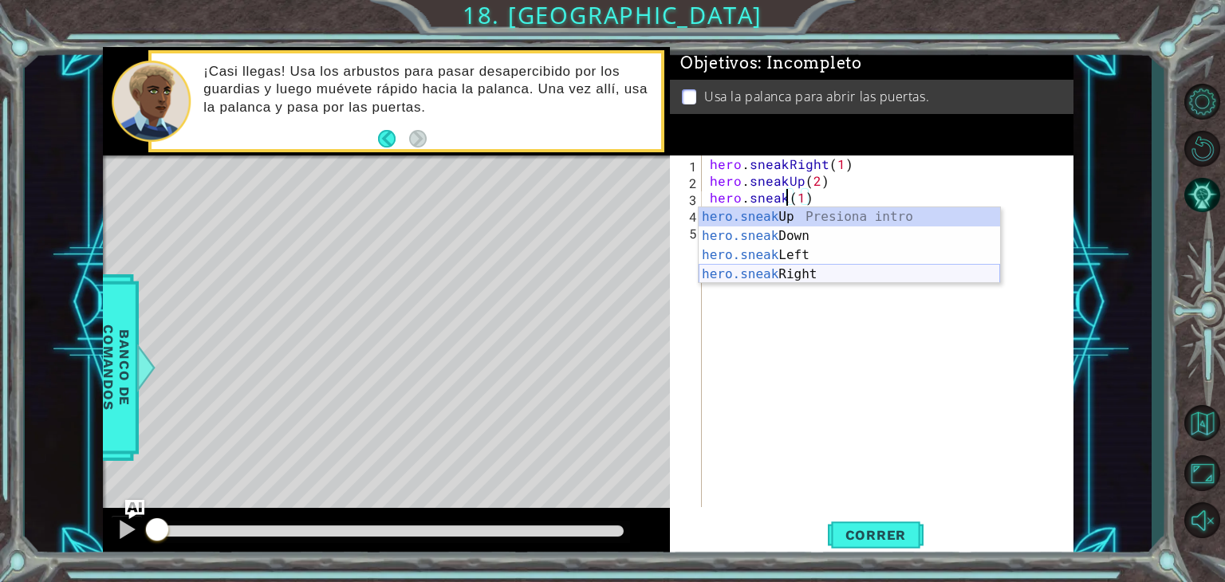
click at [814, 275] on div "hero.sneak Up Presiona intro hero.sneak Down Presiona intro hero.sneak Left Pre…" at bounding box center [850, 264] width 302 height 115
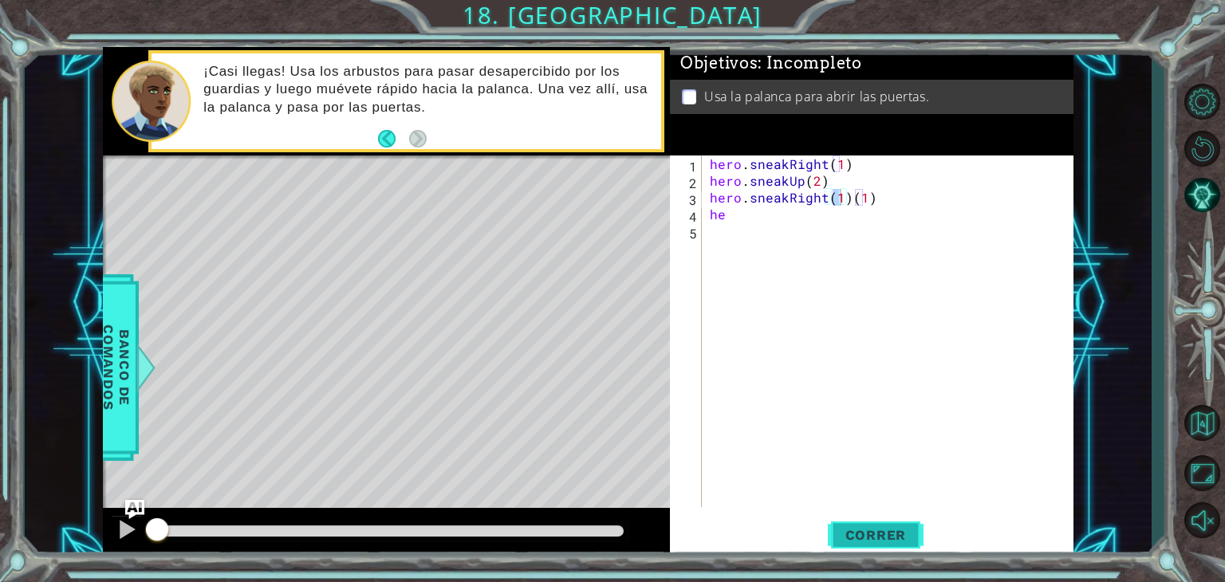
click at [885, 528] on span "Correr" at bounding box center [876, 535] width 93 height 16
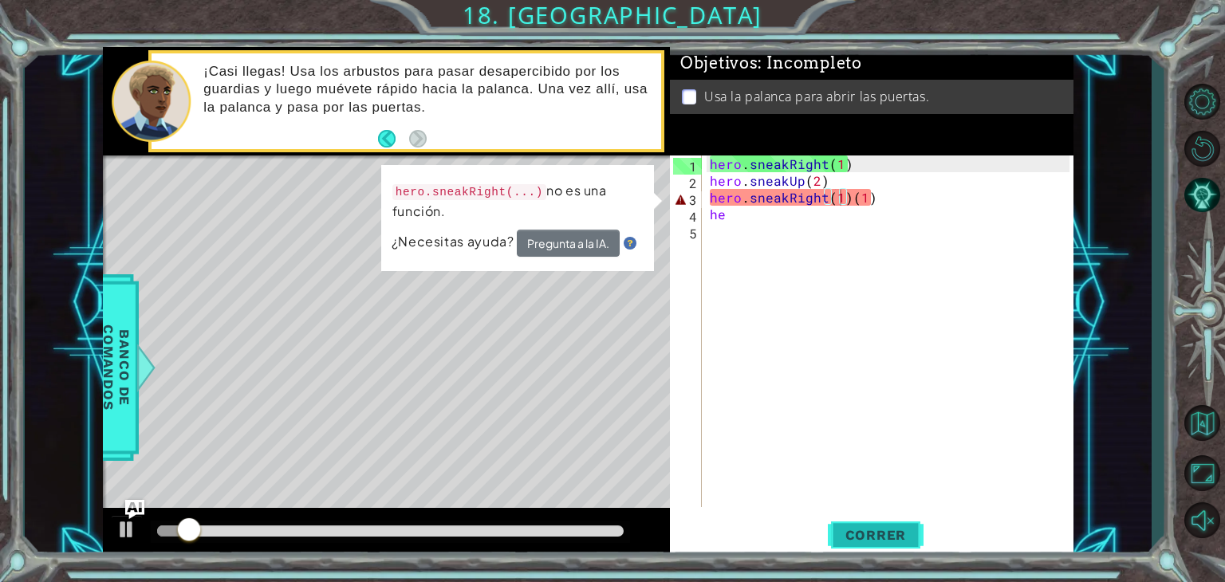
click at [885, 528] on span "Correr" at bounding box center [876, 535] width 93 height 16
click at [871, 187] on div "hero . sneakRight ( 1 ) hero . sneakUp ( 2 ) hero . sneakRight ( 1 ) ( 1 ) he" at bounding box center [892, 348] width 371 height 385
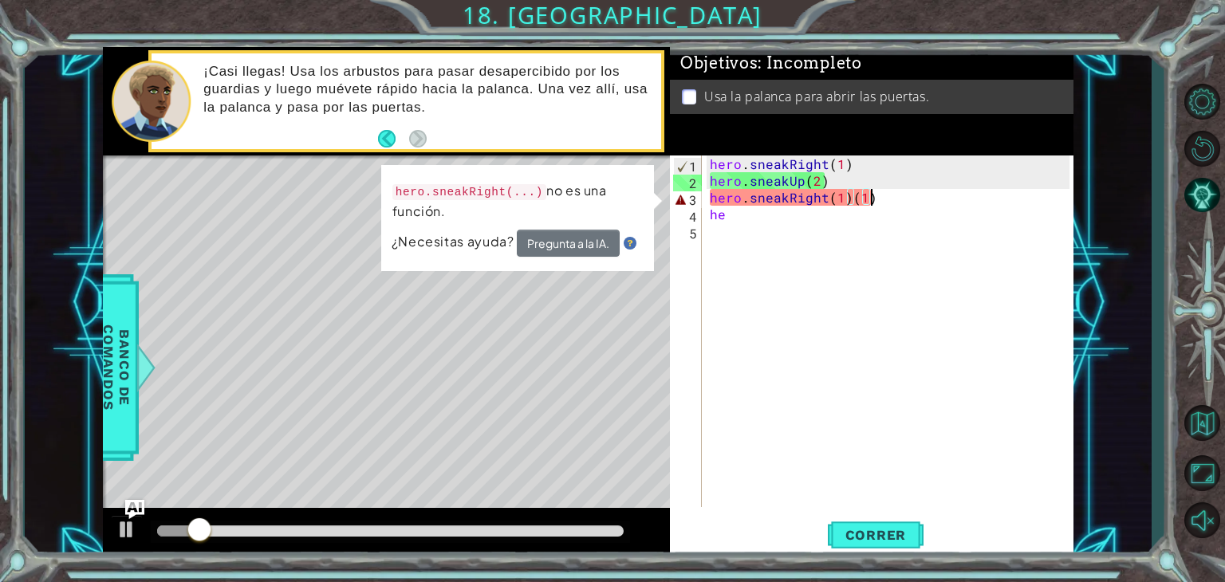
click at [882, 199] on div "hero . sneakRight ( 1 ) hero . sneakUp ( 2 ) hero . sneakRight ( 1 ) ( 1 ) he" at bounding box center [892, 348] width 371 height 385
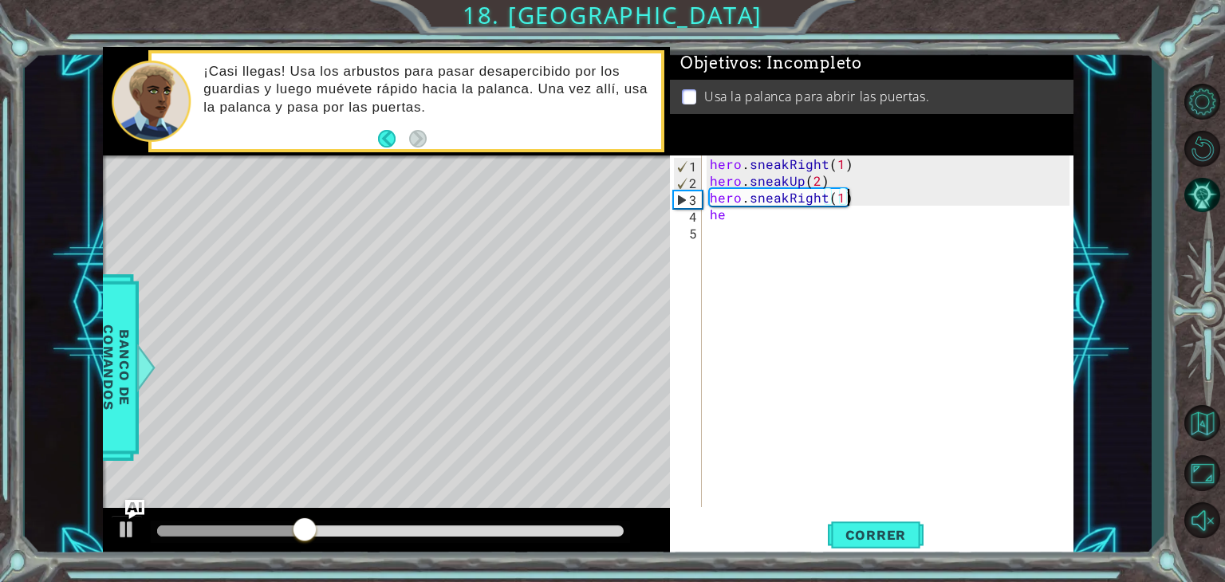
click at [763, 221] on div "hero . sneakRight ( 1 ) hero . sneakUp ( 2 ) hero . sneakRight ( 1 ) he" at bounding box center [892, 348] width 371 height 385
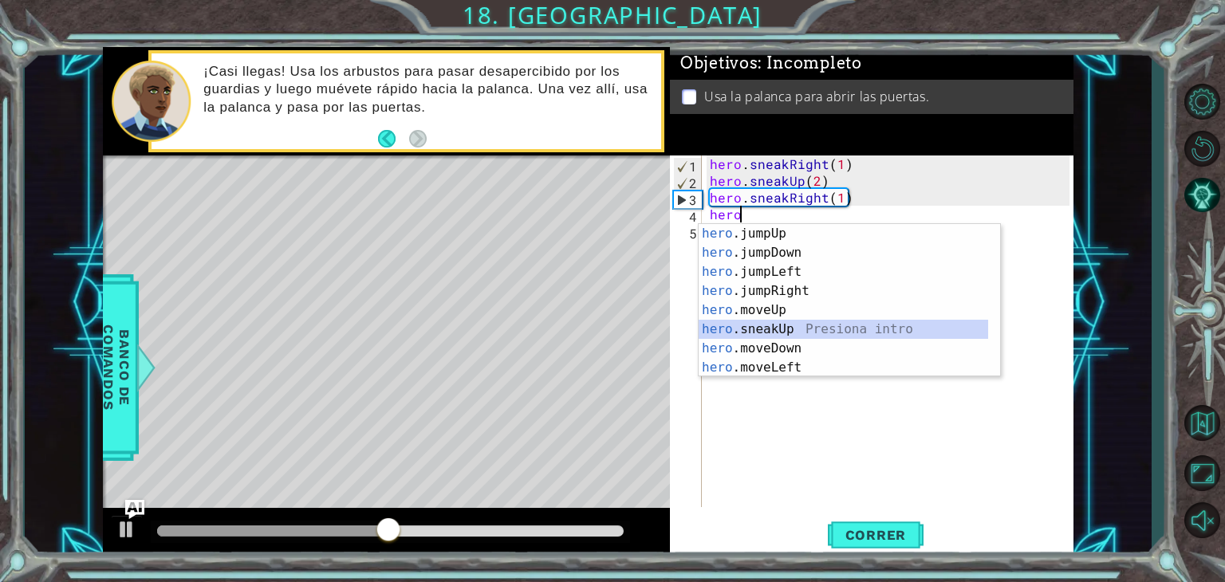
click at [829, 324] on div "hero .jumpUp Presiona intro hero .jumpDown Presiona intro hero .jumpLeft Presio…" at bounding box center [844, 319] width 290 height 191
type textarea "hero.sneakUp(1)"
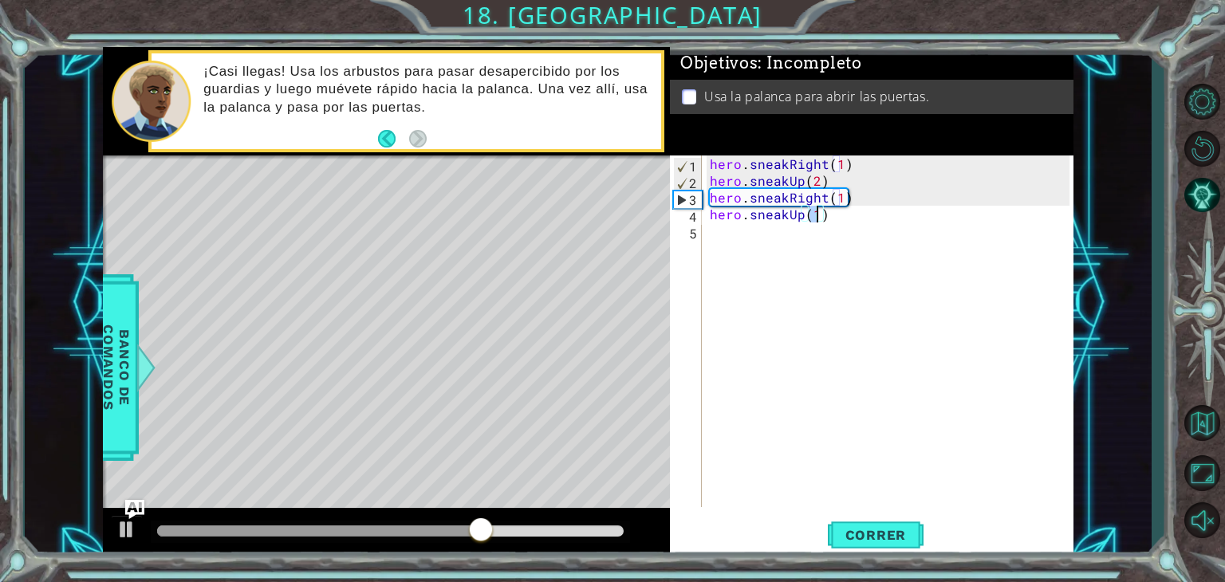
click at [720, 224] on div "hero . sneakRight ( 1 ) hero . sneakUp ( 2 ) hero . sneakRight ( 1 ) hero . sne…" at bounding box center [892, 348] width 371 height 385
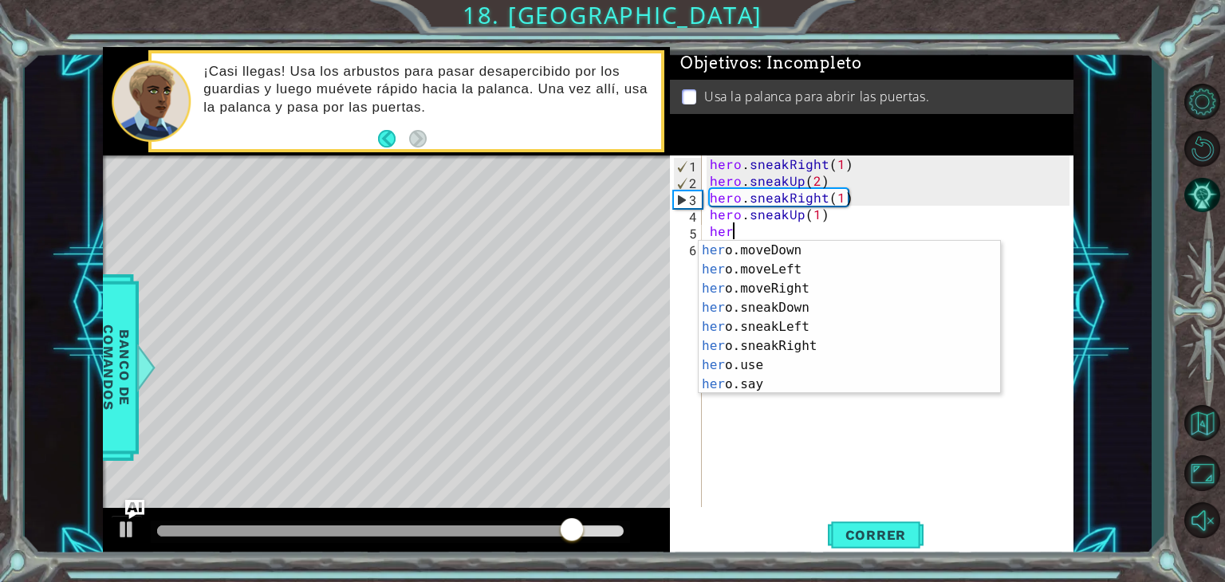
scroll to position [115, 0]
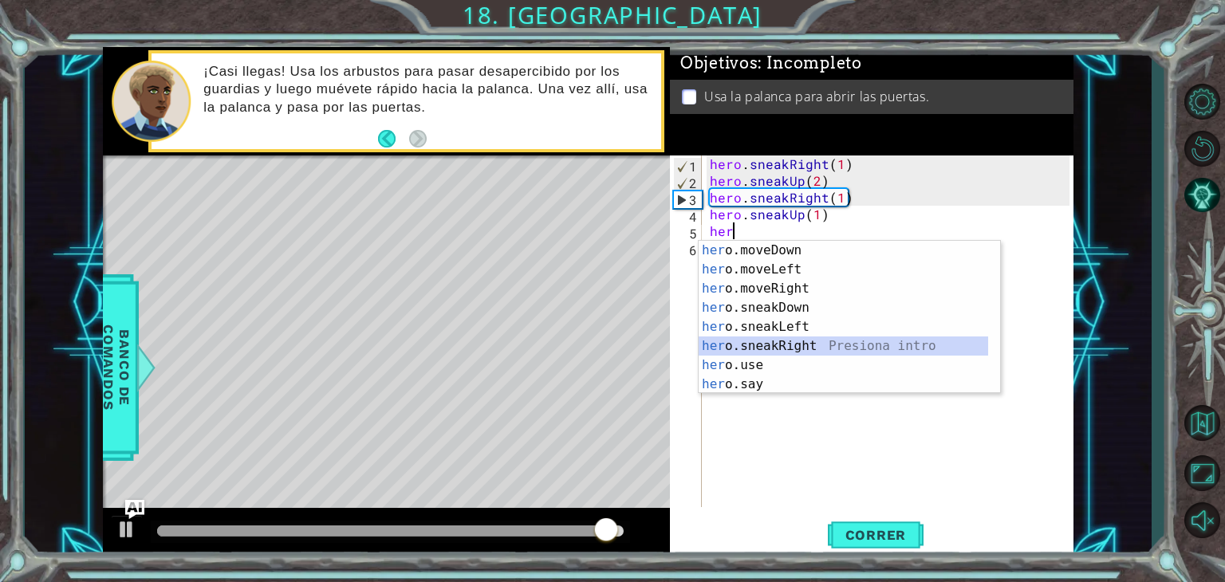
click at [828, 343] on div "her o.moveDown Presiona intro her o.moveLeft Presiona intro her o.moveRight Pre…" at bounding box center [844, 336] width 290 height 191
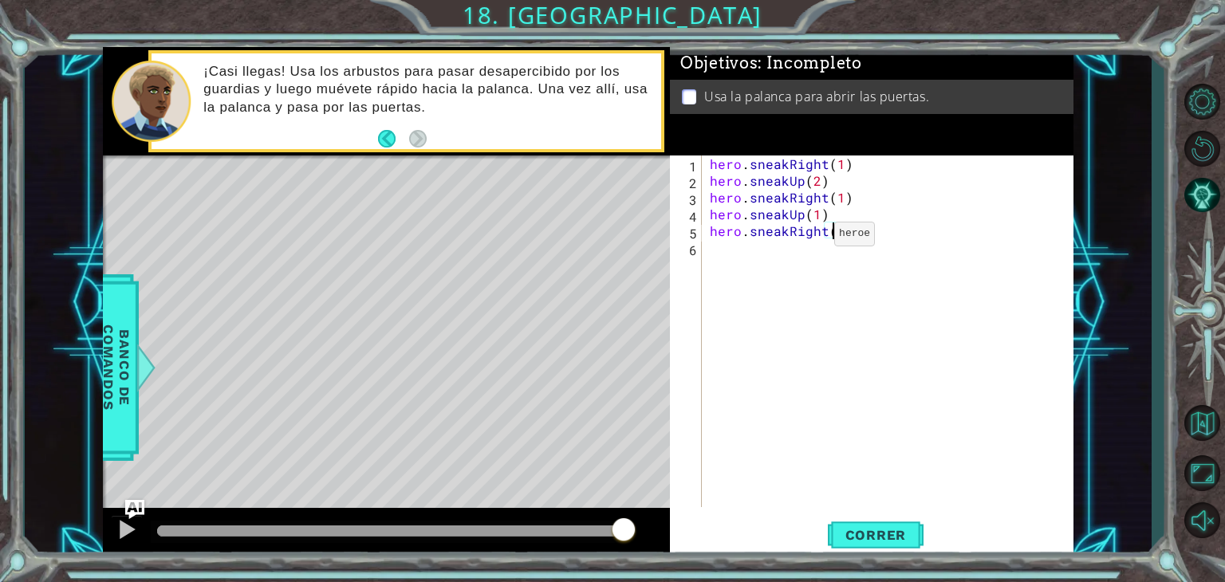
type textarea "hero.sneakRight(2)"
click at [737, 240] on div "hero . sneakRight ( 1 ) hero . sneakUp ( 2 ) hero . sneakRight ( 1 ) hero . sne…" at bounding box center [892, 348] width 371 height 385
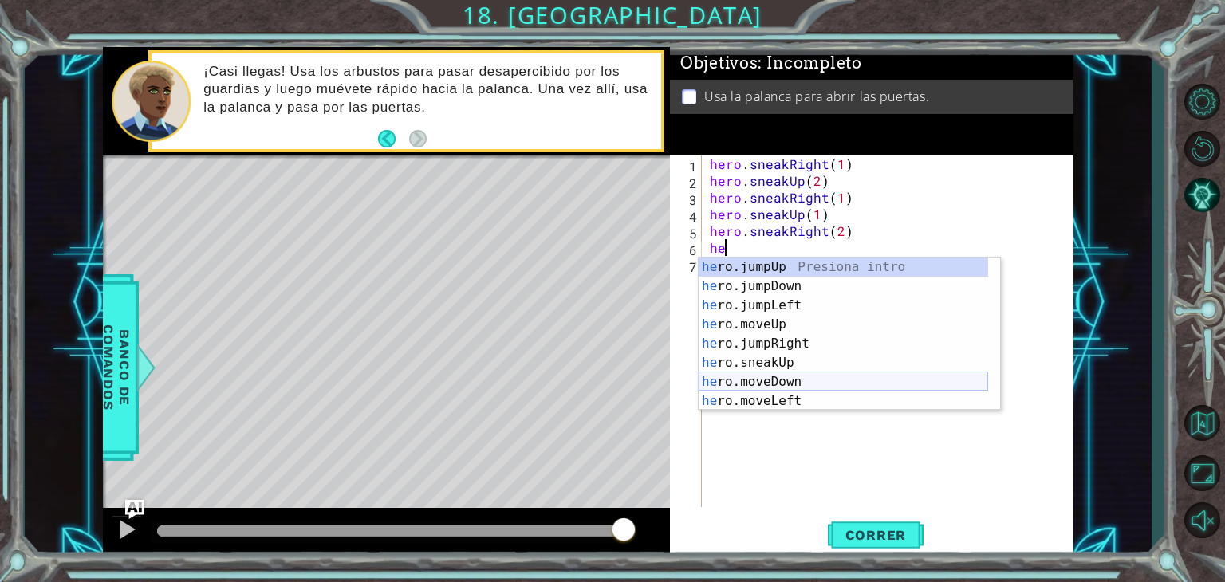
click at [846, 379] on div "he ro.jumpUp Presiona intro he ro.jumpDown Presiona intro he ro.jumpLeft Presio…" at bounding box center [844, 353] width 290 height 191
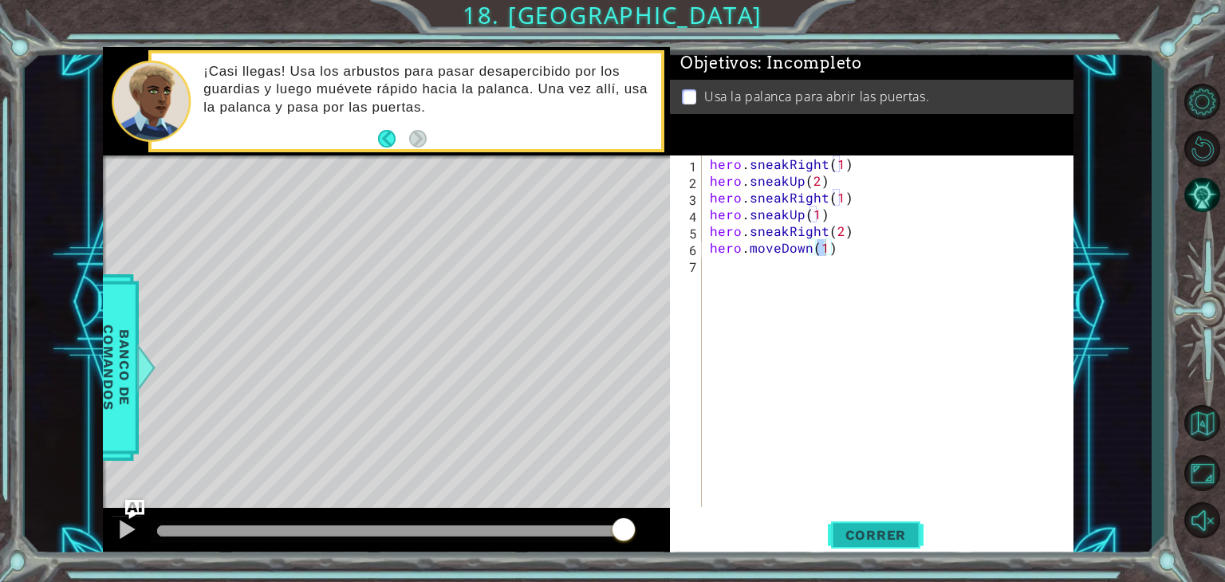
click at [890, 534] on span "Correr" at bounding box center [876, 535] width 93 height 16
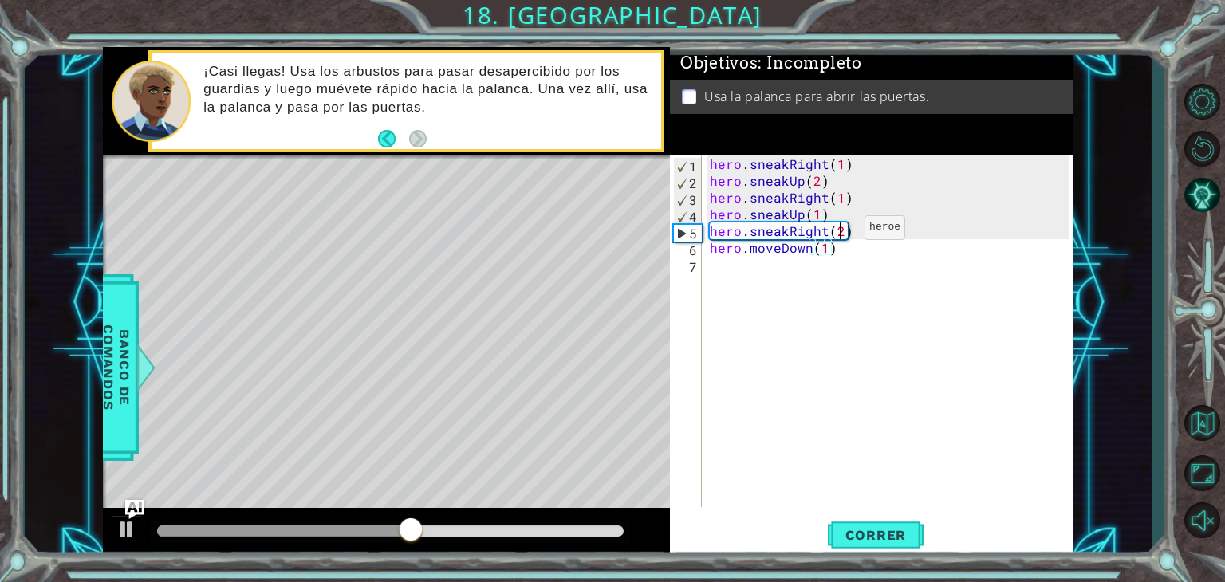
click at [838, 231] on div "hero . sneakRight ( 1 ) hero . sneakUp ( 2 ) hero . sneakRight ( 1 ) hero . sne…" at bounding box center [892, 348] width 371 height 385
drag, startPoint x: 842, startPoint y: 240, endPoint x: 847, endPoint y: 224, distance: 16.7
click at [847, 224] on div "hero . sneakRight ( 1 ) hero . sneakUp ( 2 ) hero . sneakRight ( 1 ) hero . sne…" at bounding box center [892, 348] width 371 height 385
type textarea "hero.sneakRight()"
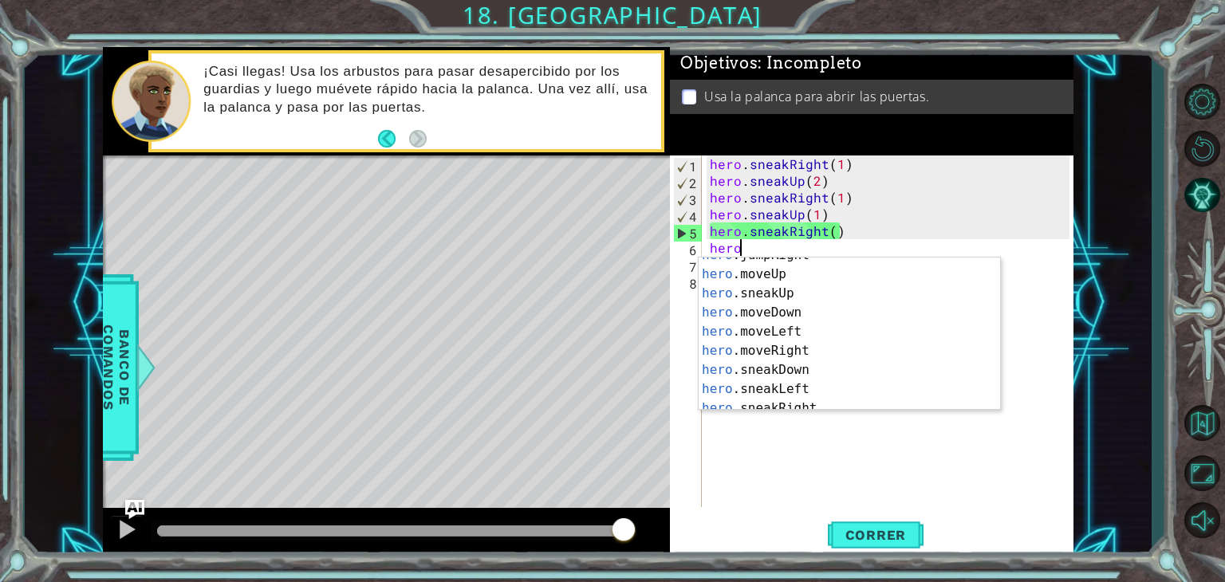
scroll to position [89, 0]
click at [834, 342] on div "hero .jumpRight Presiona intro hero .moveUp Presiona intro hero .sneakUp Presio…" at bounding box center [844, 341] width 290 height 191
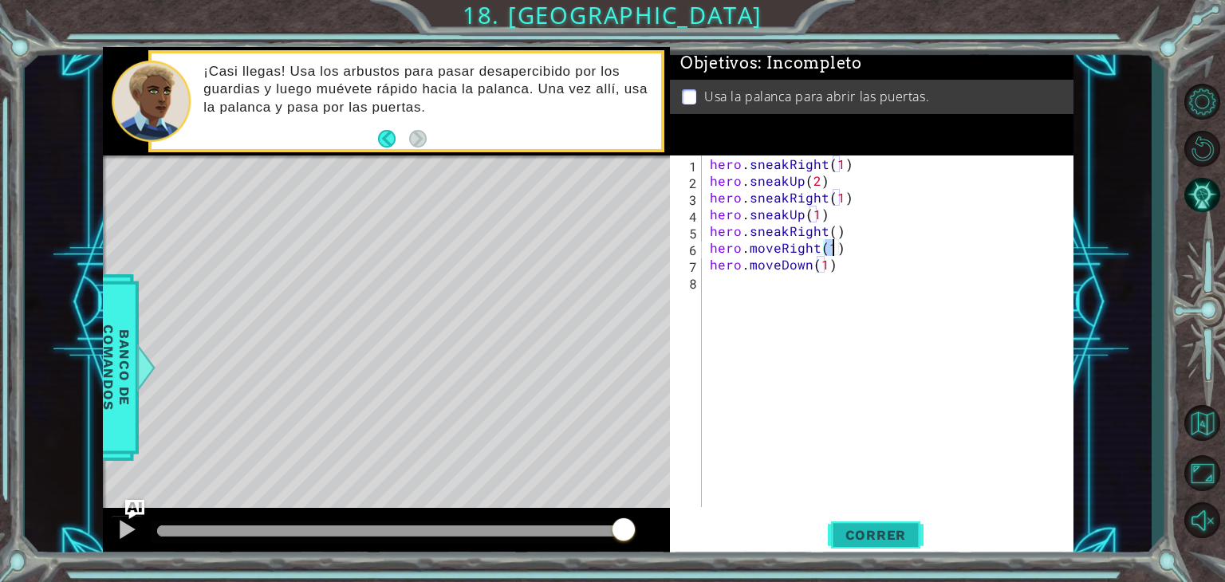
type textarea "hero.moveRight(1)"
click at [891, 537] on span "Correr" at bounding box center [876, 535] width 93 height 16
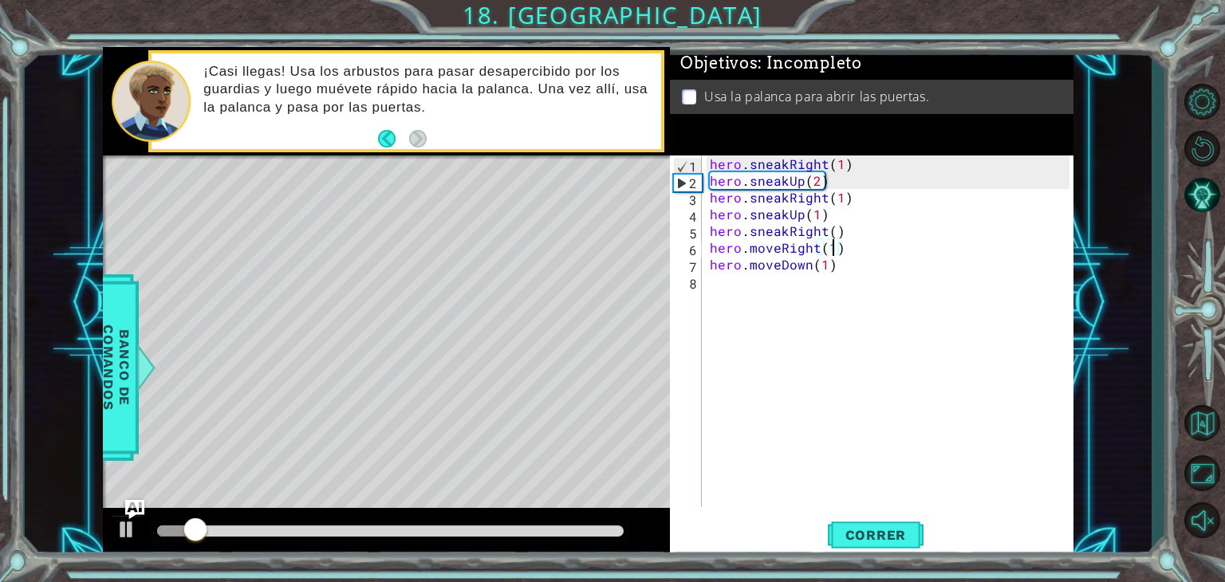
click at [725, 282] on div "hero . sneakRight ( 1 ) hero . sneakUp ( 2 ) hero . sneakRight ( 1 ) hero . sne…" at bounding box center [892, 348] width 371 height 385
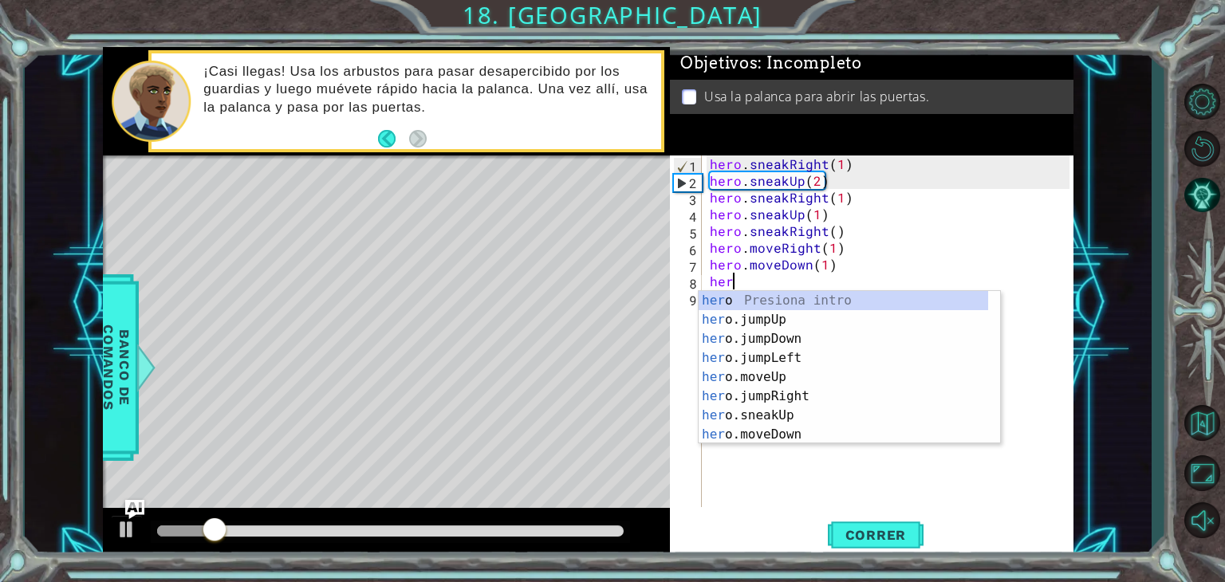
scroll to position [0, 0]
type textarea "hero"
click at [775, 338] on div "hero Presiona intro hero .jumpUp Presiona intro hero .jumpDown Presiona intro h…" at bounding box center [844, 386] width 290 height 191
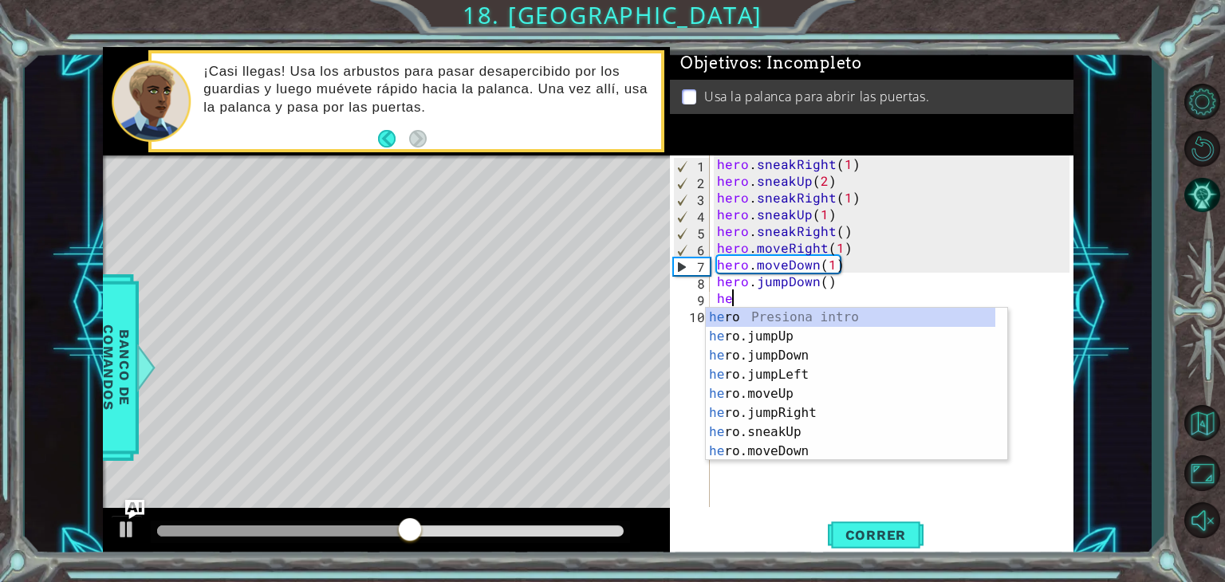
type textarea "her"
click at [775, 352] on div "her o Presiona intro her o.jumpUp Presiona intro her o.jumpDown Presiona intro …" at bounding box center [851, 403] width 290 height 191
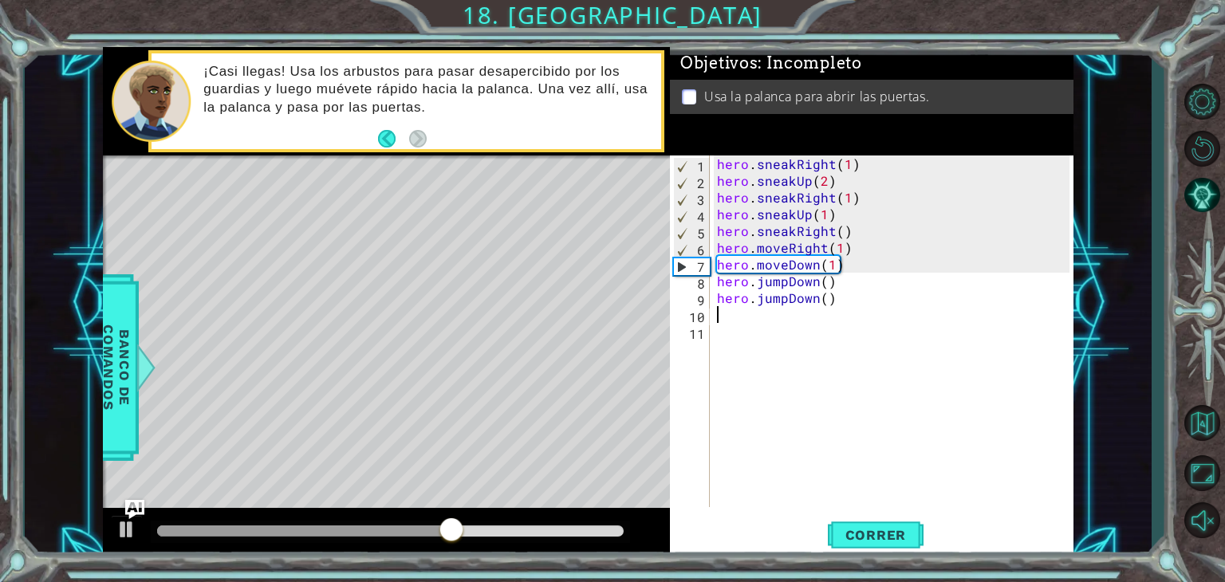
click at [739, 317] on div "hero . sneakRight ( 1 ) hero . sneakUp ( 2 ) hero . sneakRight ( 1 ) hero . sne…" at bounding box center [896, 348] width 364 height 385
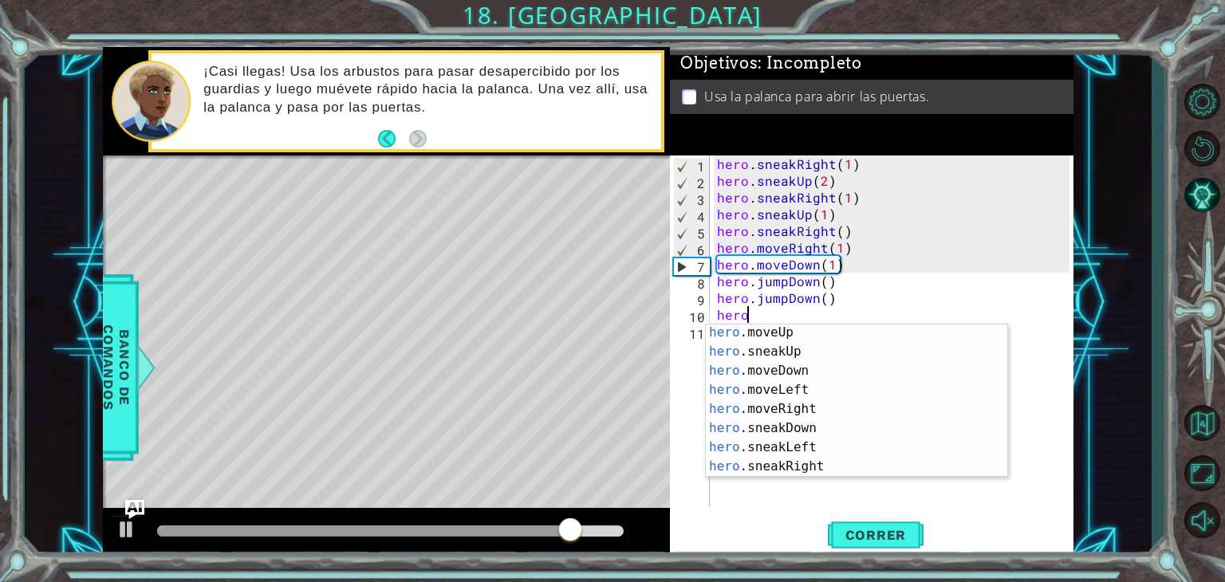
scroll to position [99, 0]
click at [810, 403] on div "hero .moveUp Presiona intro hero .sneakUp Presiona intro hero .moveDown Presion…" at bounding box center [851, 416] width 290 height 191
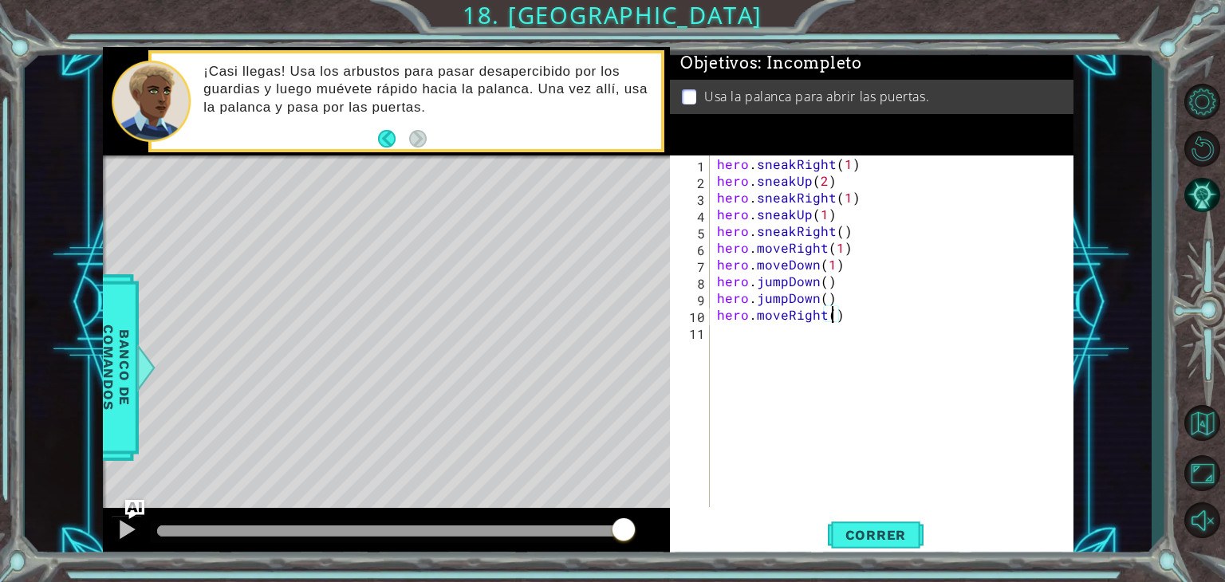
type textarea "hero.moveRight(2)"
click at [755, 341] on div "hero . sneakRight ( 1 ) hero . sneakUp ( 2 ) hero . sneakRight ( 1 ) hero . sne…" at bounding box center [896, 348] width 364 height 385
type textarea "h"
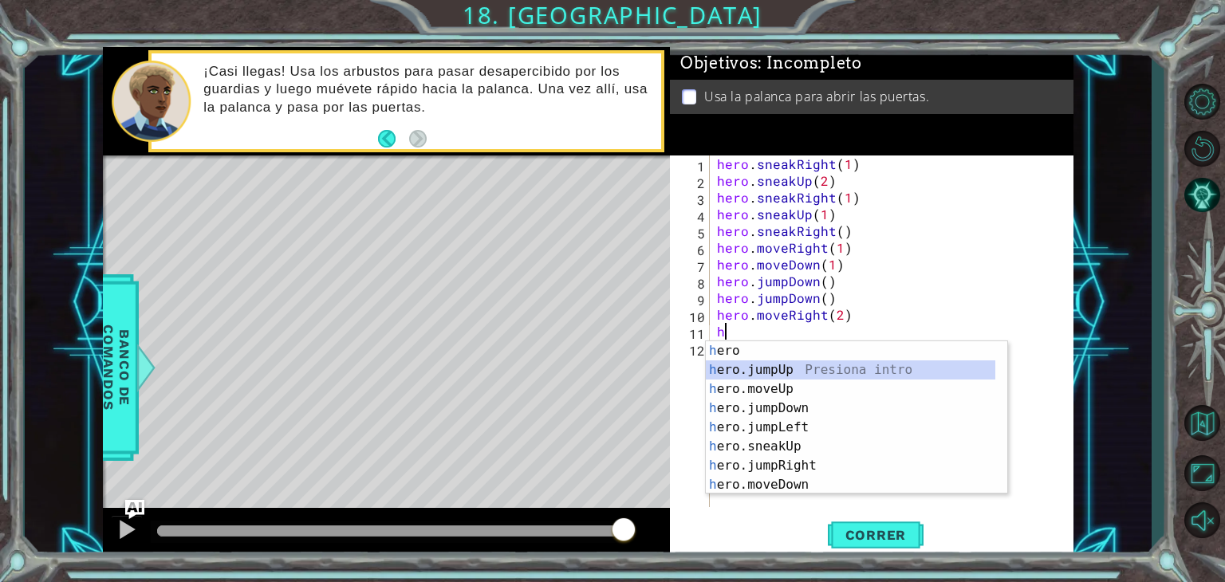
click at [779, 369] on div "h ero Presiona intro h ero.jumpUp Presiona intro h ero.moveUp Presiona intro h …" at bounding box center [851, 436] width 290 height 191
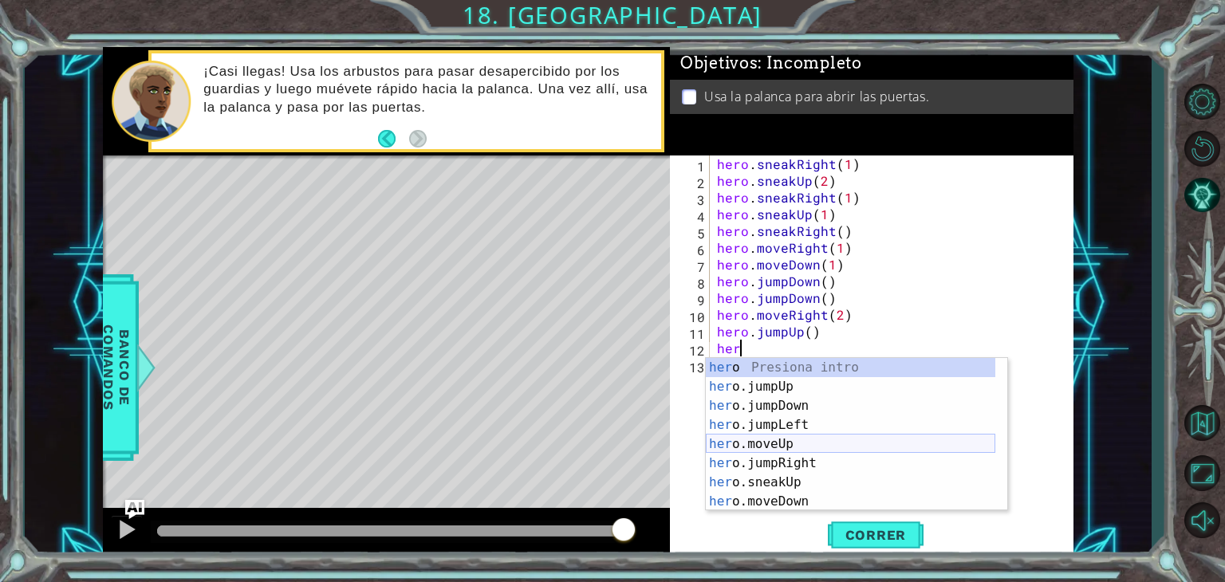
click at [780, 438] on div "her o Presiona intro her o.jumpUp Presiona intro her o.jumpDown Presiona intro …" at bounding box center [851, 453] width 290 height 191
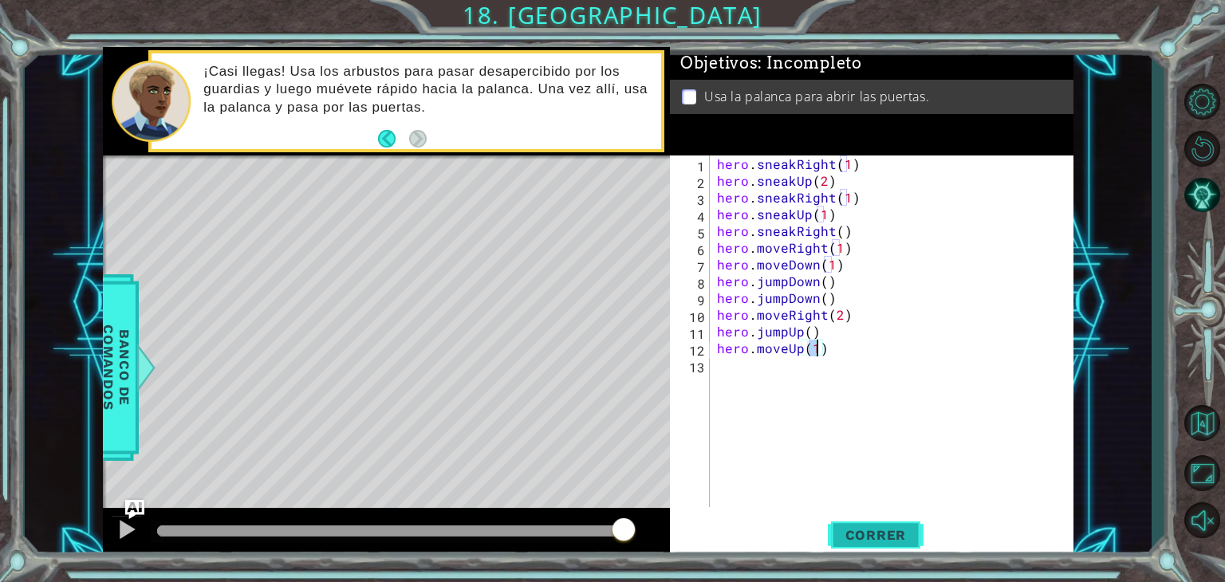
click at [862, 528] on span "Correr" at bounding box center [876, 535] width 93 height 16
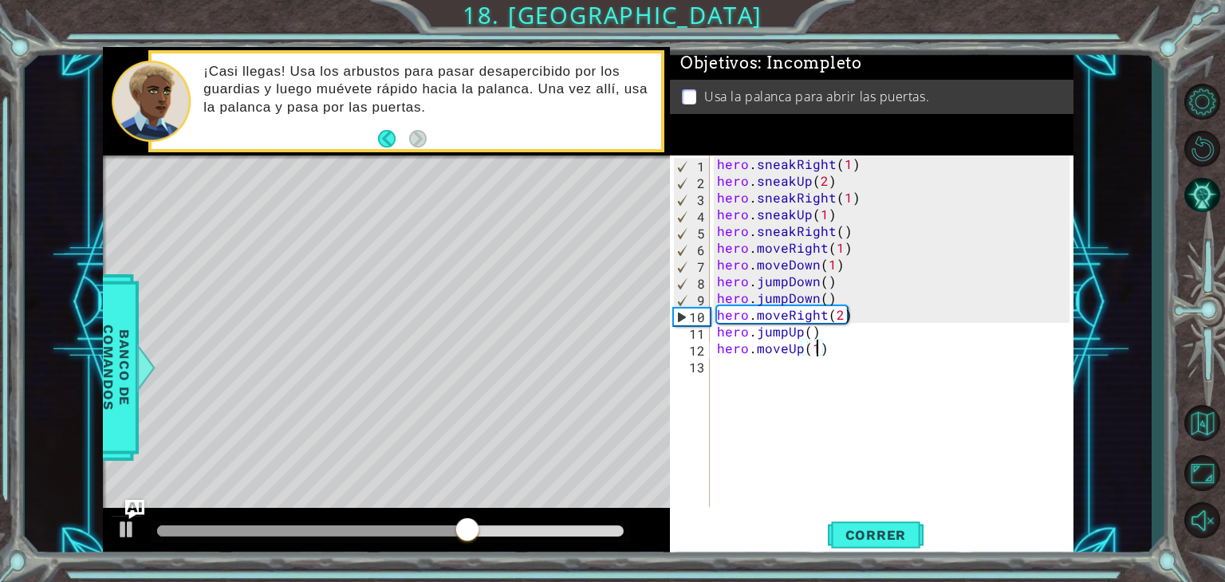
click at [832, 298] on div "hero . sneakRight ( 1 ) hero . sneakUp ( 2 ) hero . sneakRight ( 1 ) hero . sne…" at bounding box center [896, 348] width 364 height 385
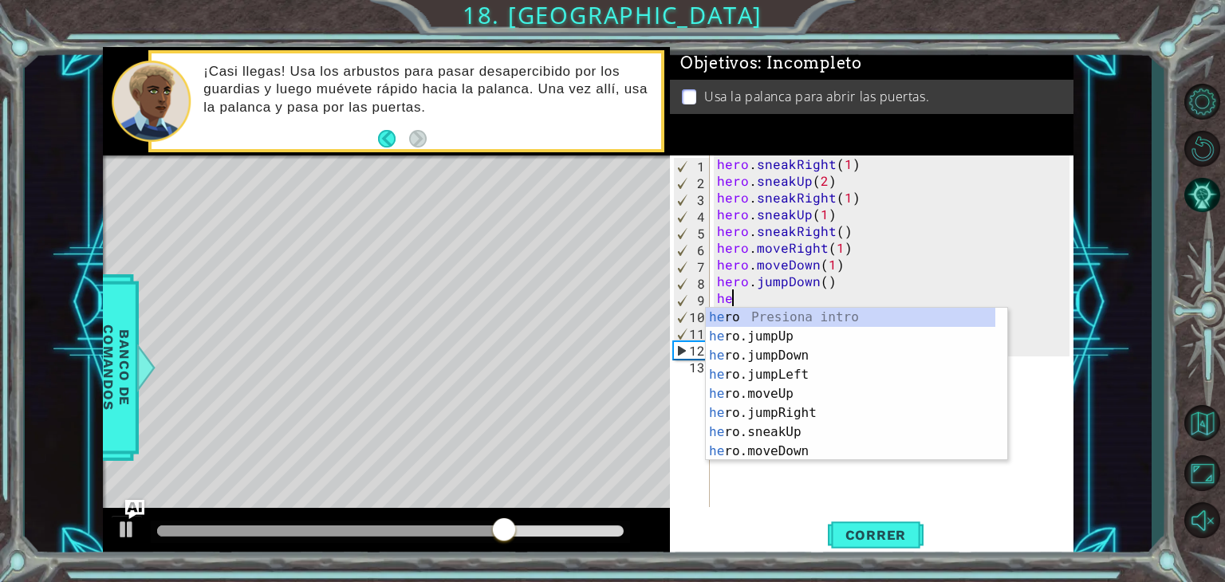
type textarea "h"
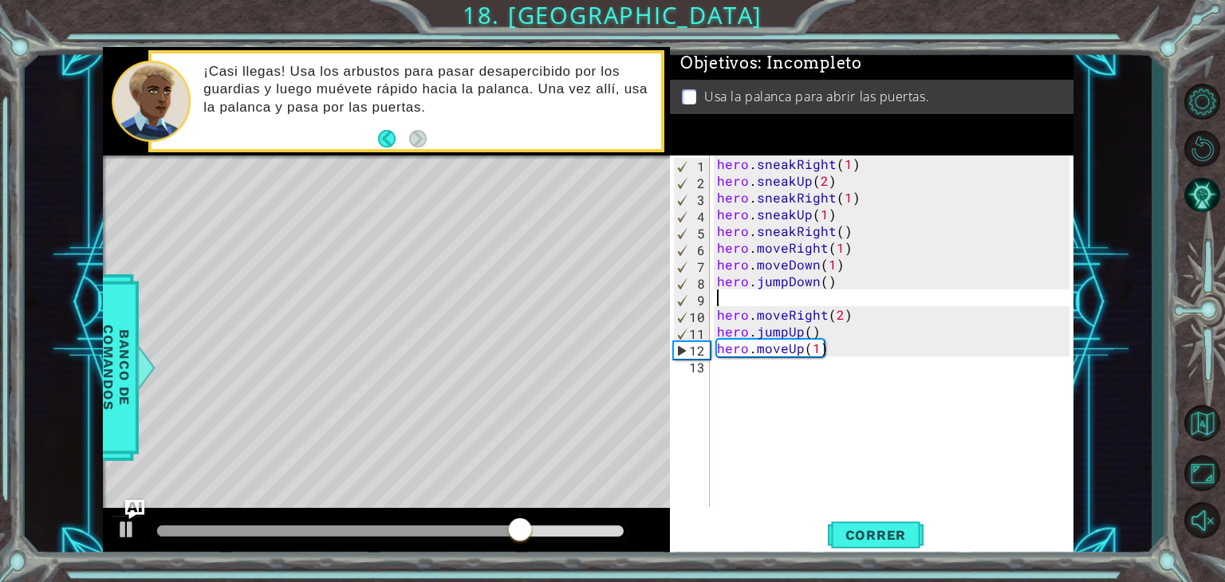
type textarea "hero.jumpDown()"
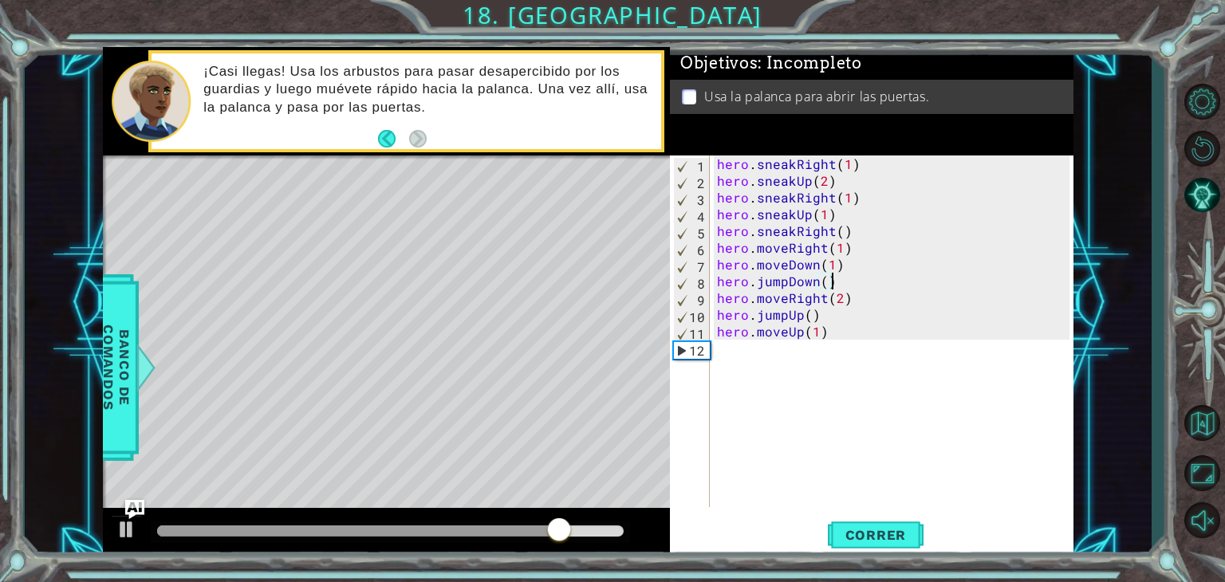
click at [756, 358] on div "hero . sneakRight ( 1 ) hero . sneakUp ( 2 ) hero . sneakRight ( 1 ) hero . sne…" at bounding box center [896, 348] width 364 height 385
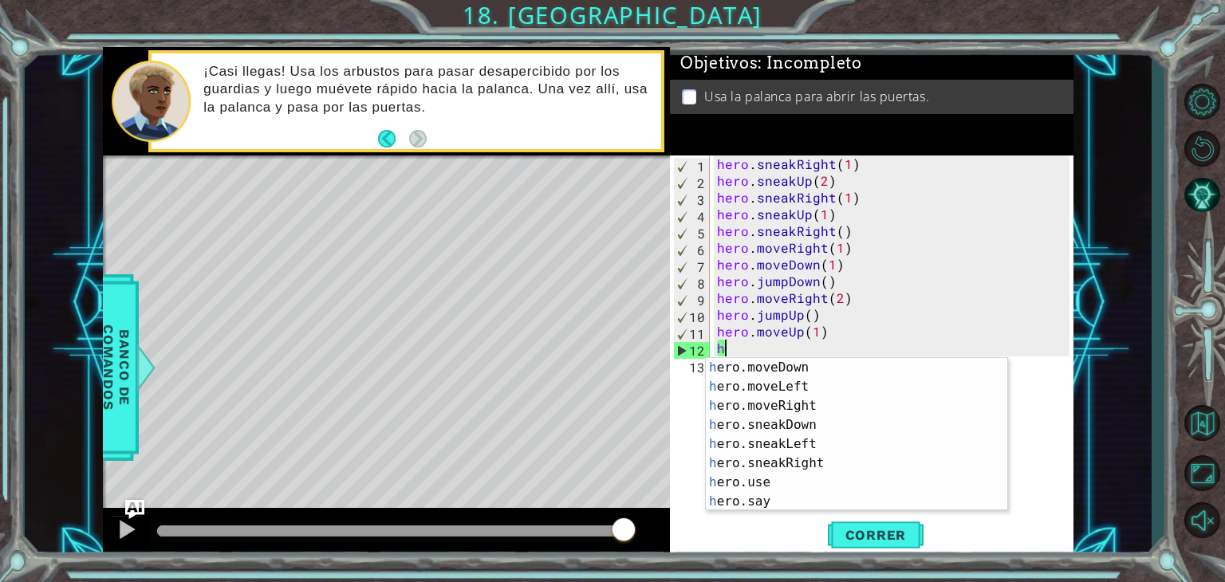
scroll to position [134, 0]
click at [820, 479] on div "h ero.moveDown Presiona intro h ero.moveLeft Presiona intro h ero.moveRight Pre…" at bounding box center [851, 453] width 290 height 191
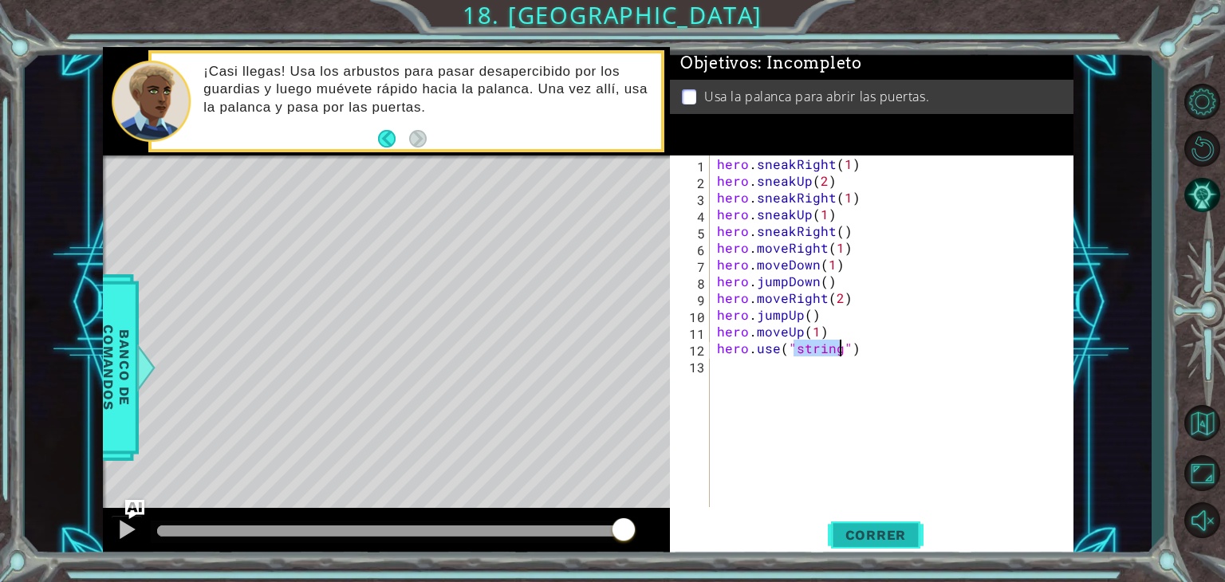
click at [866, 531] on span "Correr" at bounding box center [876, 535] width 93 height 16
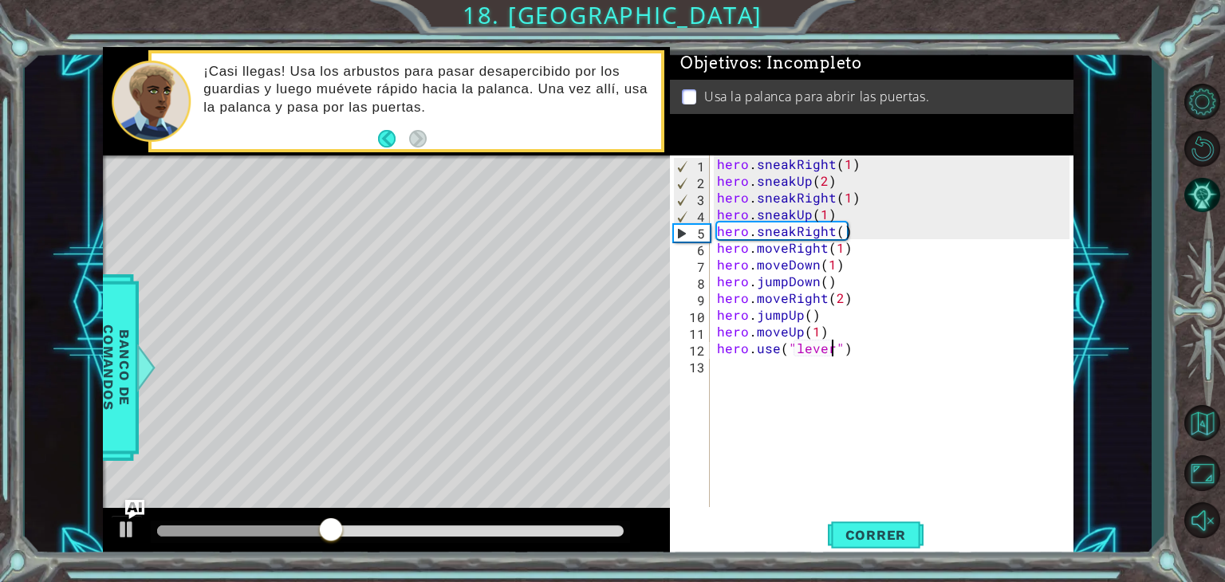
scroll to position [0, 6]
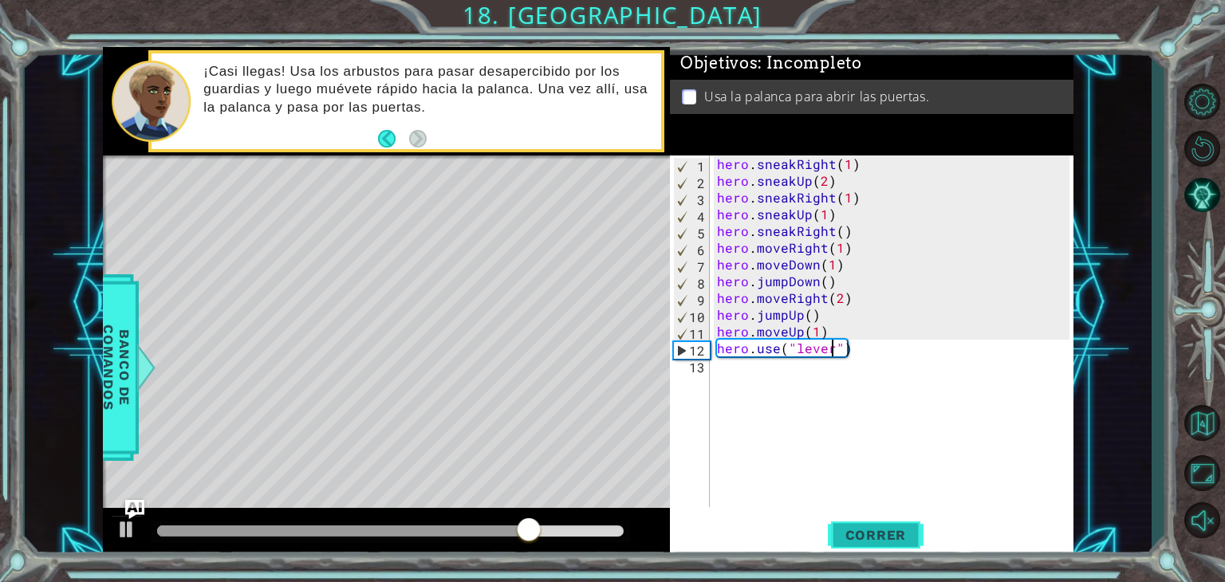
type textarea "hero.use("lever")"
click at [865, 538] on span "Correr" at bounding box center [876, 535] width 93 height 16
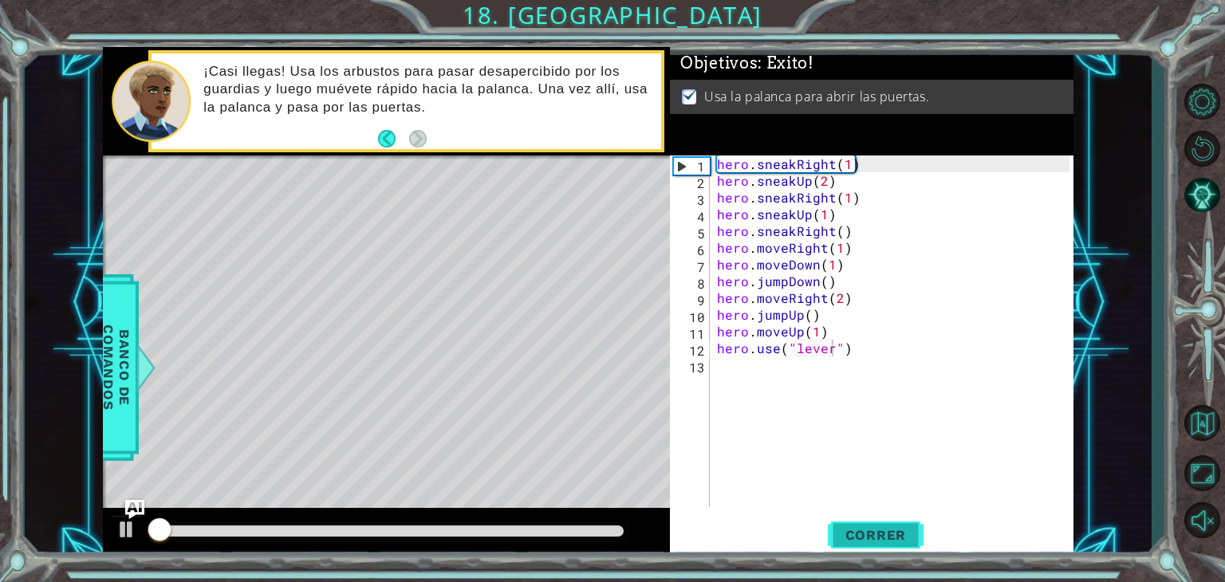
click at [865, 538] on span "Correr" at bounding box center [876, 535] width 93 height 16
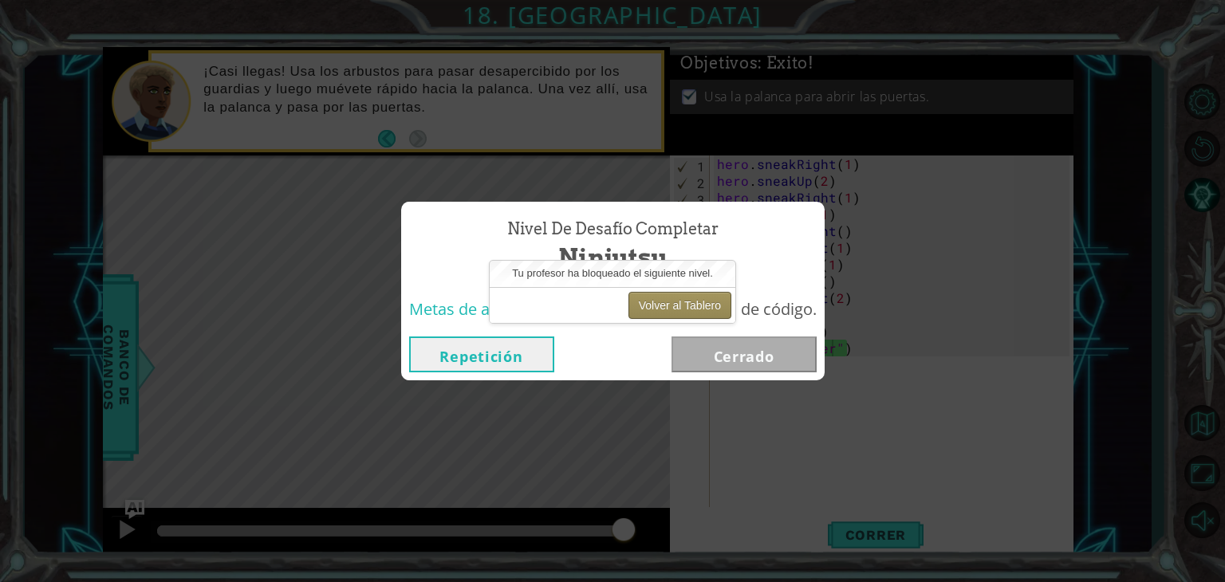
click at [680, 292] on button "Volver al Tablero" at bounding box center [680, 305] width 103 height 27
click at [674, 299] on button "Volver al Tablero" at bounding box center [680, 305] width 103 height 27
